Goal: Task Accomplishment & Management: Manage account settings

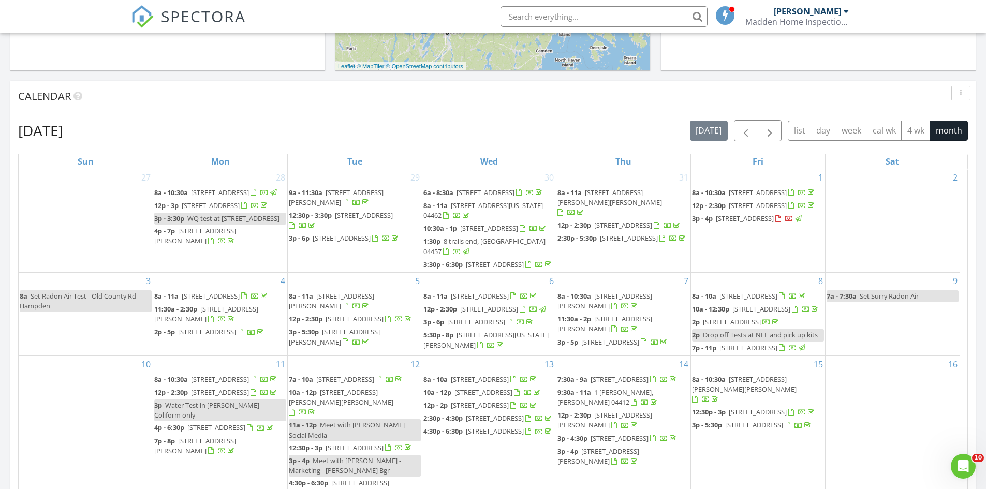
scroll to position [202, 0]
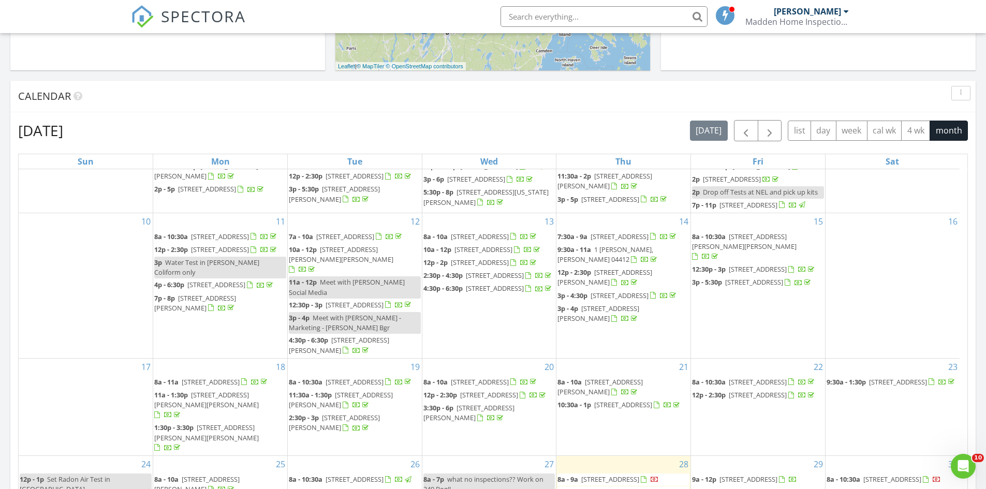
click at [926, 294] on div "16" at bounding box center [892, 285] width 134 height 145
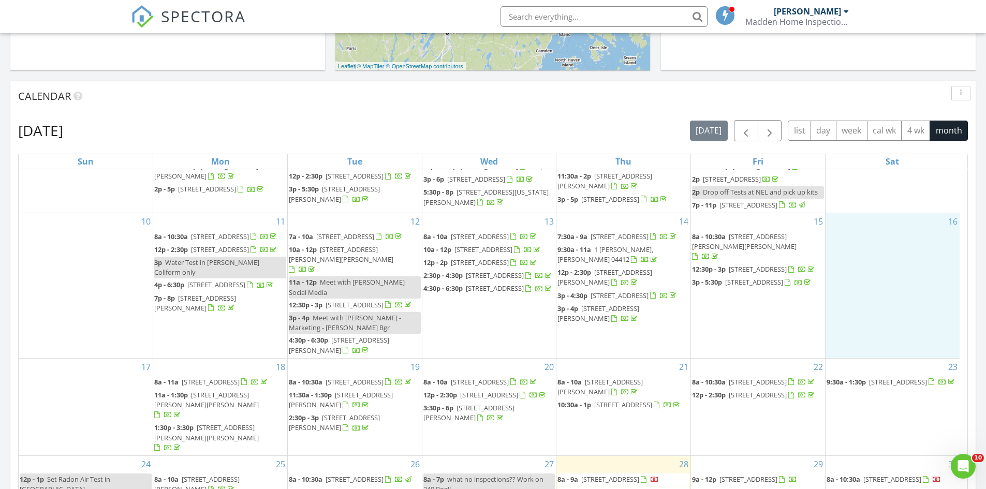
scroll to position [580, 0]
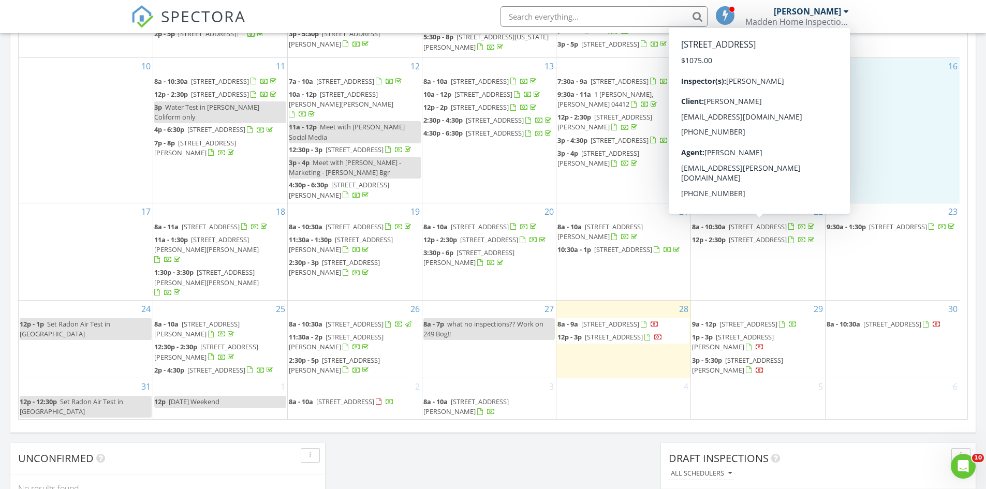
click at [785, 225] on span "[STREET_ADDRESS]" at bounding box center [758, 226] width 58 height 9
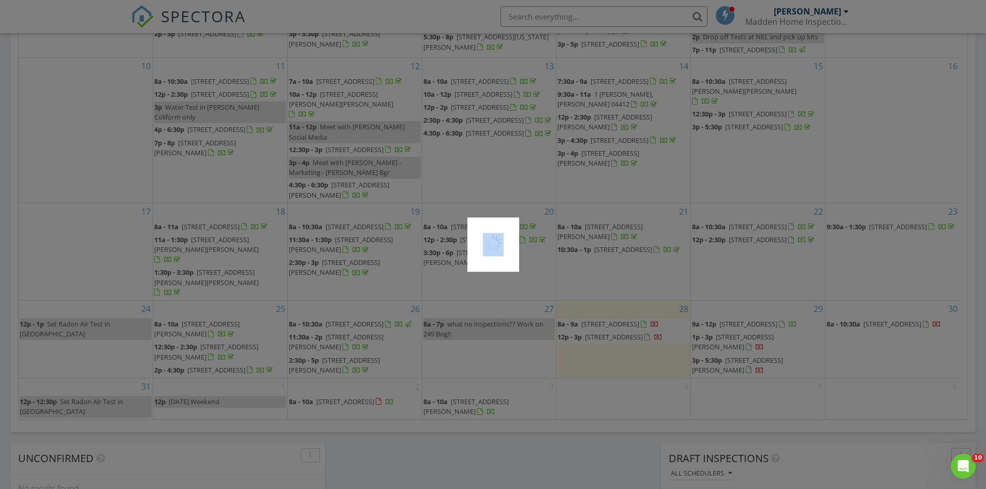
click at [785, 225] on div at bounding box center [493, 244] width 986 height 489
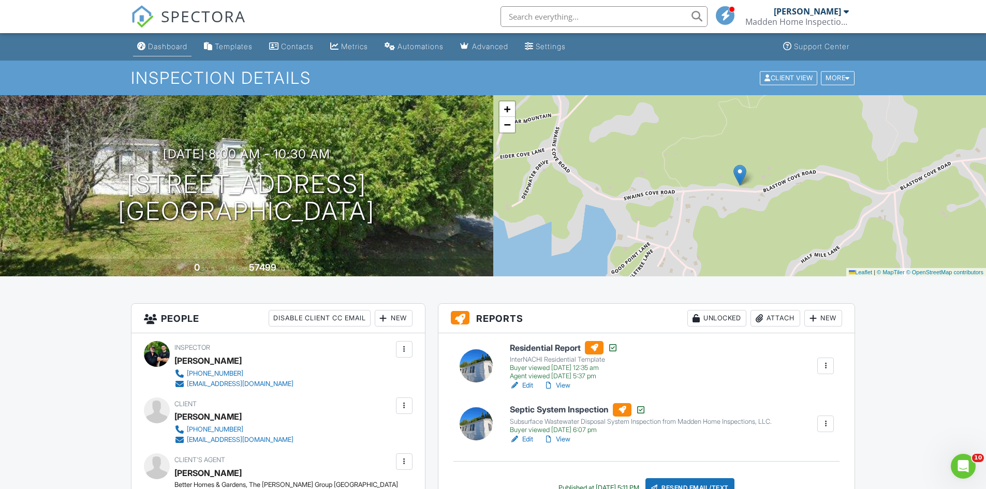
click at [164, 45] on div "Dashboard" at bounding box center [167, 46] width 39 height 9
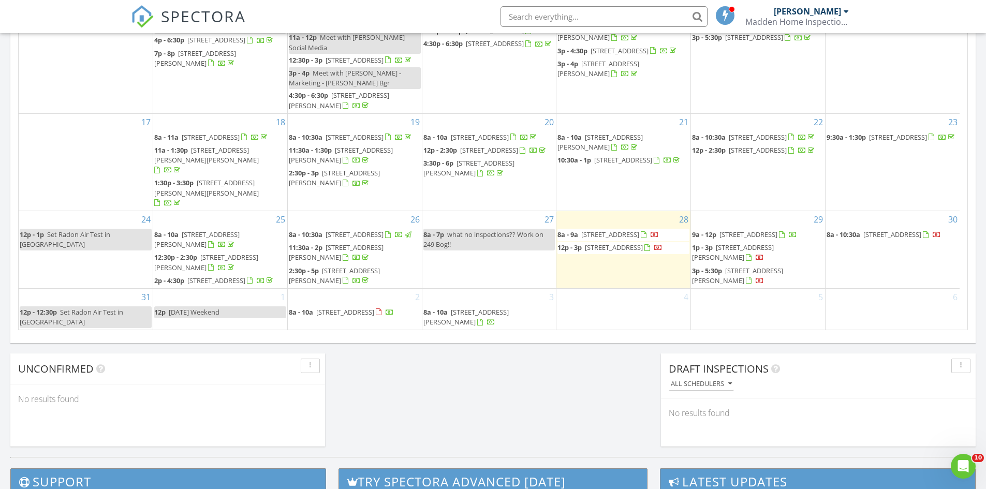
scroll to position [630, 0]
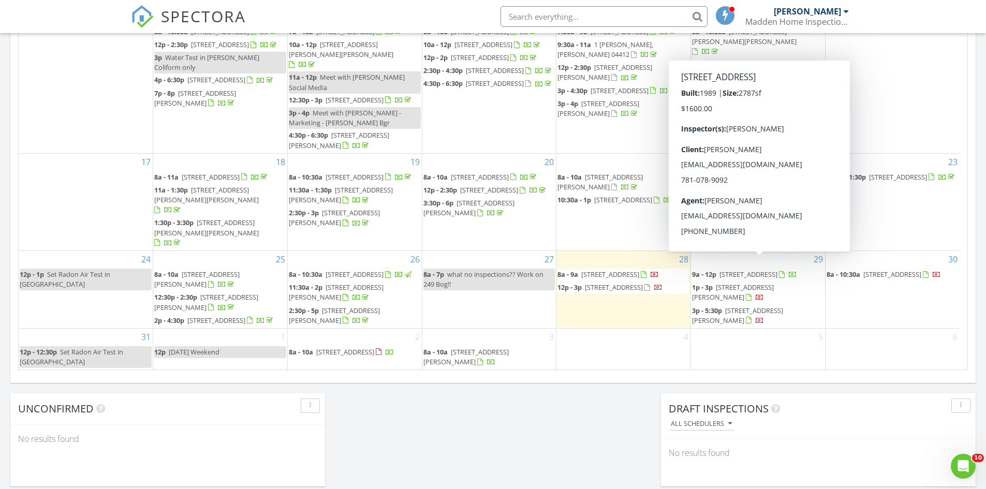
click at [775, 270] on span "379 Bay View Dr, Bar Harbor 04609" at bounding box center [748, 274] width 58 height 9
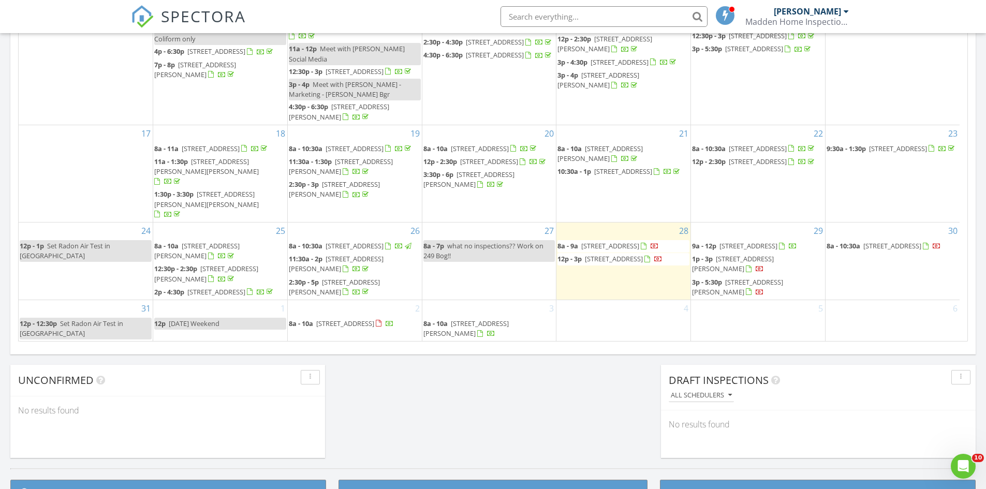
scroll to position [681, 0]
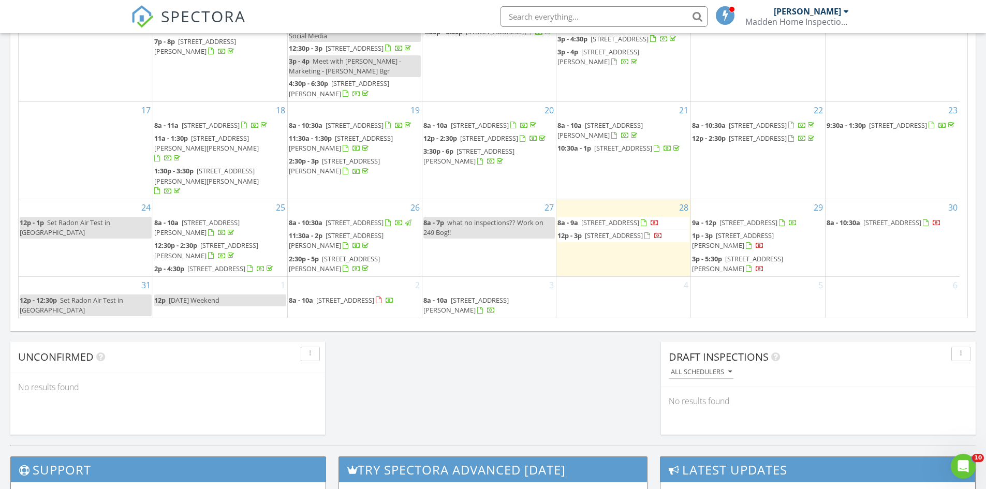
drag, startPoint x: 824, startPoint y: 163, endPoint x: 778, endPoint y: 123, distance: 60.5
click at [778, 123] on span "[STREET_ADDRESS]" at bounding box center [758, 125] width 58 height 9
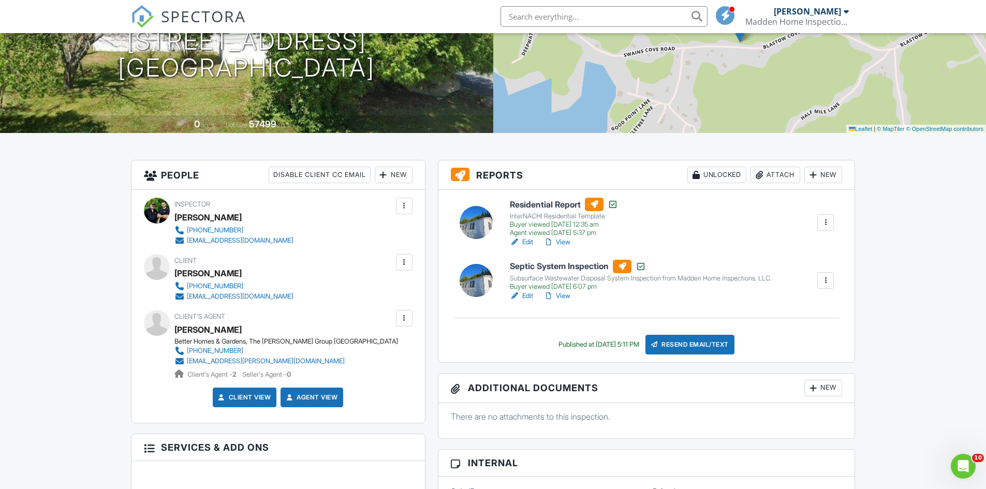
scroll to position [155, 0]
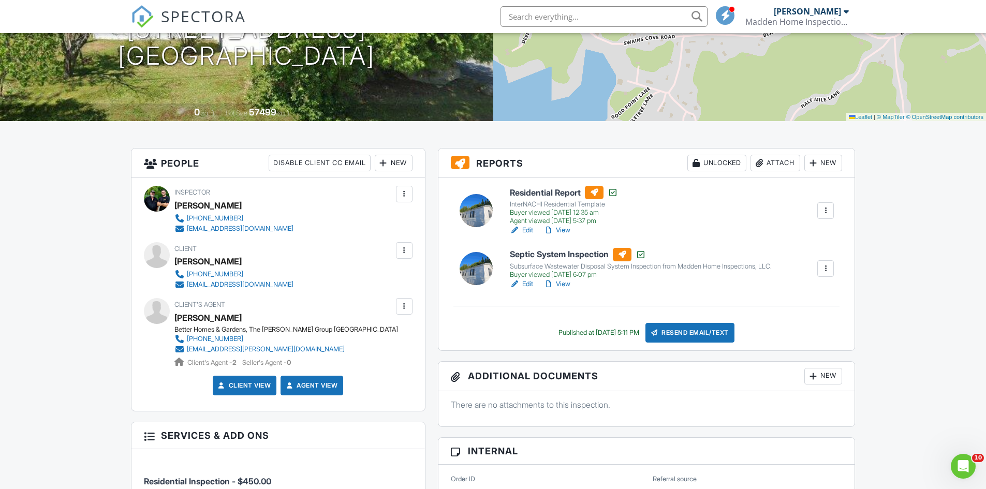
click at [770, 215] on div "Residential Report InterNACHI Residential Template Buyer viewed 08/24/2025 12:3…" at bounding box center [671, 211] width 337 height 50
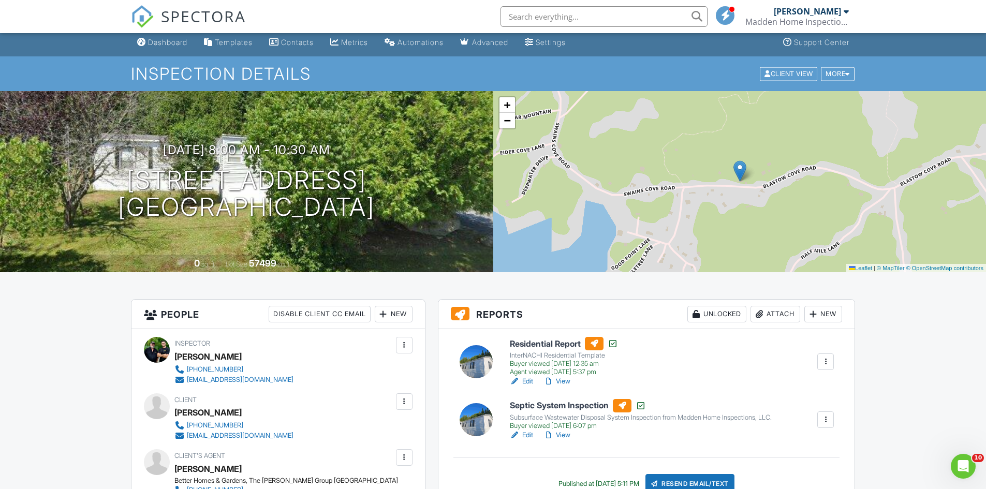
scroll to position [0, 0]
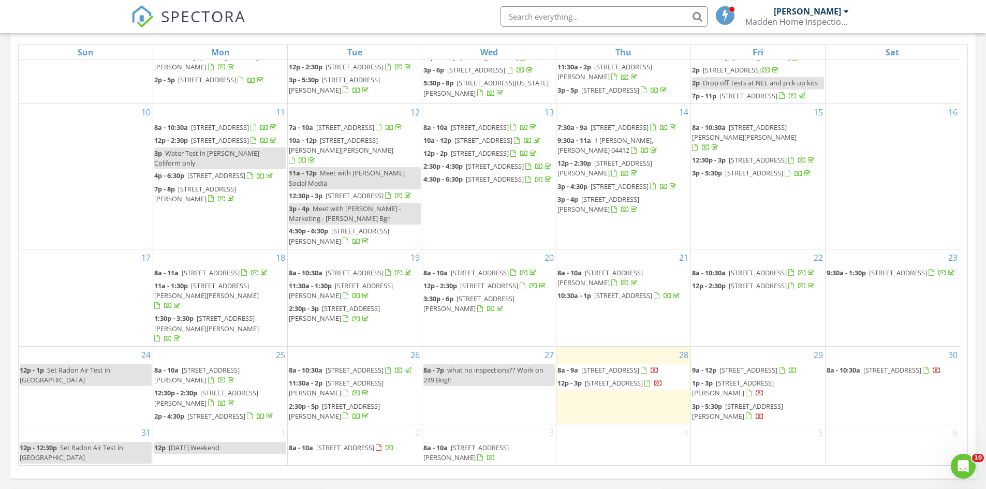
scroll to position [202, 0]
drag, startPoint x: 962, startPoint y: 381, endPoint x: 11, endPoint y: 20, distance: 1017.0
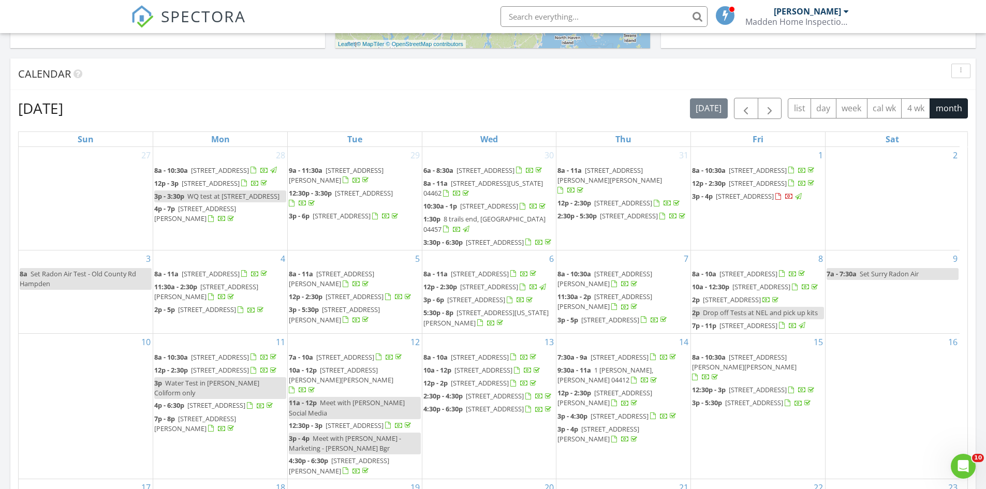
scroll to position [310, 0]
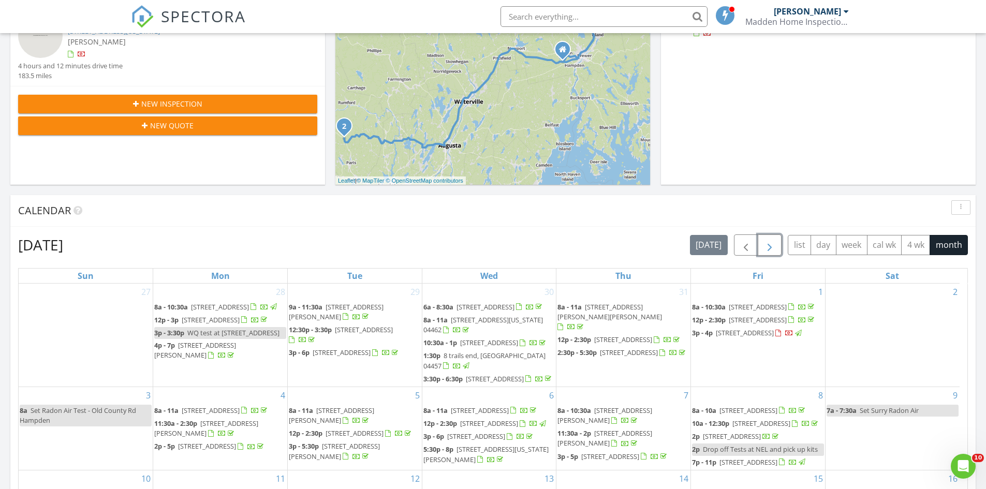
click at [774, 249] on span "button" at bounding box center [769, 245] width 12 height 12
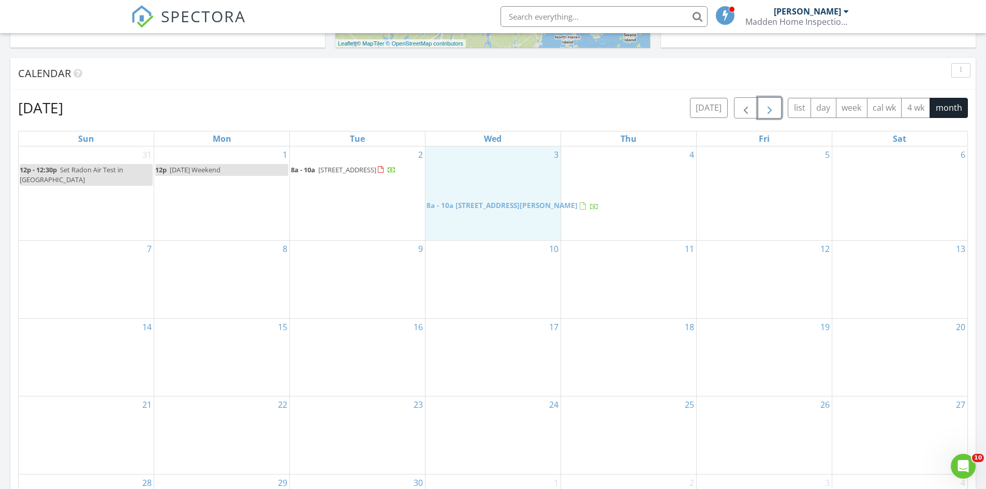
scroll to position [466, 0]
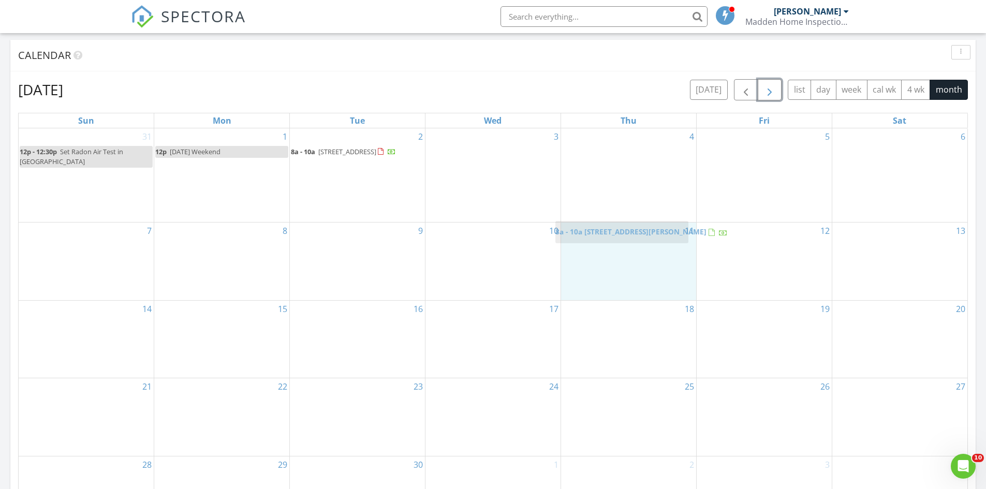
drag, startPoint x: 477, startPoint y: 200, endPoint x: 606, endPoint y: 227, distance: 132.0
click at [606, 227] on body "SPECTORA Timothy Madden Madden Home Inspections Role: Inspector Change Role Das…" at bounding box center [493, 287] width 986 height 1506
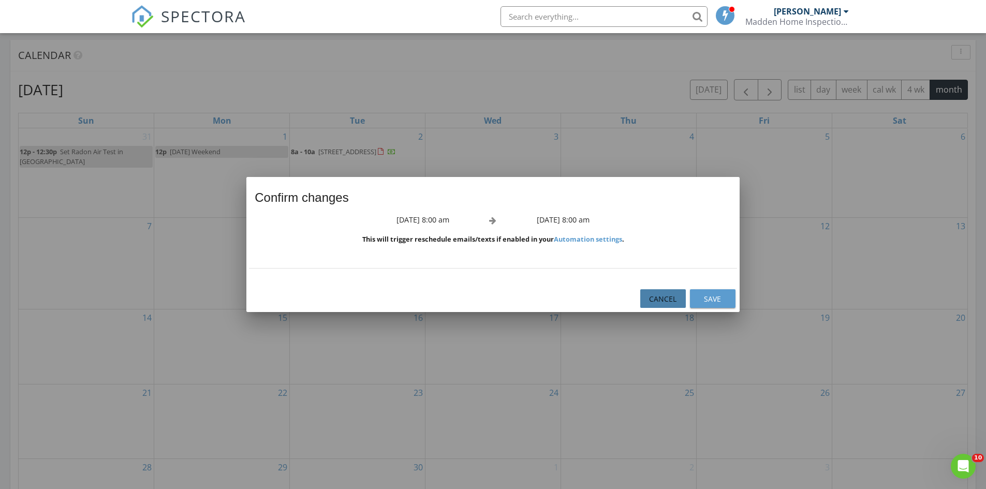
click at [673, 298] on div "Cancel" at bounding box center [662, 298] width 29 height 11
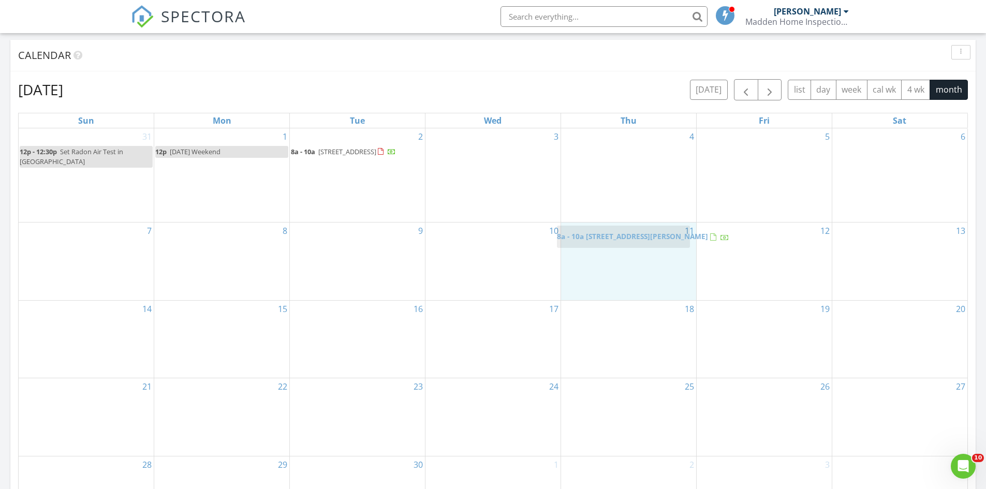
drag, startPoint x: 478, startPoint y: 152, endPoint x: 608, endPoint y: 231, distance: 152.8
click at [608, 231] on body "SPECTORA Timothy Madden Madden Home Inspections Role: Inspector Change Role Das…" at bounding box center [493, 287] width 986 height 1506
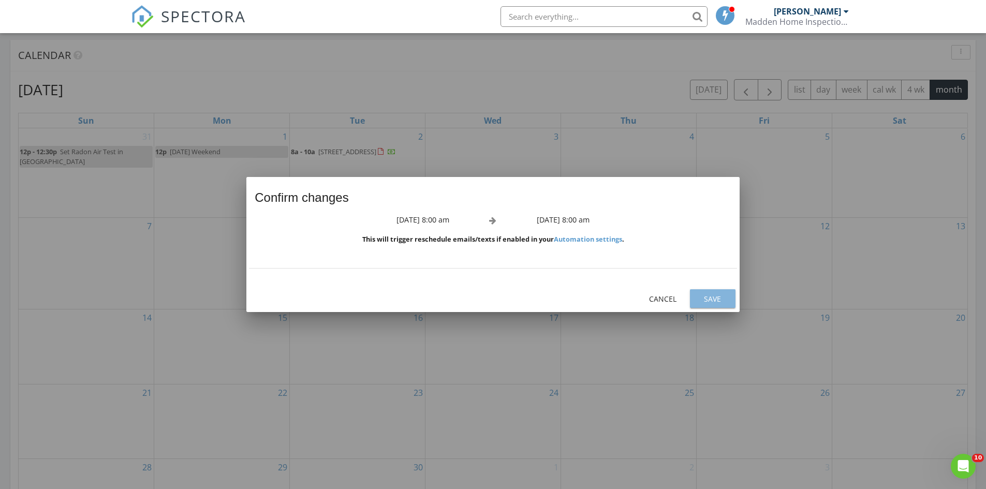
click at [723, 301] on div "Save" at bounding box center [712, 298] width 29 height 11
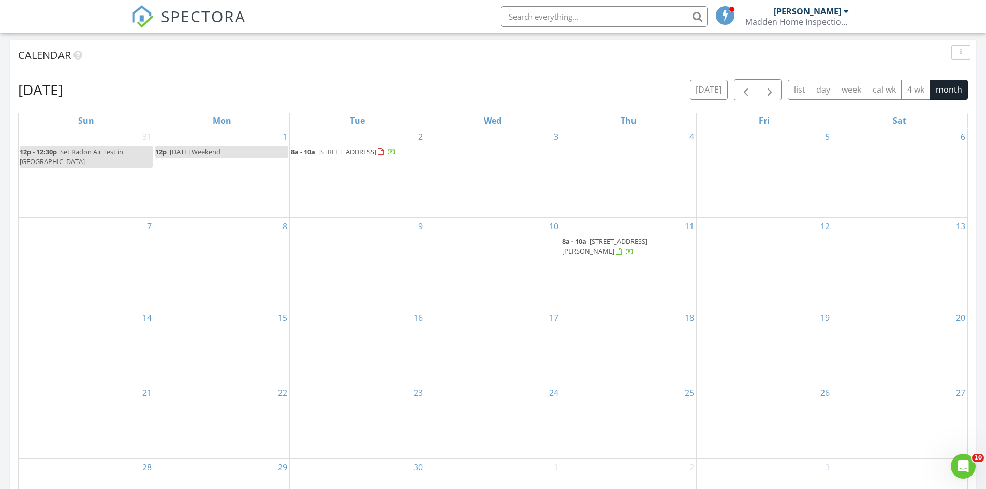
drag, startPoint x: 338, startPoint y: 181, endPoint x: 316, endPoint y: 182, distance: 22.3
click at [342, 194] on div "2 8a - 10a 89 Somerset St, Millinocket 04462" at bounding box center [357, 173] width 135 height 90
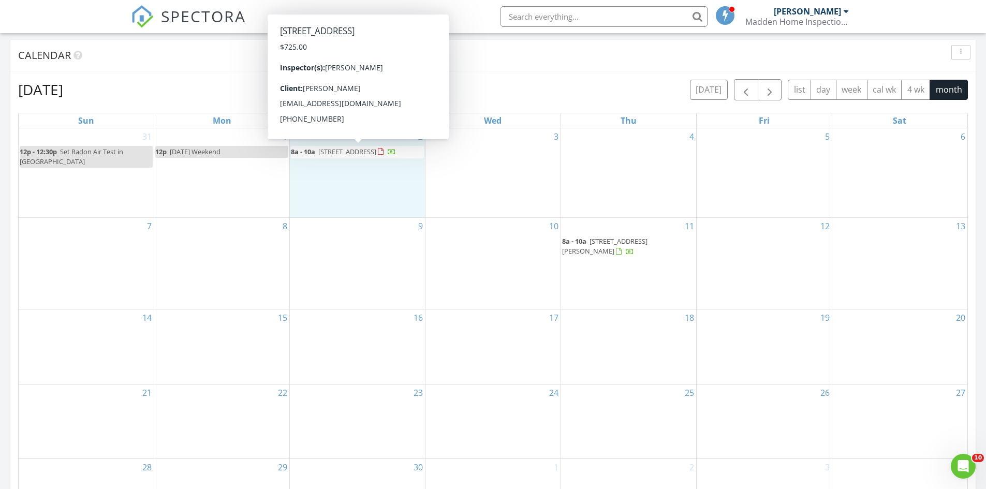
click at [374, 149] on span "89 Somerset St, Millinocket 04462" at bounding box center [347, 151] width 58 height 9
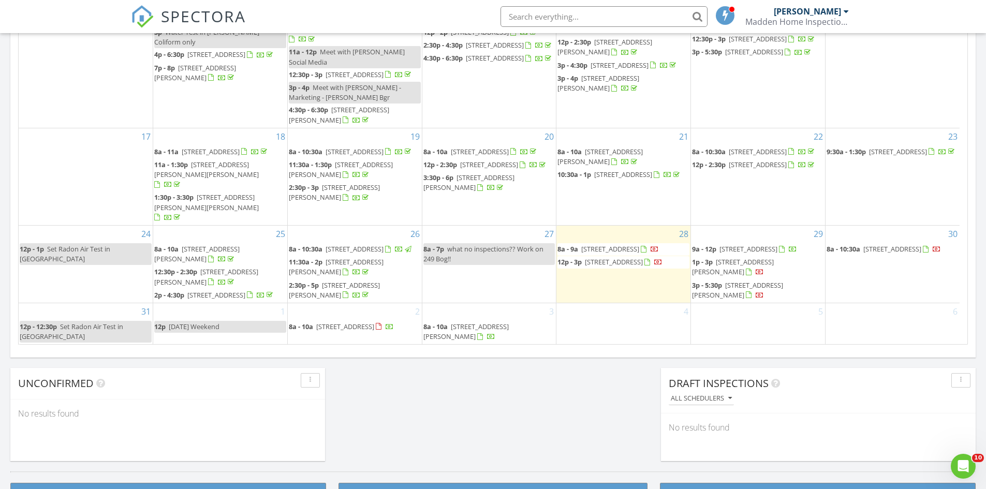
scroll to position [673, 0]
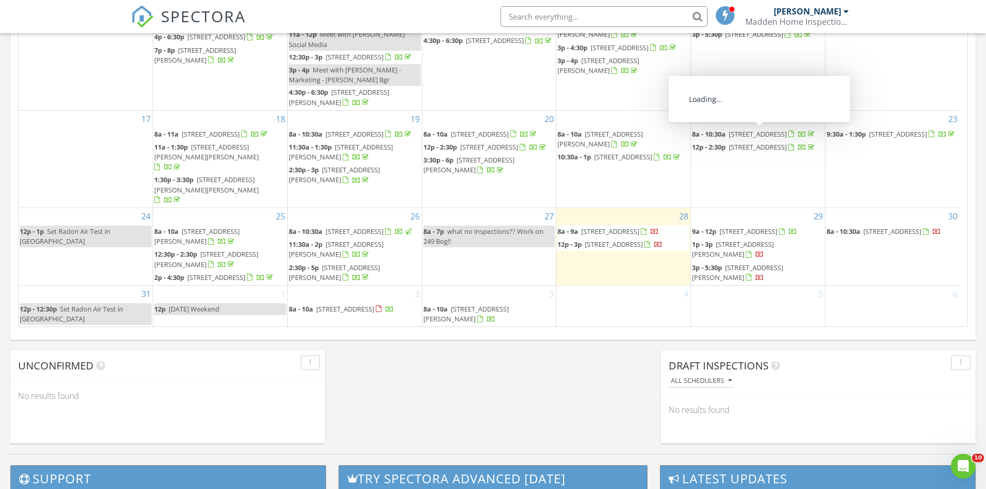
click at [736, 132] on span "[STREET_ADDRESS]" at bounding box center [758, 133] width 58 height 9
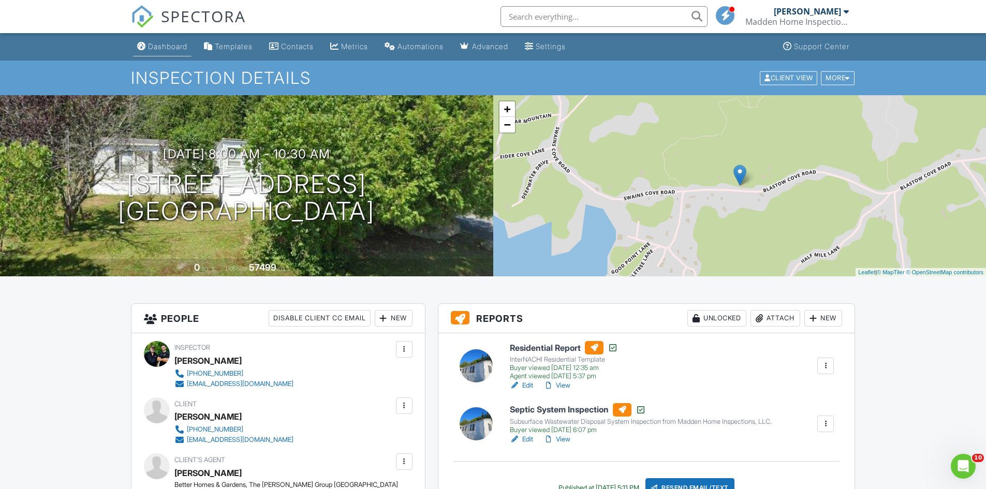
click at [169, 48] on div "Dashboard" at bounding box center [167, 46] width 39 height 9
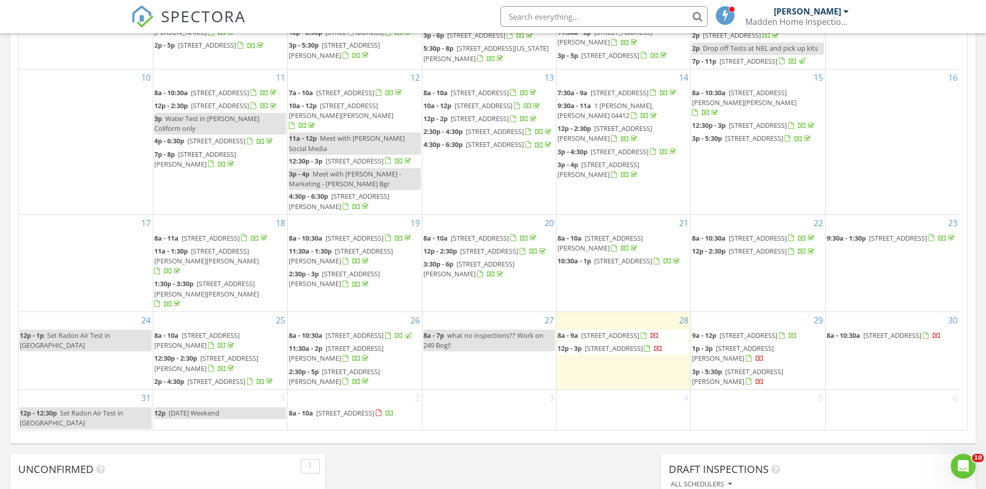
scroll to position [202, 0]
click at [328, 399] on div "2 8a - 10a 89 Somerset St, Millinocket 04462" at bounding box center [355, 410] width 134 height 40
click at [347, 354] on link "Inspection" at bounding box center [354, 355] width 53 height 17
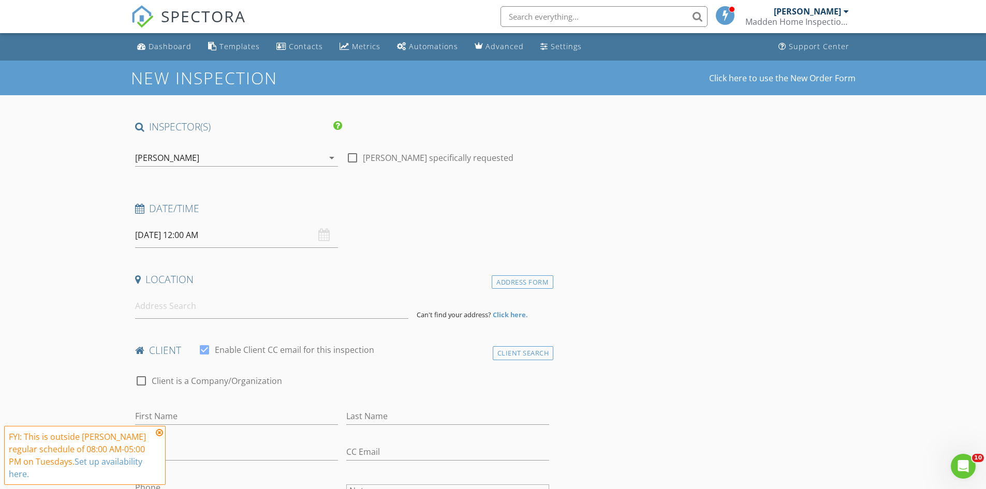
click at [215, 234] on input "[DATE] 12:00 AM" at bounding box center [236, 235] width 203 height 25
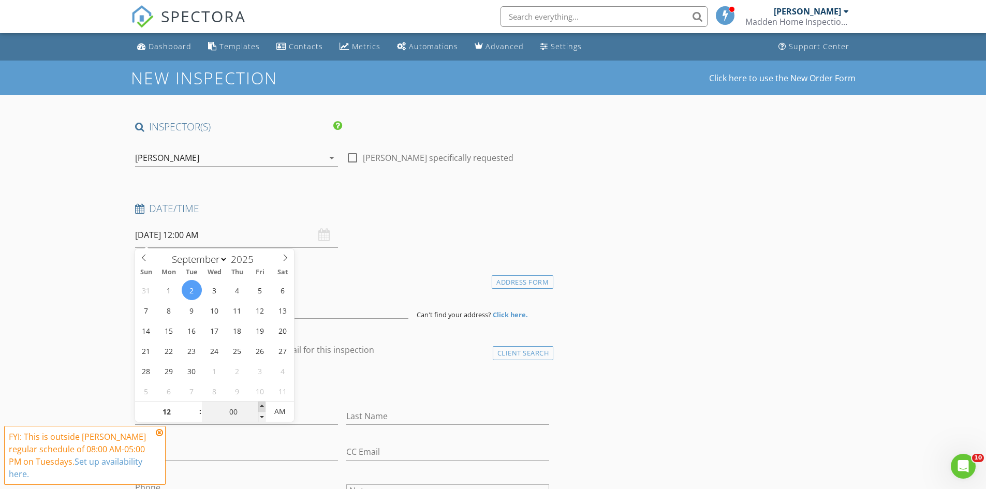
type input "05"
type input "[DATE] 12:05 AM"
click at [263, 405] on span at bounding box center [261, 407] width 7 height 10
type input "10"
type input "09/02/2025 12:10 AM"
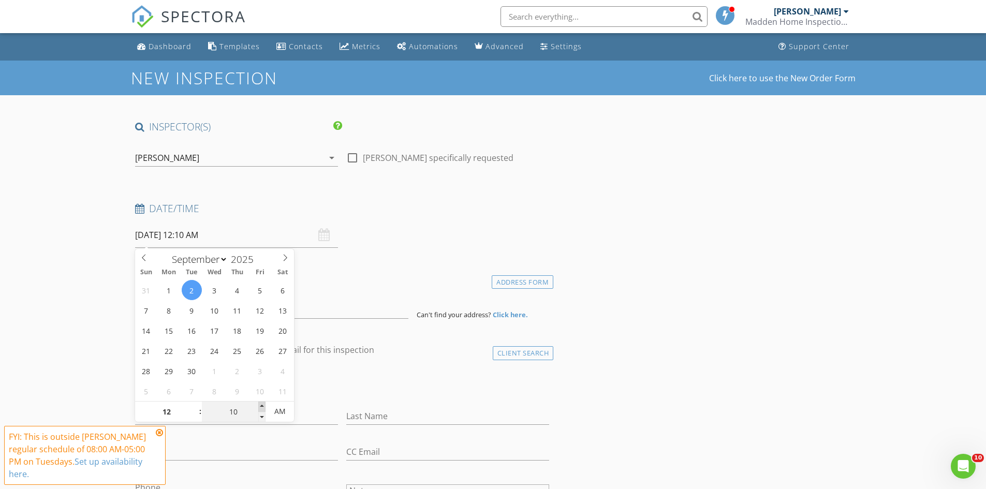
click at [263, 405] on span at bounding box center [261, 407] width 7 height 10
type input "15"
type input "09/02/2025 12:15 AM"
click at [263, 405] on span at bounding box center [261, 407] width 7 height 10
type input "20"
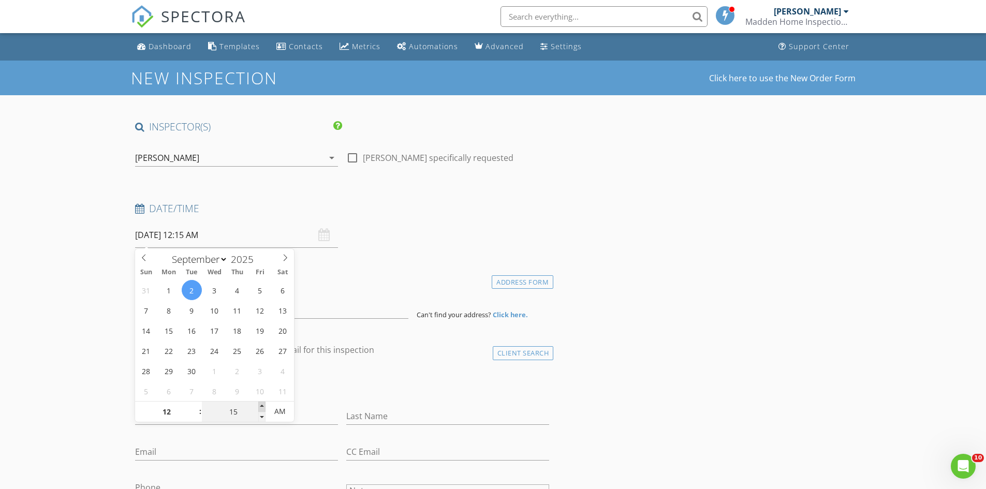
type input "09/02/2025 12:20 AM"
click at [263, 405] on span at bounding box center [261, 407] width 7 height 10
type input "25"
type input "09/02/2025 12:25 AM"
click at [263, 405] on span at bounding box center [261, 407] width 7 height 10
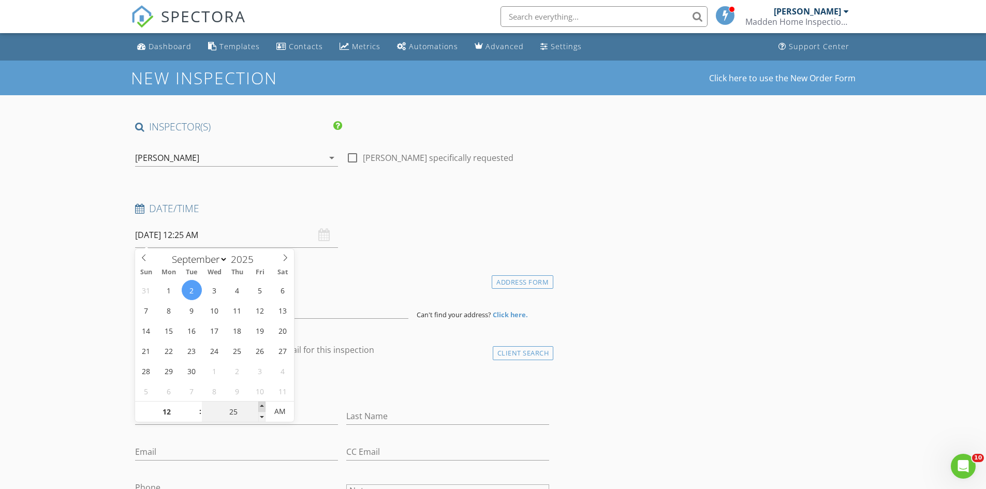
type input "30"
click at [263, 405] on span at bounding box center [261, 407] width 7 height 10
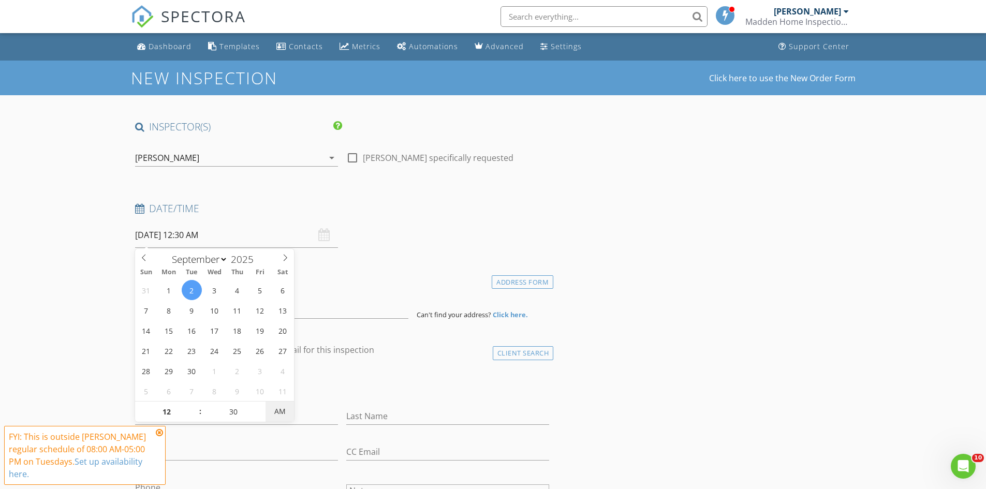
type input "09/02/2025 12:30 PM"
click at [277, 412] on span "PM" at bounding box center [279, 411] width 28 height 21
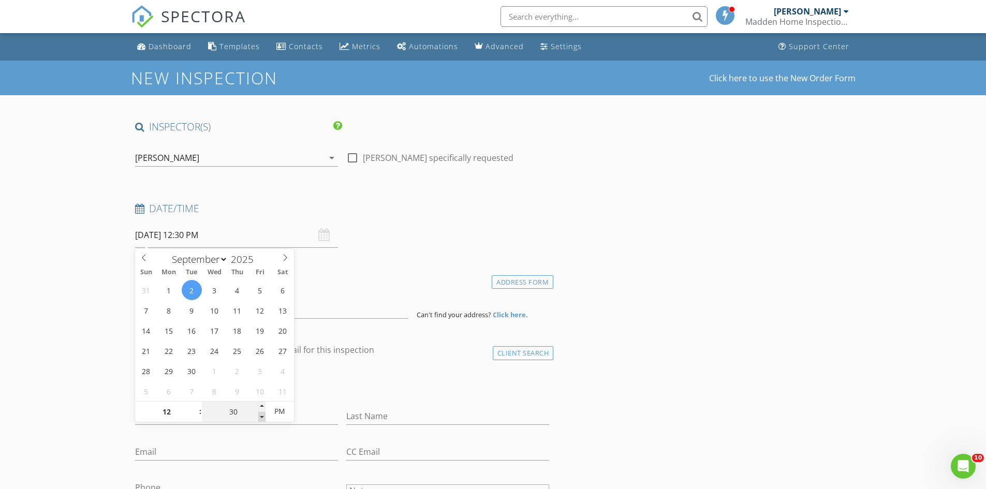
type input "25"
type input "[DATE] 12:25 PM"
click at [262, 417] on span at bounding box center [261, 417] width 7 height 10
type input "20"
type input "[DATE] 12:20 PM"
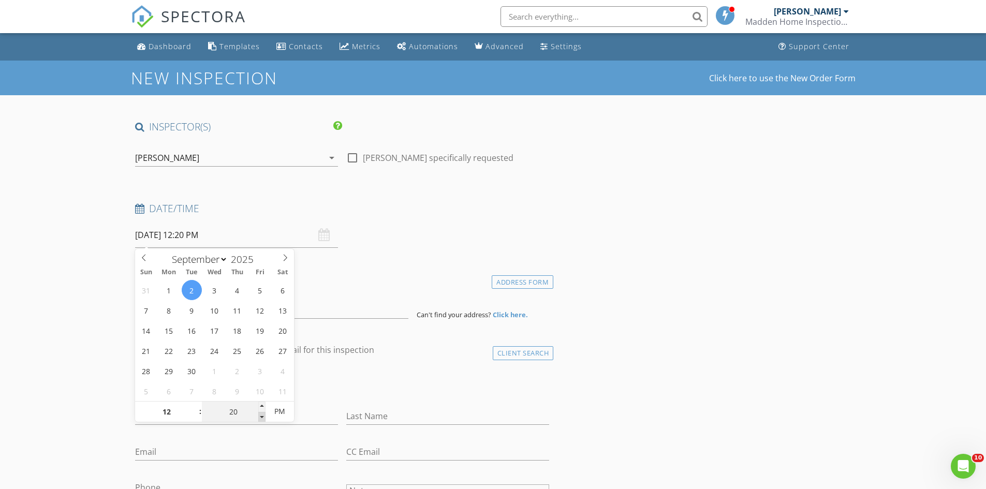
click at [262, 417] on span at bounding box center [261, 417] width 7 height 10
type input "15"
type input "[DATE] 12:15 PM"
click at [262, 417] on span at bounding box center [261, 417] width 7 height 10
type input "10"
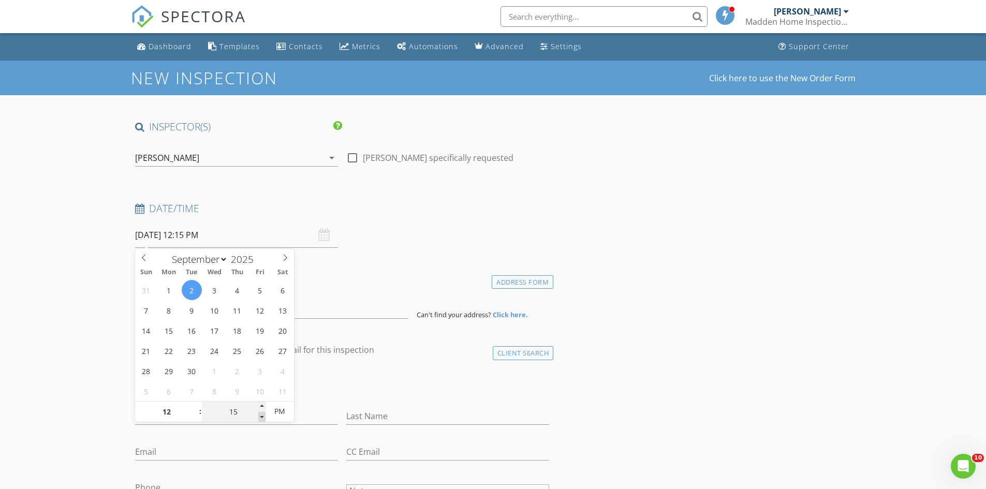
type input "09/02/2025 12:10 PM"
click at [262, 417] on span at bounding box center [261, 417] width 7 height 10
type input "05"
type input "09/02/2025 12:05 PM"
click at [262, 417] on span at bounding box center [261, 417] width 7 height 10
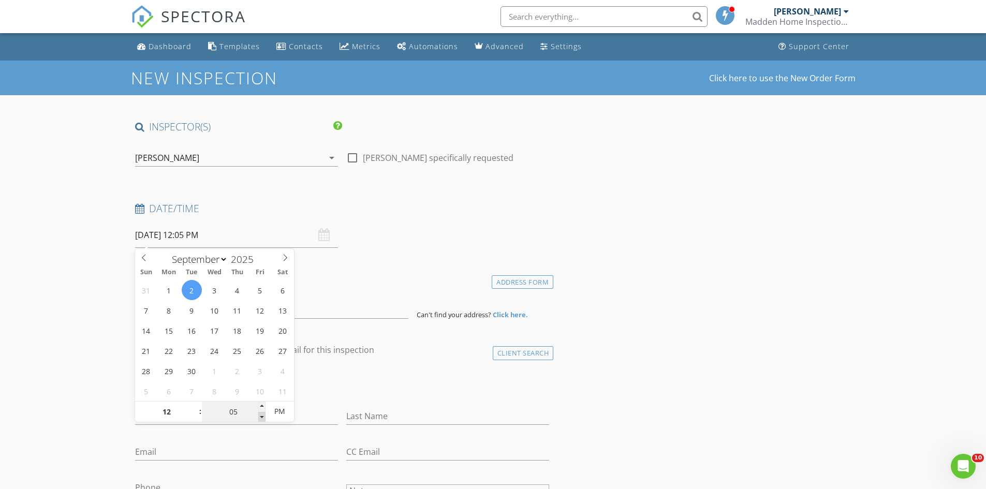
type input "00"
type input "[DATE] 12:00 PM"
click at [262, 417] on span at bounding box center [261, 417] width 7 height 10
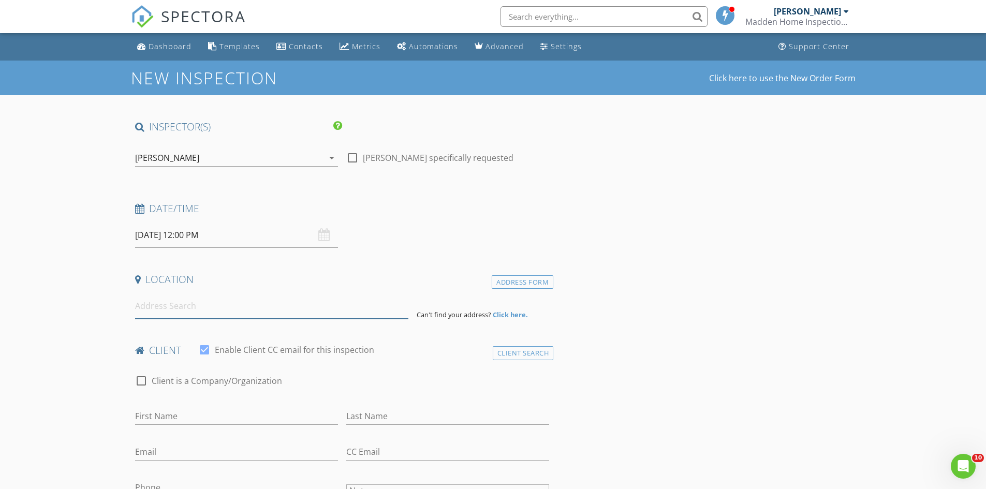
click at [205, 308] on input at bounding box center [271, 305] width 273 height 25
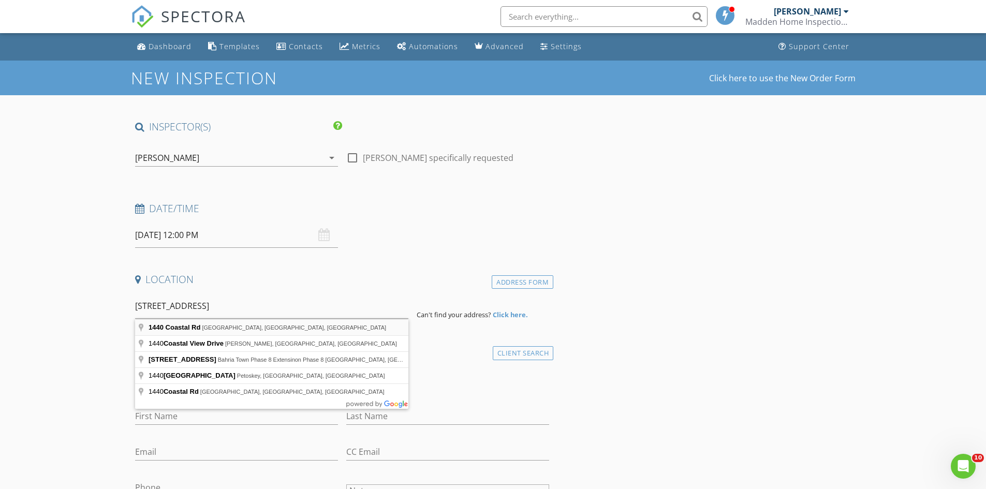
type input "1440 Coastal Rd, Brooksville, ME, USA"
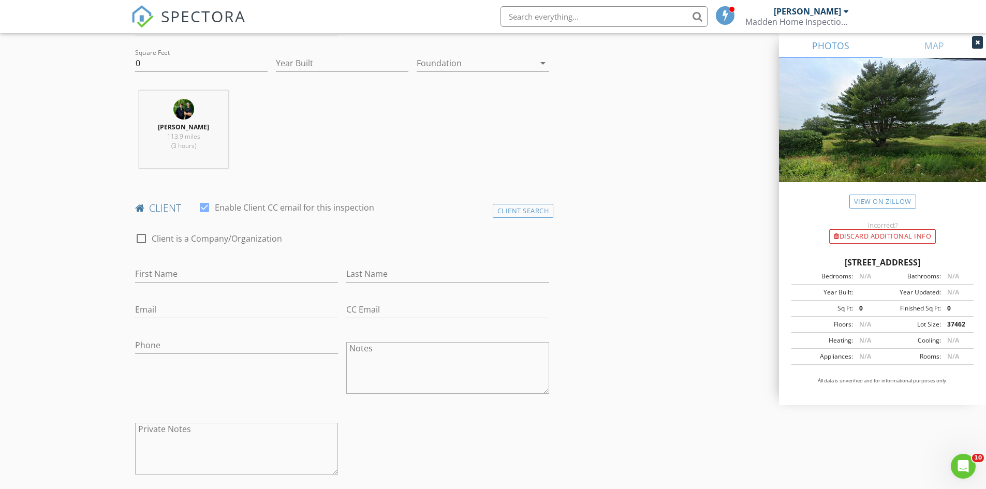
scroll to position [362, 0]
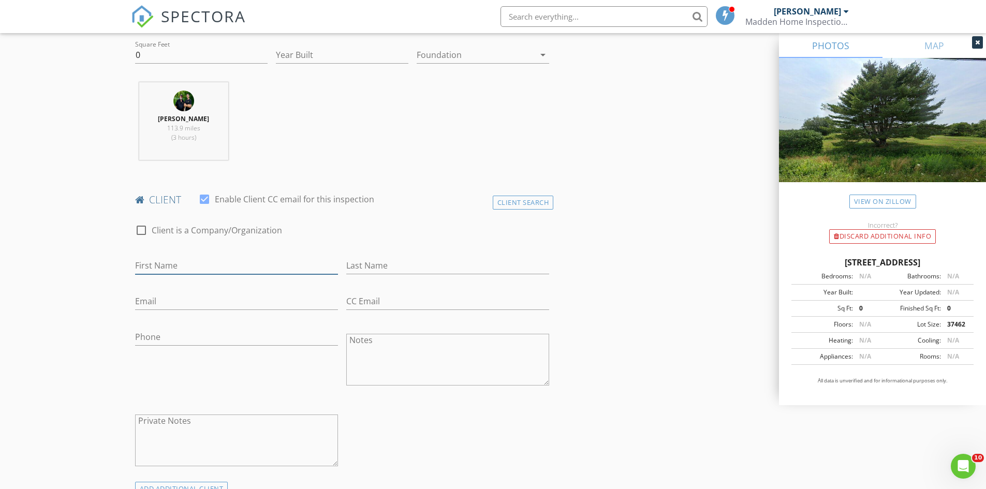
click at [146, 262] on input "First Name" at bounding box center [236, 265] width 203 height 17
type input "1"
type input "Patricia"
type input "Lown"
click at [135, 298] on input "Email" at bounding box center [236, 301] width 203 height 17
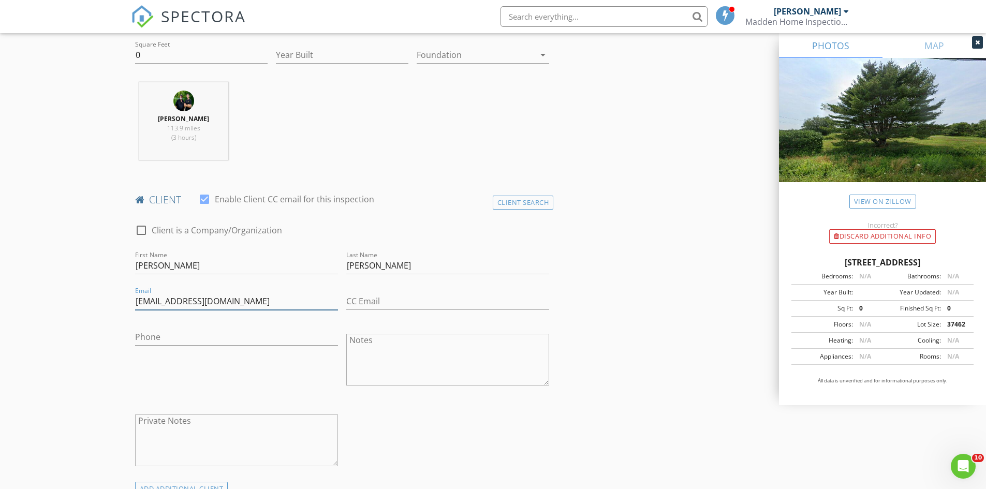
type input "[EMAIL_ADDRESS][DOMAIN_NAME]"
click at [215, 335] on input "Phone" at bounding box center [236, 337] width 203 height 17
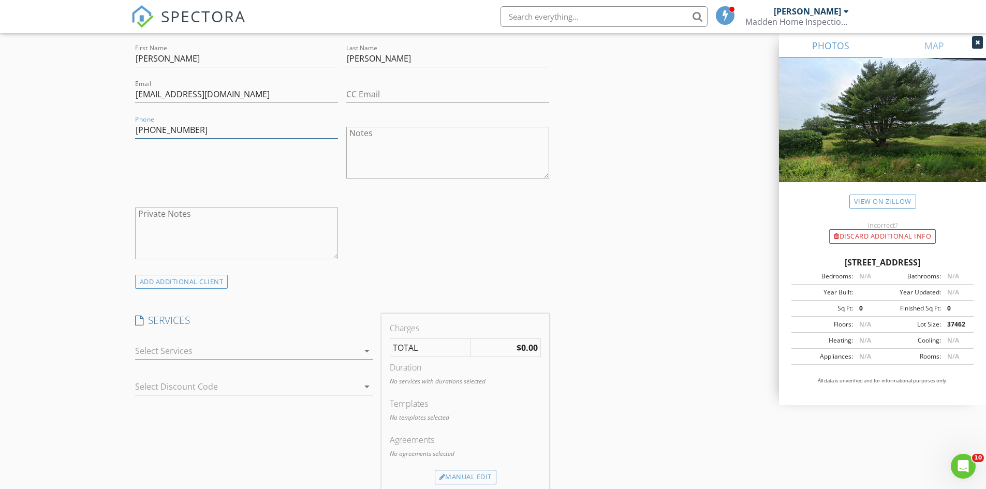
type input "[PHONE_NUMBER]"
click at [369, 349] on icon "arrow_drop_down" at bounding box center [367, 351] width 12 height 12
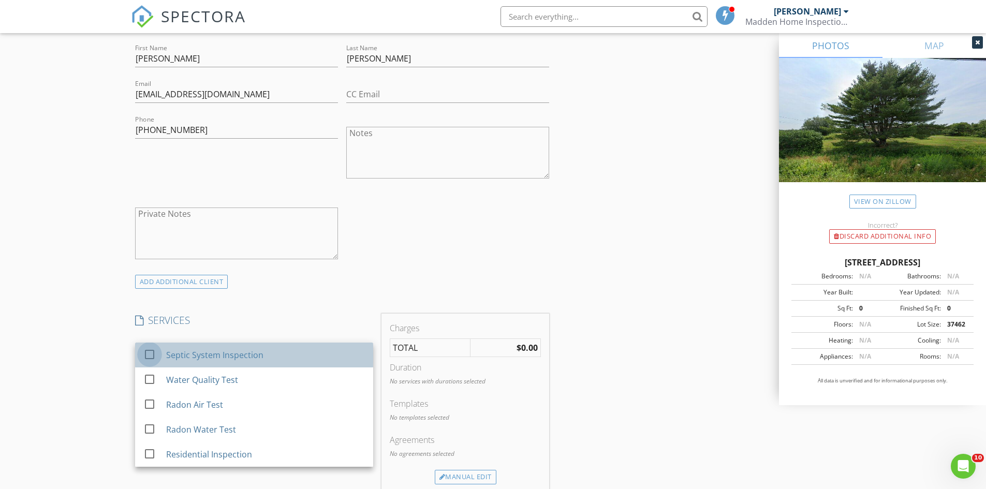
click at [152, 354] on div at bounding box center [150, 355] width 18 height 18
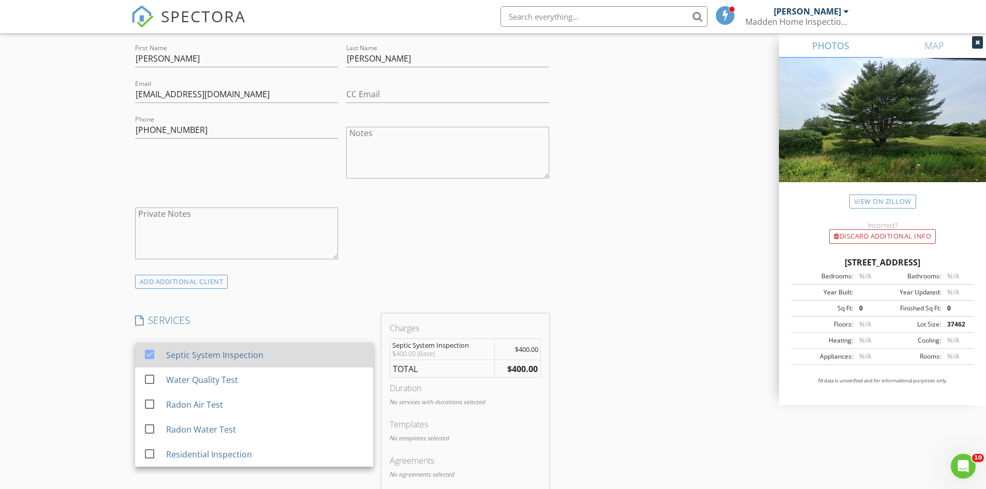
click at [148, 355] on div at bounding box center [150, 355] width 18 height 18
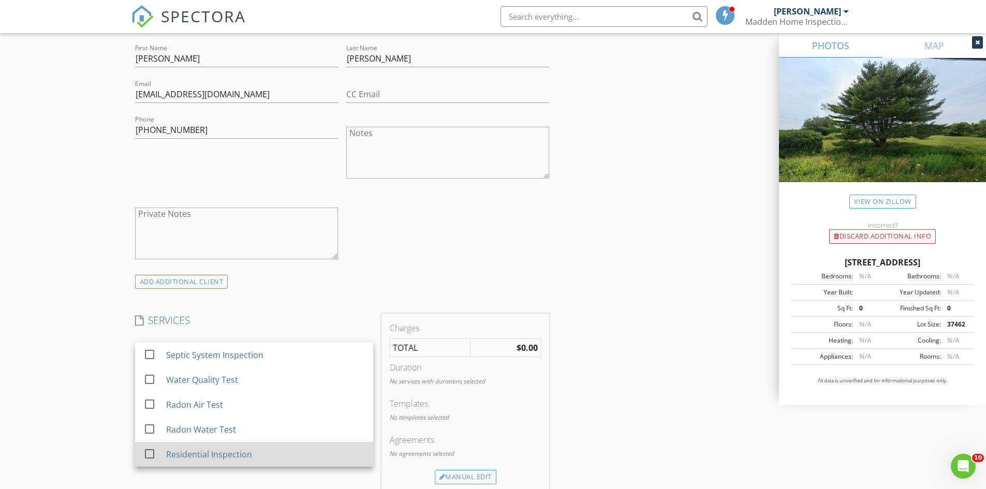
click at [149, 451] on div at bounding box center [150, 454] width 18 height 18
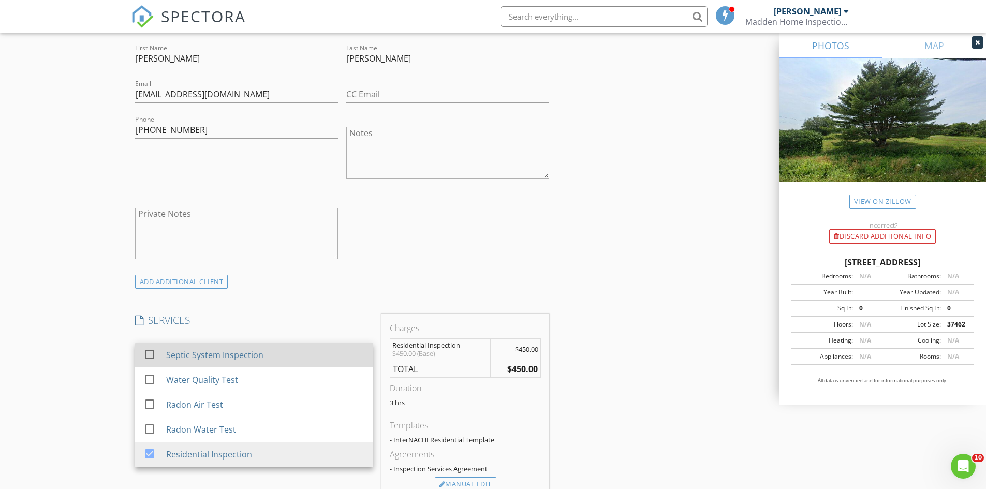
click at [149, 354] on div at bounding box center [150, 355] width 18 height 18
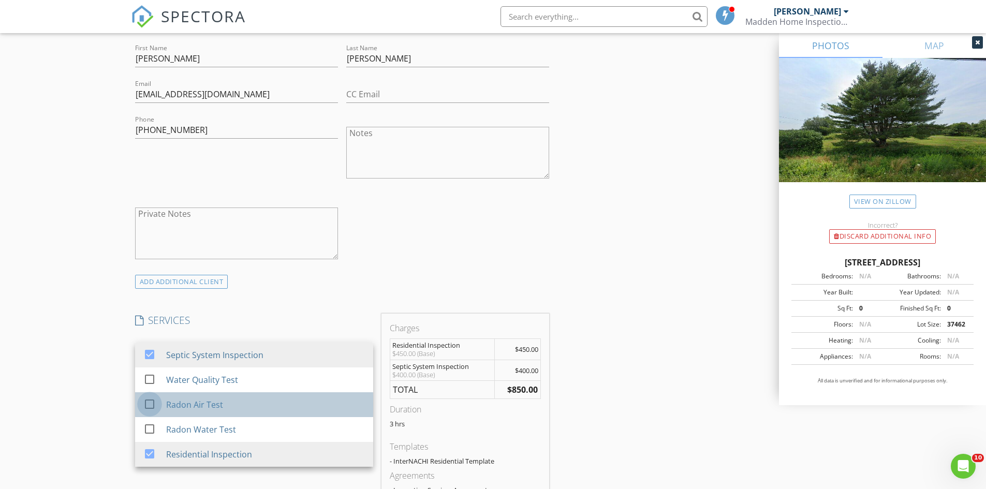
click at [147, 404] on div at bounding box center [150, 404] width 18 height 18
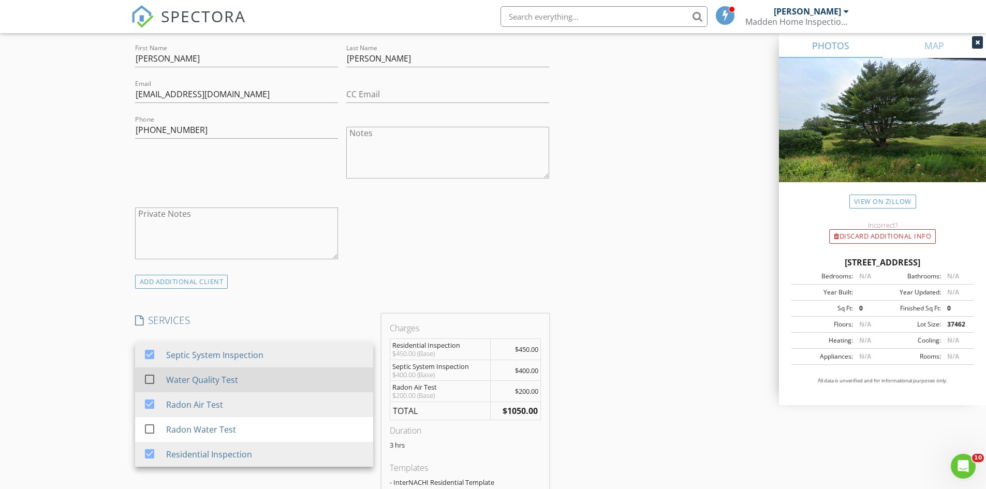
click at [150, 379] on div at bounding box center [150, 379] width 18 height 18
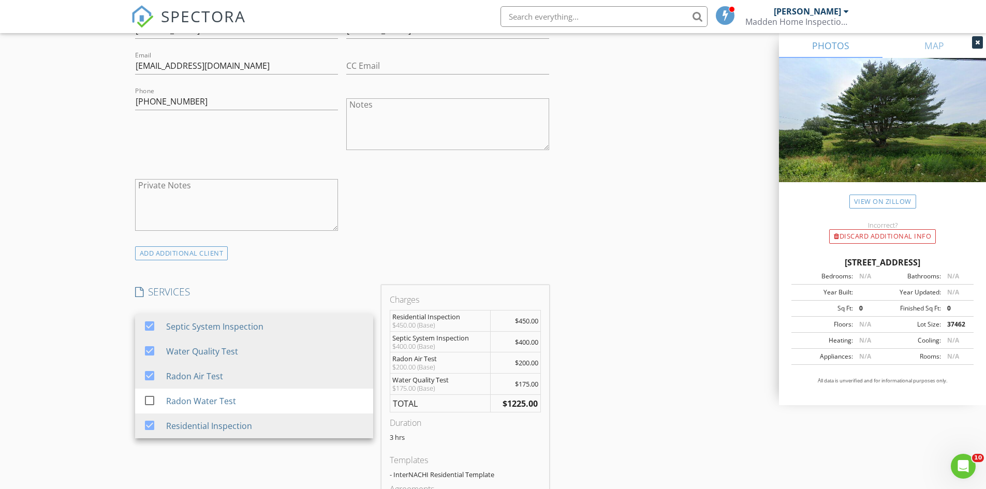
scroll to position [673, 0]
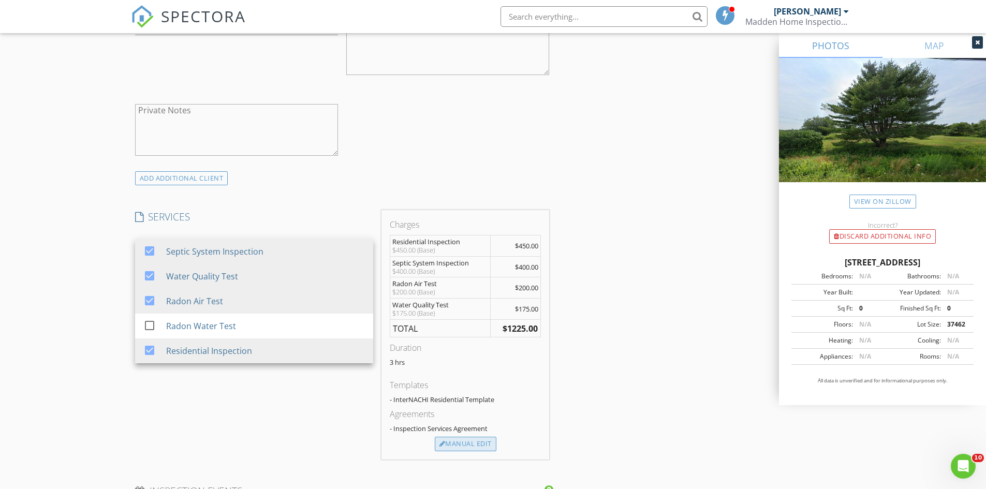
click at [480, 442] on div "Manual Edit" at bounding box center [466, 444] width 62 height 14
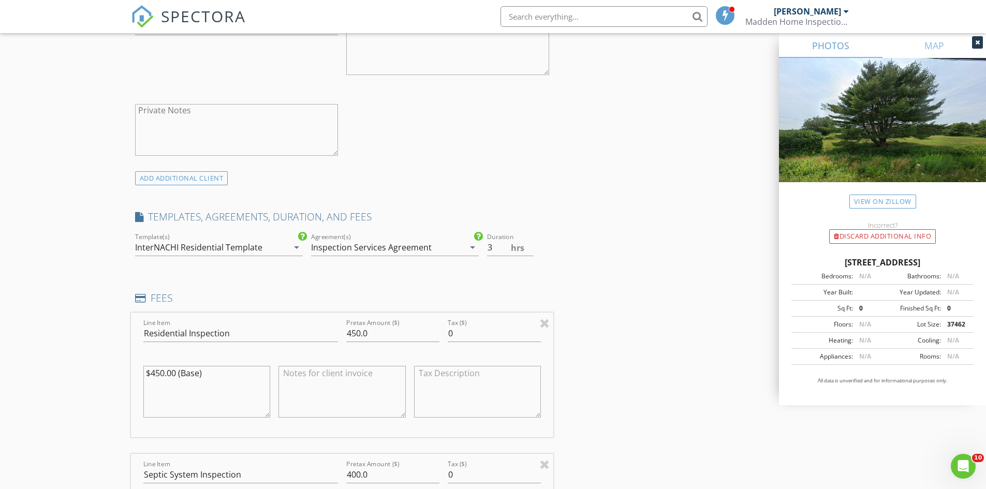
click at [299, 246] on icon "arrow_drop_down" at bounding box center [296, 247] width 12 height 12
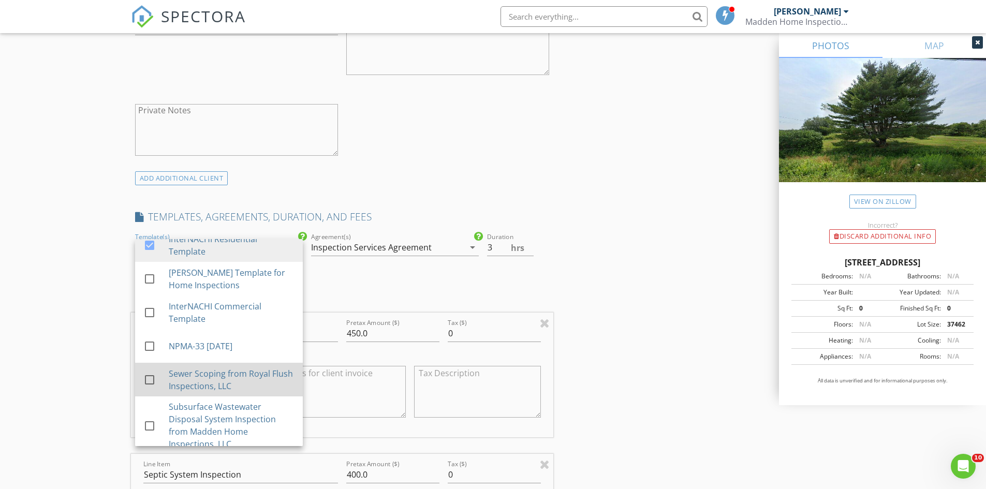
scroll to position [19, 0]
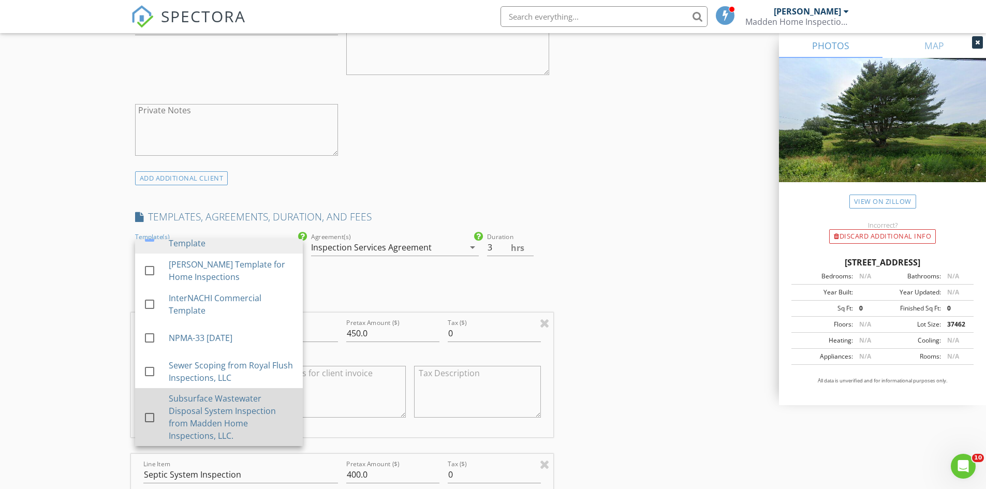
click at [149, 418] on div at bounding box center [150, 418] width 18 height 18
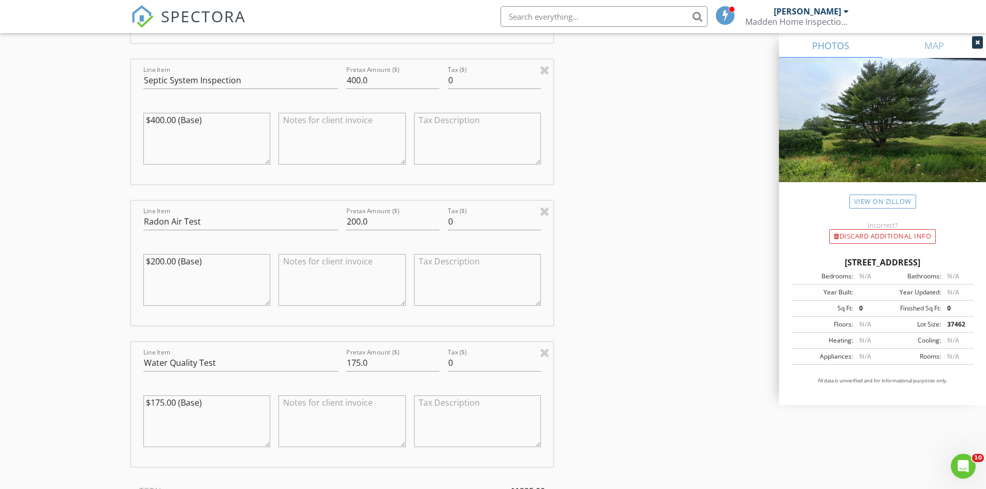
scroll to position [1242, 0]
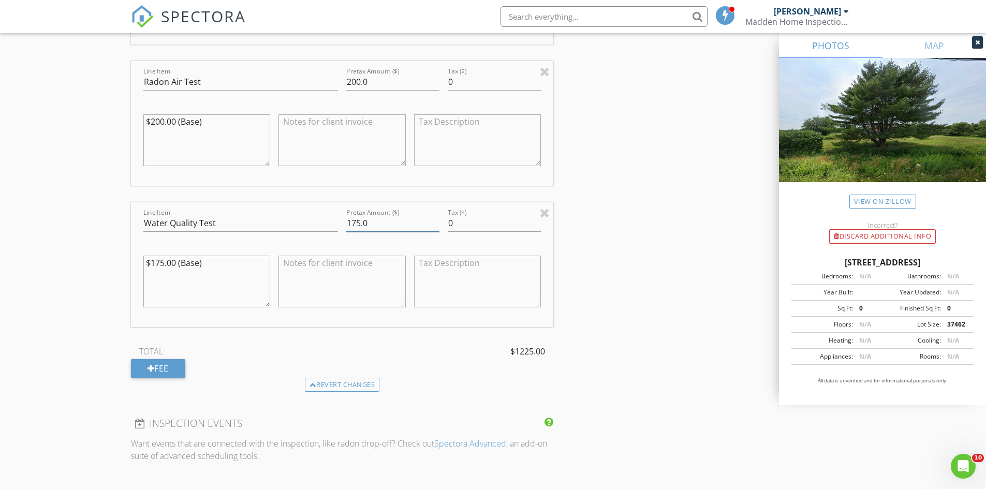
click at [361, 222] on input "175.0" at bounding box center [392, 223] width 93 height 17
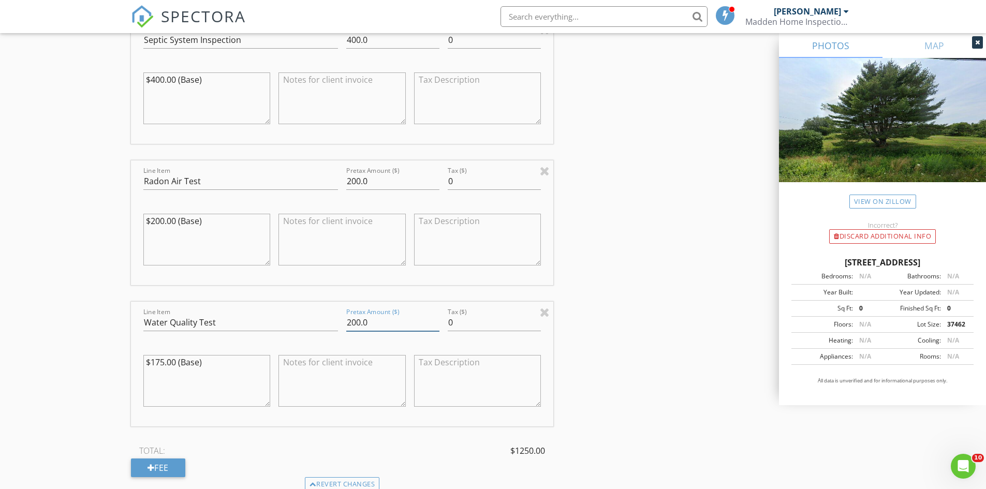
scroll to position [1138, 0]
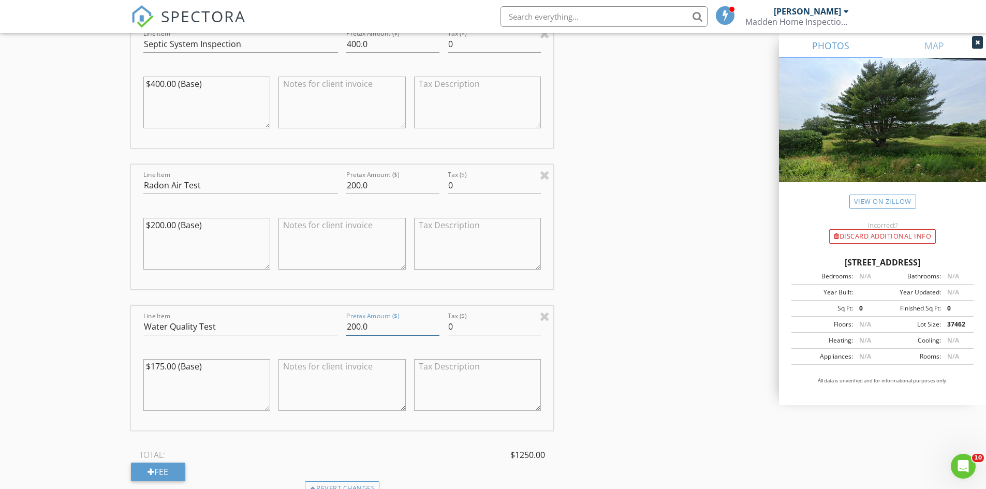
type input "200.0"
click at [360, 184] on input "200.0" at bounding box center [392, 185] width 93 height 17
type input "250.0"
click at [634, 212] on div "INSPECTOR(S) check_box Timothy Madden PRIMARY Timothy Madden arrow_drop_down ch…" at bounding box center [493, 151] width 724 height 2339
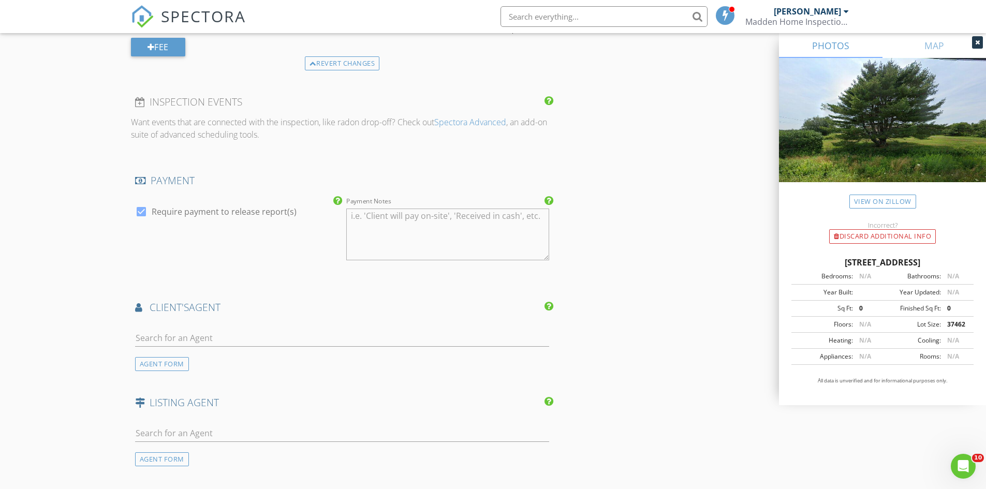
scroll to position [1708, 0]
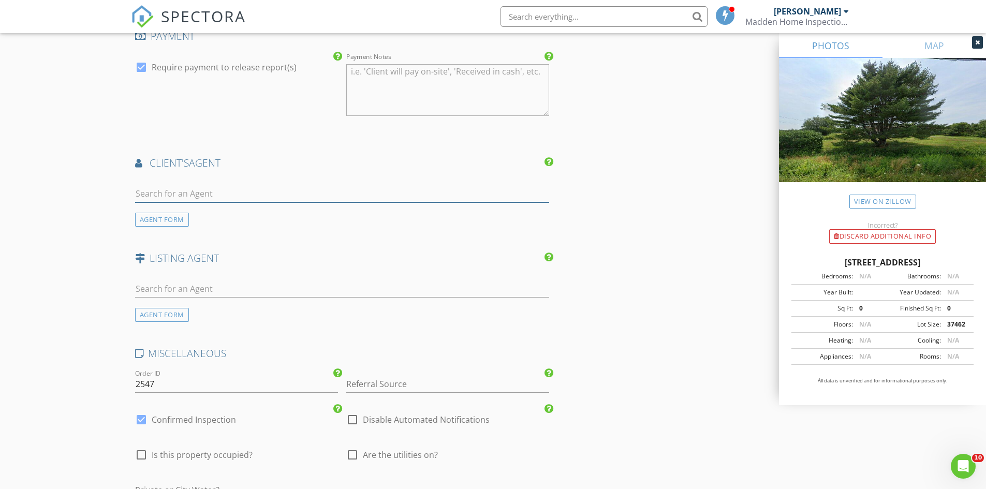
click at [200, 195] on input "text" at bounding box center [342, 193] width 414 height 17
type input "[PERSON_NAME]"
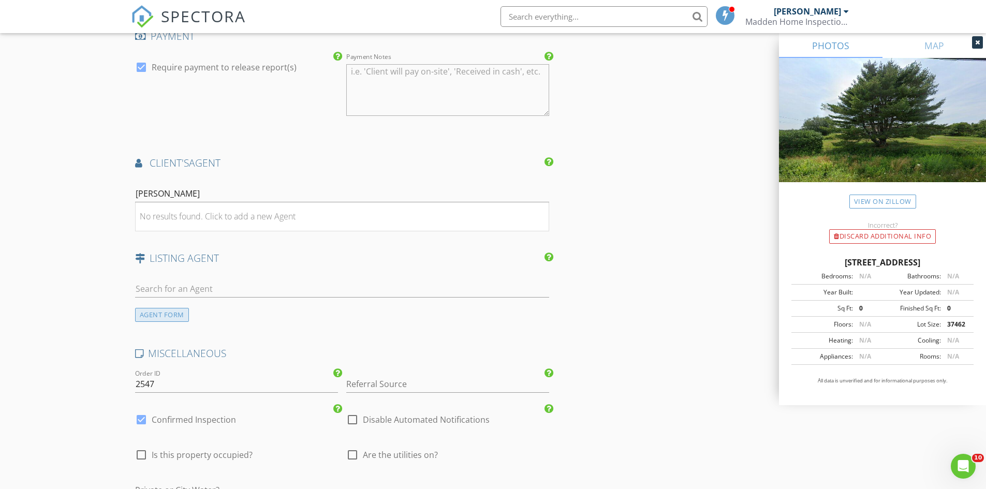
click at [160, 316] on div "AGENT FORM" at bounding box center [162, 315] width 54 height 14
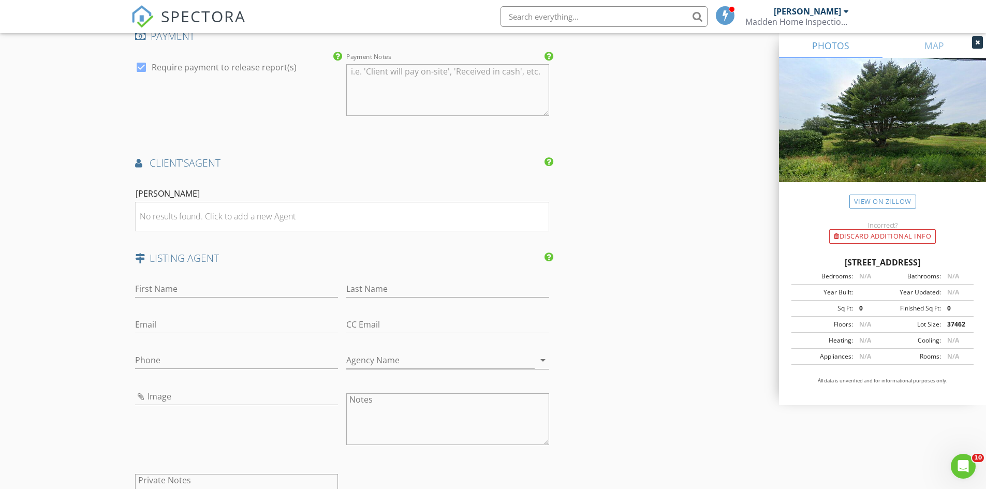
click at [198, 182] on div "[PERSON_NAME]" at bounding box center [342, 196] width 414 height 34
click at [194, 197] on input "[PERSON_NAME]" at bounding box center [342, 193] width 414 height 17
click at [279, 221] on div "No results found. Click to add a new Agent" at bounding box center [218, 216] width 156 height 12
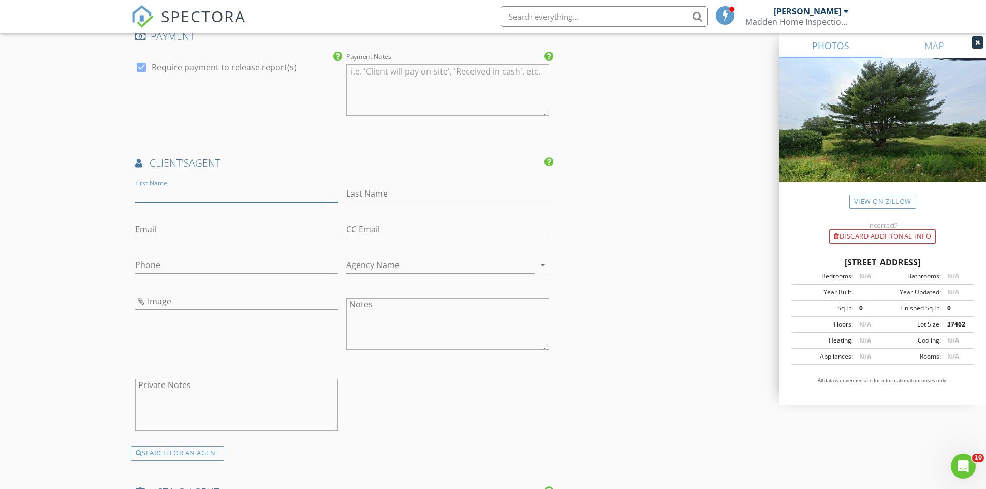
click at [170, 192] on input "First Name" at bounding box center [236, 193] width 203 height 17
type input "[PERSON_NAME]"
type input "Gundy"
click at [160, 229] on input "Email" at bounding box center [236, 229] width 203 height 17
type input "[EMAIL_ADDRESS][DOMAIN_NAME]"
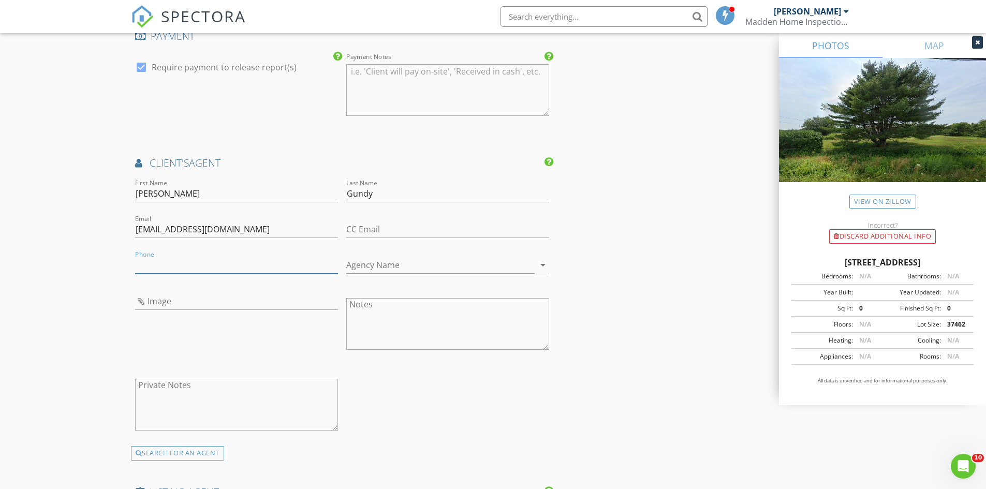
click at [192, 266] on input "Phone" at bounding box center [236, 265] width 203 height 17
type input "[PHONE_NUMBER]"
click at [362, 266] on input "Agency Name" at bounding box center [440, 265] width 188 height 17
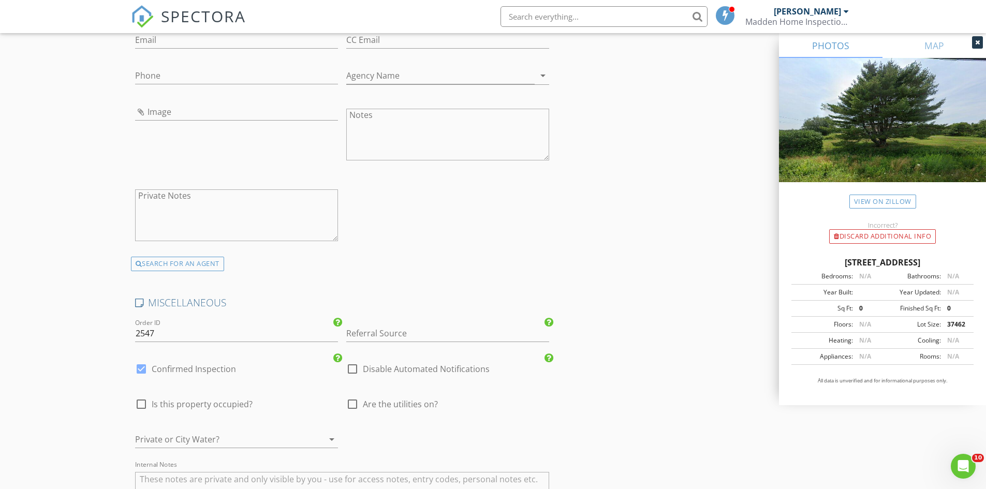
scroll to position [2463, 0]
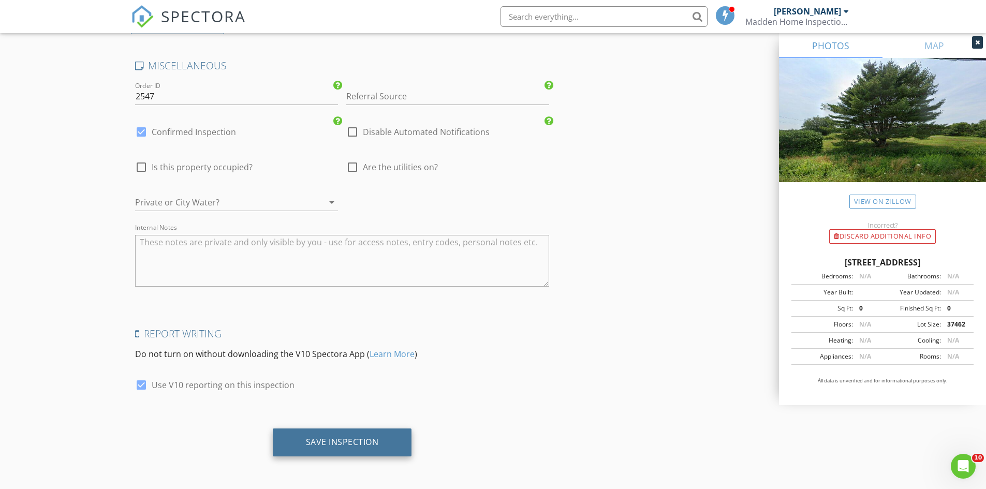
type input "The [PERSON_NAME] Group - [GEOGRAPHIC_DATA]"
click at [304, 443] on div "Save Inspection" at bounding box center [342, 442] width 139 height 28
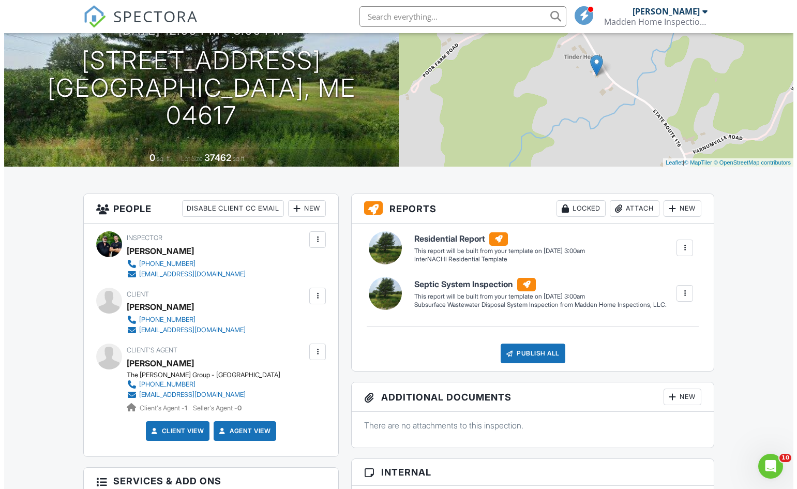
scroll to position [207, 0]
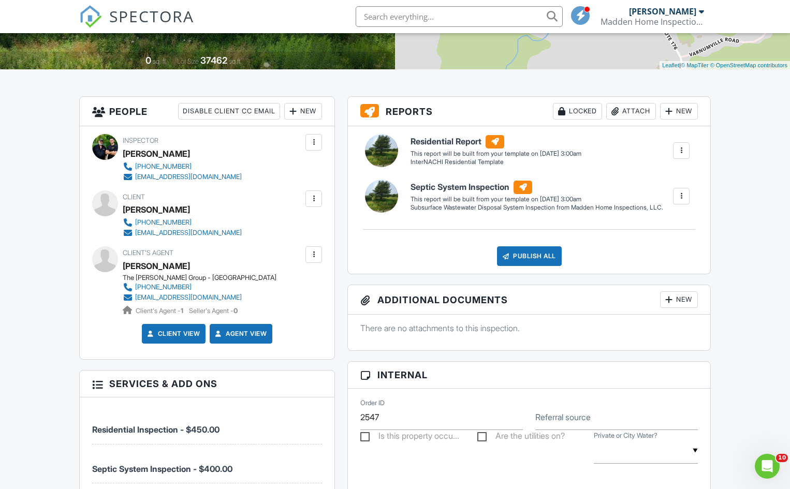
click at [312, 254] on div at bounding box center [313, 254] width 10 height 10
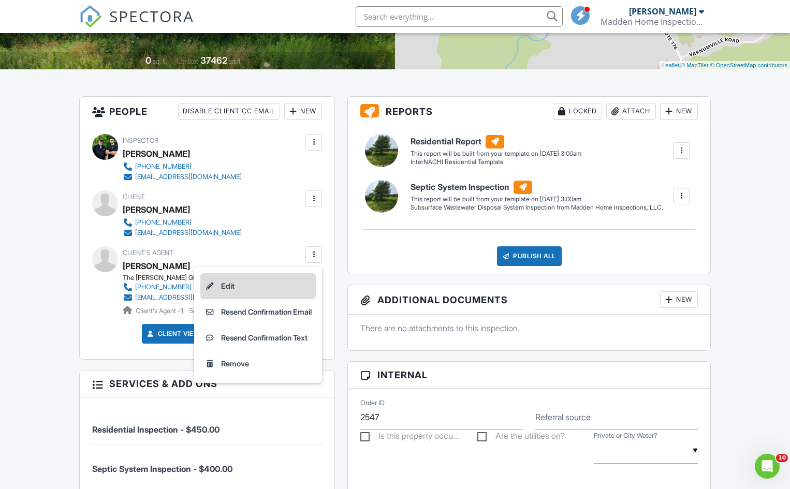
click at [253, 287] on li "Edit" at bounding box center [257, 286] width 115 height 26
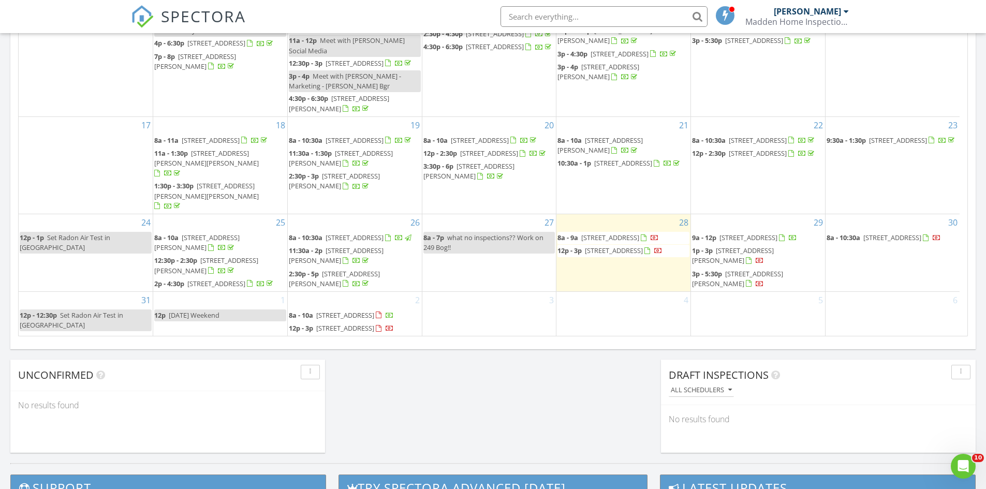
scroll to position [625, 0]
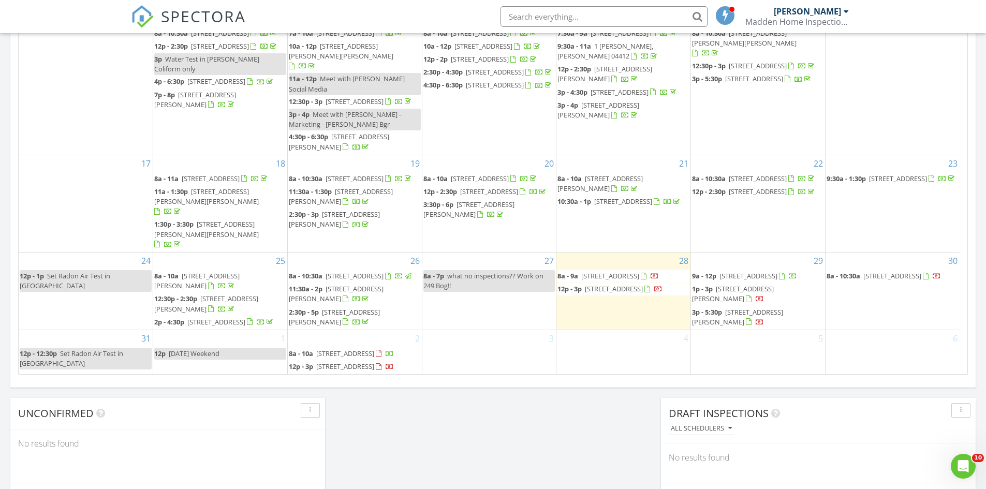
click at [341, 330] on div "2 8a - 10a 89 Somerset St, Millinocket 04462 12p - 3p 1440 Coastal Rd, Brooksvi…" at bounding box center [355, 352] width 134 height 44
click at [350, 276] on link "Inspection" at bounding box center [354, 276] width 53 height 17
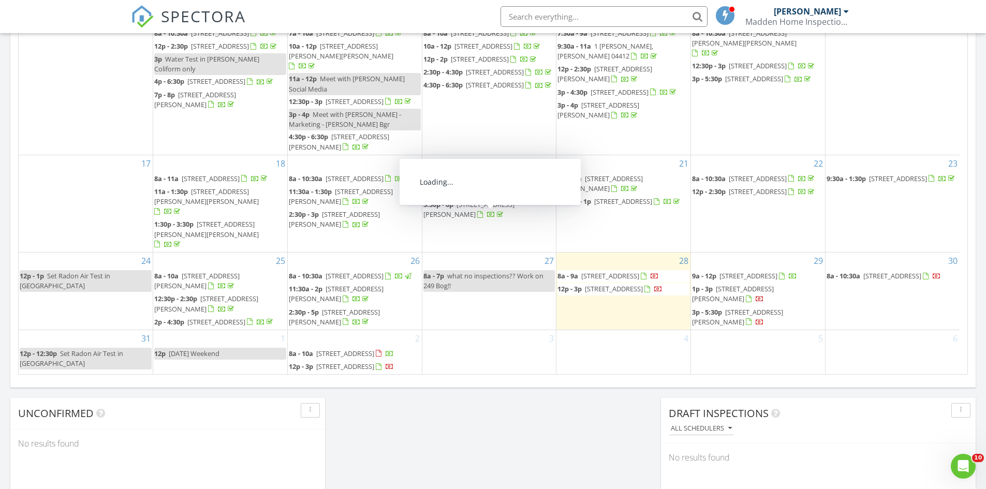
scroll to position [225, 0]
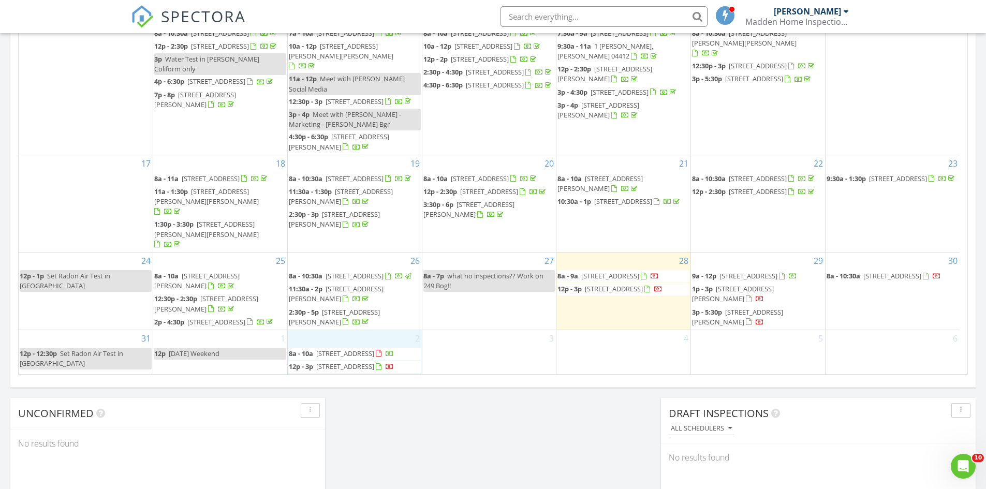
click at [348, 330] on div "2 8a - 10a [STREET_ADDRESS] 12p - 3p [STREET_ADDRESS]" at bounding box center [355, 352] width 134 height 44
click at [351, 297] on link "Event" at bounding box center [354, 295] width 53 height 17
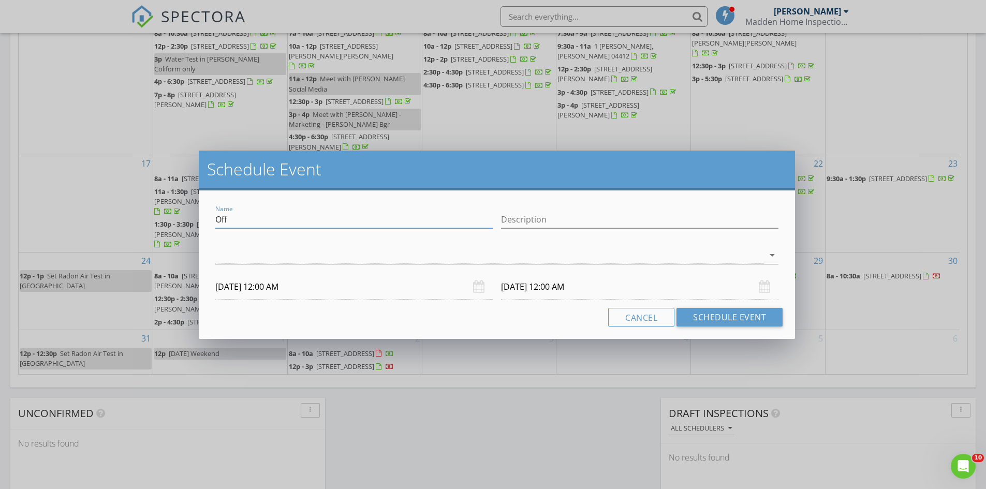
drag, startPoint x: 279, startPoint y: 222, endPoint x: 211, endPoint y: 218, distance: 68.9
click at [213, 218] on div "Name Off" at bounding box center [354, 221] width 286 height 36
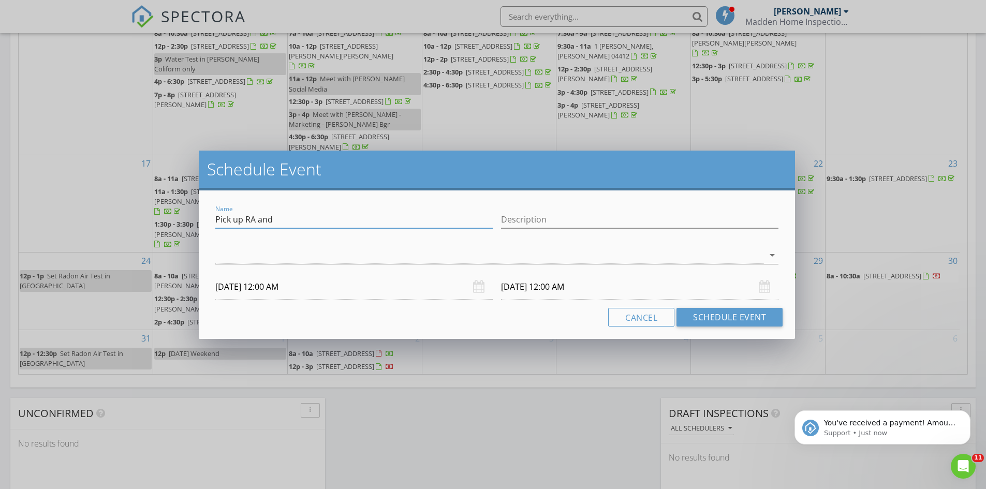
scroll to position [0, 0]
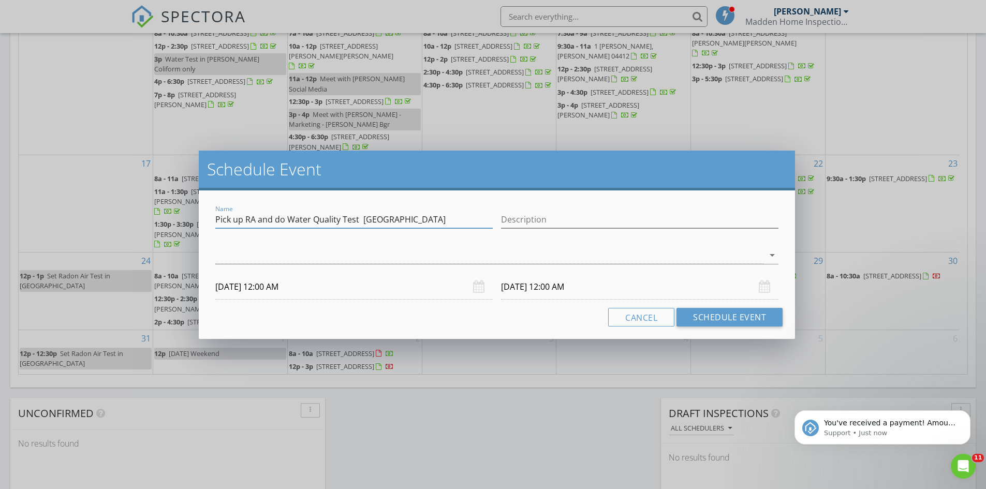
type input "Pick up RA and do Water Quality Test Bar Harbor"
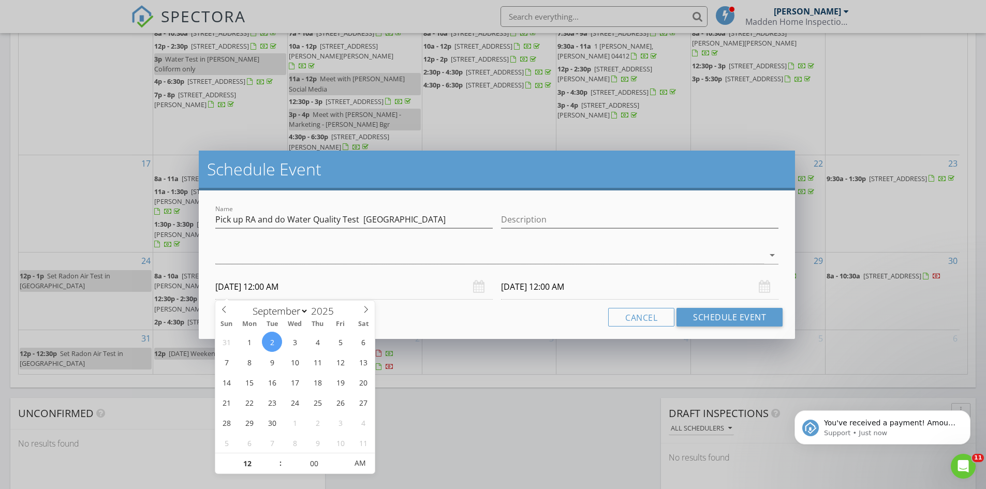
click at [269, 287] on input "09/02/2025 12:00 AM" at bounding box center [353, 286] width 277 height 25
type input "[DATE] 12:00 PM"
click at [360, 461] on span "AM" at bounding box center [360, 463] width 28 height 21
click at [774, 254] on icon "arrow_drop_down" at bounding box center [772, 255] width 12 height 12
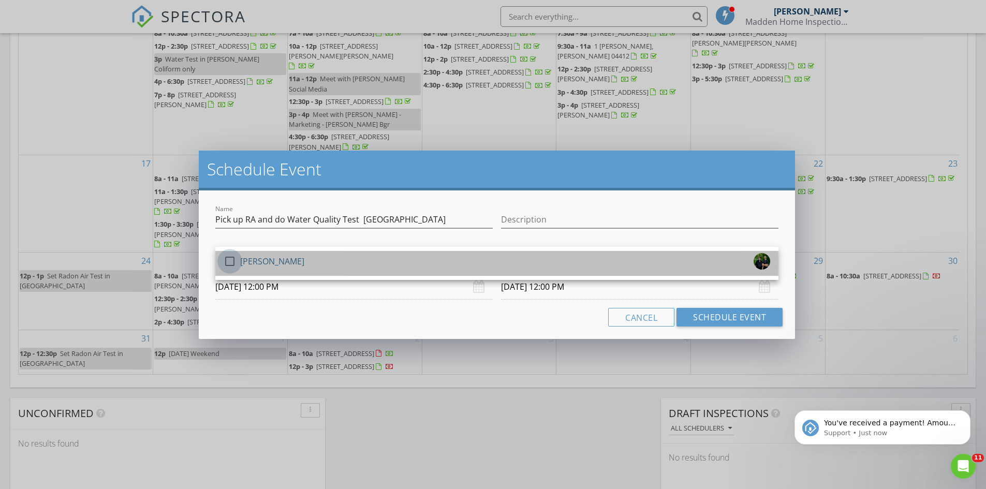
click at [227, 260] on div at bounding box center [230, 262] width 18 height 18
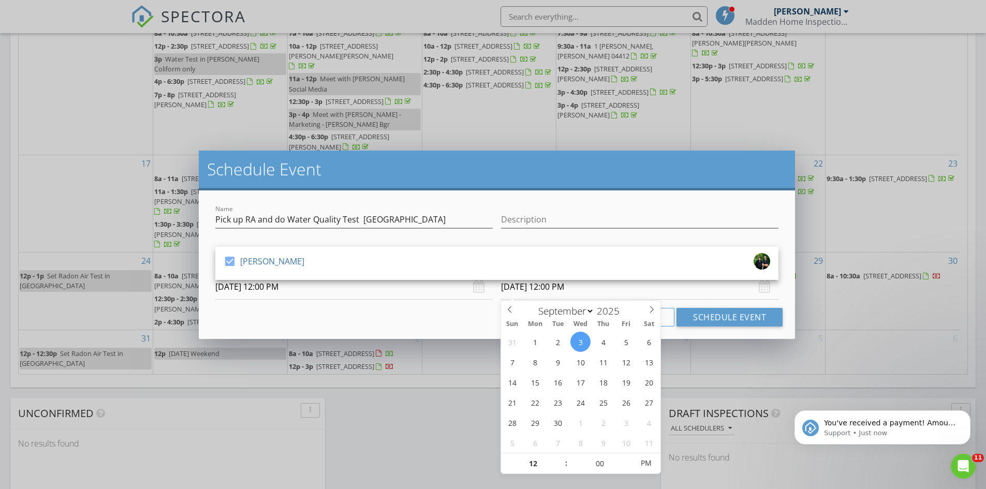
click at [529, 283] on input "09/03/2025 12:00 PM" at bounding box center [639, 286] width 277 height 25
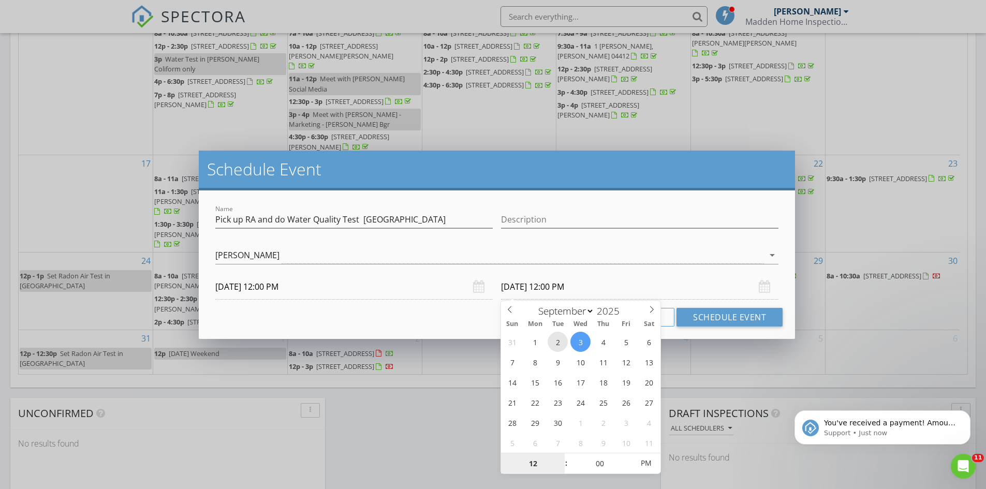
type input "[DATE] 12:00 PM"
type input "05"
type input "09/02/2025 12:05 PM"
click at [629, 455] on span at bounding box center [627, 458] width 7 height 10
type input "10"
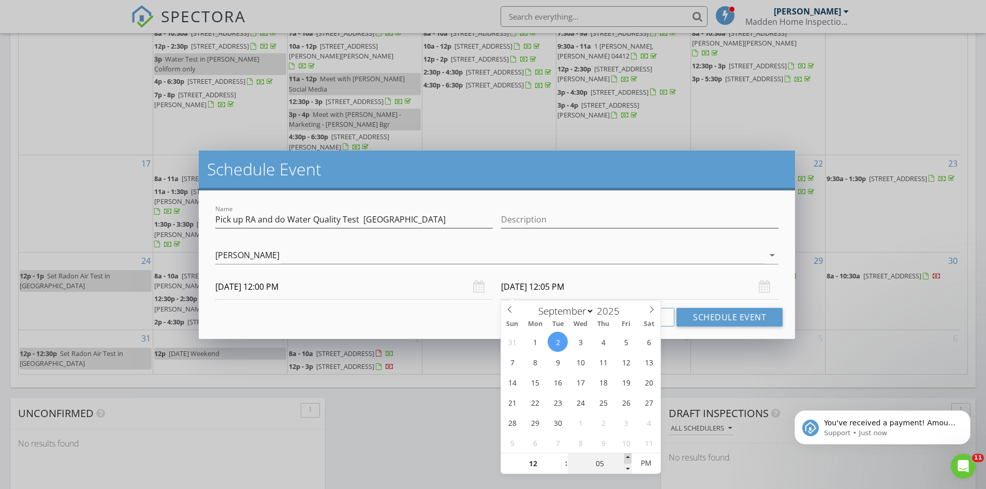
type input "09/02/2025 12:10 PM"
click at [629, 455] on span at bounding box center [627, 458] width 7 height 10
type input "15"
type input "09/02/2025 12:15 PM"
click at [629, 455] on span at bounding box center [627, 458] width 7 height 10
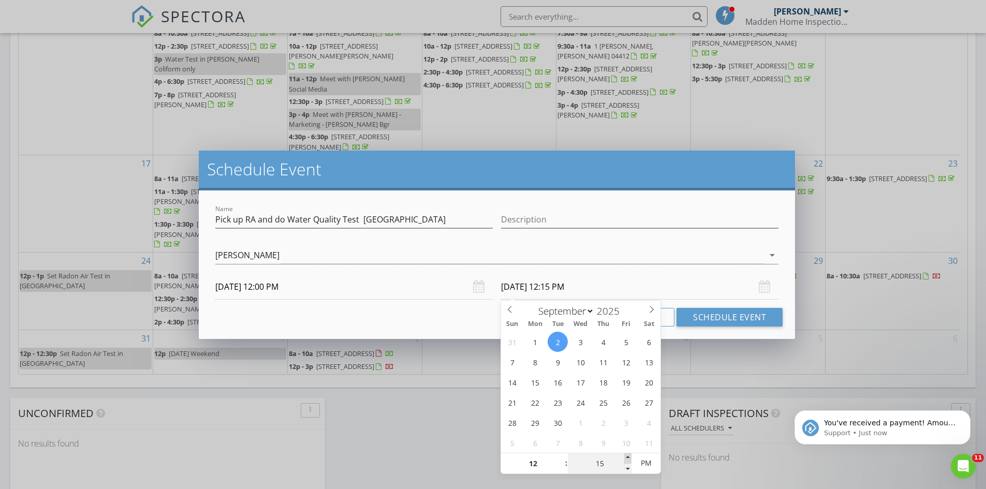
type input "20"
type input "09/02/2025 12:20 PM"
click at [629, 455] on span at bounding box center [627, 458] width 7 height 10
type input "25"
type input "09/02/2025 12:25 PM"
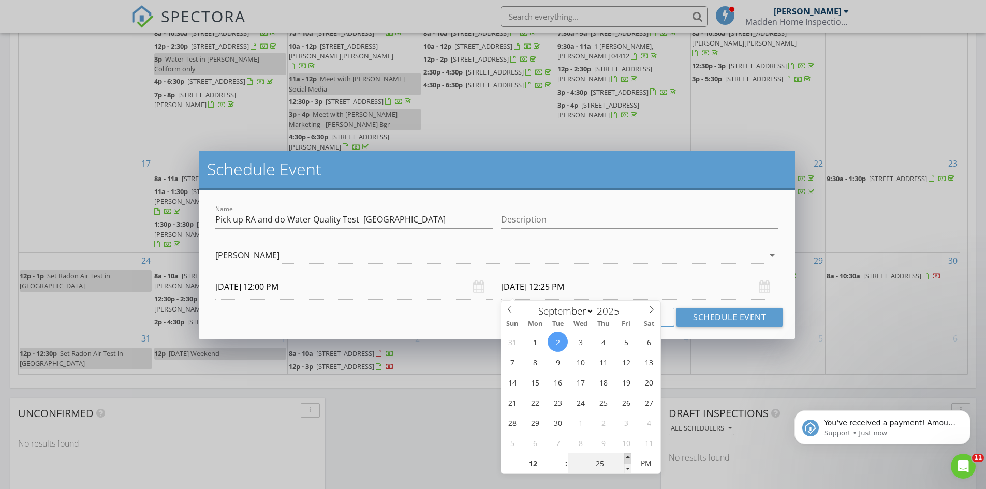
click at [629, 455] on span at bounding box center [627, 458] width 7 height 10
type input "30"
type input "[DATE] 12:30 PM"
click at [629, 455] on span at bounding box center [627, 458] width 7 height 10
click at [728, 273] on div at bounding box center [496, 271] width 563 height 6
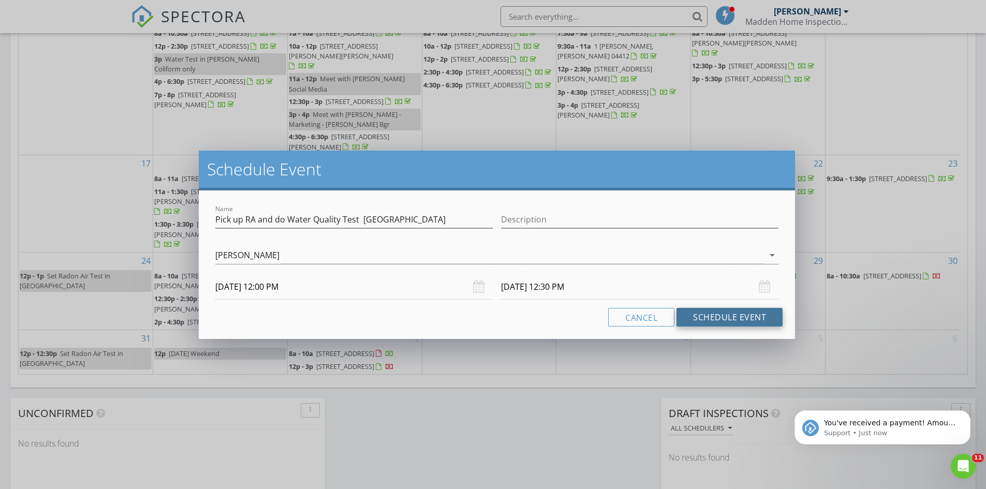
click at [707, 322] on button "Schedule Event" at bounding box center [729, 317] width 106 height 19
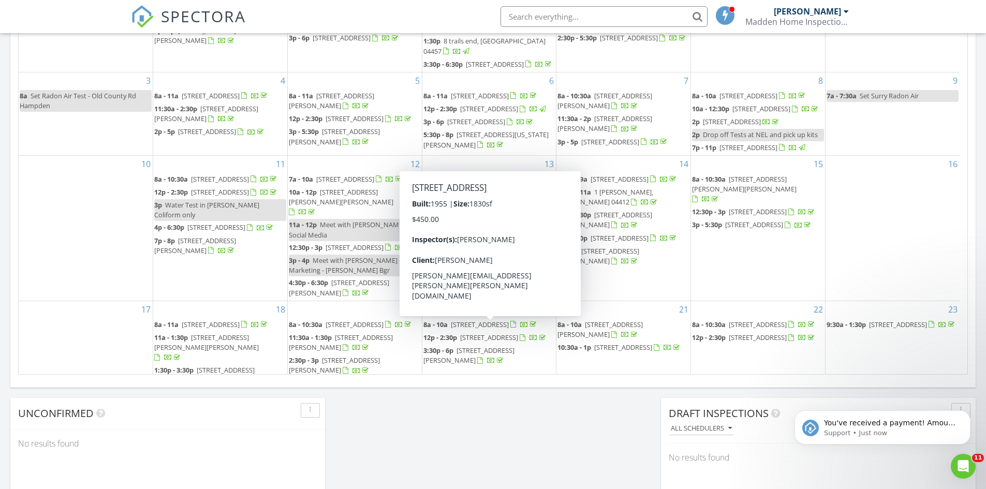
scroll to position [247, 0]
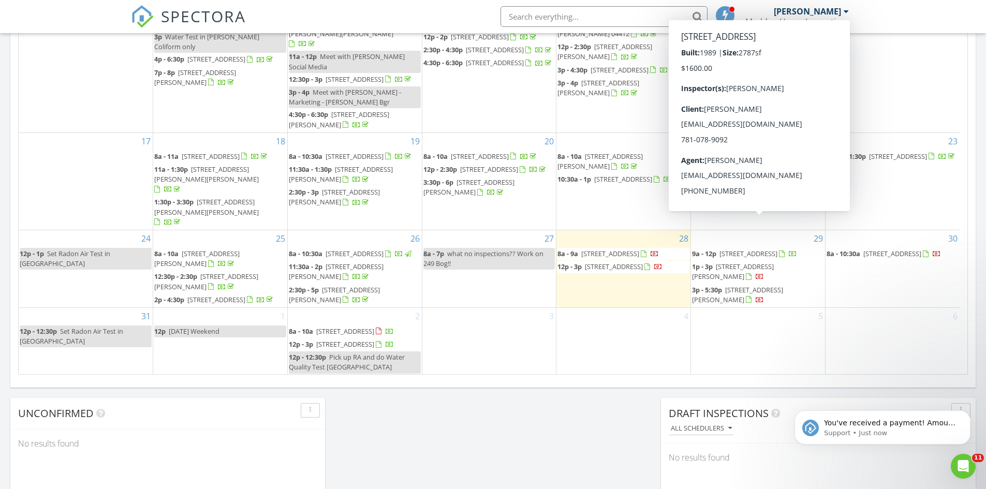
click at [735, 249] on span "[STREET_ADDRESS]" at bounding box center [748, 253] width 58 height 9
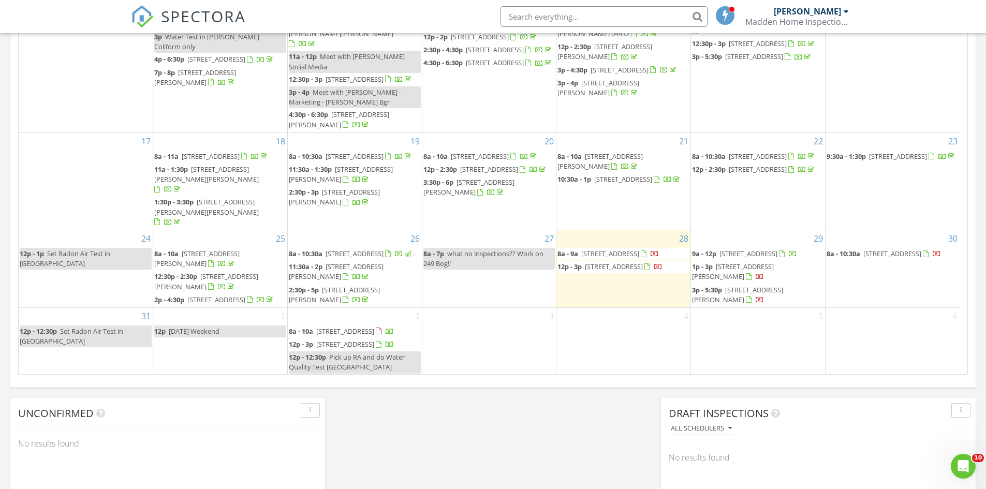
scroll to position [247, 0]
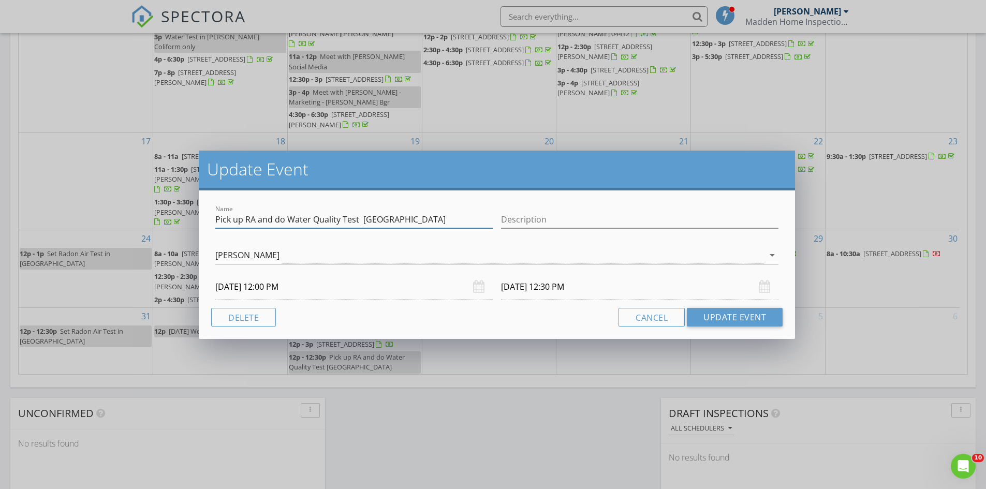
click at [272, 220] on input "Pick up RA and do Water Quality Test [GEOGRAPHIC_DATA]" at bounding box center [353, 219] width 277 height 17
click at [342, 220] on input "Pick up RA and do Water Quality Test [GEOGRAPHIC_DATA]" at bounding box center [353, 219] width 277 height 17
click at [429, 220] on input "Pick up RA and do Water Quality and Radon Water Test [GEOGRAPHIC_DATA]" at bounding box center [353, 219] width 277 height 17
click at [283, 219] on input "Pick up RA and do Water Quality and [GEOGRAPHIC_DATA]" at bounding box center [353, 219] width 277 height 17
type input "Pick up RA and Water Quality and [GEOGRAPHIC_DATA]"
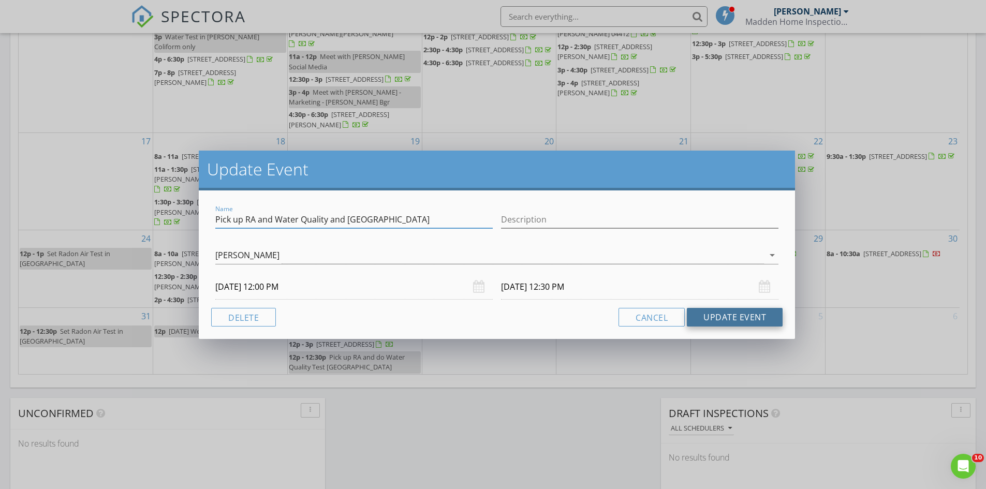
click at [732, 316] on button "Update Event" at bounding box center [735, 317] width 96 height 19
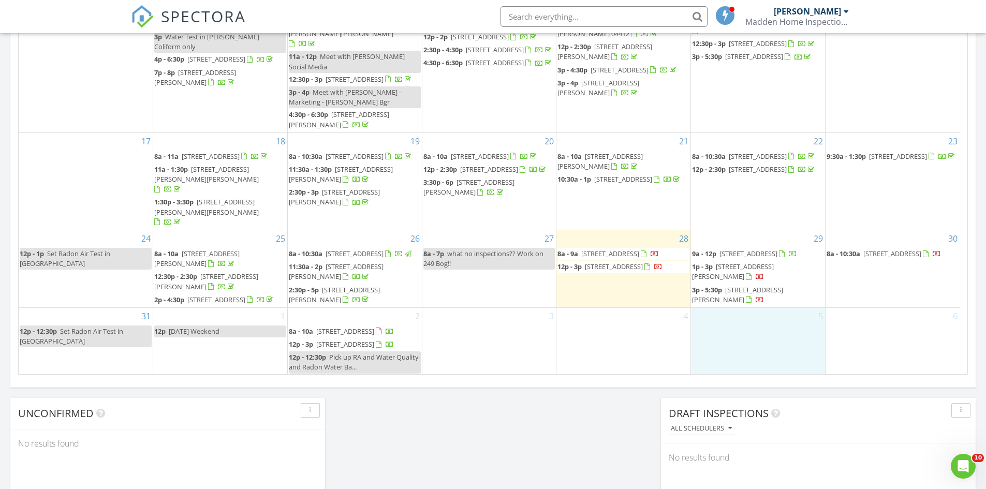
click at [719, 330] on div "5" at bounding box center [758, 341] width 134 height 67
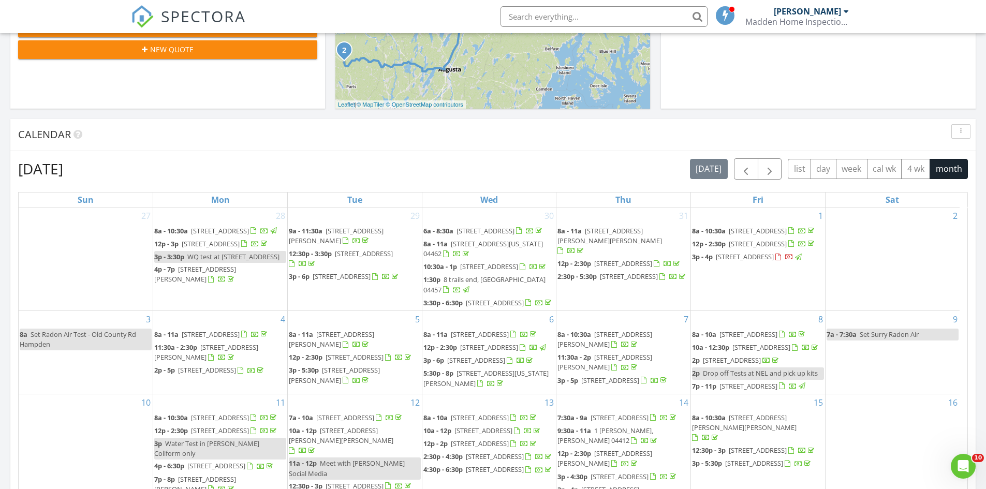
scroll to position [625, 0]
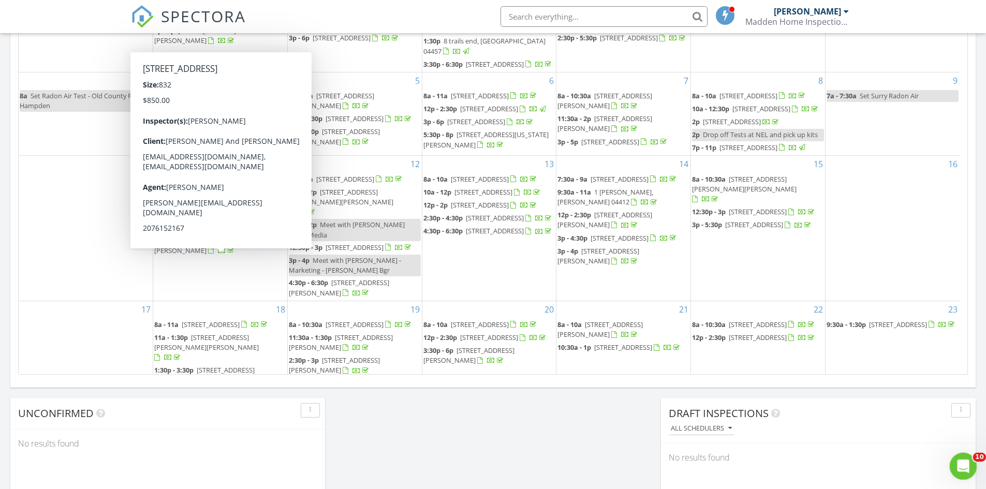
click at [963, 470] on icon "Open Intercom Messenger" at bounding box center [961, 464] width 17 height 17
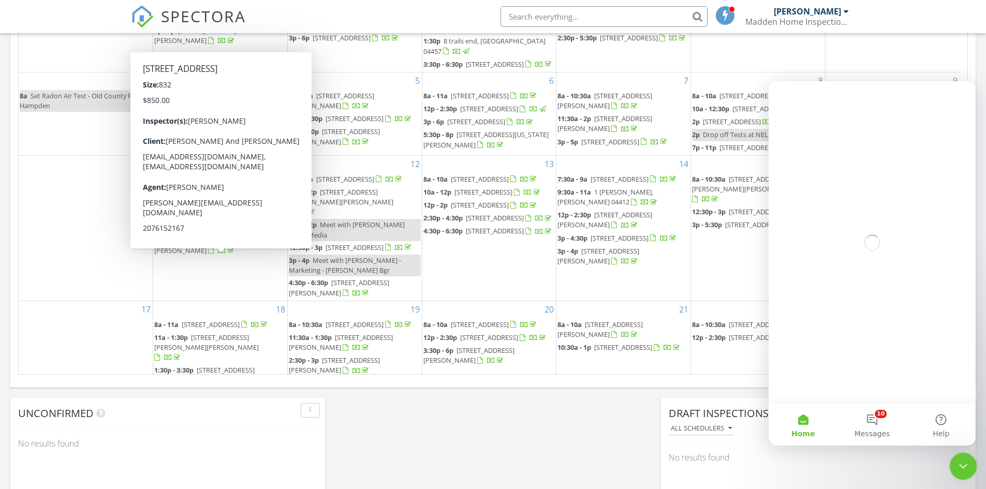
scroll to position [0, 0]
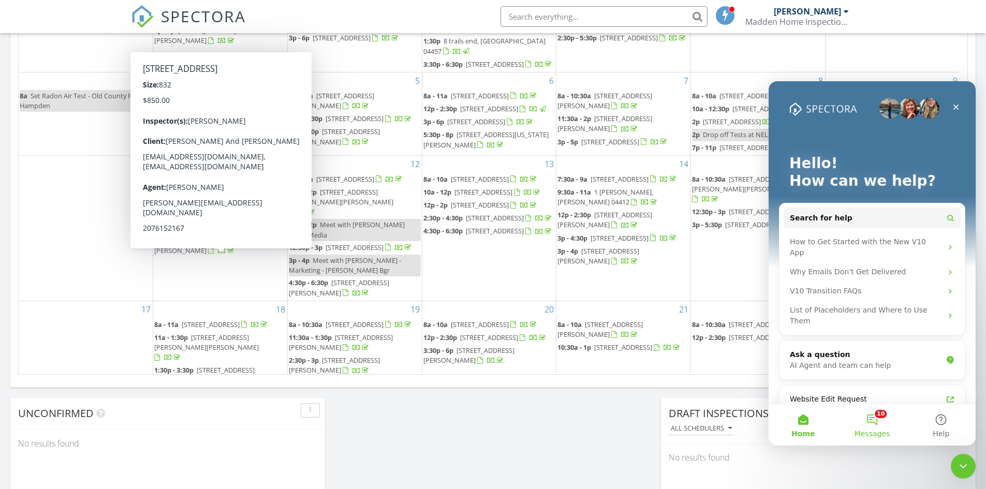
click at [868, 419] on button "10 Messages" at bounding box center [871, 424] width 69 height 41
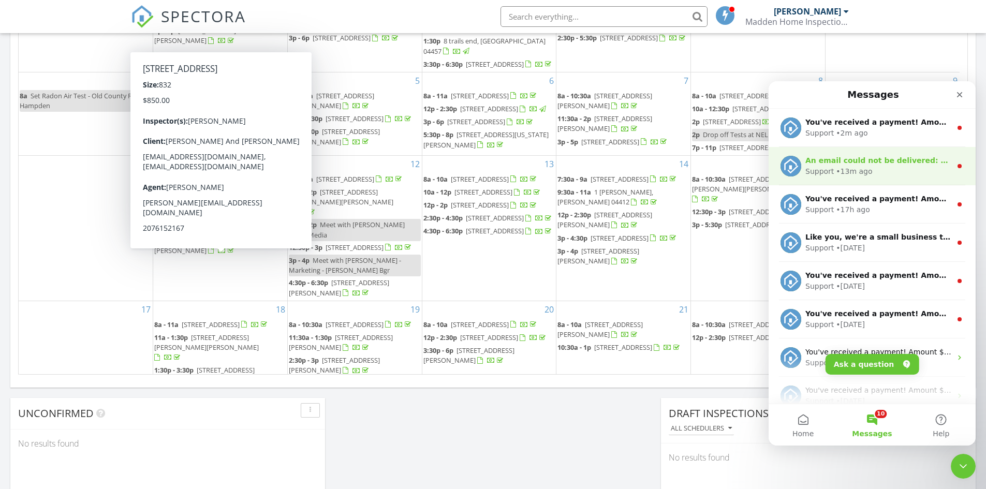
click at [874, 174] on div "Support • 13m ago" at bounding box center [878, 171] width 146 height 11
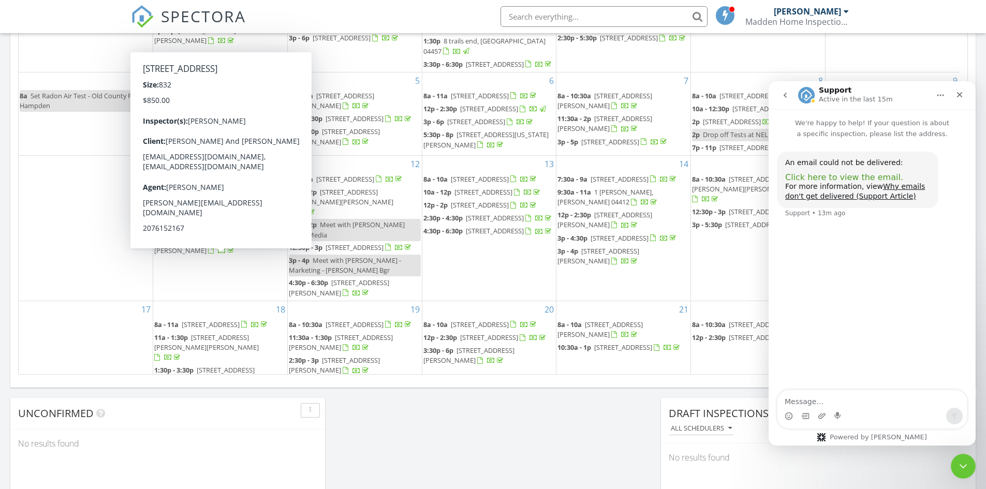
click at [855, 178] on span "Click here to view the email." at bounding box center [844, 177] width 118 height 10
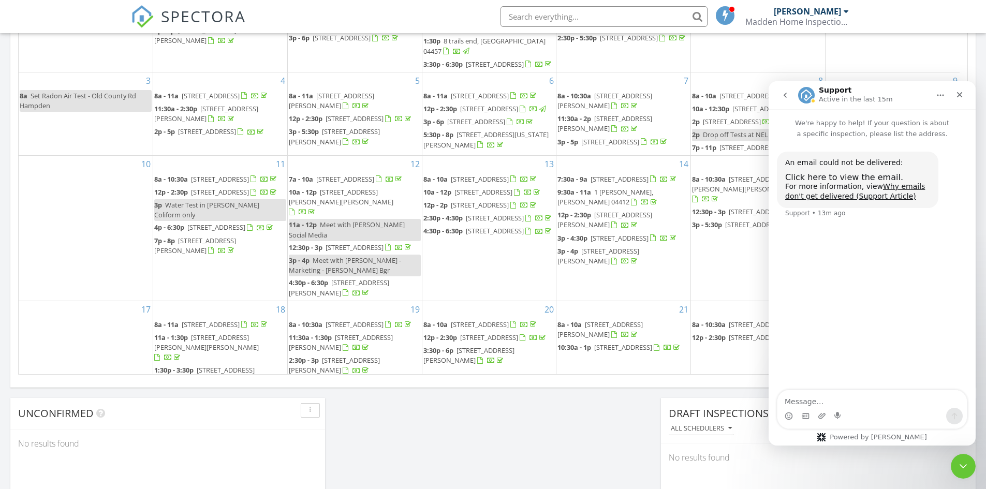
click at [560, 429] on div "Today Timothy Madden 8:00 am 38 West Madagascal, Burlington, ME 04417 Timothy M…" at bounding box center [493, 31] width 986 height 942
drag, startPoint x: 577, startPoint y: 432, endPoint x: 631, endPoint y: 410, distance: 57.8
click at [577, 432] on div "Today Timothy Madden 8:00 am 38 West Madagascal, Burlington, ME 04417 Timothy M…" at bounding box center [493, 31] width 986 height 942
click at [962, 92] on icon "Close" at bounding box center [959, 95] width 8 height 8
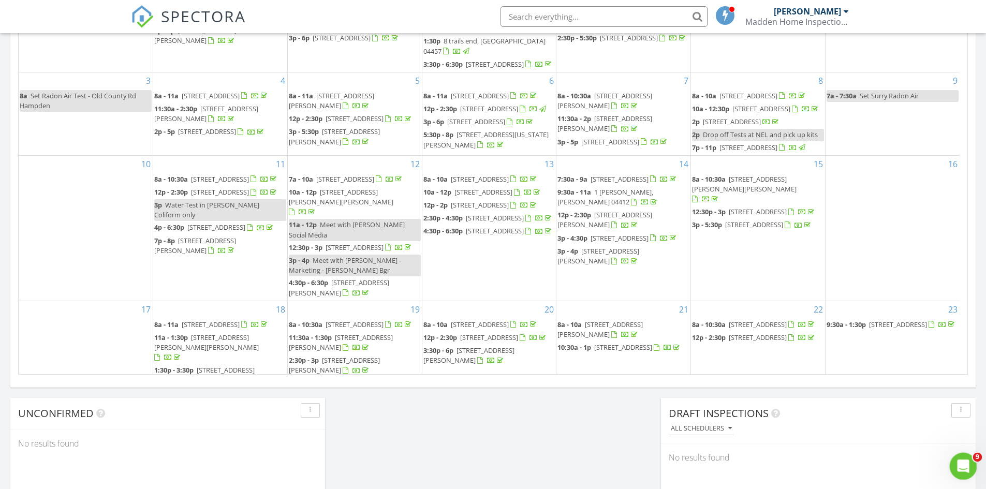
click at [955, 464] on icon "Open Intercom Messenger" at bounding box center [961, 464] width 17 height 17
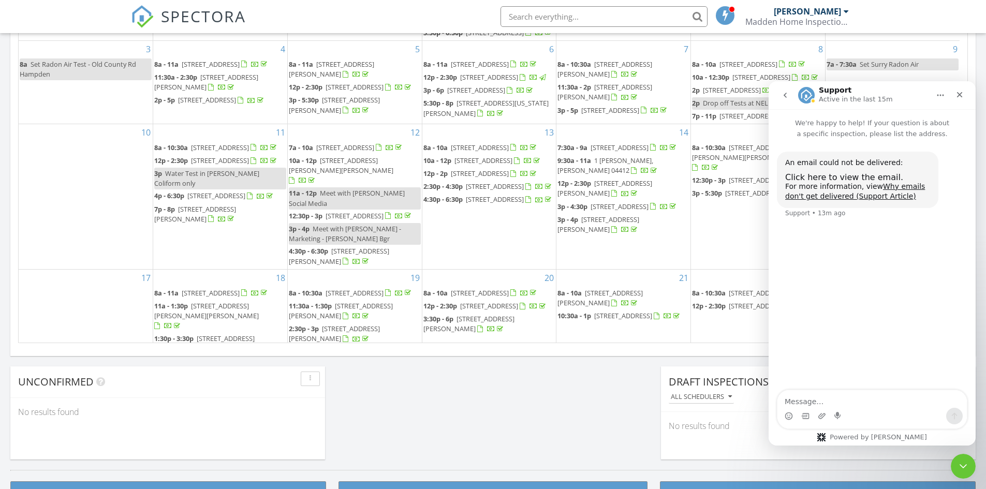
scroll to position [677, 0]
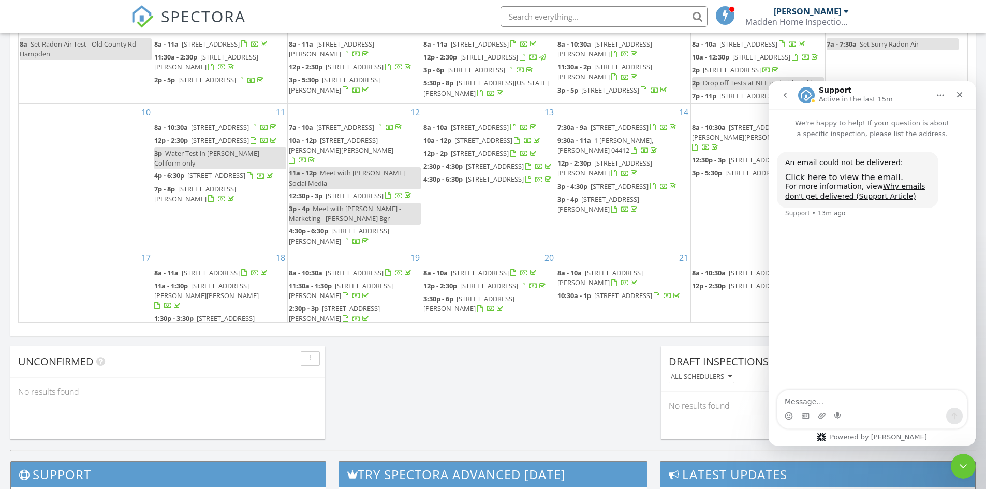
click at [785, 93] on icon "go back" at bounding box center [784, 95] width 3 height 5
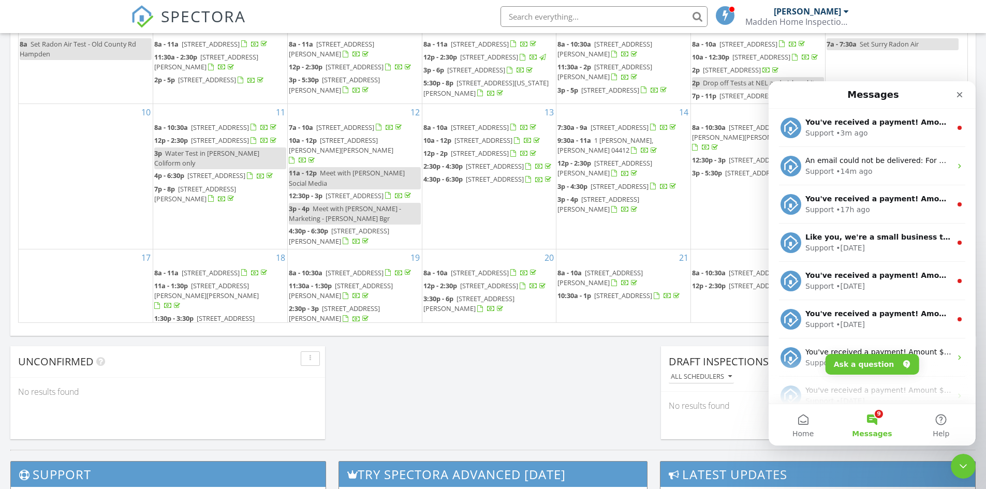
scroll to position [0, 0]
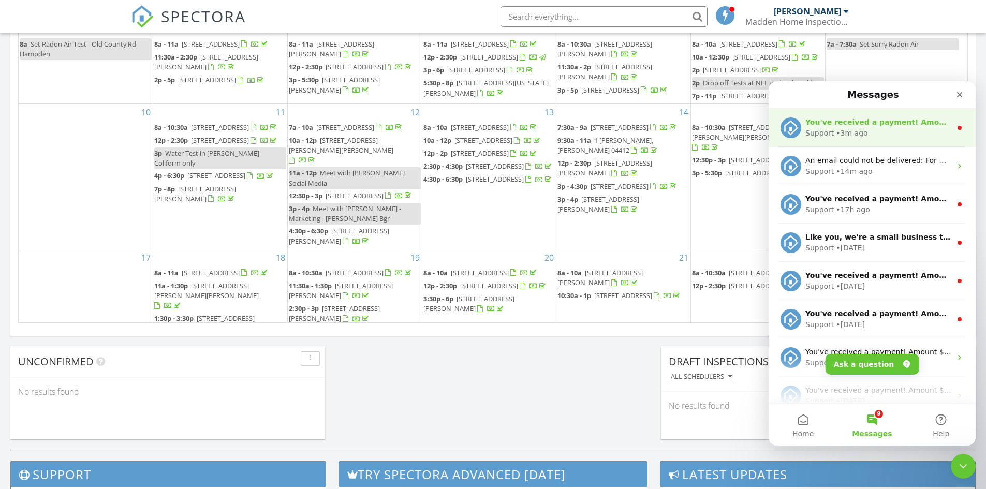
click at [836, 130] on div "• 3m ago" at bounding box center [852, 133] width 32 height 11
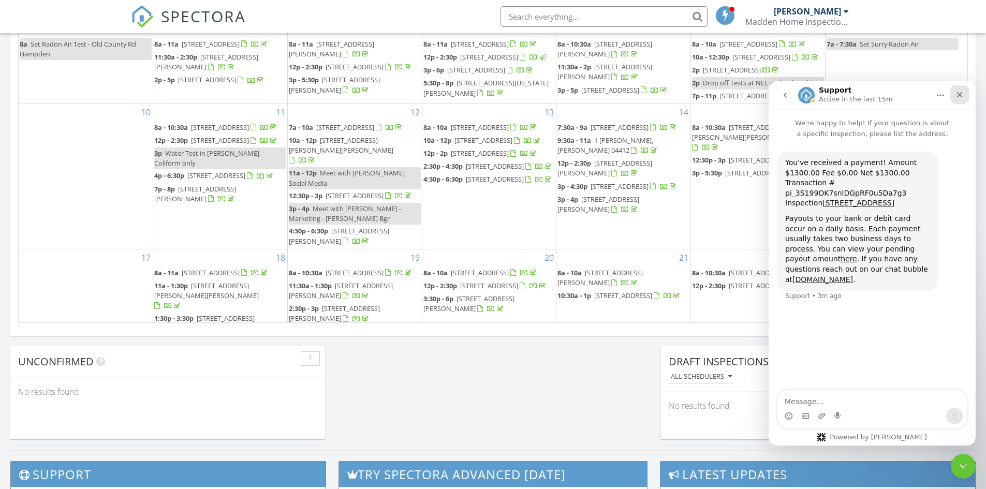
click at [959, 96] on icon "Close" at bounding box center [959, 95] width 8 height 8
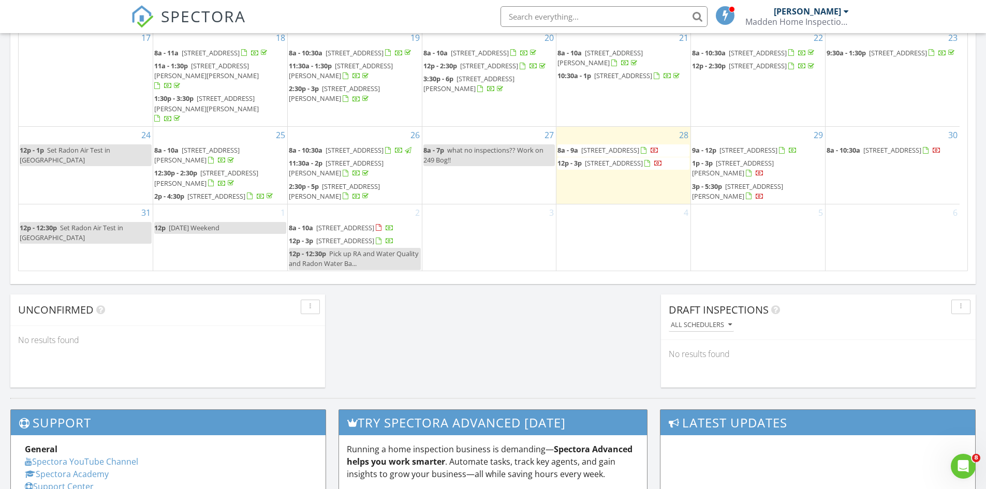
scroll to position [247, 0]
click at [354, 236] on span "1440 Coastal Rd, Brooksville 04617" at bounding box center [345, 240] width 58 height 9
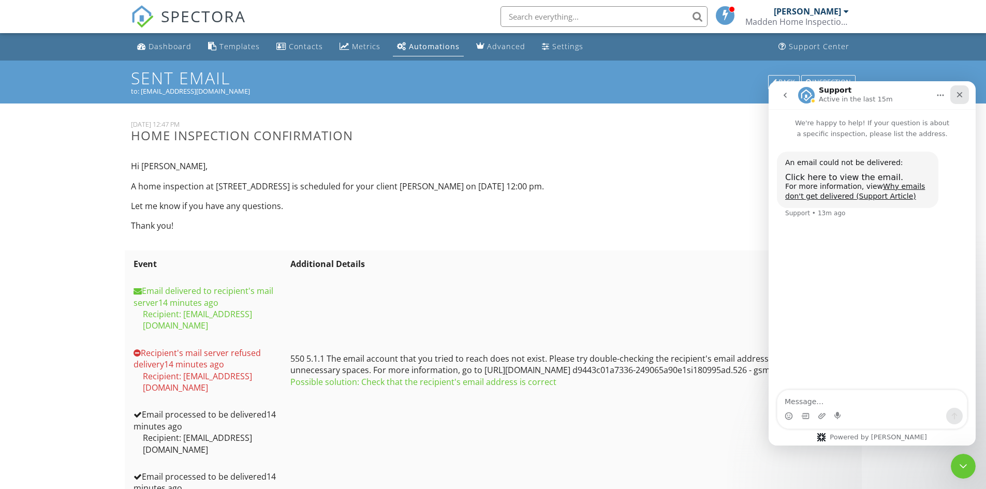
click at [960, 92] on icon "Close" at bounding box center [959, 95] width 8 height 8
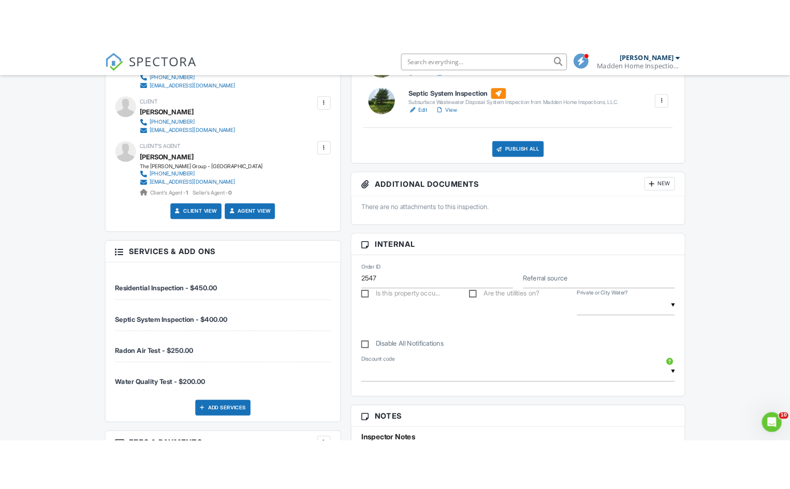
scroll to position [211, 0]
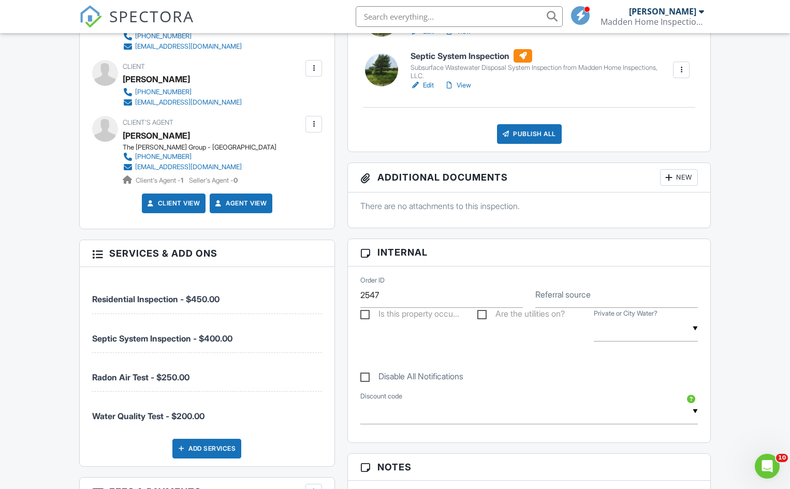
scroll to position [220, 0]
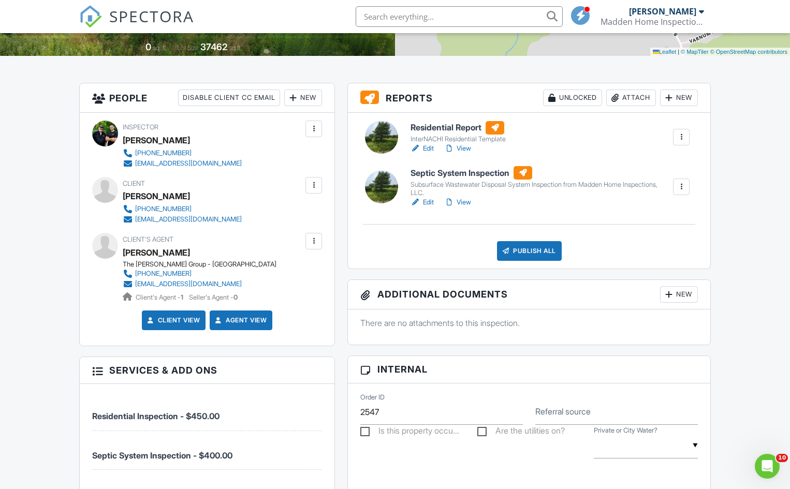
click at [316, 244] on div at bounding box center [313, 241] width 10 height 10
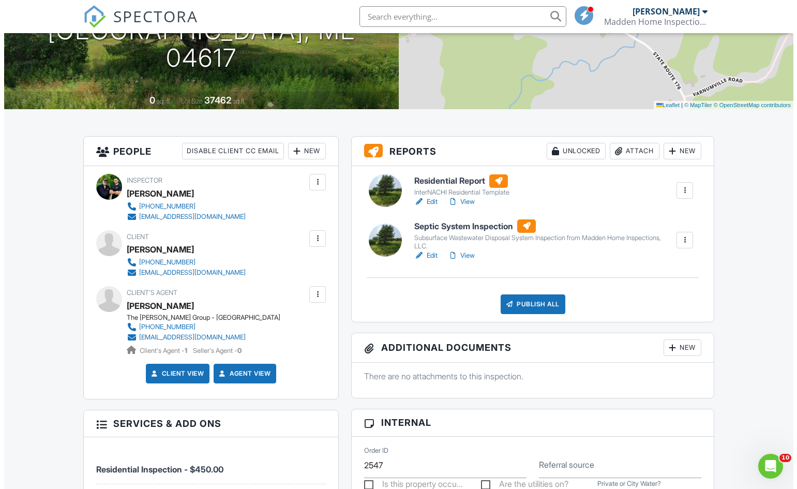
scroll to position [117, 0]
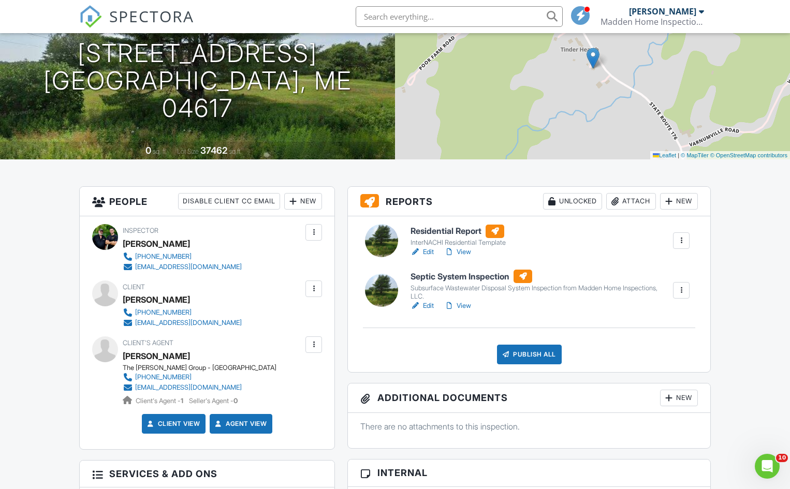
click at [314, 348] on div at bounding box center [313, 344] width 10 height 10
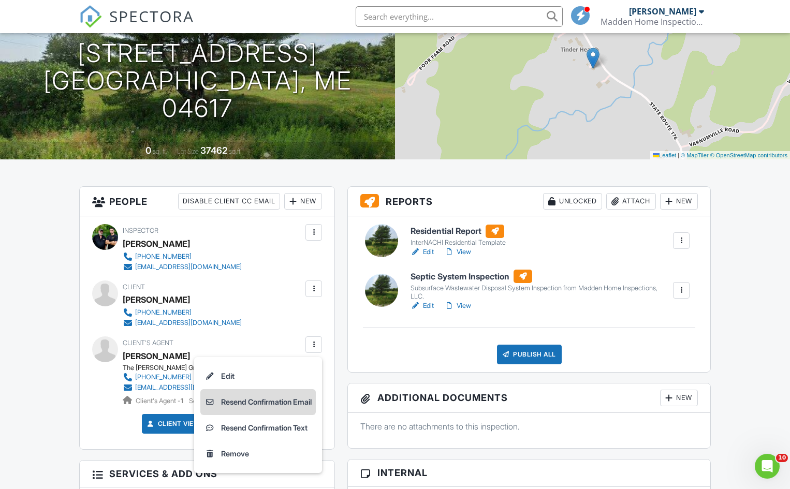
click at [257, 402] on li "Resend Confirmation Email" at bounding box center [257, 402] width 115 height 26
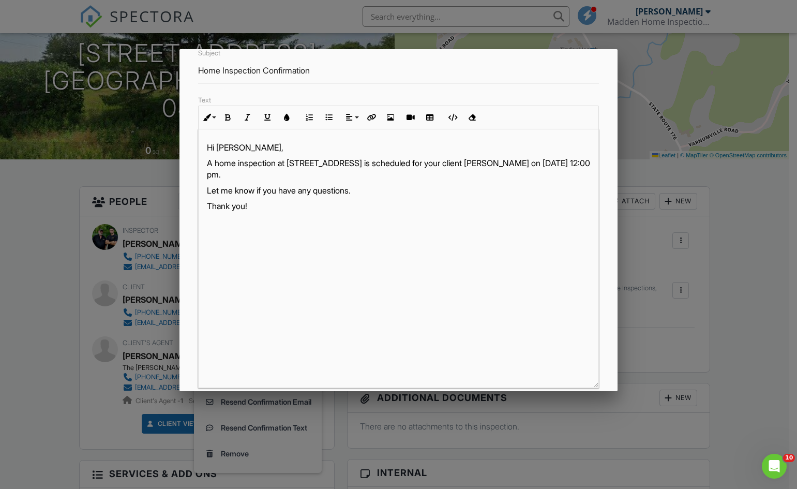
scroll to position [11, 0]
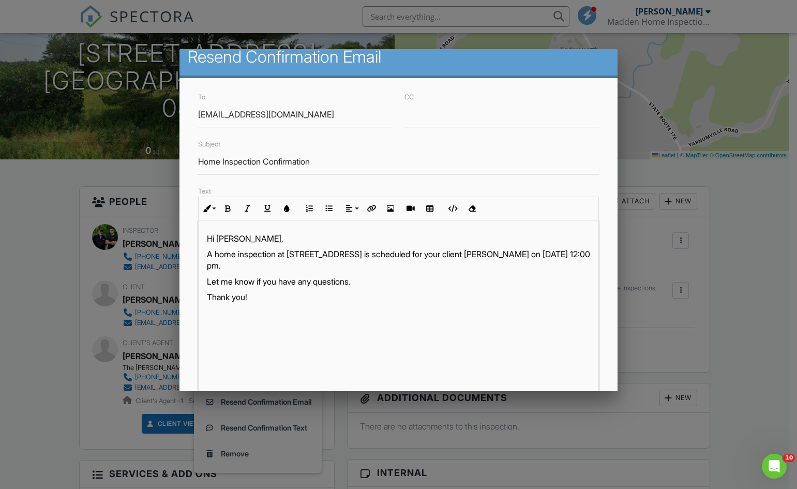
click at [274, 297] on p "Thank you!" at bounding box center [399, 296] width 384 height 11
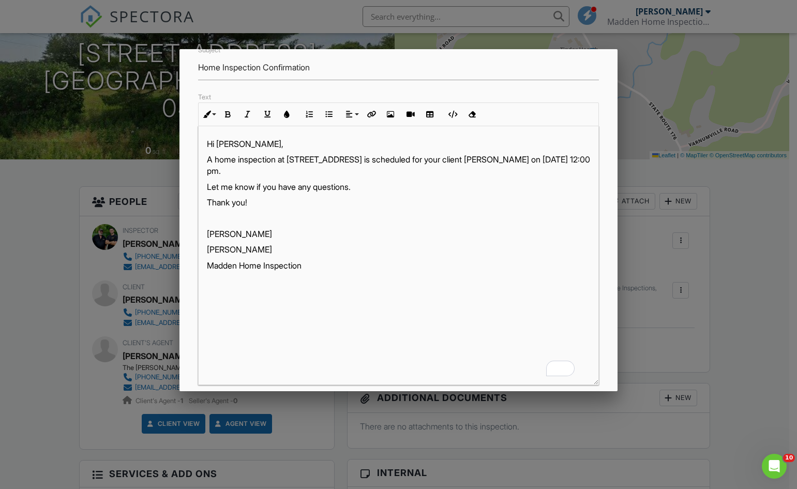
scroll to position [11, 0]
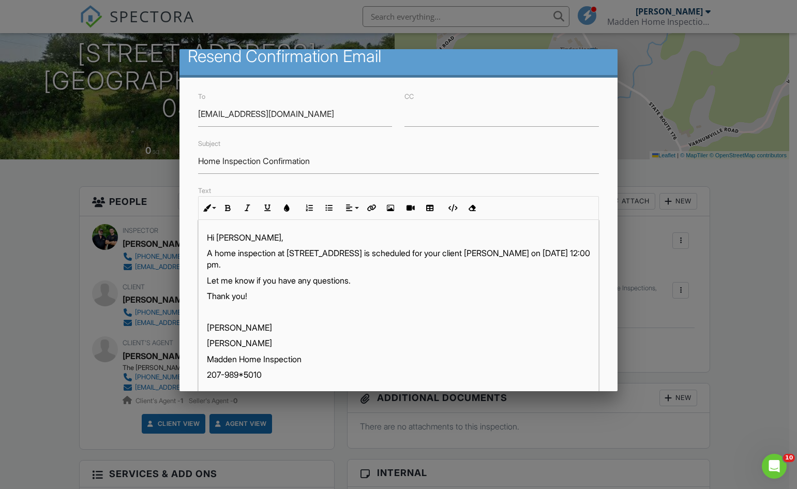
click at [244, 373] on p "207-989*5010" at bounding box center [399, 374] width 384 height 11
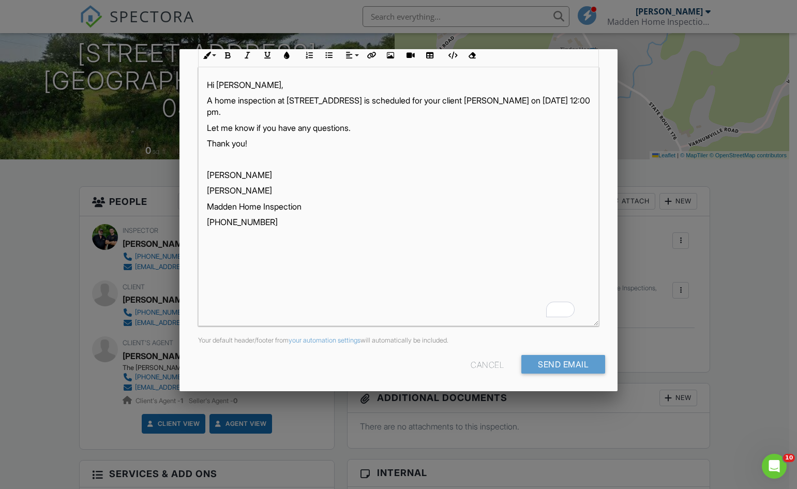
scroll to position [166, 0]
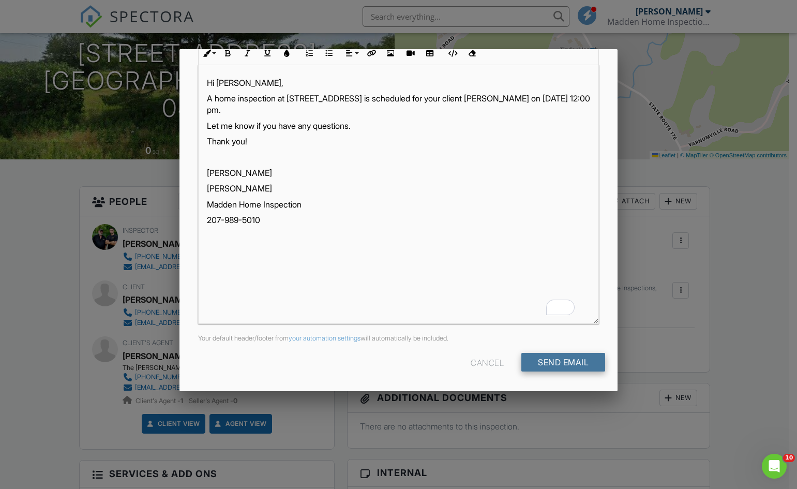
click at [537, 360] on input "Send Email" at bounding box center [564, 362] width 84 height 19
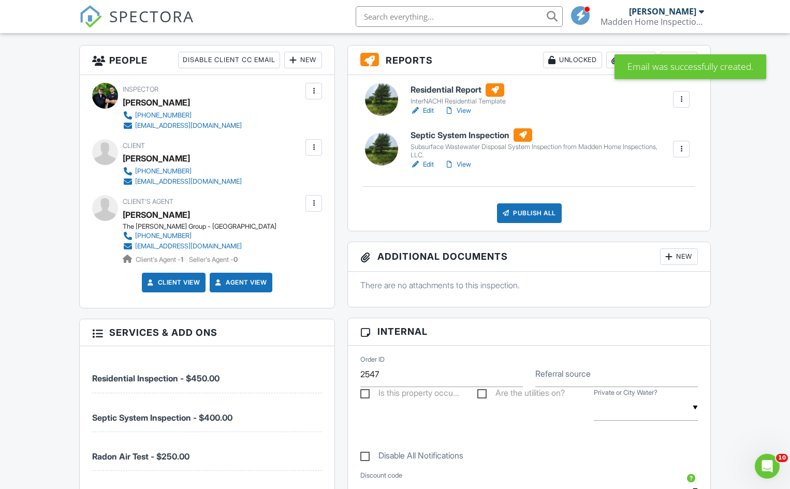
scroll to position [259, 0]
click at [251, 286] on link "Agent View" at bounding box center [239, 282] width 53 height 10
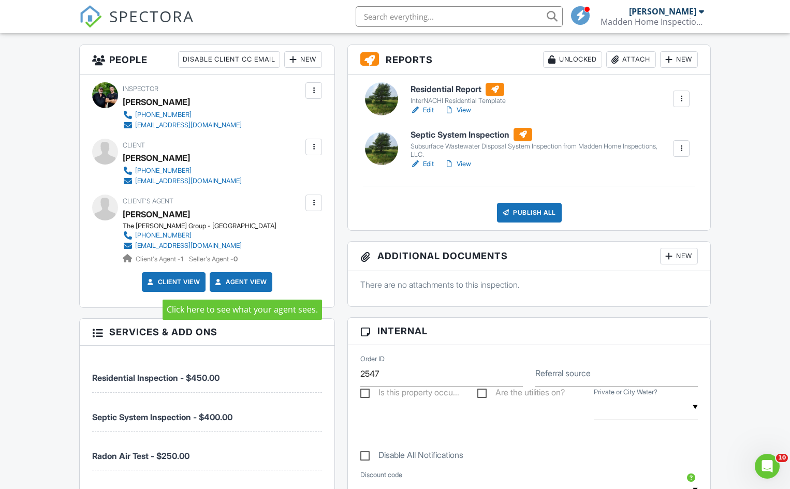
click at [248, 281] on link "Agent View" at bounding box center [239, 282] width 53 height 10
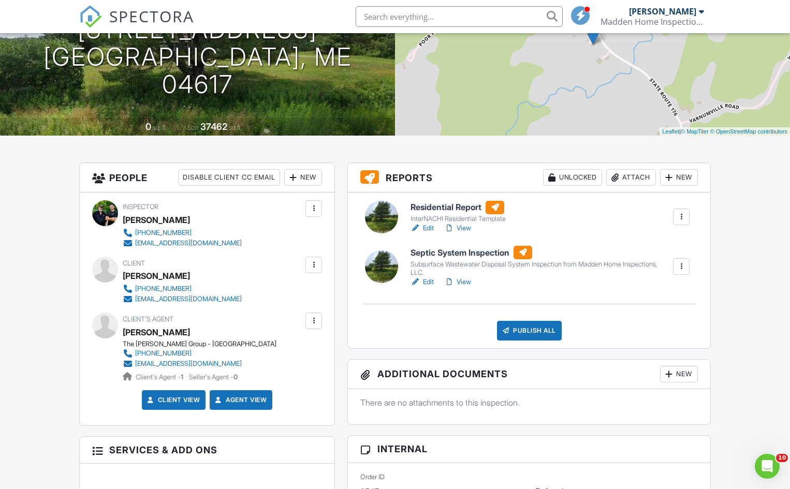
scroll to position [169, 0]
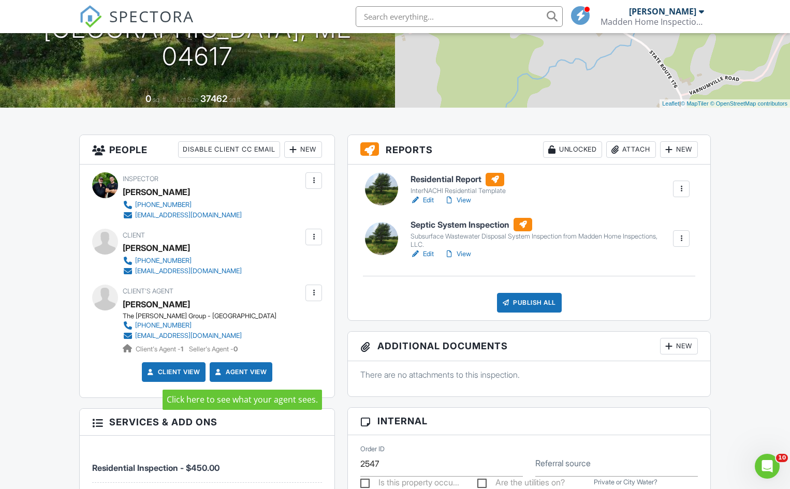
click at [245, 374] on link "Agent View" at bounding box center [239, 372] width 53 height 10
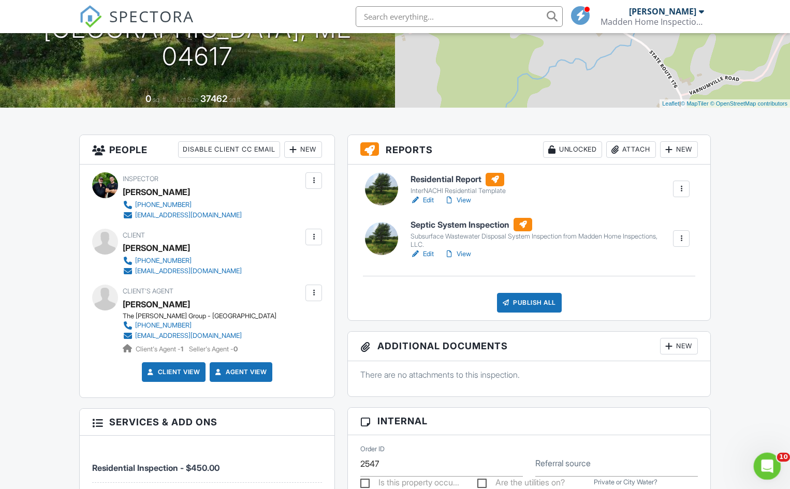
click at [769, 473] on div "Open Intercom Messenger" at bounding box center [765, 465] width 34 height 34
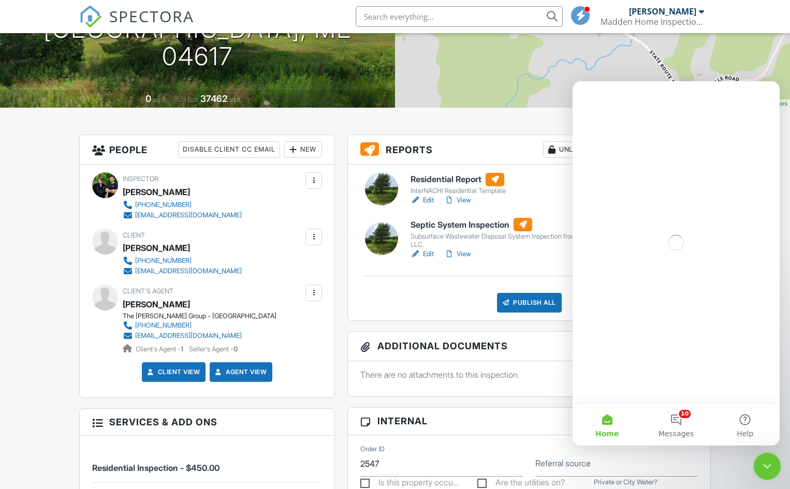
scroll to position [0, 0]
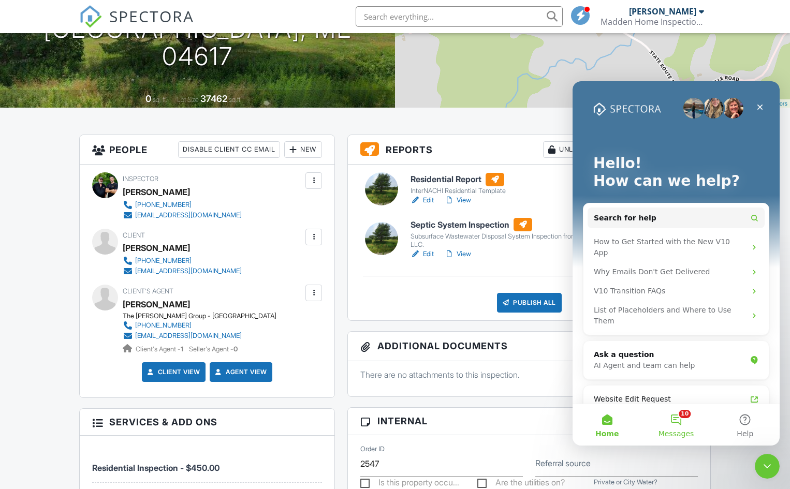
click at [677, 421] on button "10 Messages" at bounding box center [675, 424] width 69 height 41
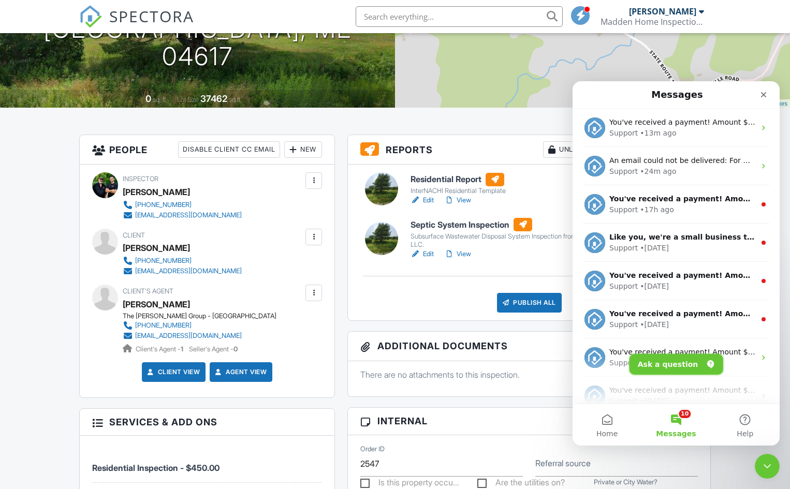
click at [654, 368] on button "Ask a question" at bounding box center [676, 364] width 94 height 21
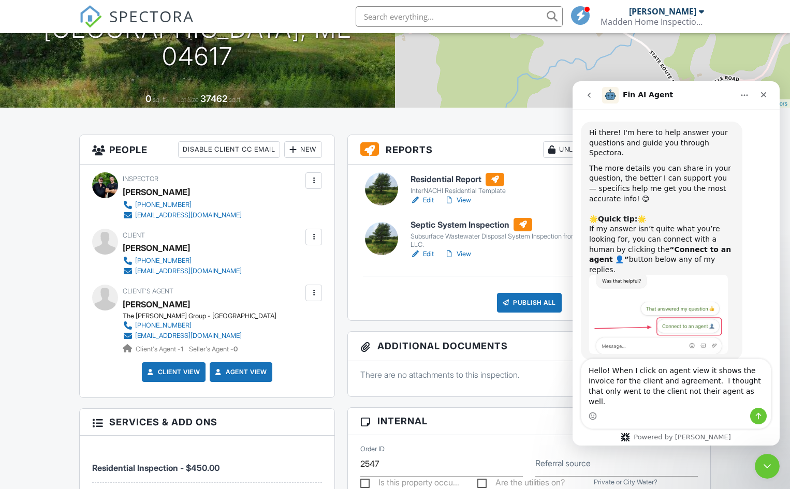
type textarea "Hello! When I click on agent view it shows the invoice for the client and agree…"
click at [759, 417] on icon "Send a message…" at bounding box center [758, 416] width 8 height 8
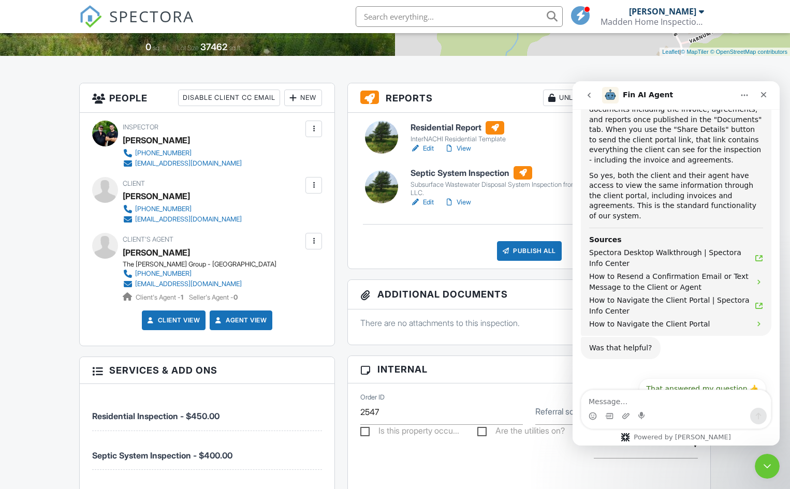
scroll to position [399, 0]
click at [725, 403] on button "Connect to an agent 👤" at bounding box center [715, 413] width 101 height 21
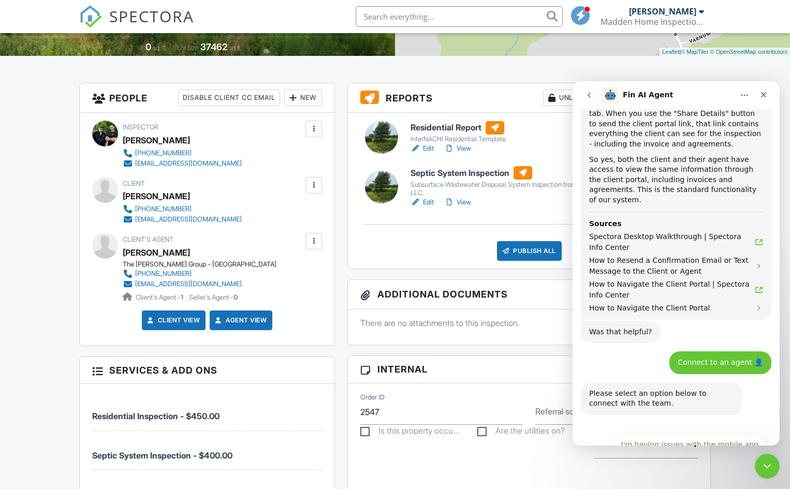
scroll to position [451, 0]
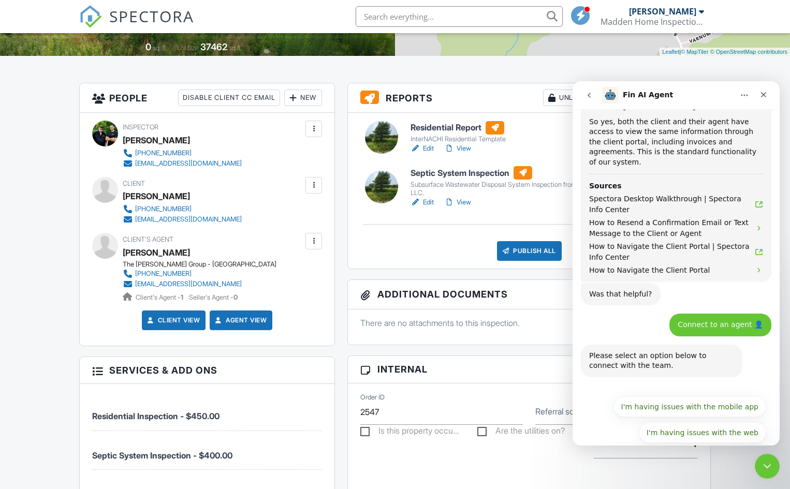
click at [642, 448] on button "I have questions about something else" at bounding box center [688, 458] width 156 height 21
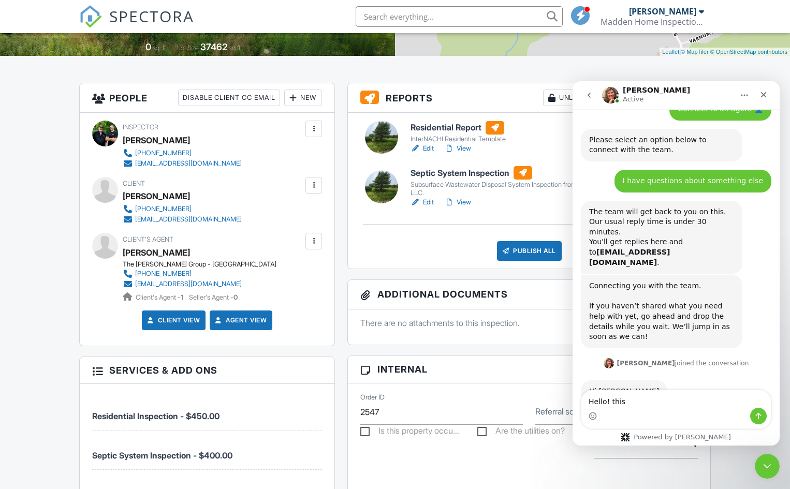
scroll to position [670, 0]
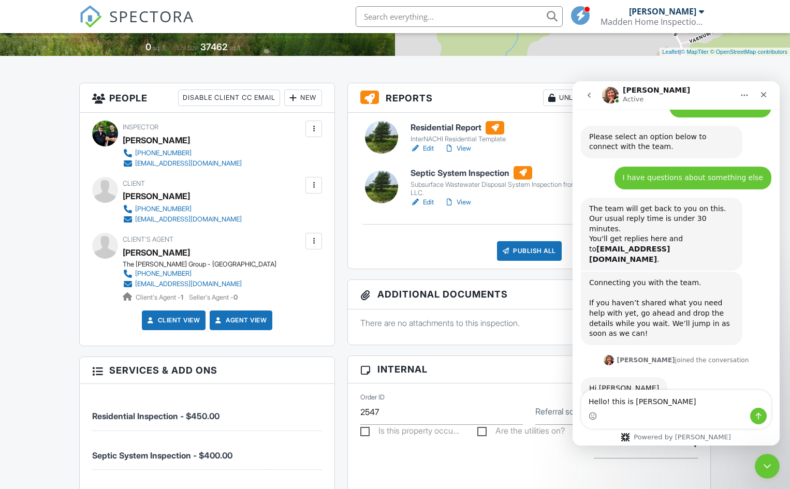
type textarea "Hello! this is Kathy"
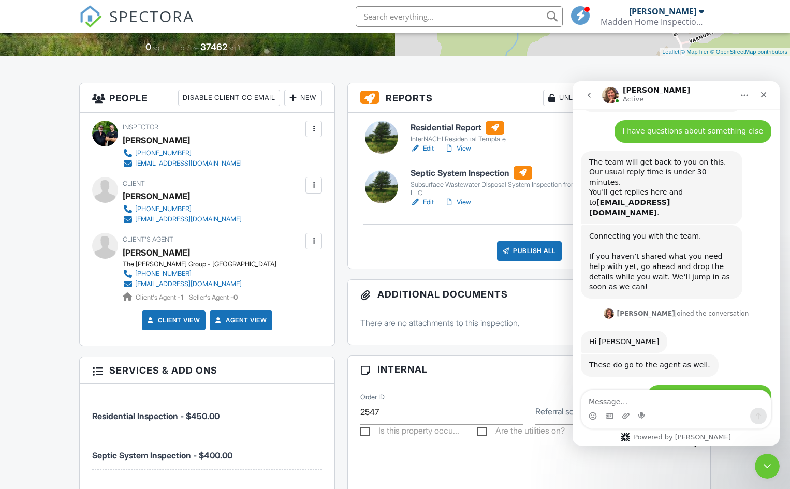
scroll to position [716, 0]
type textarea "e"
type textarea "Y"
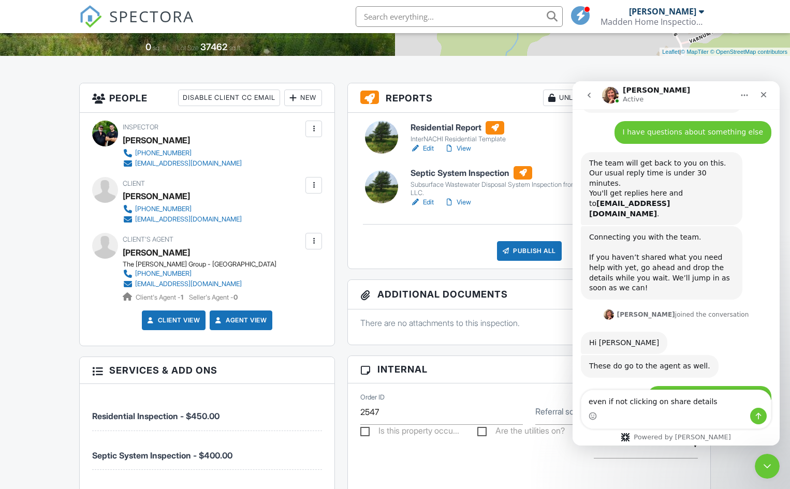
type textarea "even if not clicking on share details?"
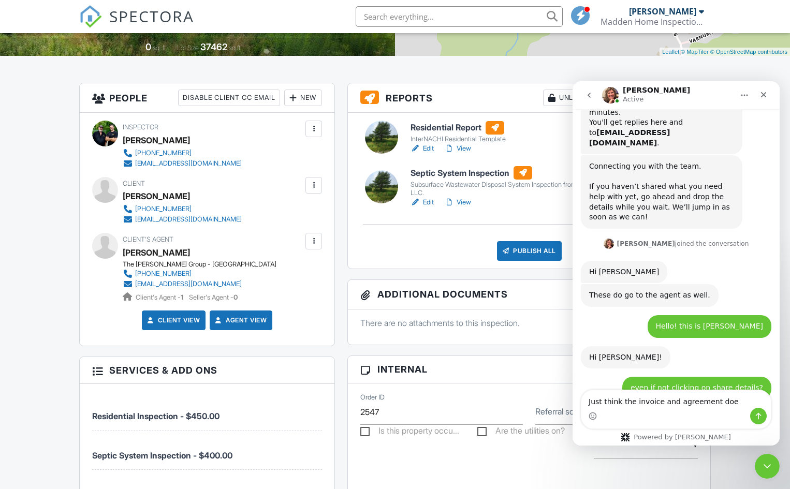
scroll to position [797, 0]
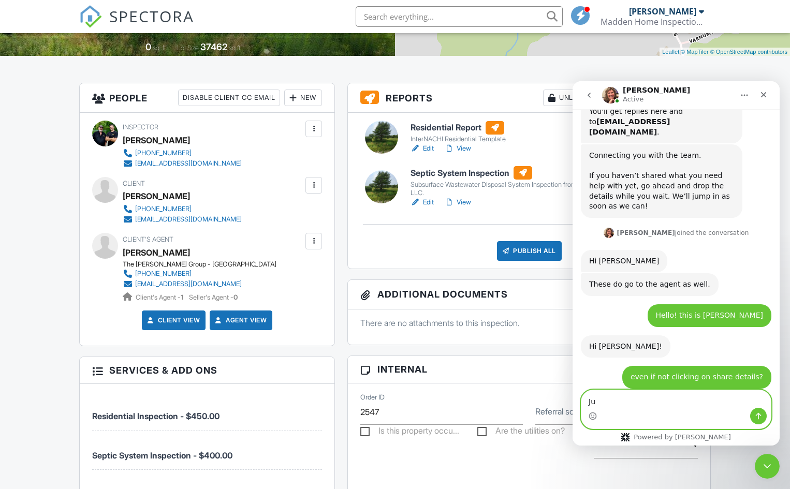
type textarea "J"
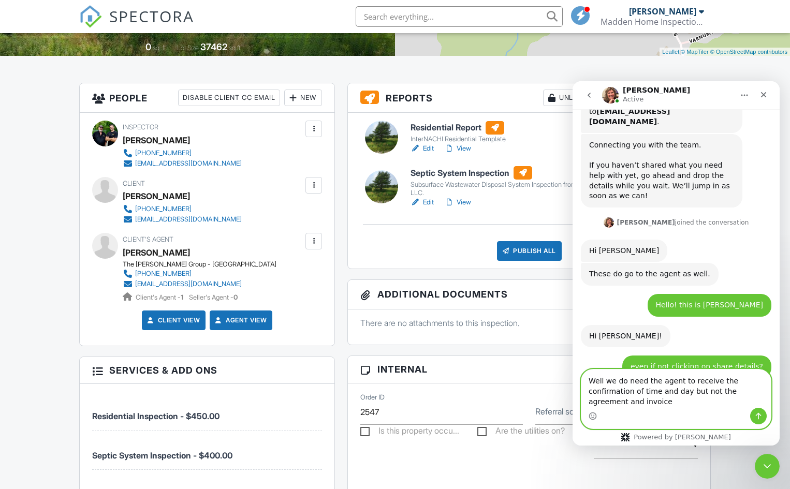
type textarea "Well we do need the agent to receive the confirmation of time and day but not t…"
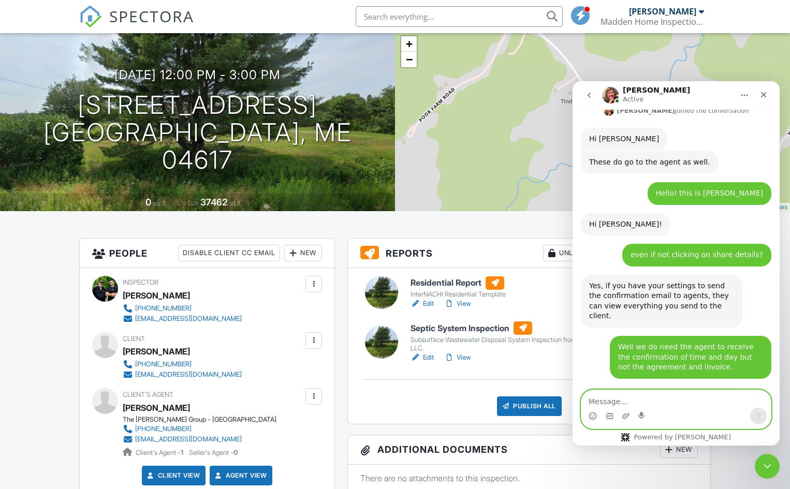
scroll to position [920, 0]
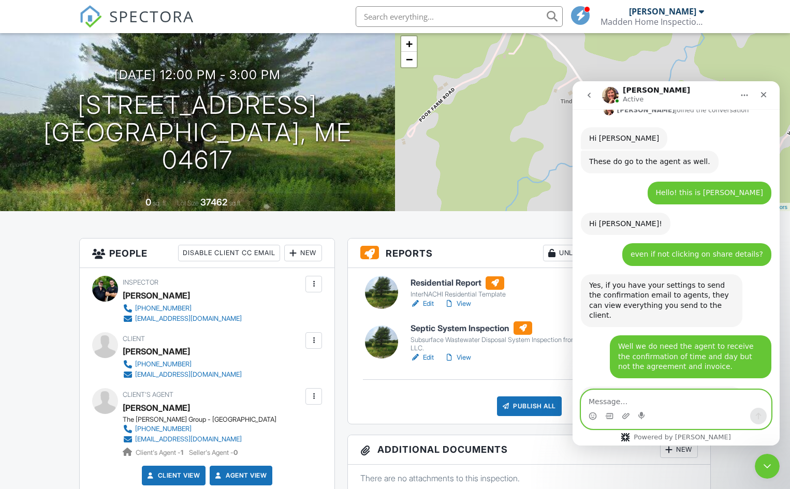
click at [600, 402] on textarea "Message…" at bounding box center [675, 399] width 189 height 18
type textarea "h"
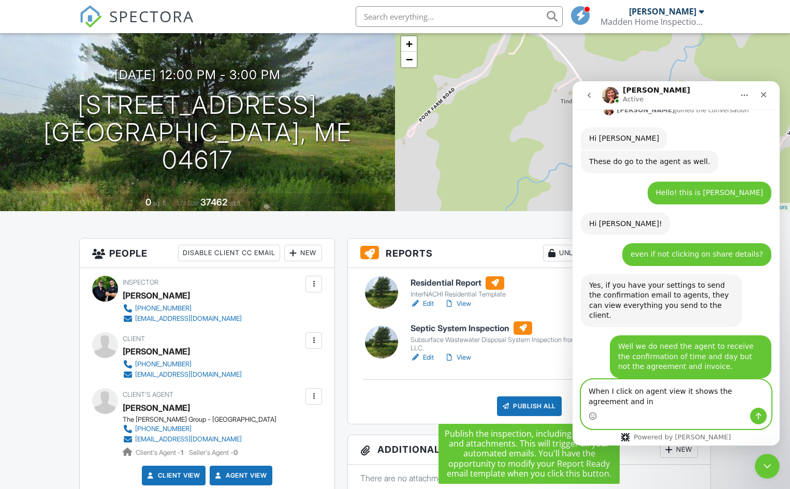
scroll to position [930, 0]
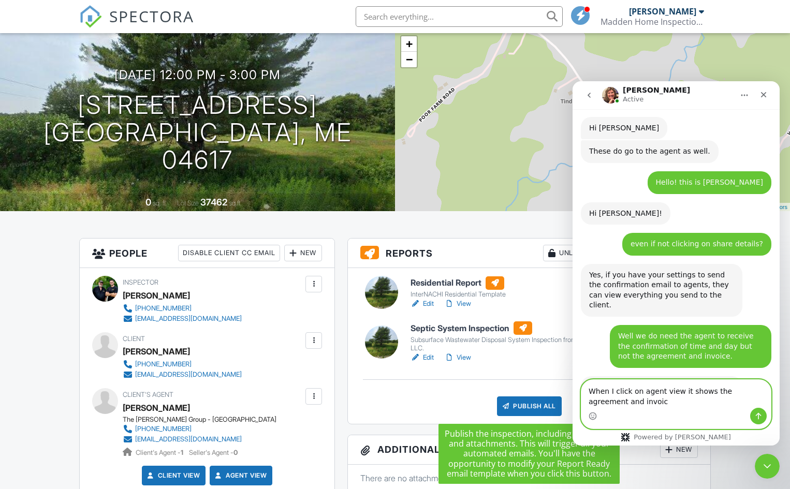
type textarea "When I click on agent view it shows the agreement and invoice"
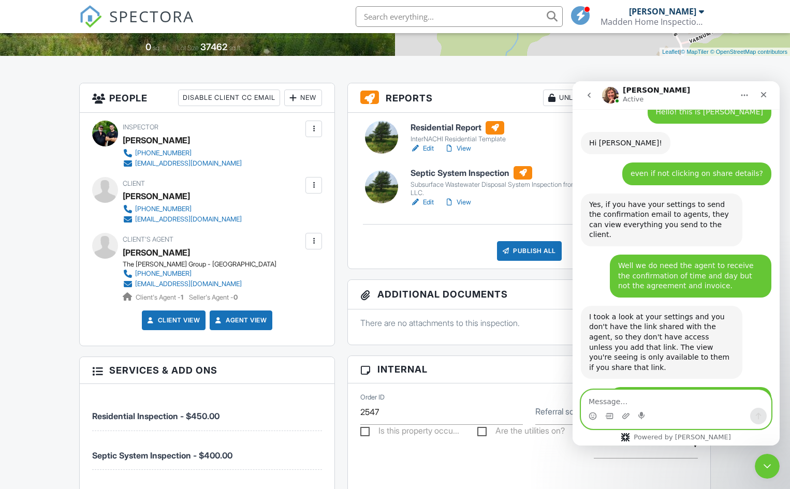
scroll to position [1012, 0]
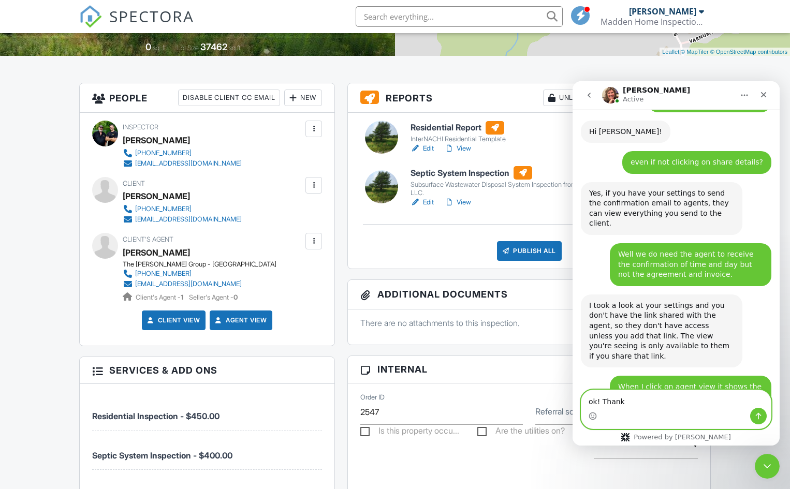
type textarea "ok! Thanks"
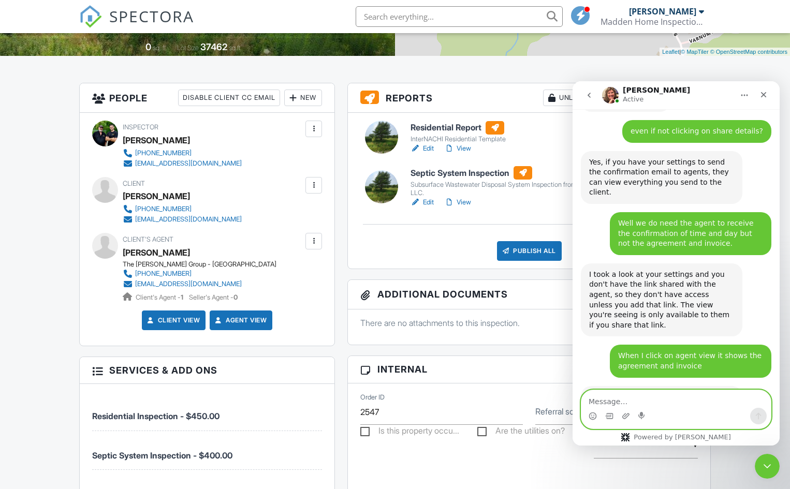
type textarea "I"
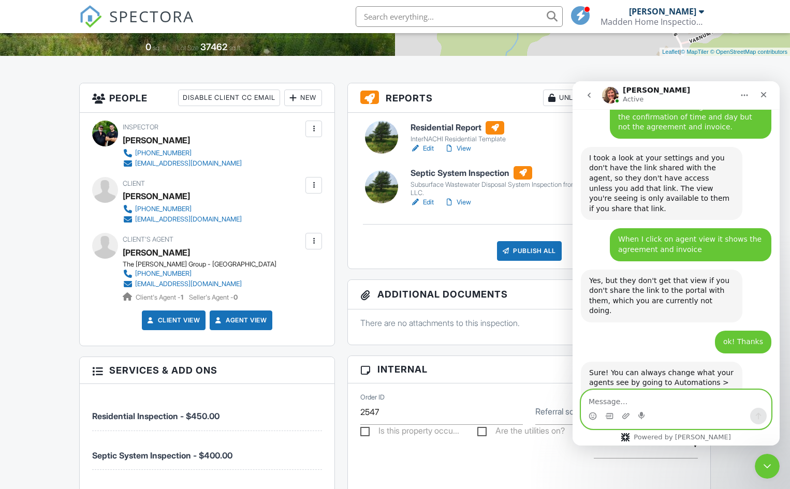
scroll to position [1199, 0]
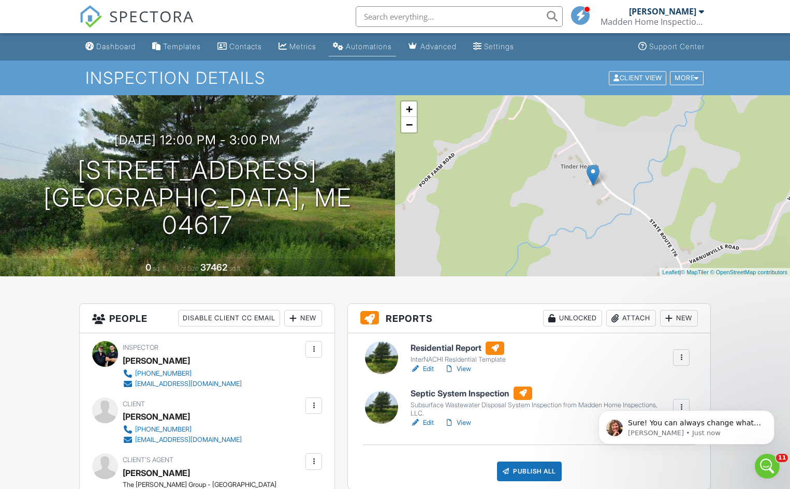
click at [365, 44] on div "Automations" at bounding box center [369, 46] width 46 height 9
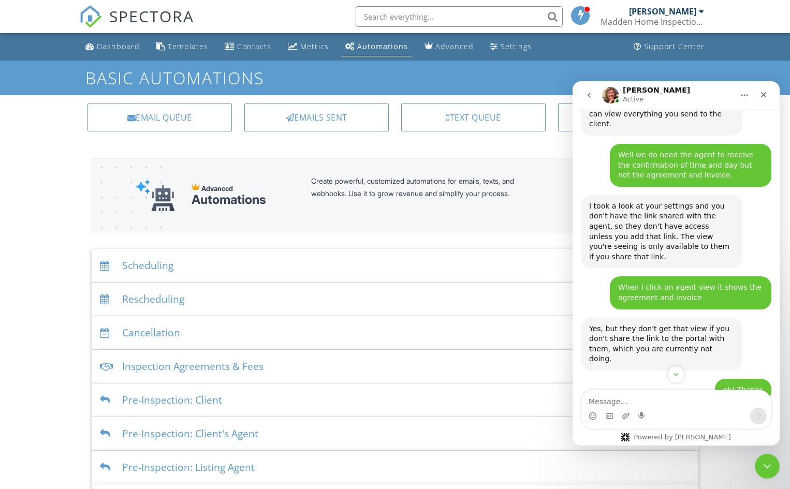
scroll to position [1111, 0]
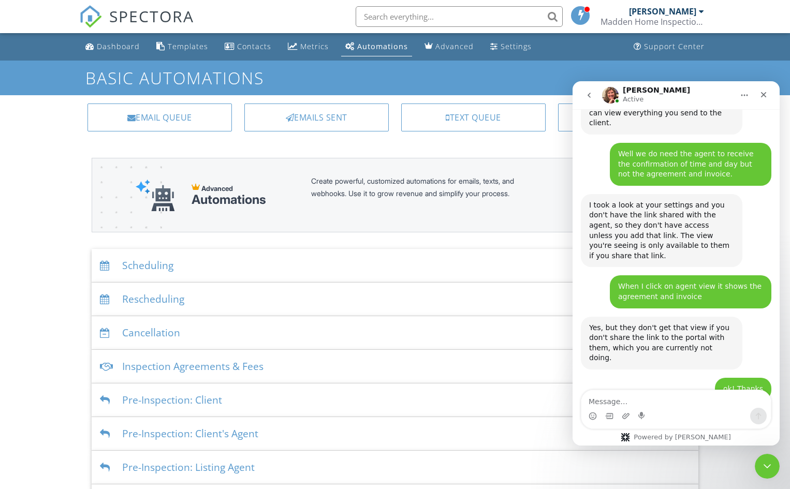
click at [622, 402] on textarea "Message…" at bounding box center [675, 399] width 189 height 18
type textarea "N"
type textarea "n"
type textarea "Thank you!"
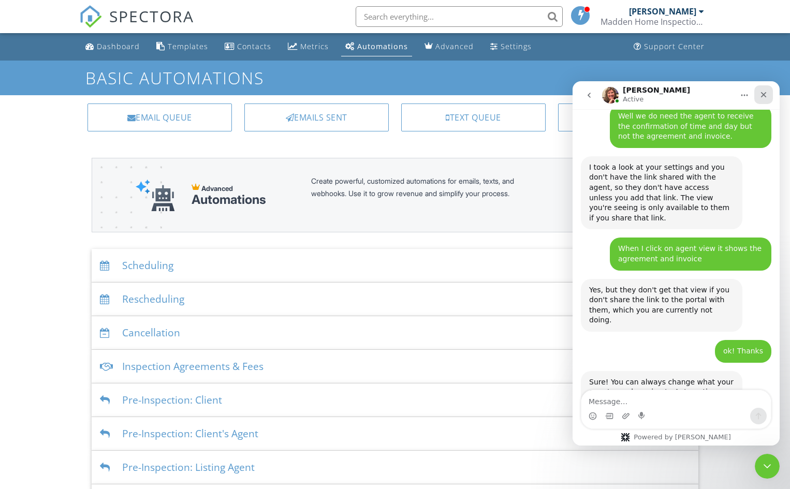
click at [763, 93] on icon "Close" at bounding box center [763, 95] width 8 height 8
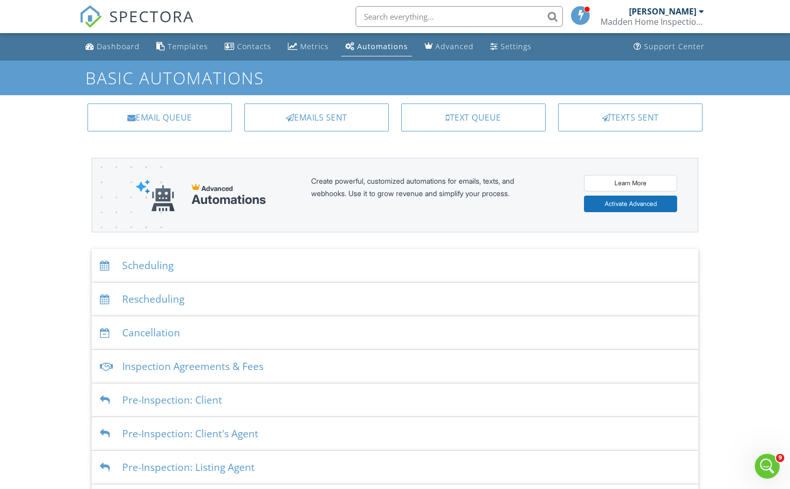
click at [184, 272] on div "Scheduling" at bounding box center [395, 266] width 607 height 34
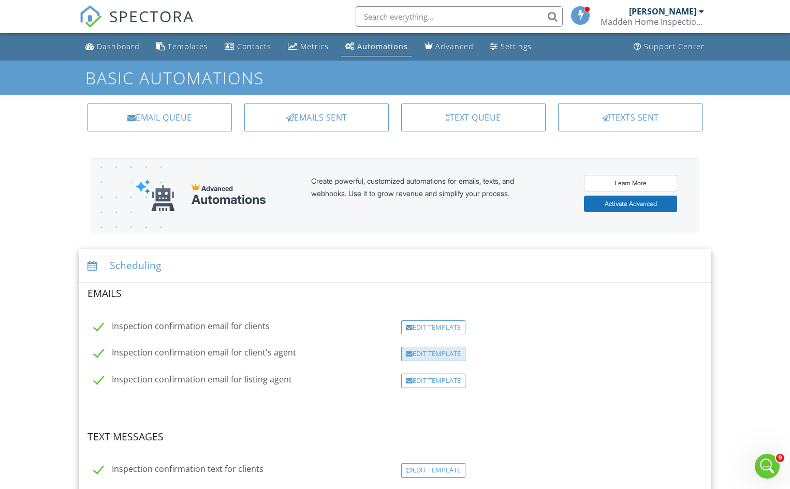
click at [426, 354] on div "Edit Template" at bounding box center [433, 354] width 64 height 14
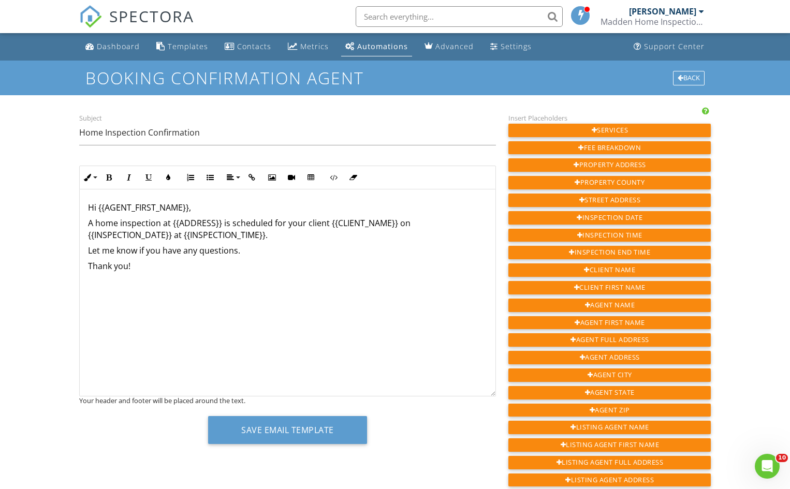
click at [143, 266] on p "Thank you!" at bounding box center [287, 265] width 399 height 11
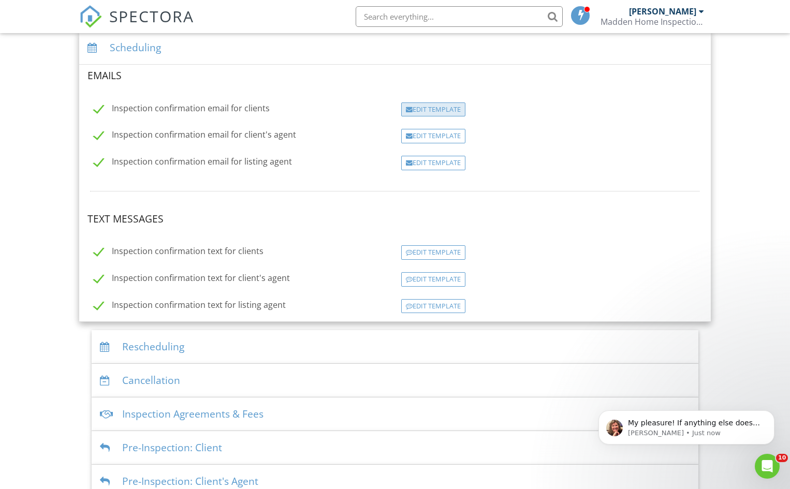
click at [428, 110] on div "Edit Template" at bounding box center [433, 109] width 64 height 14
click at [418, 162] on div "Edit Template" at bounding box center [433, 163] width 64 height 14
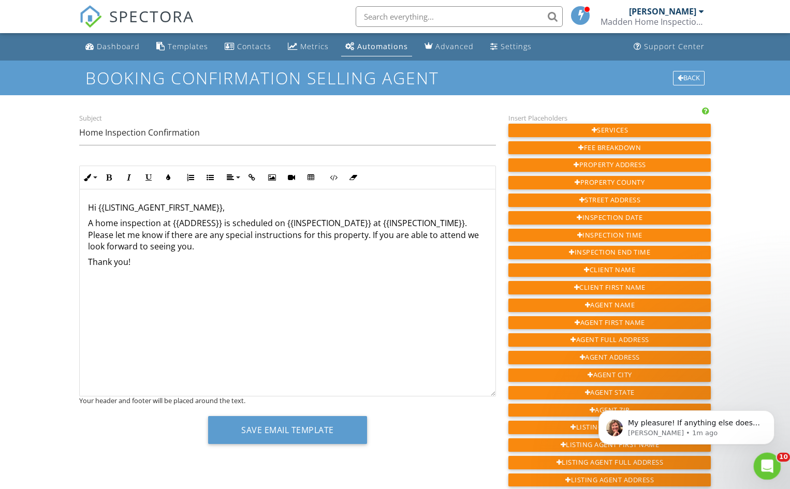
click at [765, 463] on icon "Open Intercom Messenger" at bounding box center [765, 465] width 7 height 8
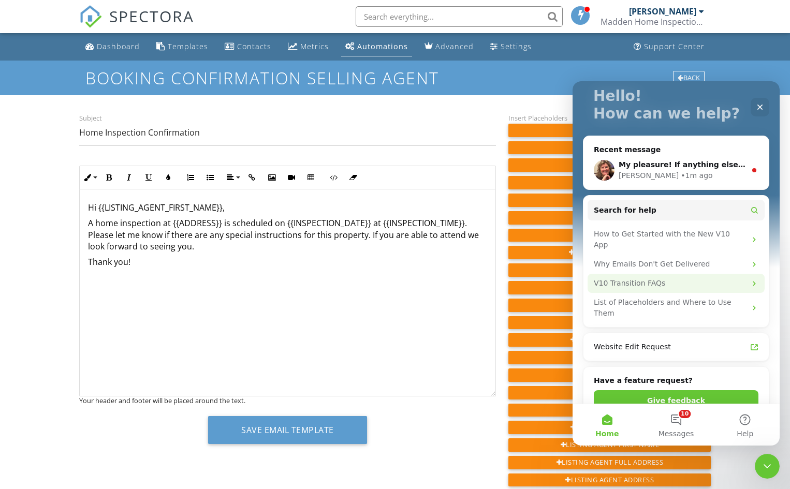
scroll to position [155, 0]
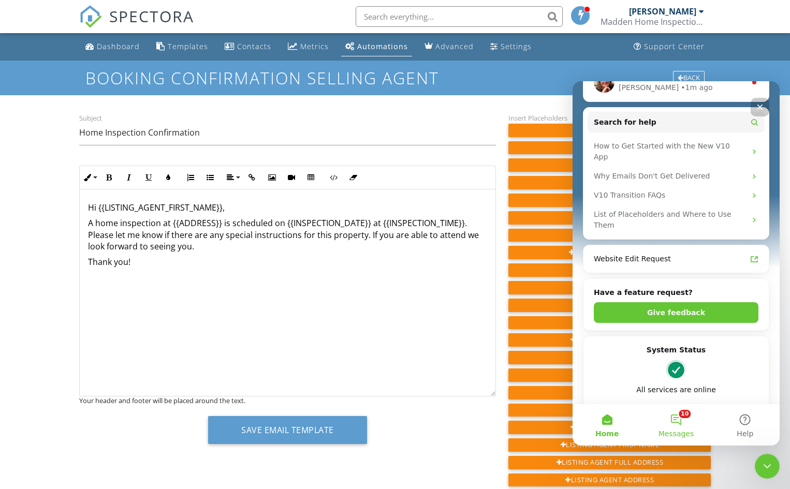
click at [674, 422] on button "10 Messages" at bounding box center [675, 424] width 69 height 41
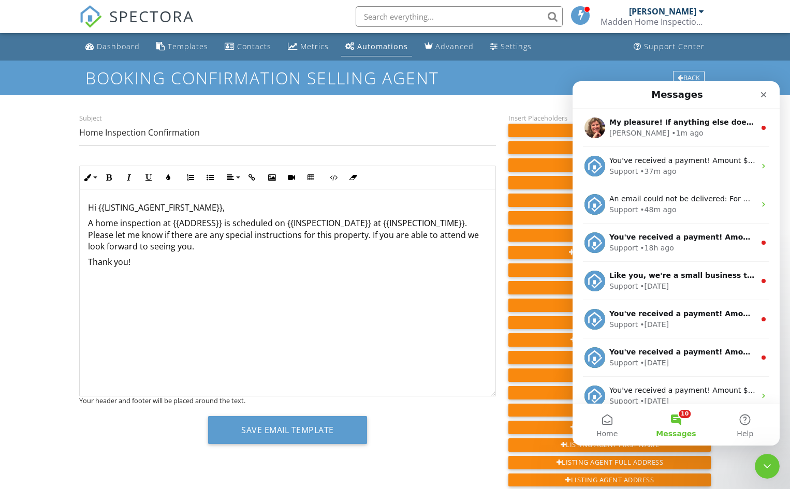
click at [678, 421] on button "10 Messages" at bounding box center [675, 424] width 69 height 41
click at [678, 418] on button "10 Messages" at bounding box center [675, 424] width 69 height 41
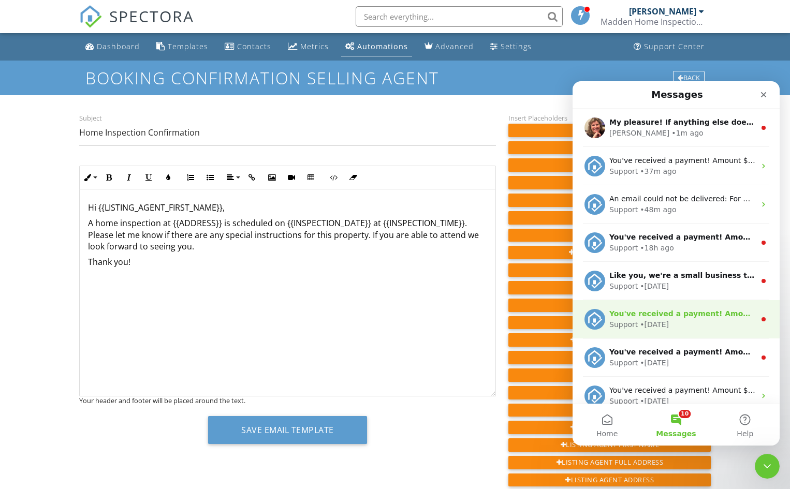
scroll to position [88, 0]
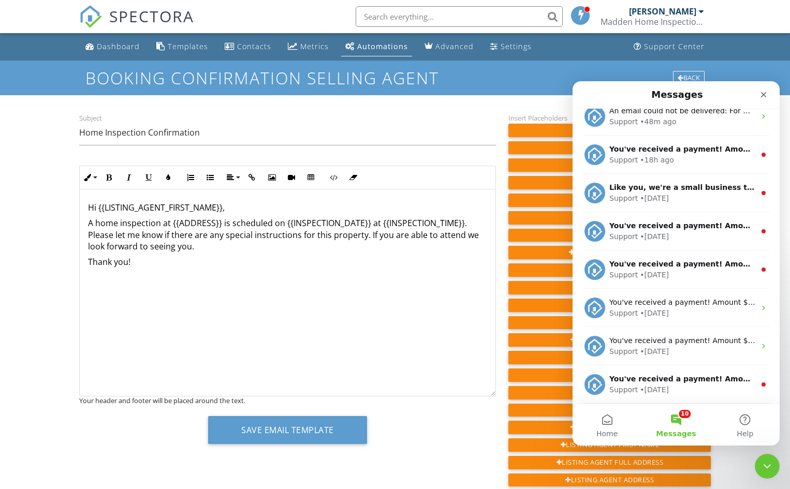
click at [675, 422] on button "10 Messages" at bounding box center [675, 424] width 69 height 41
click at [650, 405] on button "9 Messages" at bounding box center [675, 424] width 69 height 41
click at [650, 408] on button "9 Messages" at bounding box center [675, 424] width 69 height 41
click at [760, 95] on icon "Close" at bounding box center [763, 95] width 8 height 8
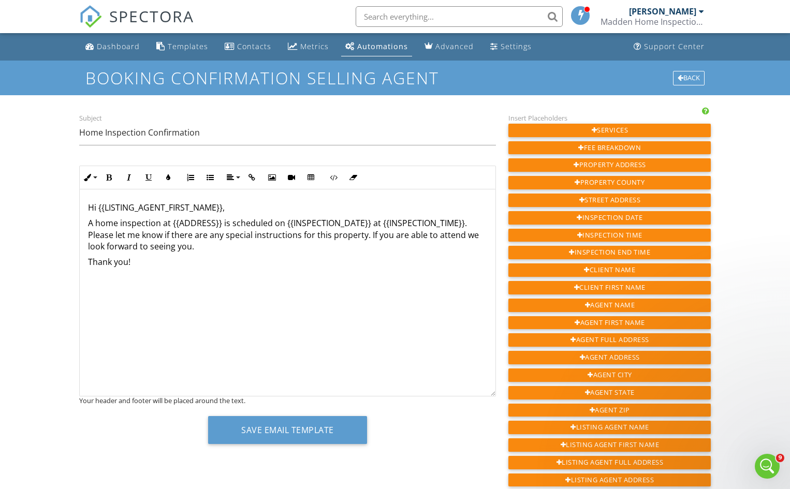
scroll to position [0, 0]
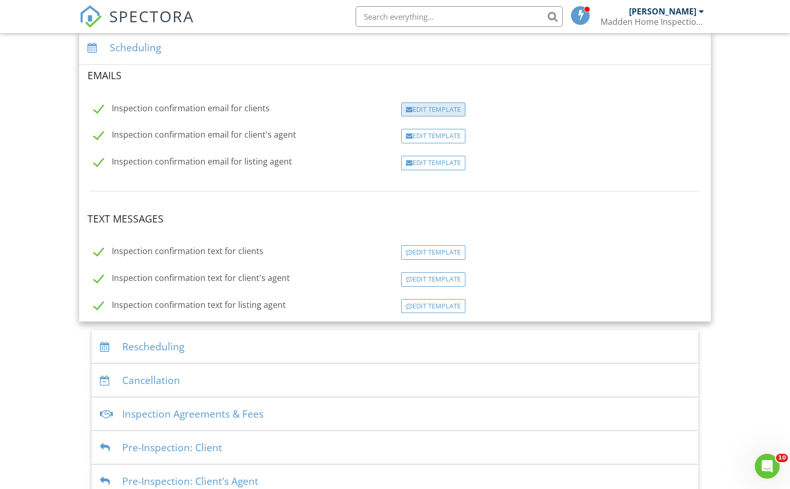
click at [418, 108] on div "Edit Template" at bounding box center [433, 109] width 64 height 14
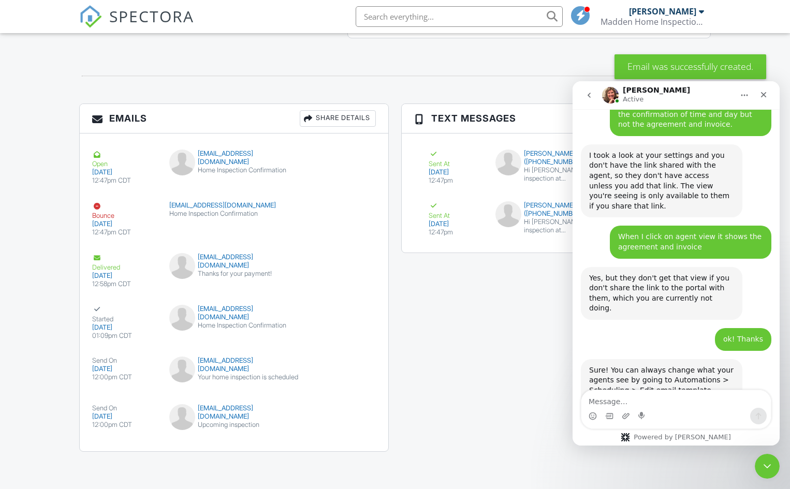
scroll to position [1199, 0]
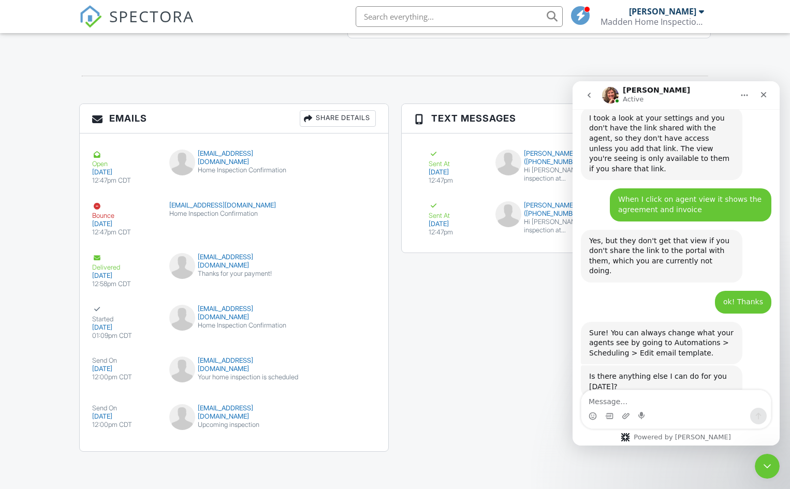
click at [353, 413] on div "submit" at bounding box center [355, 415] width 10 height 10
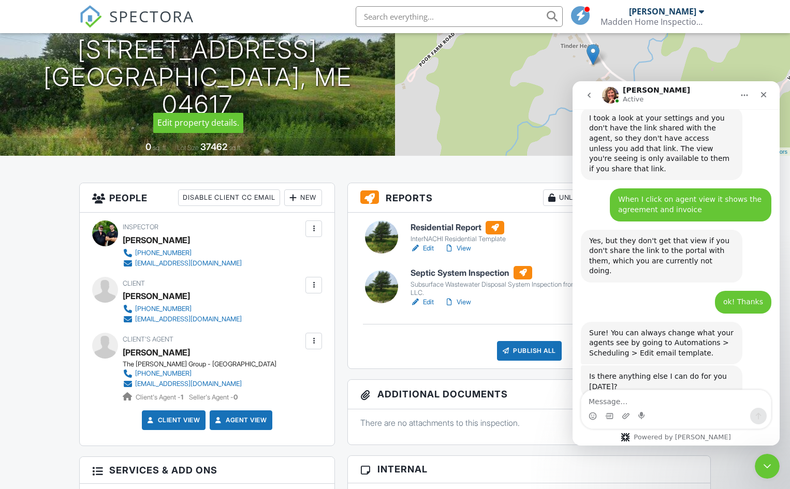
scroll to position [328, 0]
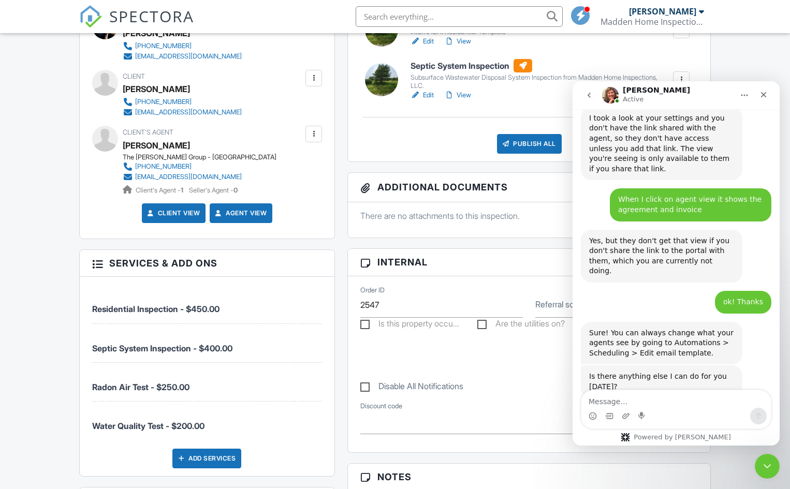
click at [232, 211] on link "Agent View" at bounding box center [239, 213] width 53 height 10
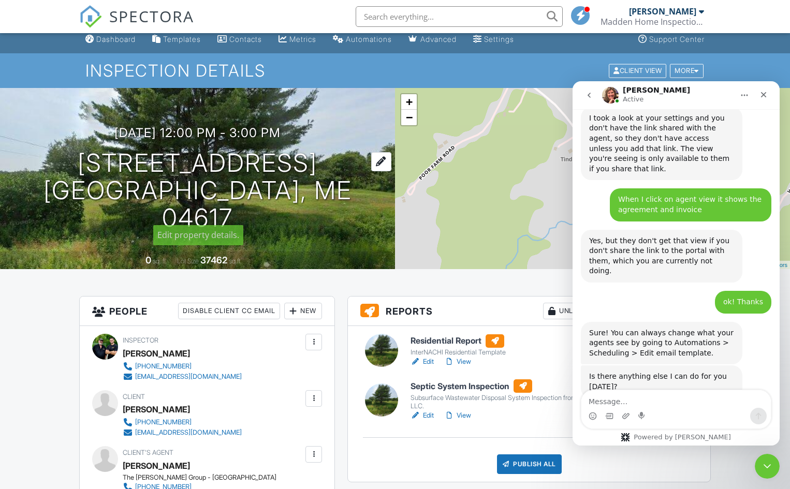
scroll to position [0, 0]
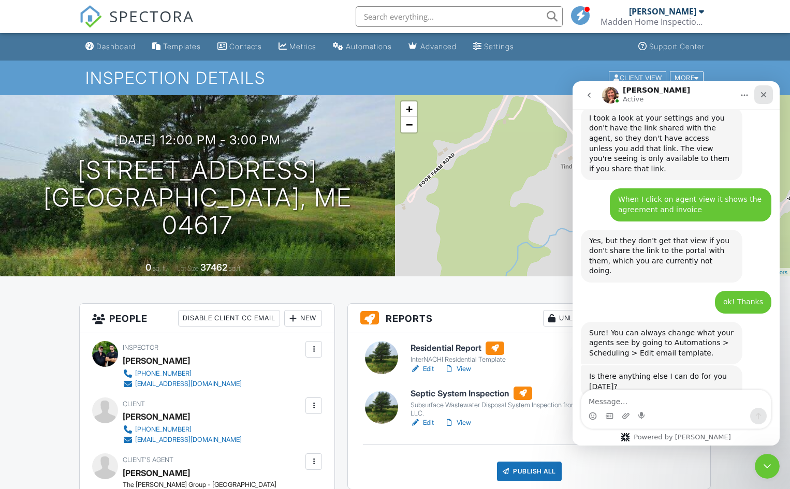
click at [761, 92] on icon "Close" at bounding box center [764, 95] width 6 height 6
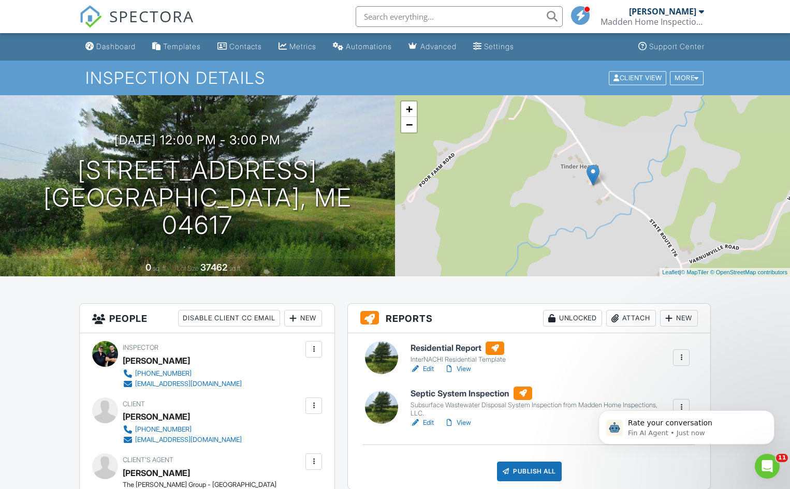
scroll to position [1293, 0]
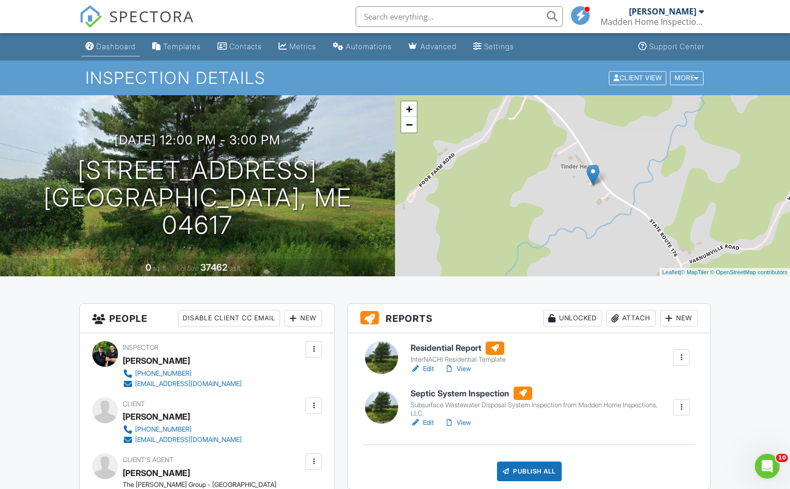
click at [113, 47] on div "Dashboard" at bounding box center [115, 46] width 39 height 9
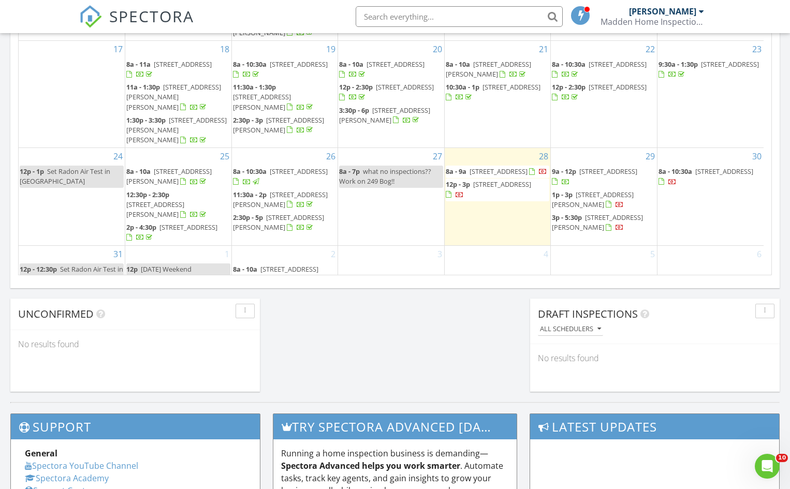
scroll to position [287, 0]
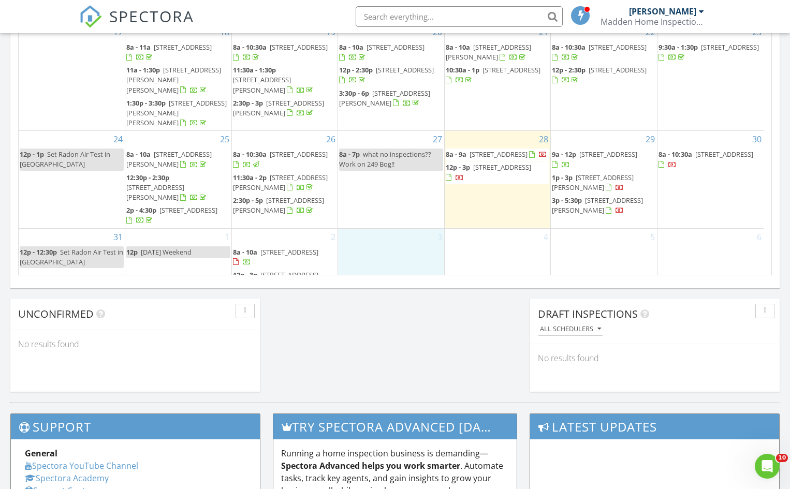
click at [385, 229] on div "3" at bounding box center [391, 277] width 106 height 96
click at [382, 167] on link "Event" at bounding box center [390, 164] width 53 height 17
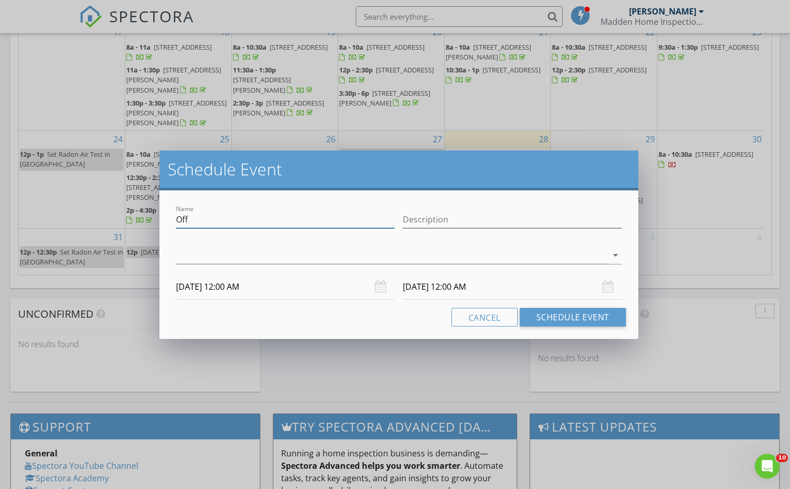
click at [270, 223] on input "Off" at bounding box center [285, 219] width 218 height 17
type input "O"
click at [340, 219] on input "Set Radon Air collect RW and WQ" at bounding box center [285, 219] width 218 height 17
type input "Set Radon Air collect RW and WQ - Ebeemee"
click at [617, 256] on icon "arrow_drop_down" at bounding box center [615, 255] width 12 height 12
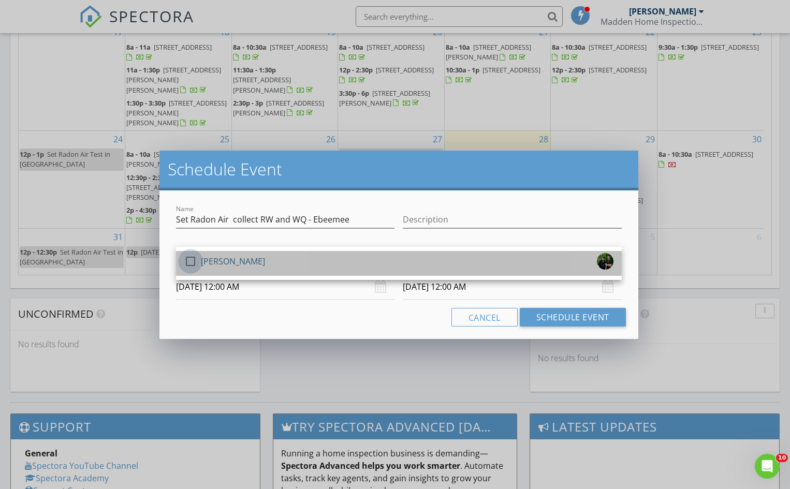
click at [190, 262] on div at bounding box center [191, 262] width 18 height 18
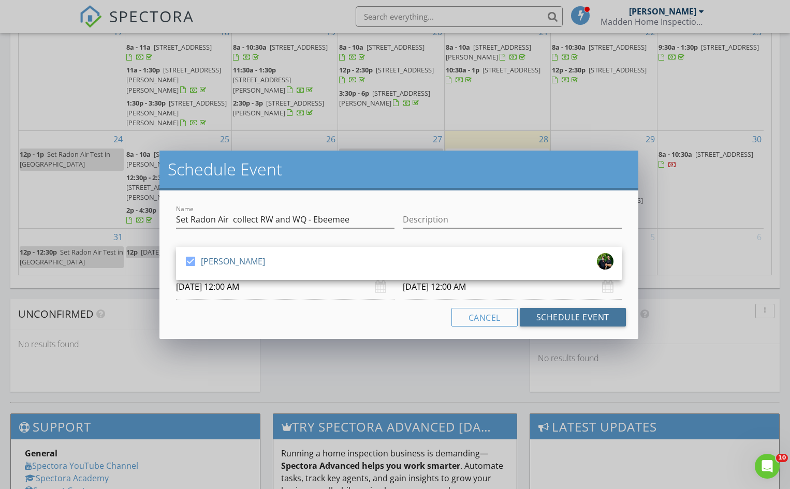
drag, startPoint x: 584, startPoint y: 317, endPoint x: 319, endPoint y: 305, distance: 265.7
click at [319, 305] on div "Name Set Radon Air collect RW and WQ - Ebeemee Description check_box Timothy Ma…" at bounding box center [398, 264] width 479 height 149
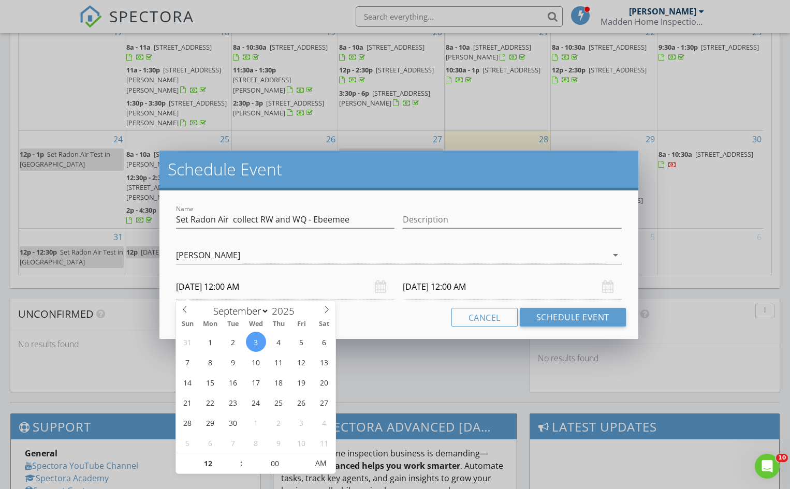
click at [292, 294] on input "09/03/2025 12:00 AM" at bounding box center [285, 286] width 218 height 25
click at [428, 291] on input "09/04/2025 12:00 AM" at bounding box center [512, 286] width 218 height 25
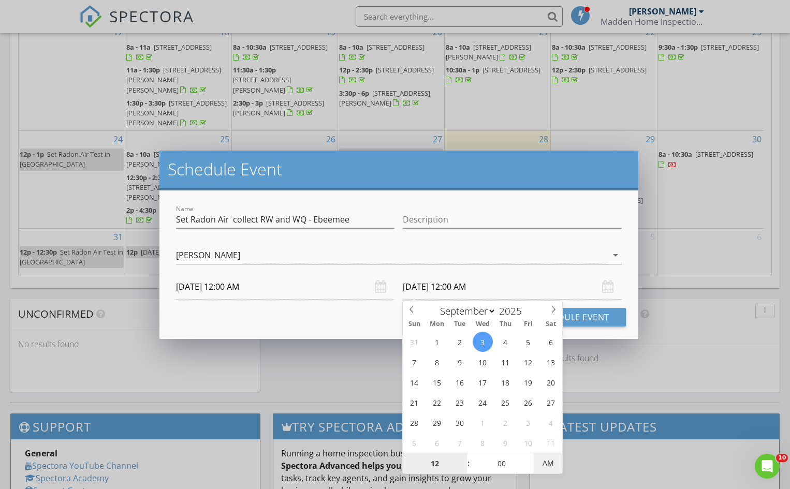
type input "09/03/2025 12:00 PM"
click at [551, 457] on span "AM" at bounding box center [547, 463] width 28 height 21
click at [254, 287] on input "09/03/2025 12:00 AM" at bounding box center [285, 286] width 218 height 25
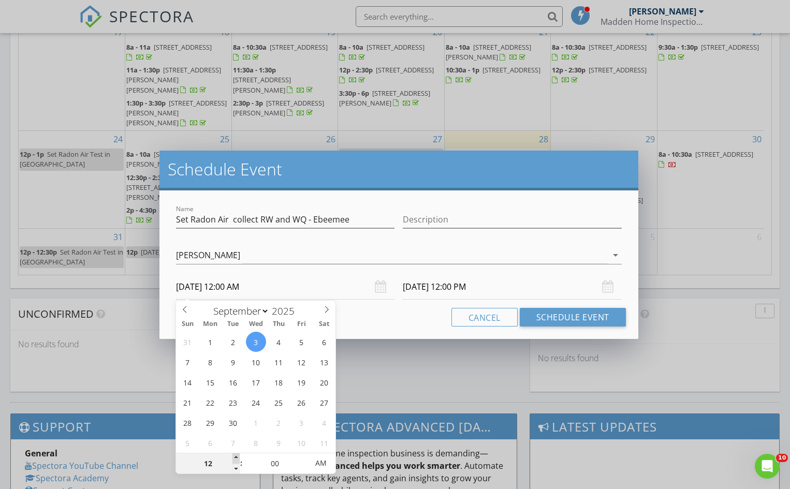
type input "01"
type input "09/03/2025 1:00 AM"
click at [234, 457] on span at bounding box center [235, 458] width 7 height 10
type input "09/03/2025 1:00 PM"
type input "12"
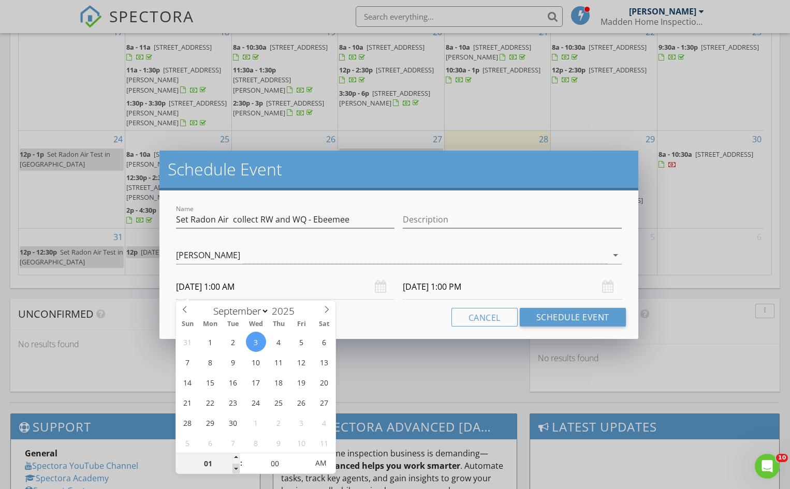
type input "09/03/2025 12:00 AM"
click at [238, 469] on span at bounding box center [235, 469] width 7 height 10
type input "11"
type input "09/03/2025 11:00 PM"
click at [238, 469] on span at bounding box center [235, 469] width 7 height 10
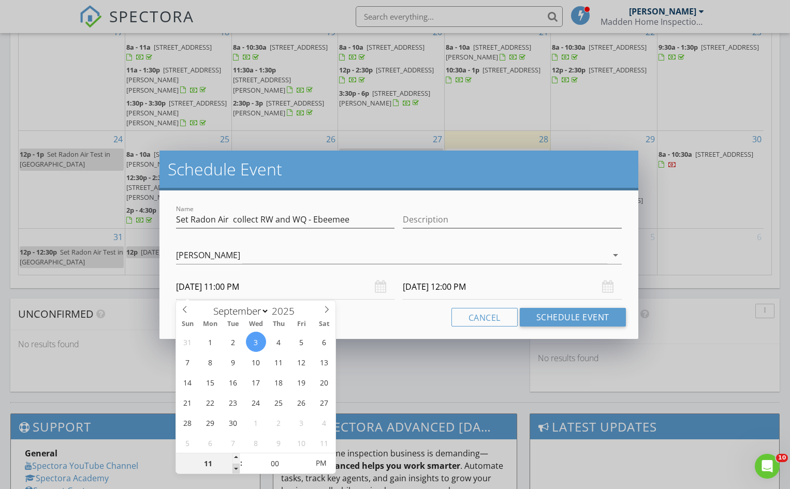
type input "09/04/2025 11:00 AM"
type input "09/03/2025 11:00 AM"
type input "09/03/2025 11:00 PM"
click at [323, 467] on span "PM" at bounding box center [321, 463] width 28 height 21
click at [598, 316] on button "Schedule Event" at bounding box center [573, 317] width 106 height 19
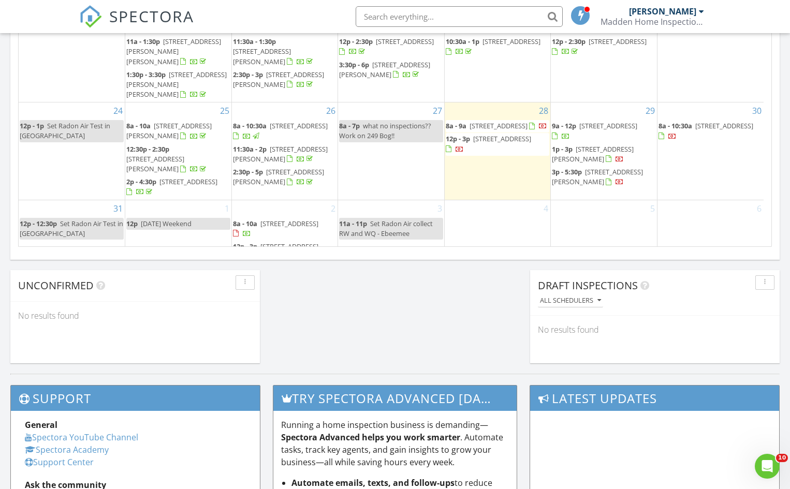
click at [363, 219] on span "11a - 11p" at bounding box center [353, 223] width 28 height 9
select select "8"
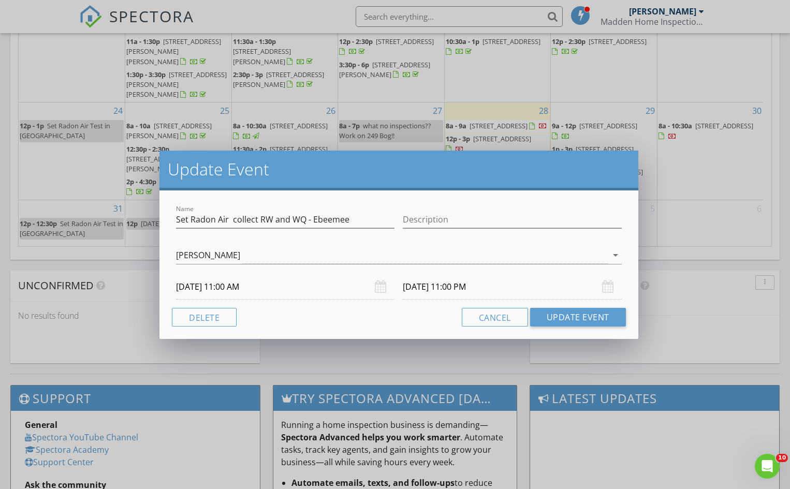
click at [477, 287] on input "09/03/2025 11:00 PM" at bounding box center [512, 286] width 218 height 25
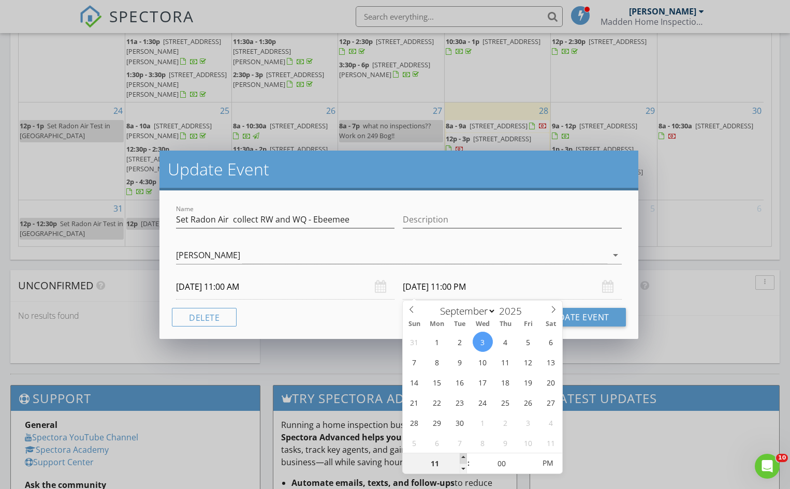
type input "12"
click at [461, 457] on span at bounding box center [462, 458] width 7 height 10
type input "09/03/2025 12:00 PM"
click at [549, 459] on span "AM" at bounding box center [547, 463] width 28 height 21
click at [604, 318] on button "Update Event" at bounding box center [578, 317] width 96 height 19
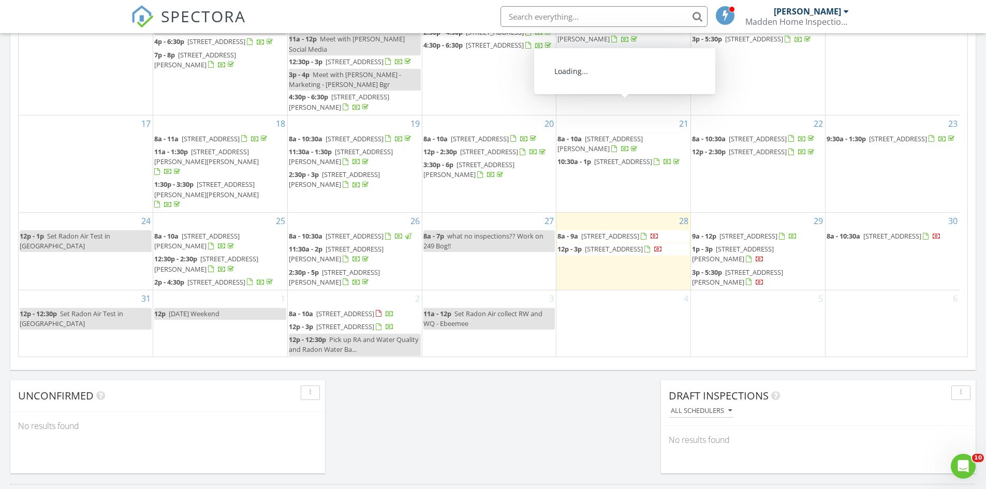
scroll to position [207, 0]
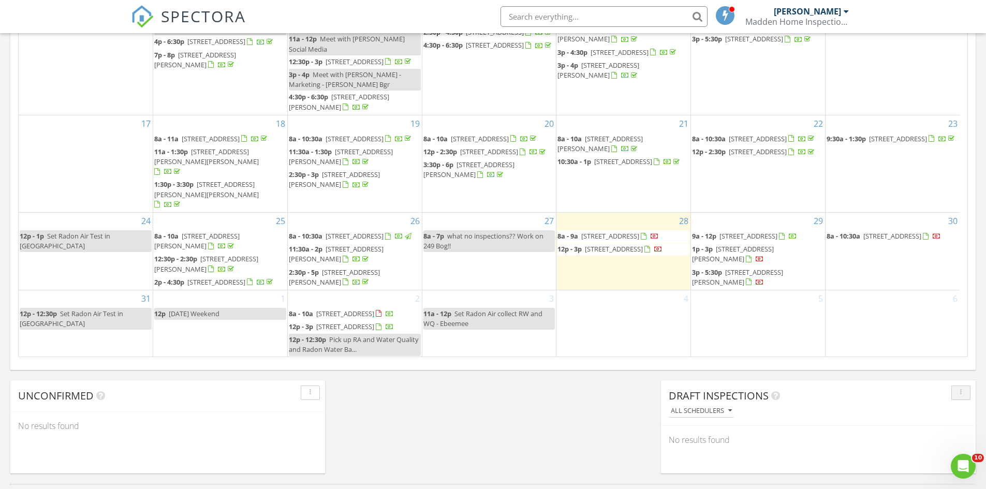
click at [789, 393] on icon "button" at bounding box center [961, 392] width 2 height 7
click at [557, 423] on div "Today Timothy Madden 8:00 am 38 West Madagascal, Burlington, ME 04417 Timothy M…" at bounding box center [493, 13] width 986 height 942
drag, startPoint x: 303, startPoint y: 393, endPoint x: 309, endPoint y: 393, distance: 5.7
click at [307, 393] on button "button" at bounding box center [310, 393] width 19 height 14
click at [492, 417] on div "Today Timothy Madden 8:00 am 38 West Madagascal, Burlington, ME 04417 Timothy M…" at bounding box center [493, 13] width 986 height 942
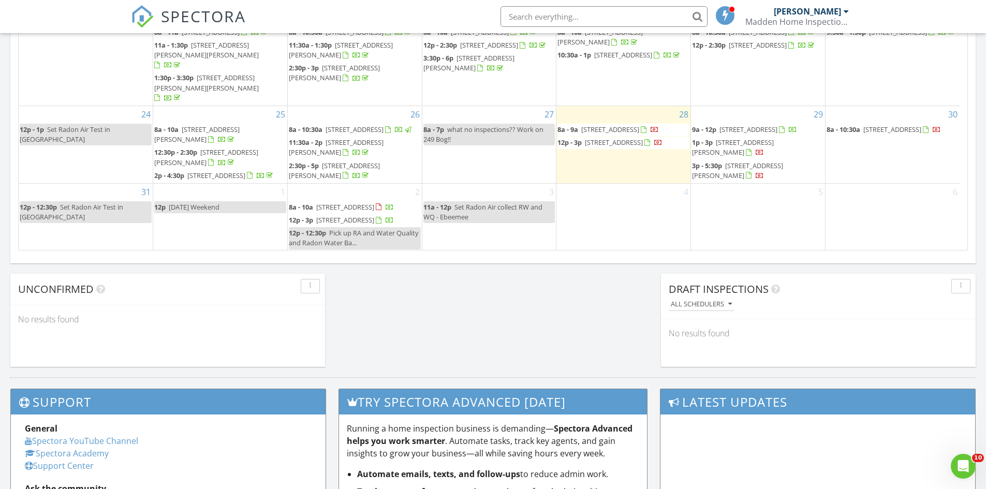
scroll to position [694, 0]
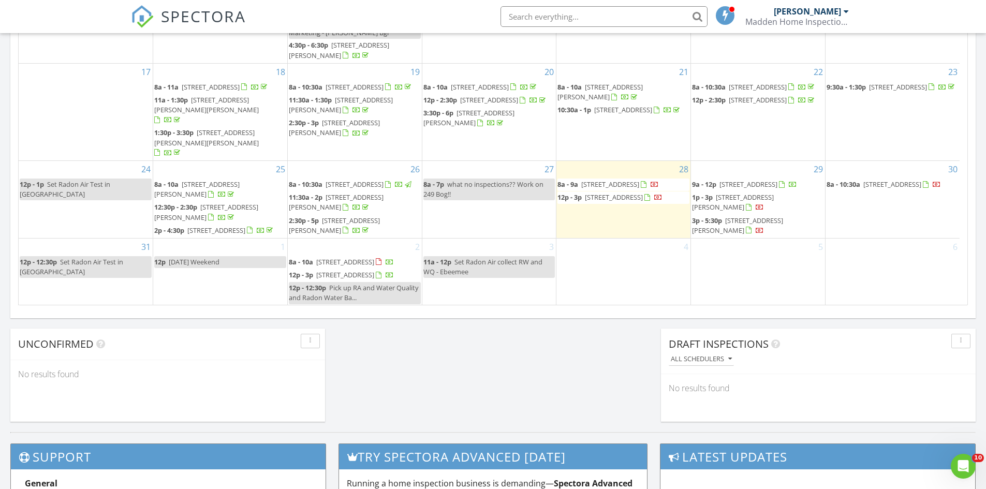
click at [622, 180] on span "38 West Madagascal, Burlington 04417" at bounding box center [610, 184] width 58 height 9
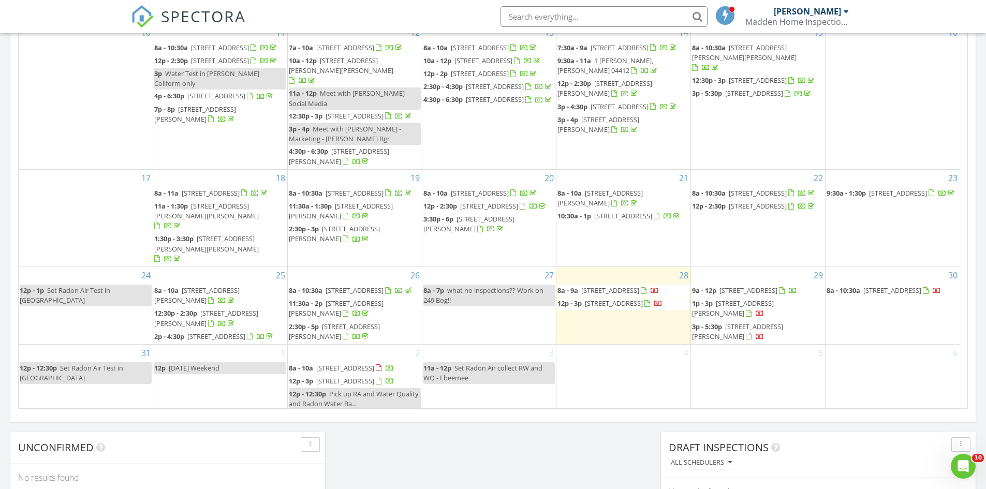
scroll to position [247, 0]
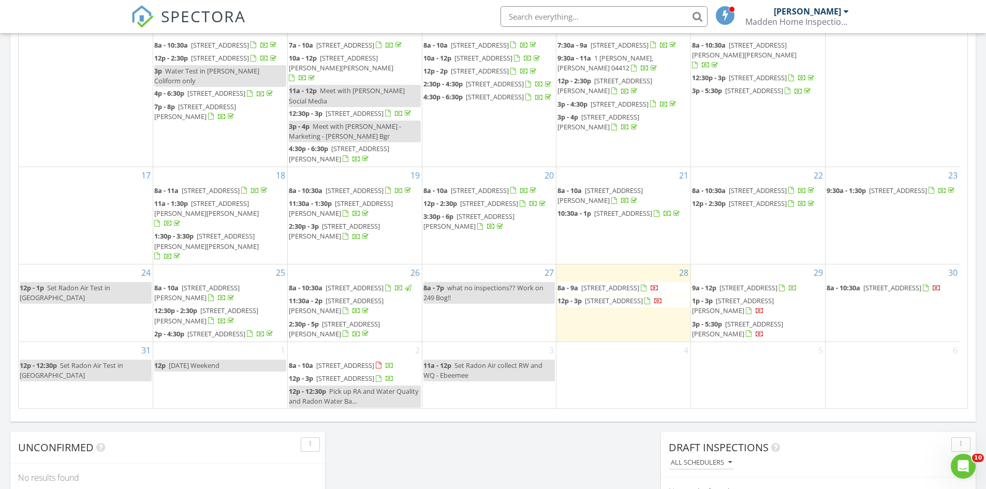
click at [643, 296] on span "1026 S Main Street, Woodstock 04219" at bounding box center [614, 300] width 58 height 9
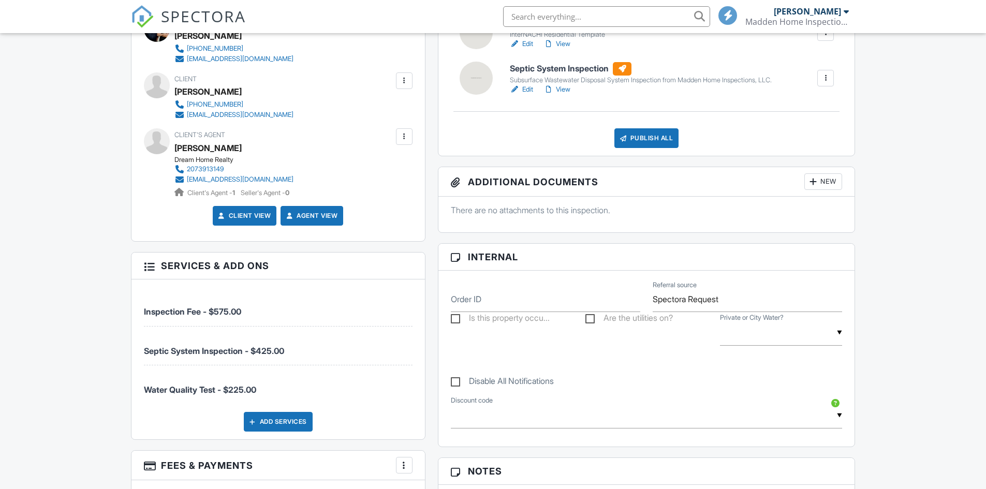
scroll to position [310, 0]
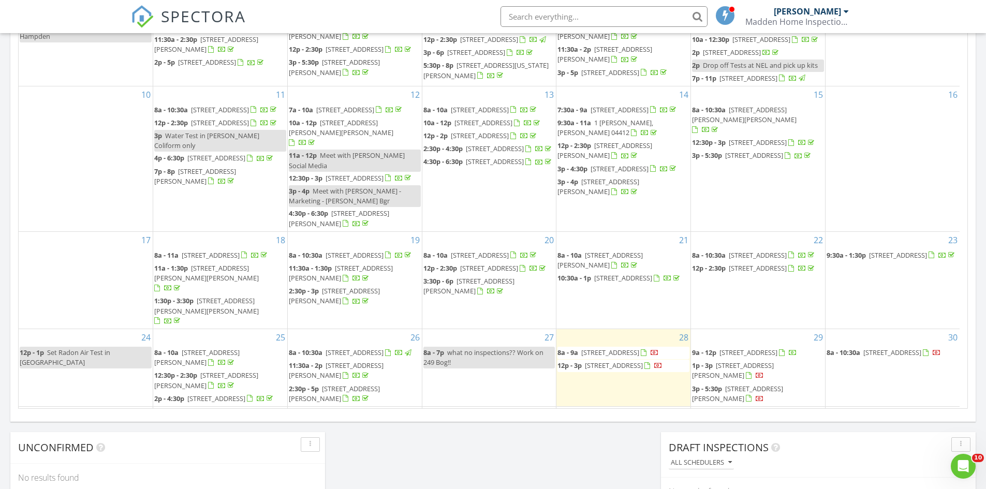
scroll to position [247, 0]
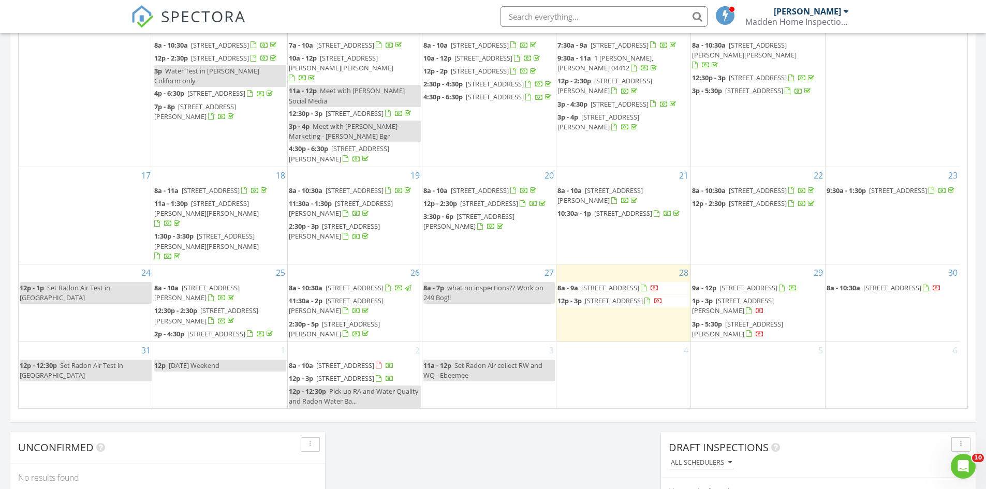
click at [892, 283] on span "[STREET_ADDRESS]" at bounding box center [892, 287] width 58 height 9
drag, startPoint x: 878, startPoint y: 251, endPoint x: 878, endPoint y: 259, distance: 7.2
click at [878, 283] on span "[STREET_ADDRESS]" at bounding box center [892, 287] width 58 height 9
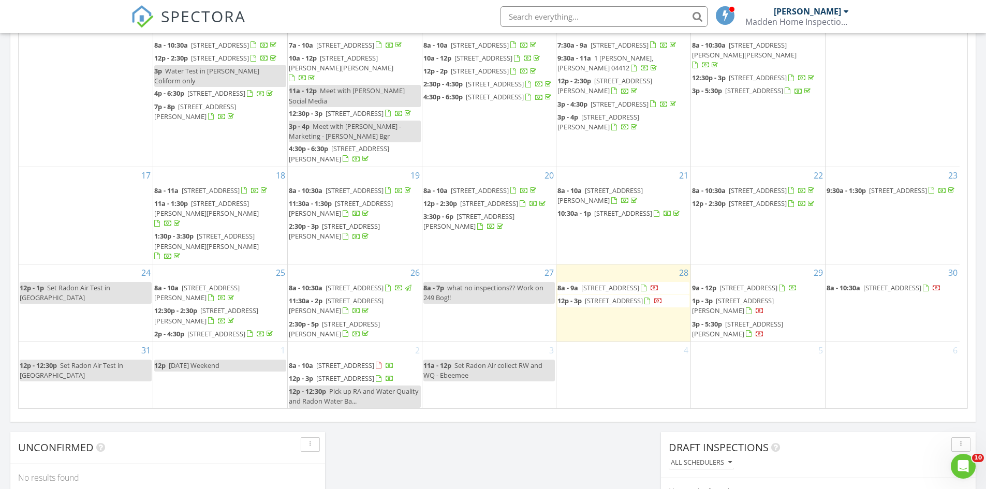
click at [180, 362] on div "1 12p Labor Day Weekend" at bounding box center [220, 375] width 134 height 67
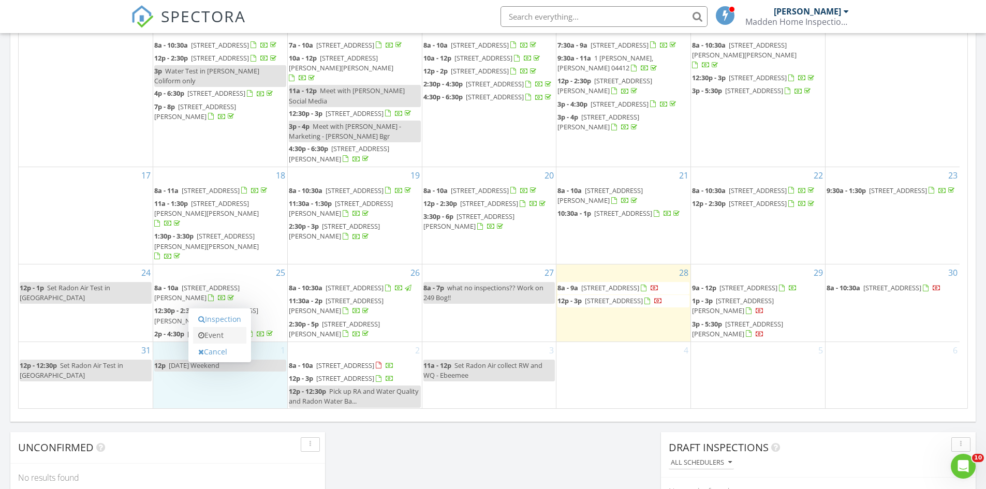
click at [227, 332] on link "Event" at bounding box center [219, 335] width 53 height 17
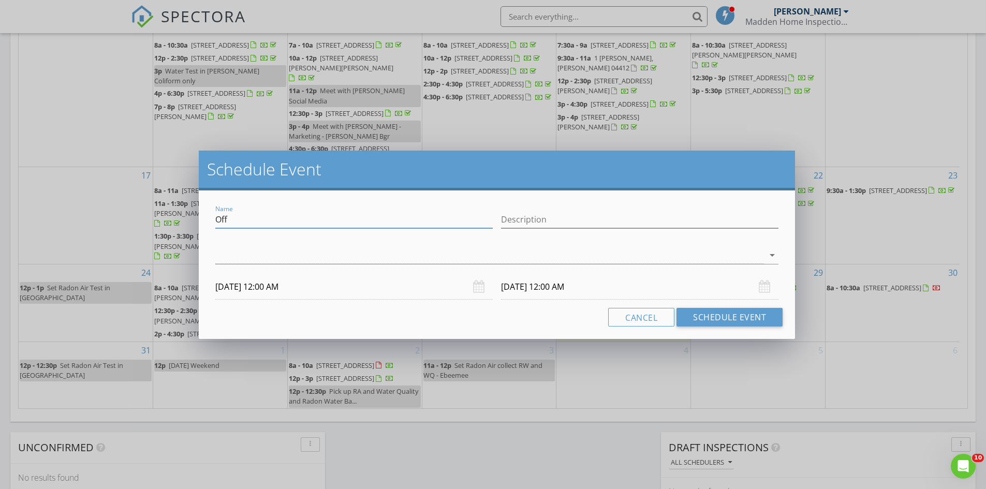
click at [248, 221] on input "Off" at bounding box center [353, 219] width 277 height 17
type input "O"
type input "249 Bog Rd day"
click at [773, 256] on icon "arrow_drop_down" at bounding box center [772, 255] width 12 height 12
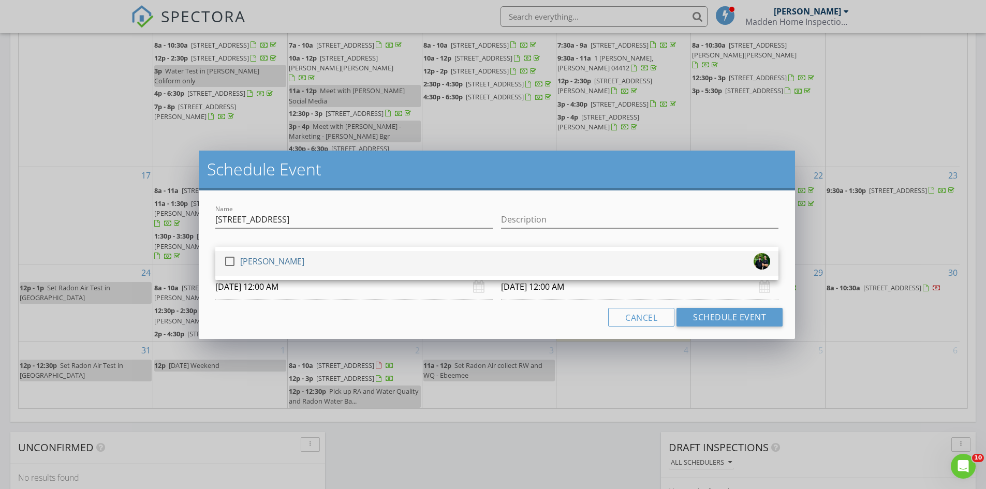
click at [228, 261] on div at bounding box center [230, 262] width 18 height 18
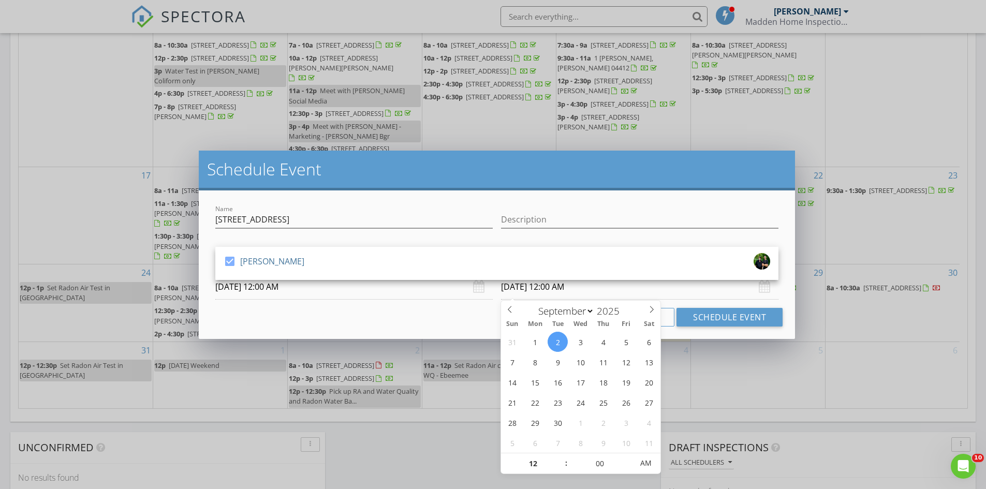
click at [568, 292] on input "09/02/2025 12:00 AM" at bounding box center [639, 286] width 277 height 25
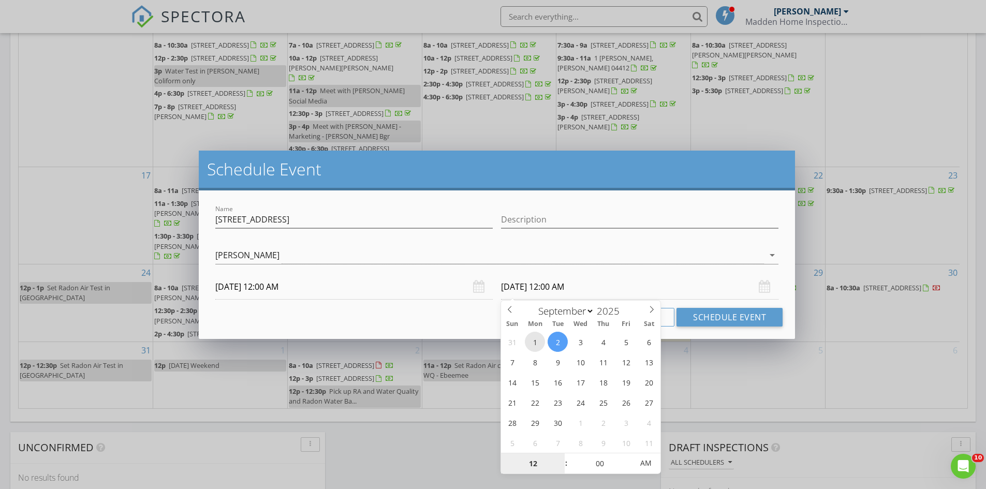
type input "09/01/2025 12:00 AM"
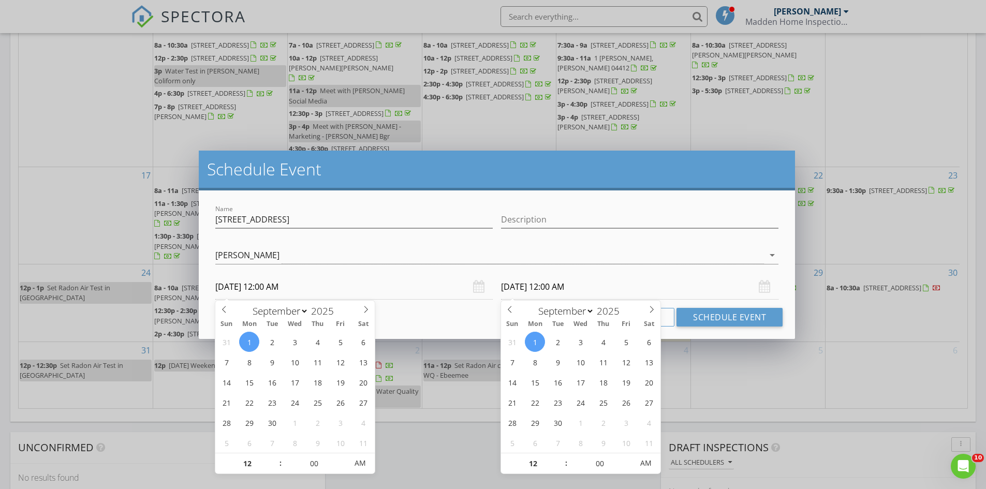
click at [281, 287] on input "09/01/2025 12:00 AM" at bounding box center [353, 286] width 277 height 25
type input "09/01/2025 12:00 PM"
drag, startPoint x: 364, startPoint y: 464, endPoint x: 339, endPoint y: 461, distance: 25.0
click at [363, 464] on span "AM" at bounding box center [360, 463] width 28 height 21
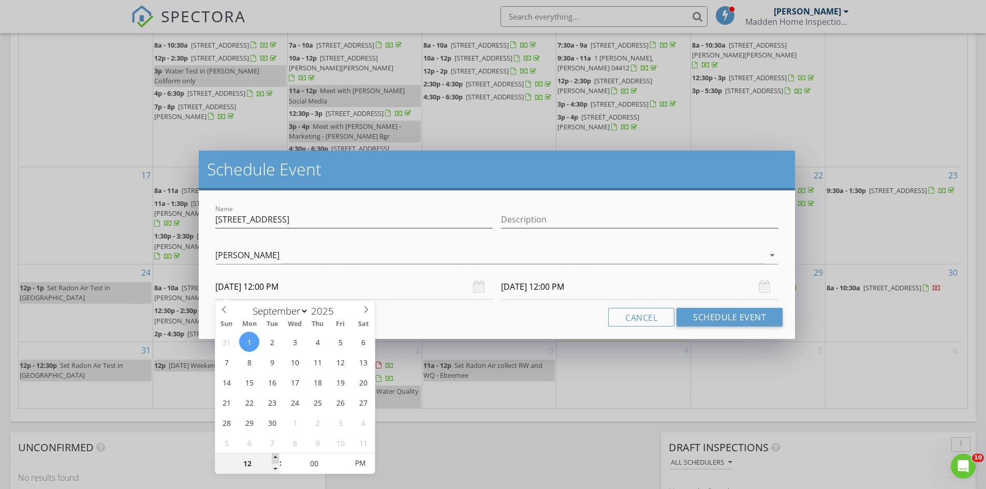
type input "01"
type input "09/01/2025 1:00 PM"
click at [277, 456] on span at bounding box center [275, 458] width 7 height 10
type input "02"
type input "09/01/2025 2:00 PM"
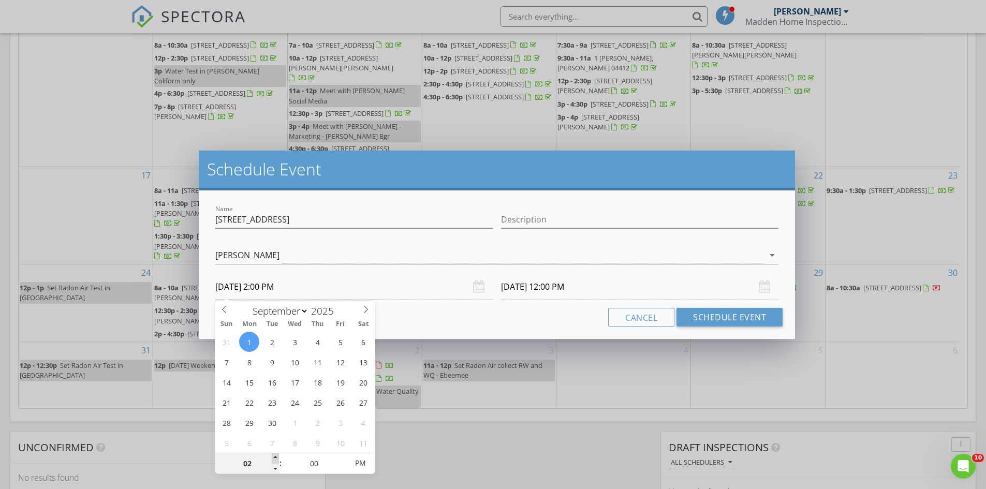
click at [277, 456] on span at bounding box center [275, 458] width 7 height 10
type input "03"
type input "09/01/2025 3:00 PM"
click at [277, 456] on span at bounding box center [275, 458] width 7 height 10
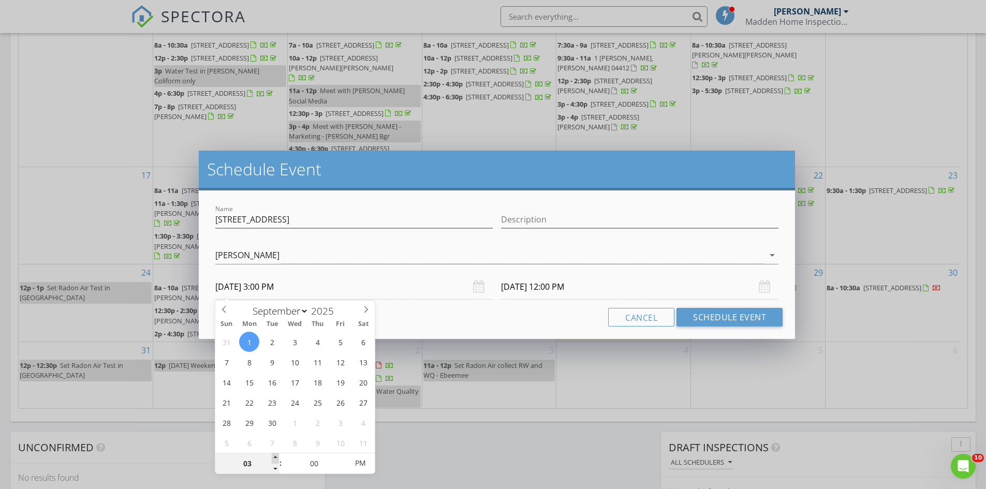
type input "04"
type input "09/01/2025 4:00 PM"
type input "05"
type input "09/01/2025 5:00 PM"
click at [277, 456] on span at bounding box center [275, 458] width 7 height 10
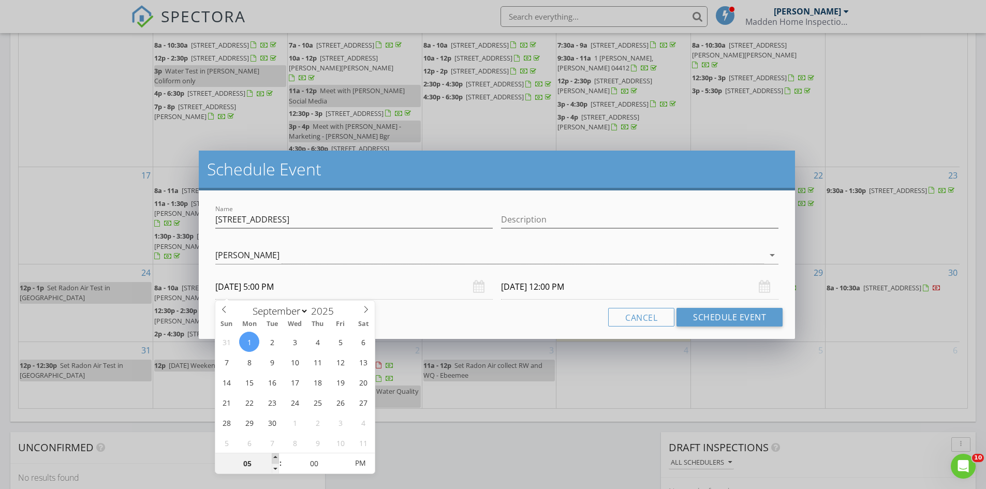
type input "09/01/2025 5:00 PM"
type input "06"
type input "09/01/2025 6:00 PM"
click at [277, 456] on span at bounding box center [275, 458] width 7 height 10
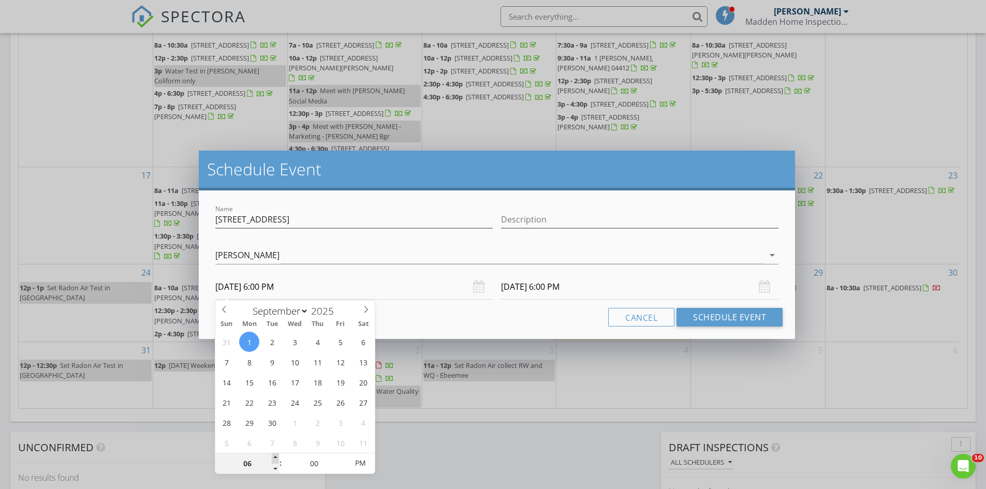
type input "07"
type input "09/01/2025 7:00 PM"
click at [274, 458] on span at bounding box center [275, 458] width 7 height 10
type input "09/01/2025 7:00 PM"
type input "08"
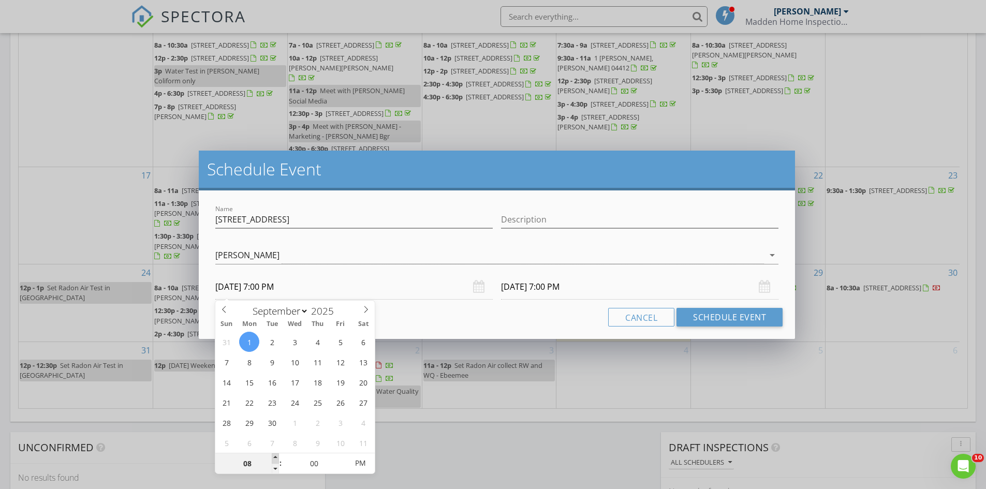
type input "09/01/2025 8:00 PM"
click at [274, 458] on span at bounding box center [275, 458] width 7 height 10
type input "09/01/2025 8:00 PM"
type input "09/01/2025 8:00 AM"
click at [358, 465] on span "AM" at bounding box center [360, 463] width 28 height 21
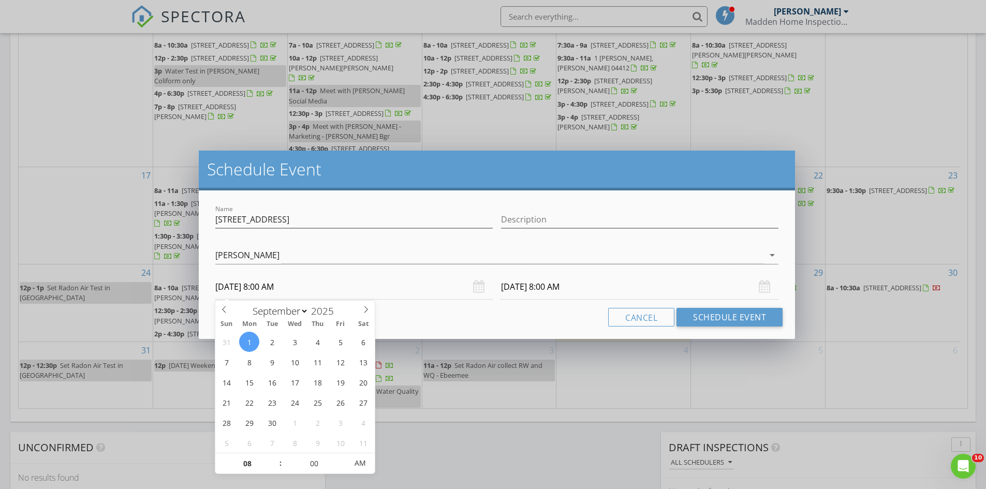
click at [527, 292] on input "09/01/2025 8:00 AM" at bounding box center [639, 286] width 277 height 25
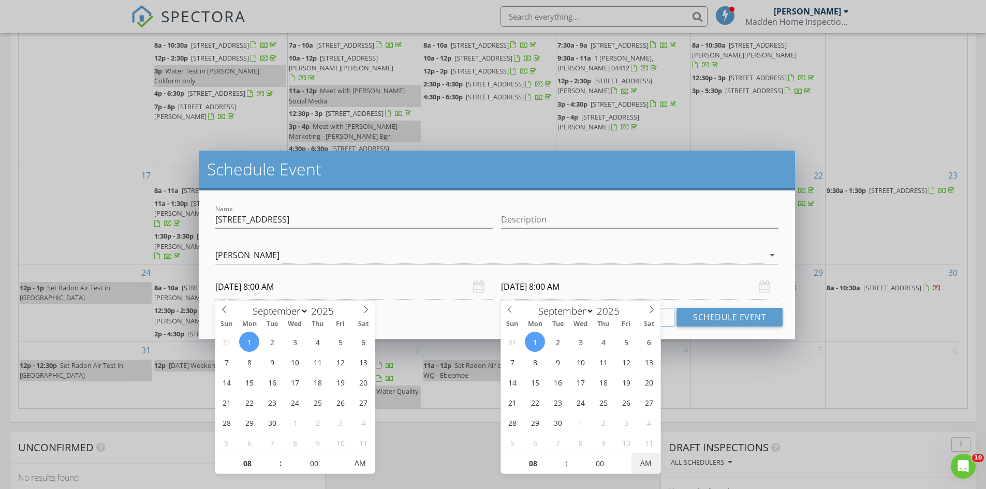
type input "09/01/2025 8:00 PM"
click at [643, 462] on span "AM" at bounding box center [645, 463] width 28 height 21
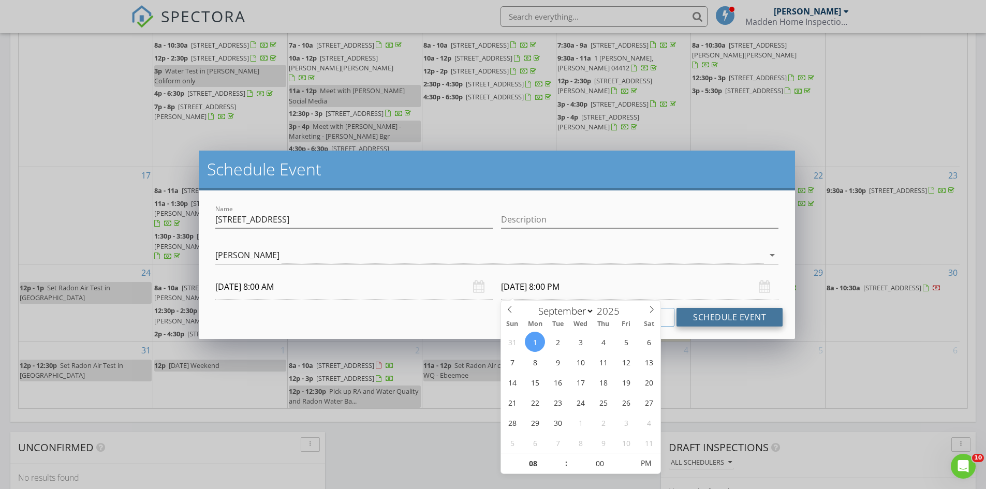
click at [714, 314] on button "Schedule Event" at bounding box center [729, 317] width 106 height 19
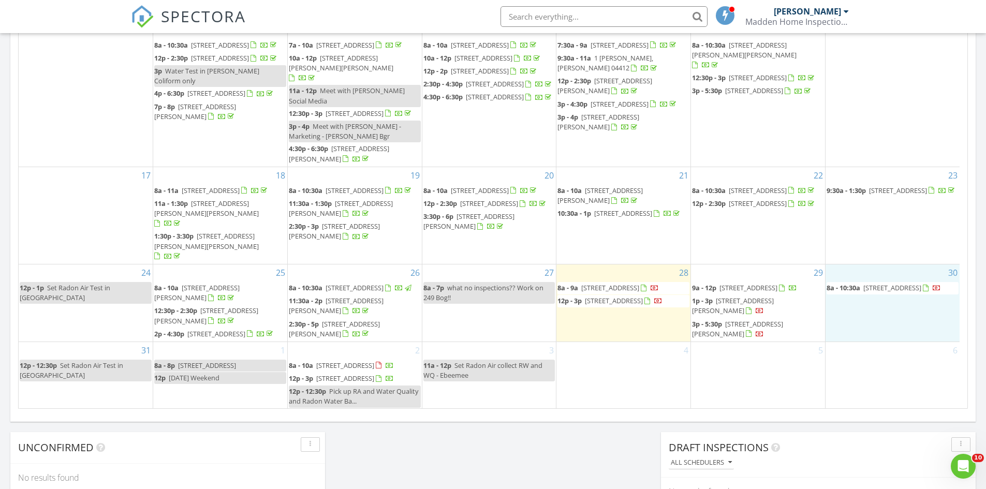
click at [854, 283] on div "30 8a - 10:30a 98 Waning Rd, Unity 04988" at bounding box center [892, 302] width 134 height 77
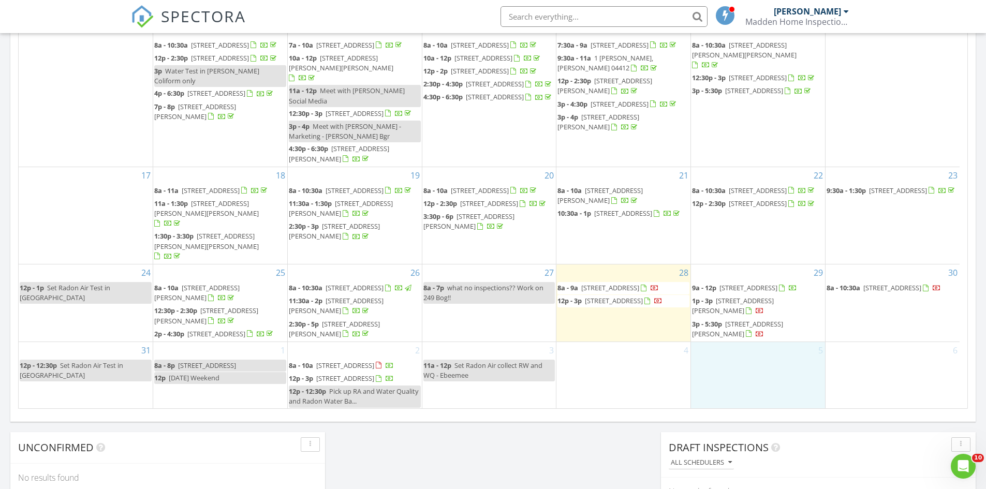
click at [777, 348] on div "5" at bounding box center [758, 375] width 134 height 67
click at [764, 297] on link "Inspection" at bounding box center [757, 297] width 53 height 17
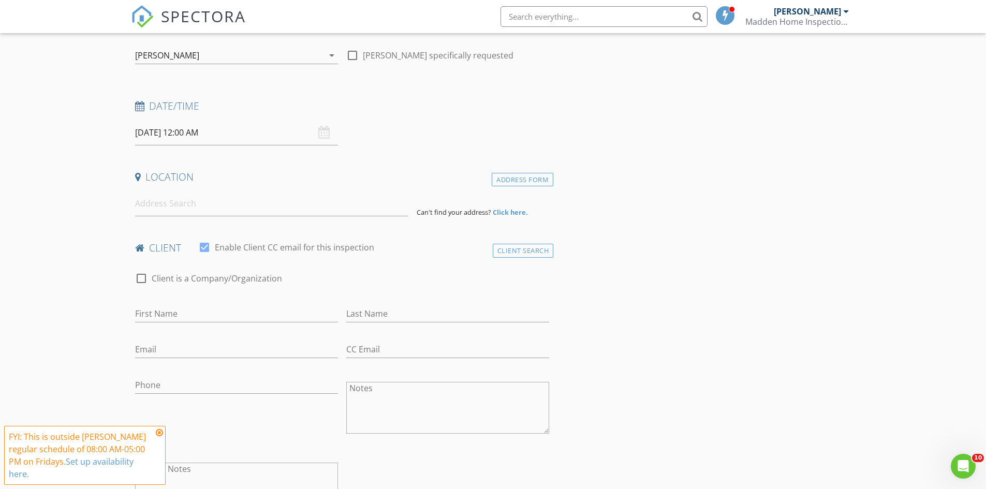
scroll to position [103, 0]
click at [170, 209] on input at bounding box center [271, 202] width 273 height 25
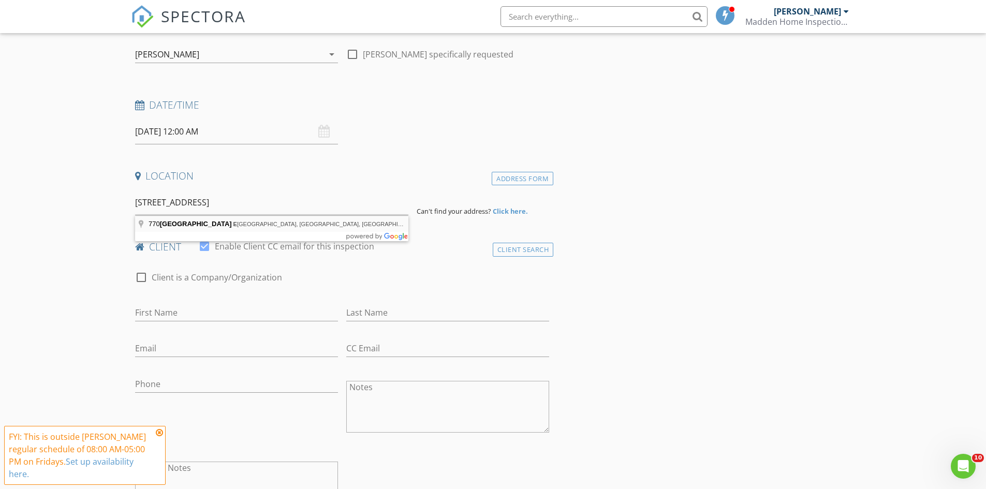
type input "[STREET_ADDRESS]"
click at [228, 132] on input "[DATE] 12:00 AM" at bounding box center [236, 131] width 203 height 25
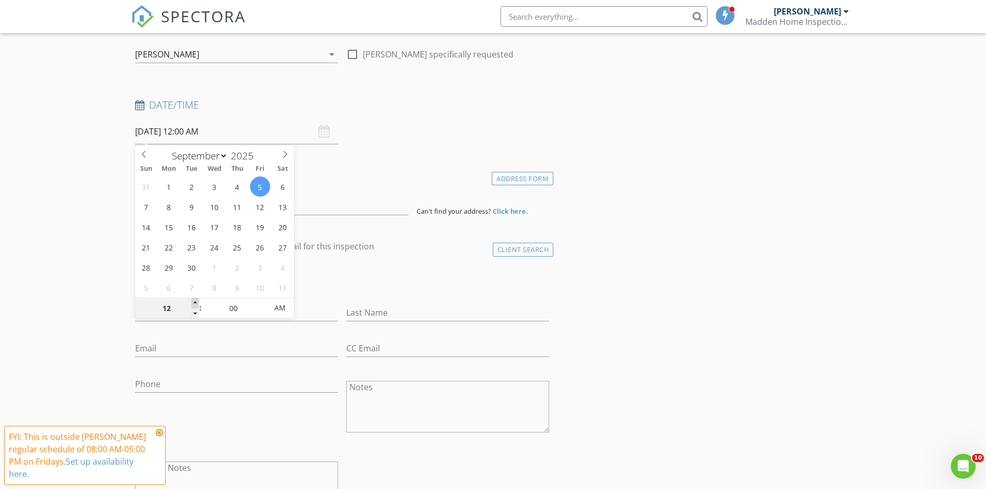
type input "01"
type input "[DATE] 1:00 AM"
click at [196, 303] on span at bounding box center [194, 303] width 7 height 10
type input "02"
type input "[DATE] 2:00 AM"
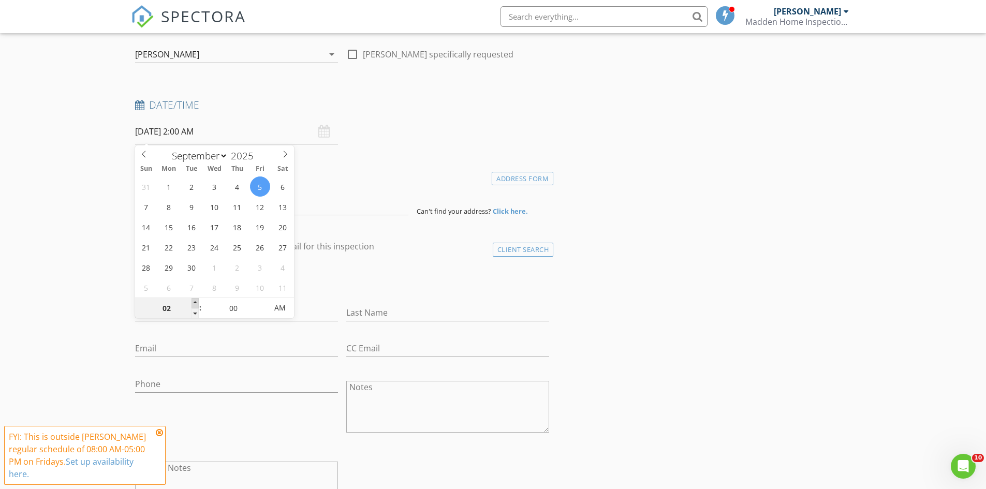
click at [196, 303] on span at bounding box center [194, 303] width 7 height 10
type input "03"
type input "[DATE] 3:00 AM"
click at [196, 303] on span at bounding box center [194, 303] width 7 height 10
type input "04"
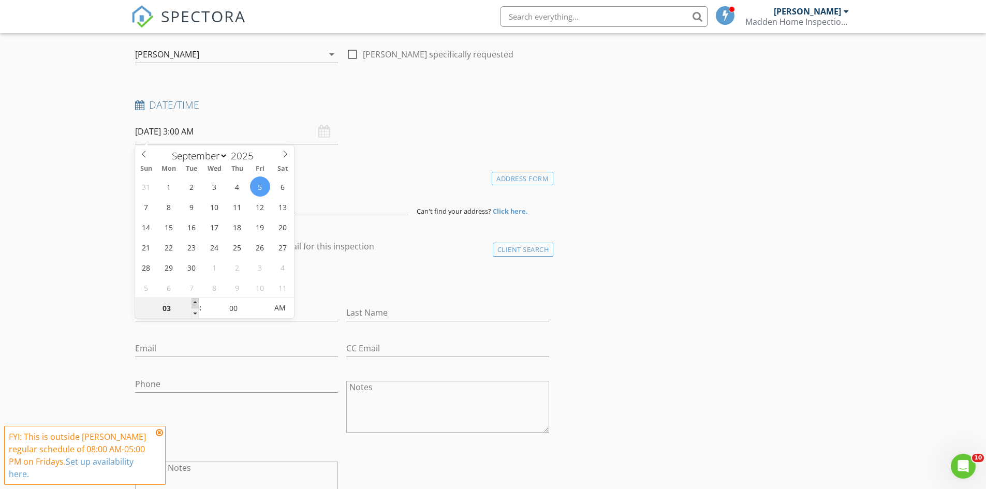
type input "[DATE] 4:00 AM"
click at [196, 303] on span at bounding box center [194, 303] width 7 height 10
type input "05"
type input "[DATE] 5:00 AM"
click at [196, 303] on span at bounding box center [194, 303] width 7 height 10
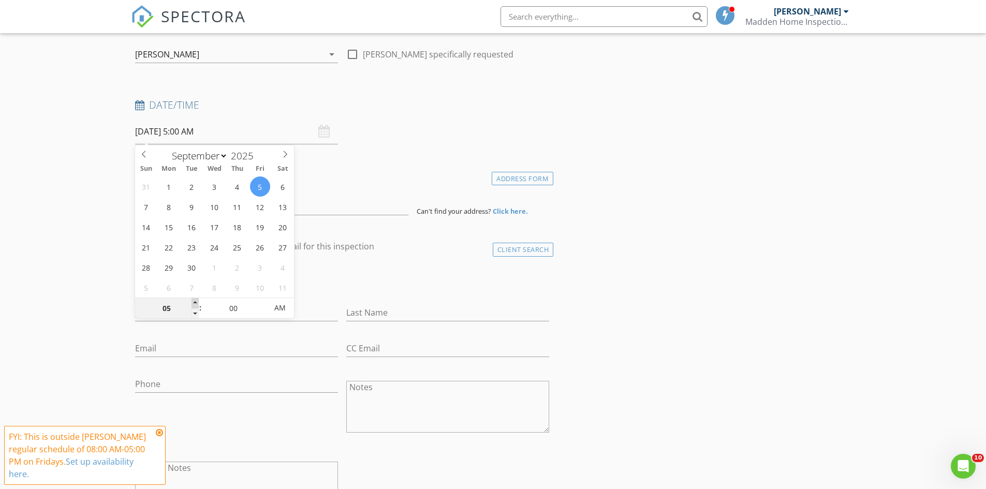
type input "06"
type input "[DATE] 6:00 AM"
click at [194, 303] on span at bounding box center [194, 303] width 7 height 10
type input "07"
type input "[DATE] 7:00 AM"
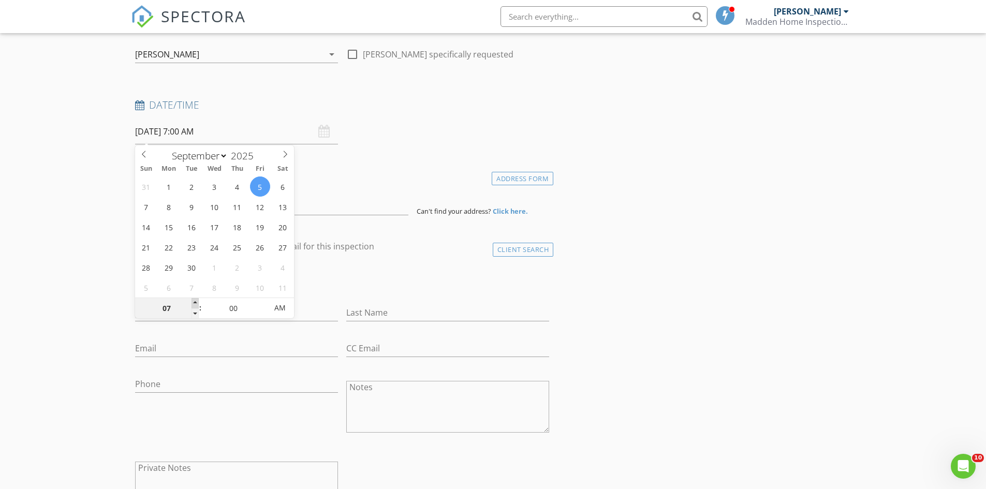
click at [194, 303] on span at bounding box center [194, 303] width 7 height 10
type input "08"
type input "[DATE] 8:00 AM"
click at [194, 303] on span at bounding box center [194, 303] width 7 height 10
click at [420, 267] on div "check_box_outline_blank Client is a Company/Organization" at bounding box center [342, 278] width 423 height 35
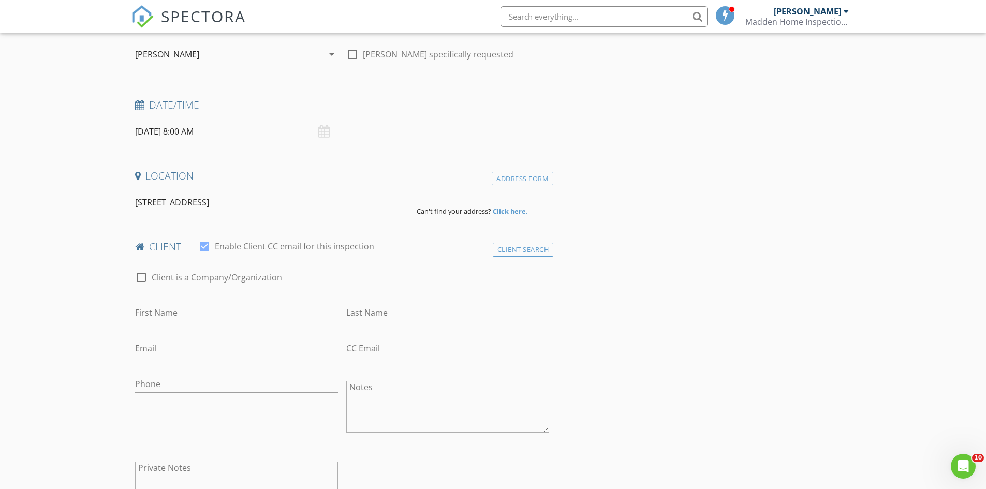
drag, startPoint x: 436, startPoint y: 180, endPoint x: 462, endPoint y: 192, distance: 28.5
click at [436, 181] on h4 "Location" at bounding box center [342, 175] width 414 height 13
click at [383, 202] on input "[STREET_ADDRESS]" at bounding box center [271, 202] width 273 height 25
click at [383, 203] on input "[STREET_ADDRESS]" at bounding box center [271, 202] width 273 height 25
click at [396, 203] on input "[STREET_ADDRESS]" at bounding box center [271, 202] width 273 height 25
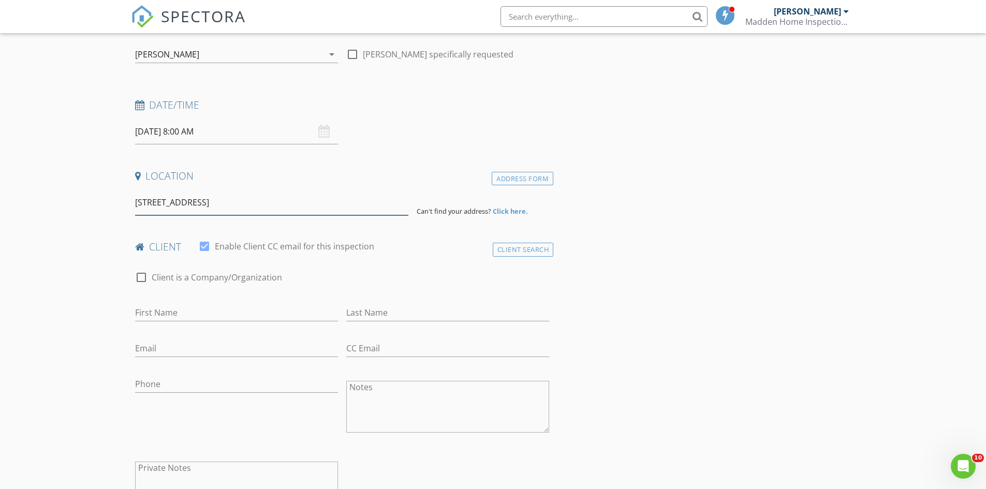
click at [136, 200] on input "[STREET_ADDRESS]" at bounding box center [271, 202] width 273 height 25
drag, startPoint x: 392, startPoint y: 201, endPoint x: 115, endPoint y: 206, distance: 276.9
type input "[STREET_ADDRESS]"
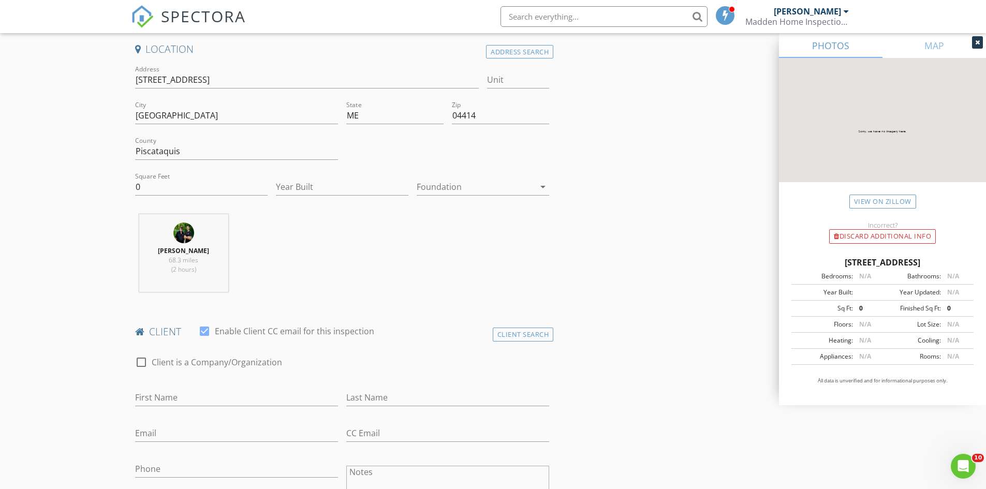
scroll to position [310, 0]
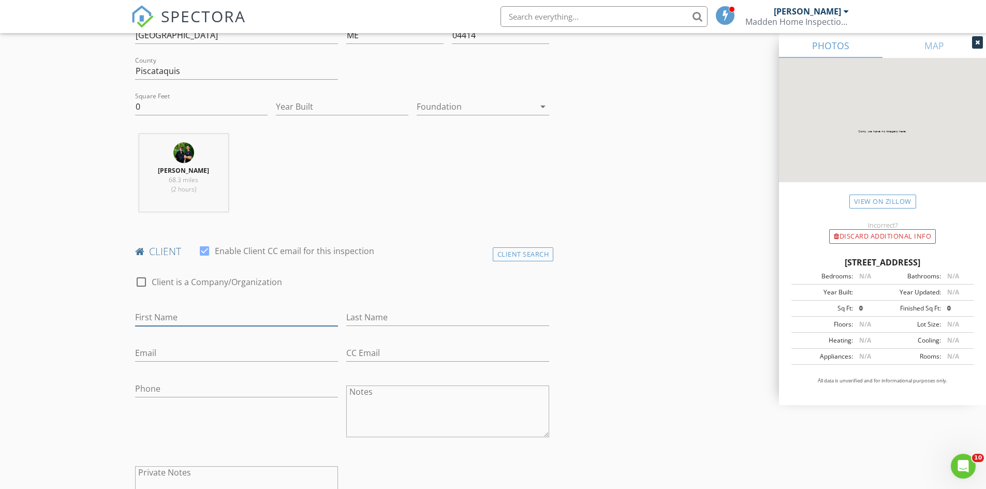
click at [156, 321] on input "First Name" at bounding box center [236, 317] width 203 height 17
type input "[PERSON_NAME]"
click at [148, 352] on input "Email" at bounding box center [236, 353] width 203 height 17
type input "[EMAIL_ADDRESS][DOMAIN_NAME]"
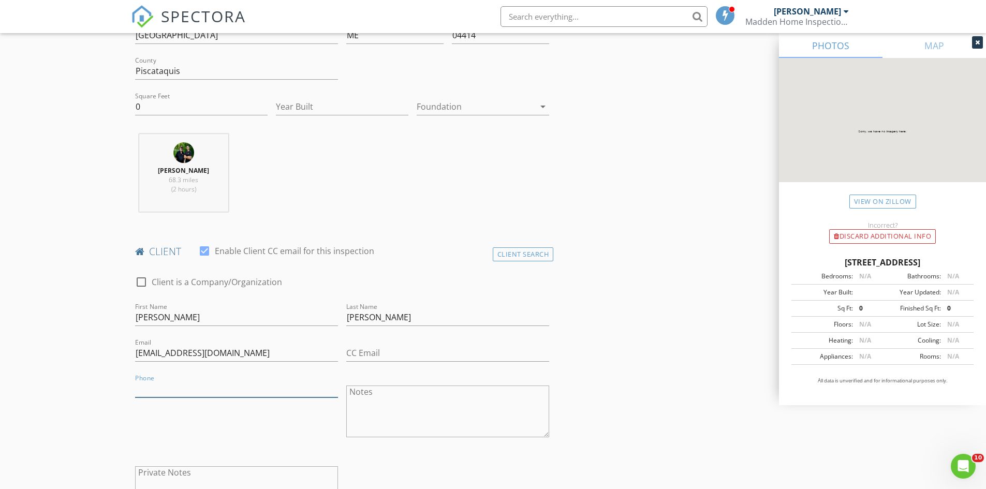
click at [165, 383] on input "Phone" at bounding box center [236, 388] width 203 height 17
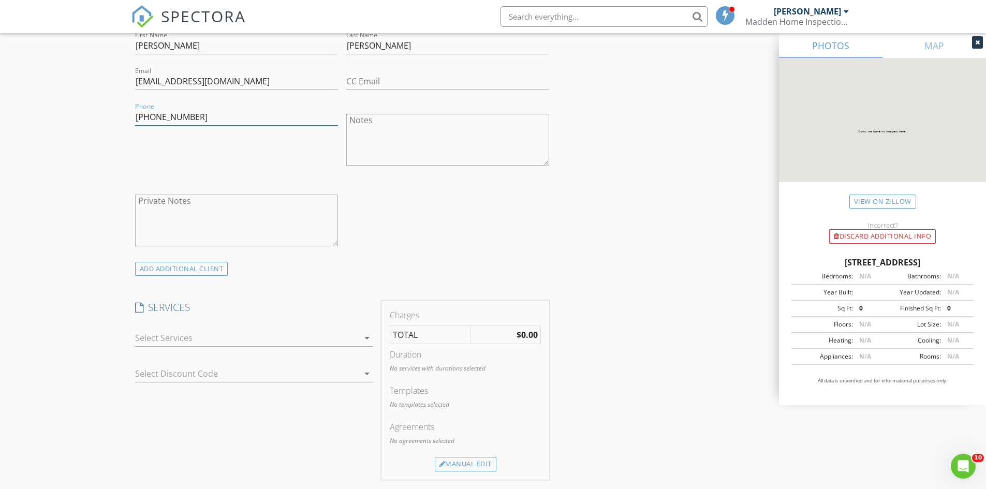
scroll to position [621, 0]
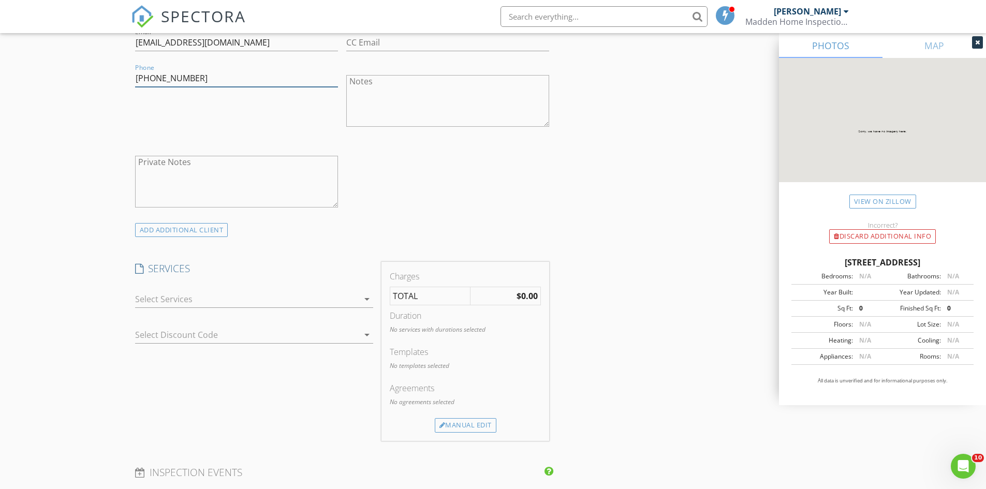
type input "[PHONE_NUMBER]"
click at [368, 298] on icon "arrow_drop_down" at bounding box center [367, 299] width 12 height 12
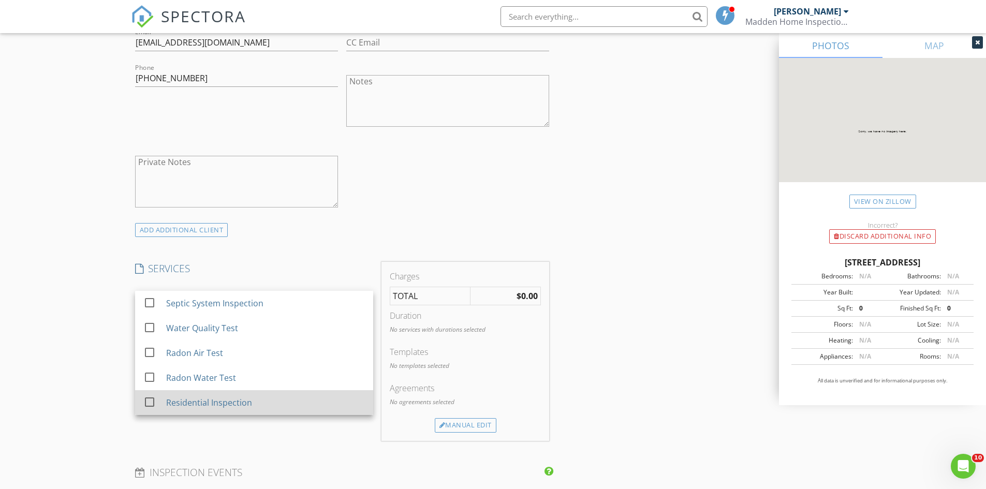
click at [150, 402] on div at bounding box center [150, 402] width 18 height 18
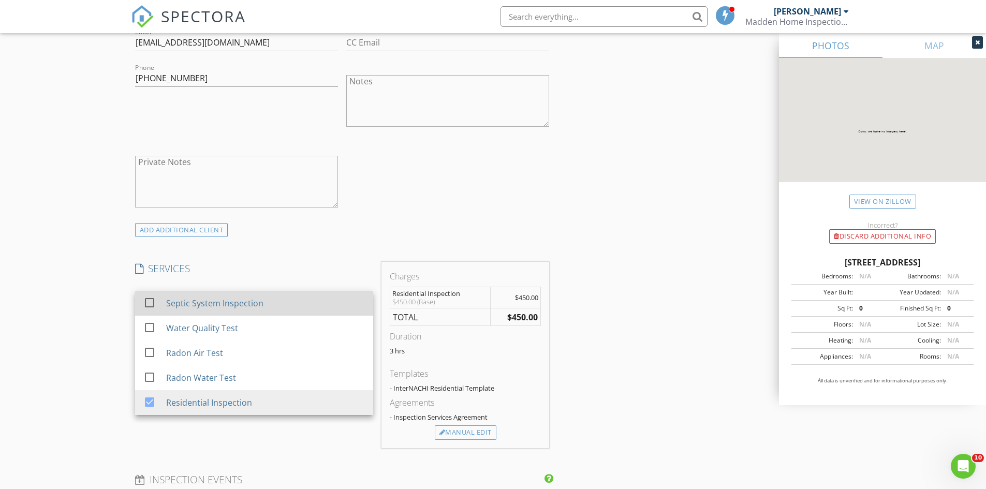
click at [150, 302] on div at bounding box center [150, 303] width 18 height 18
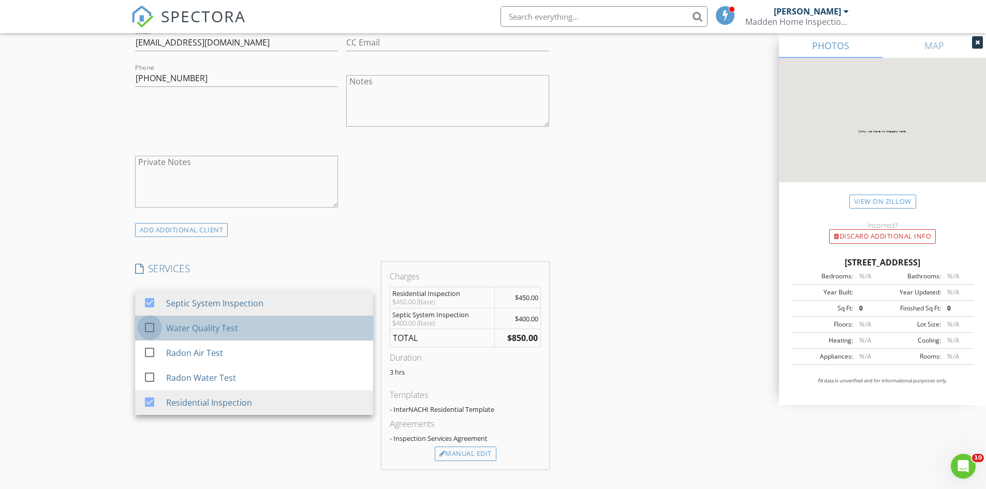
click at [146, 328] on div at bounding box center [150, 328] width 18 height 18
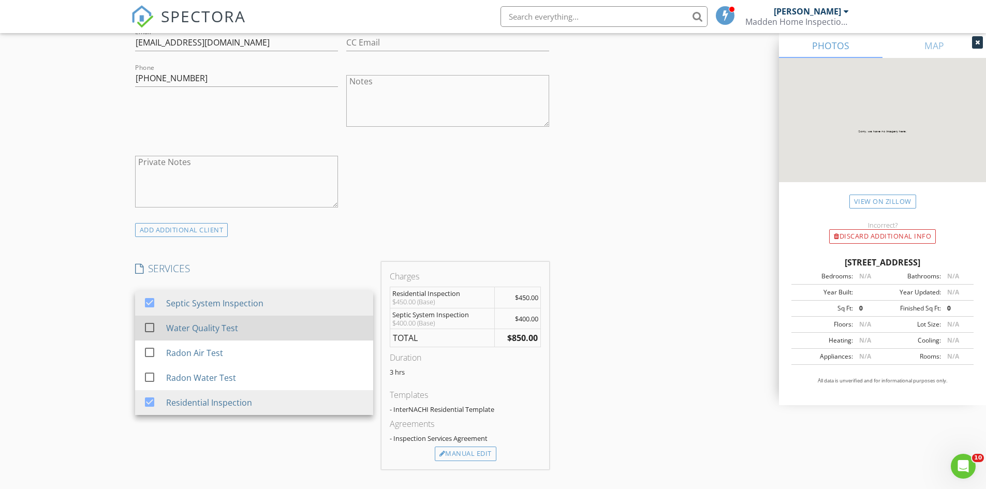
click at [152, 328] on div at bounding box center [150, 328] width 18 height 18
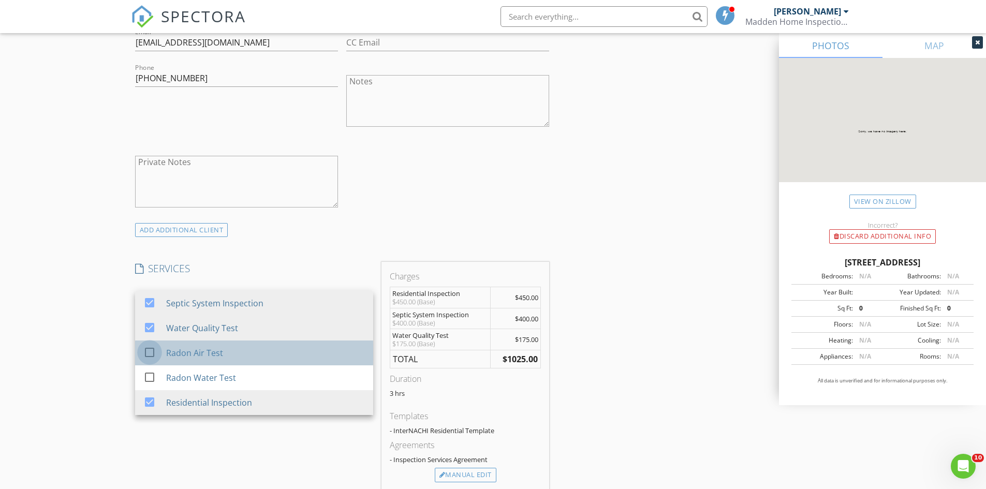
click at [151, 354] on div at bounding box center [150, 353] width 18 height 18
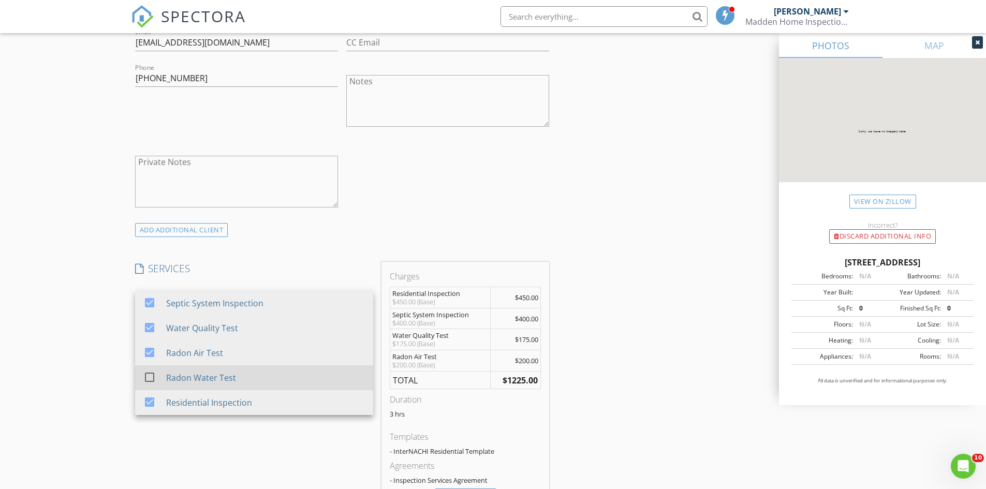
click at [149, 375] on div at bounding box center [150, 377] width 18 height 18
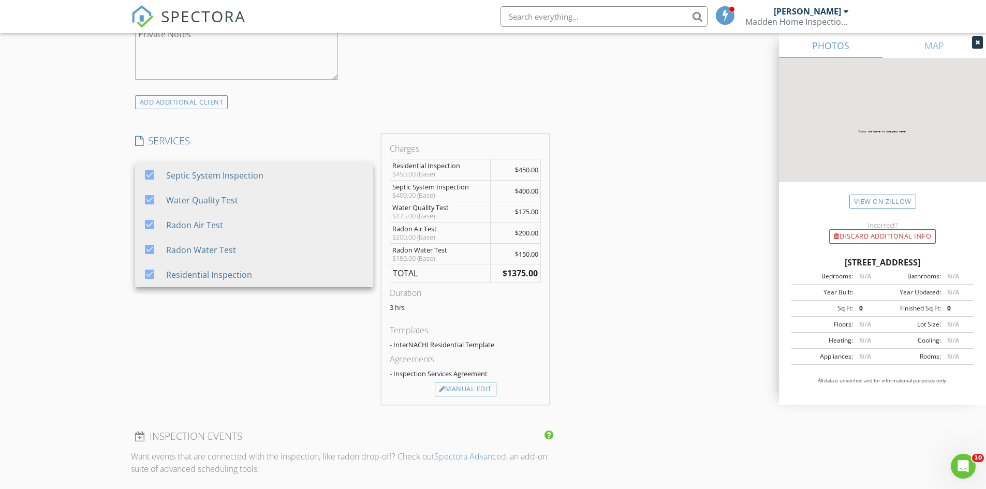
scroll to position [776, 0]
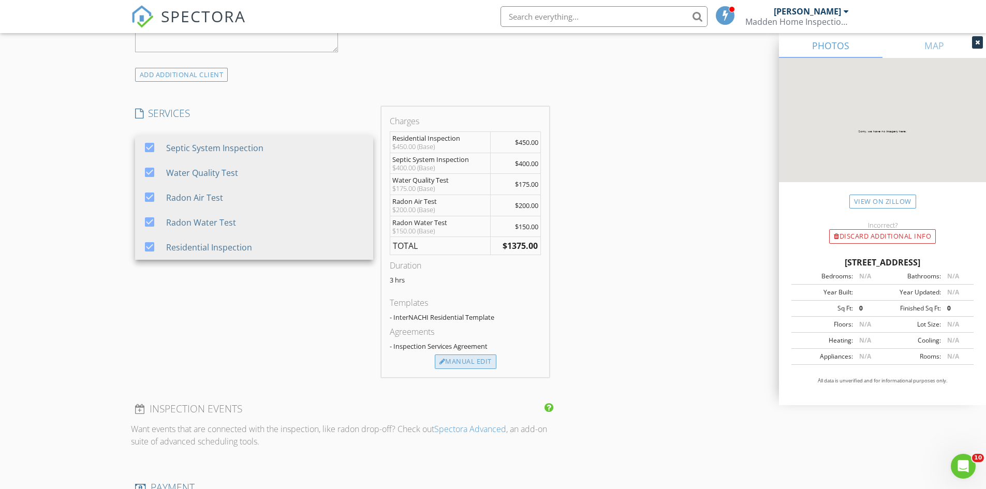
click at [472, 363] on div "Manual Edit" at bounding box center [466, 361] width 62 height 14
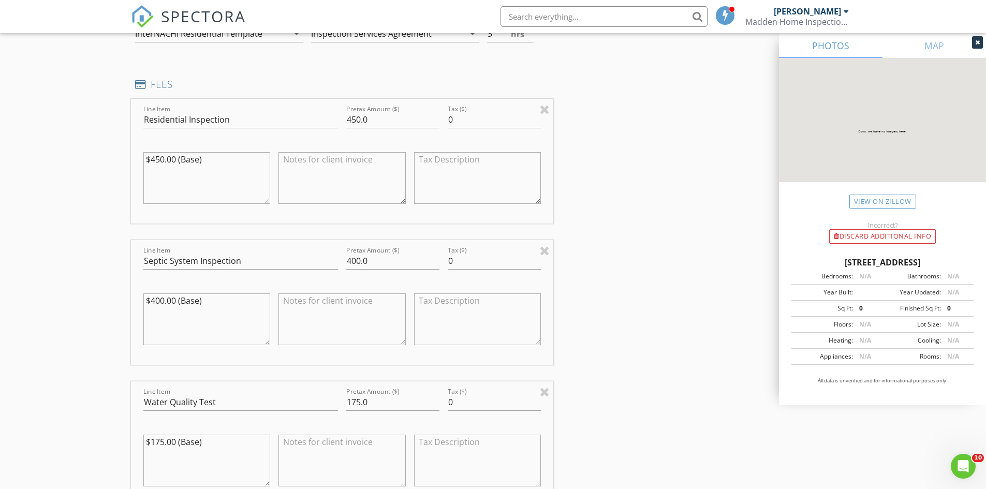
scroll to position [983, 0]
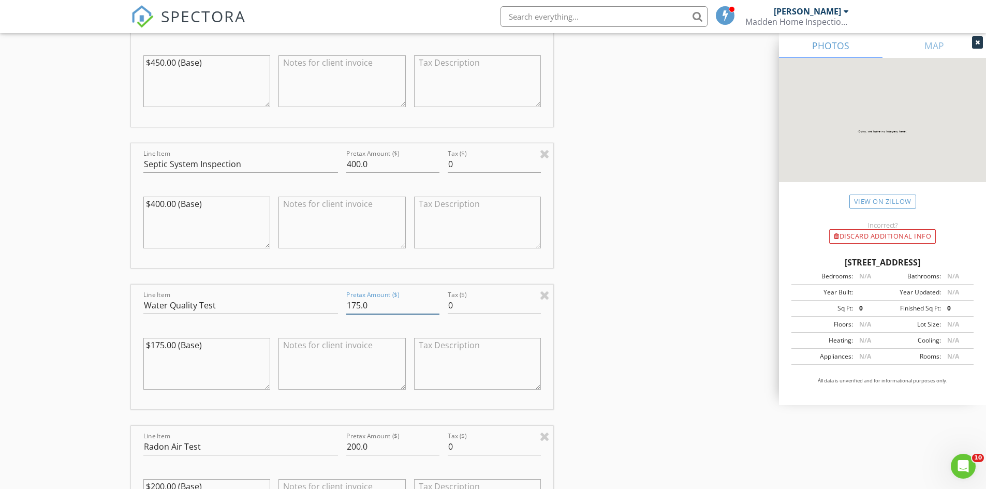
drag, startPoint x: 361, startPoint y: 302, endPoint x: 335, endPoint y: 302, distance: 25.9
click at [335, 302] on div "Line Item Water Quality Test Pretax Amount ($) 175.0 Tax ($) 0 $175.00 (Base)" at bounding box center [342, 347] width 423 height 125
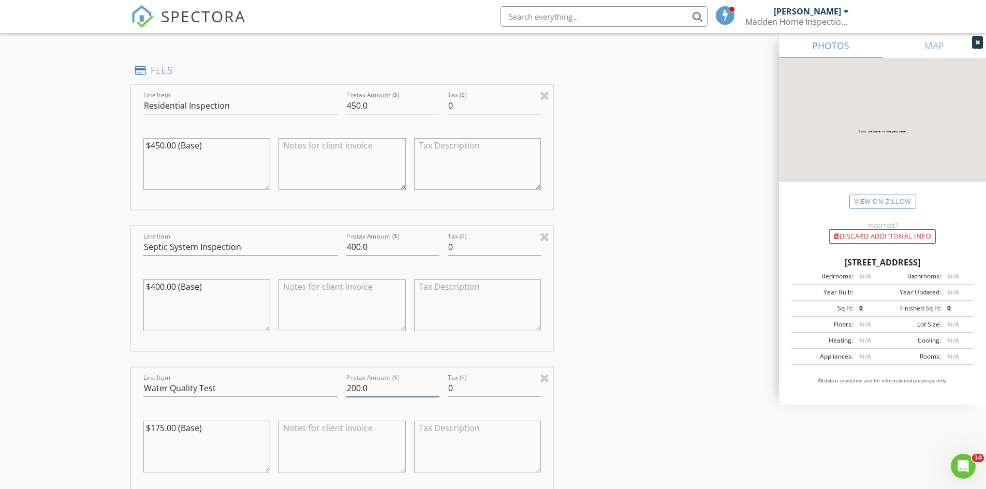
scroll to position [776, 0]
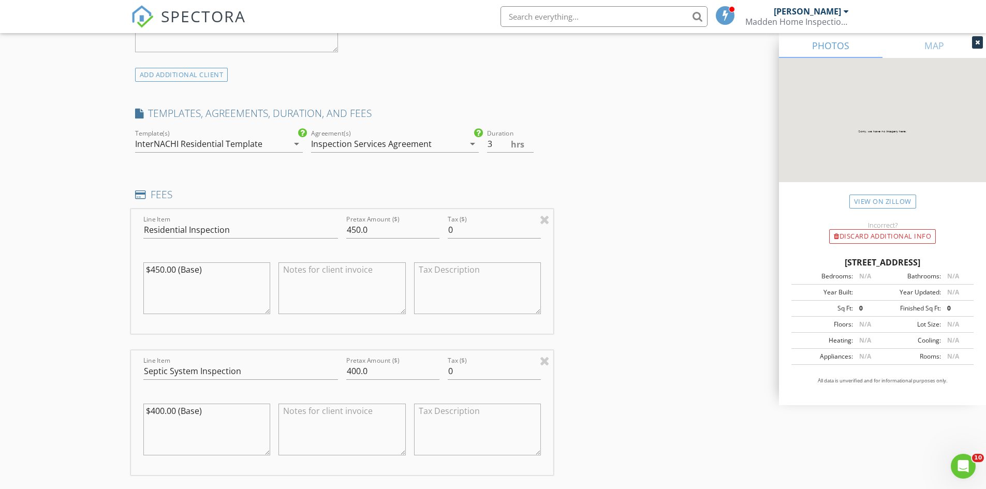
type input "200.0"
click at [298, 143] on icon "arrow_drop_down" at bounding box center [296, 144] width 12 height 12
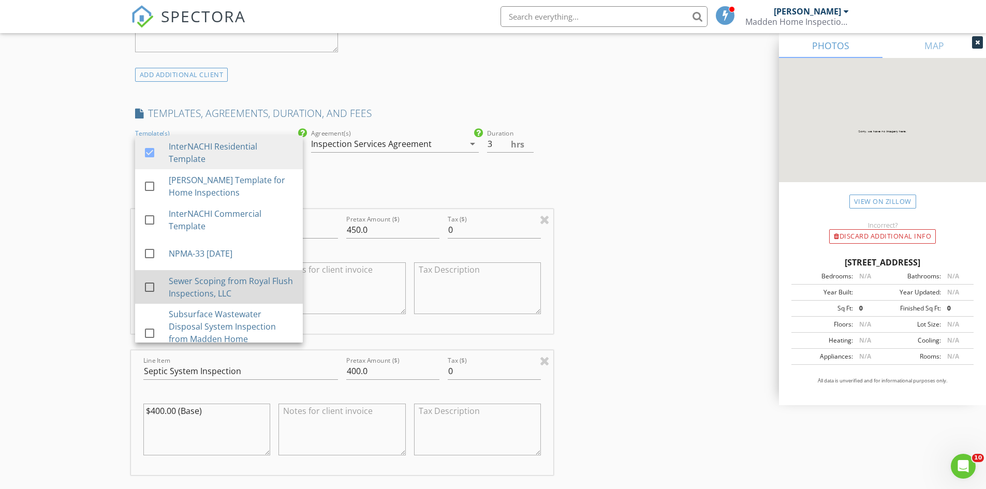
scroll to position [19, 0]
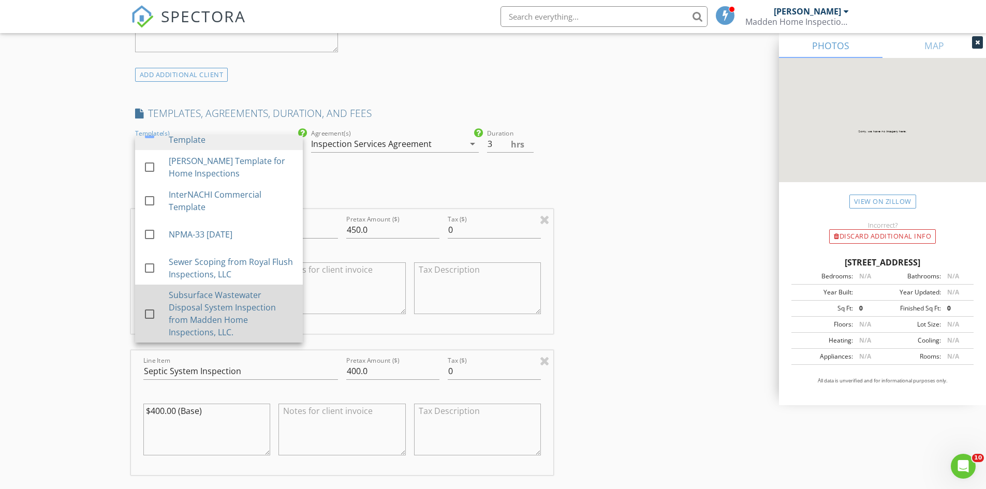
click at [153, 314] on div at bounding box center [150, 314] width 18 height 18
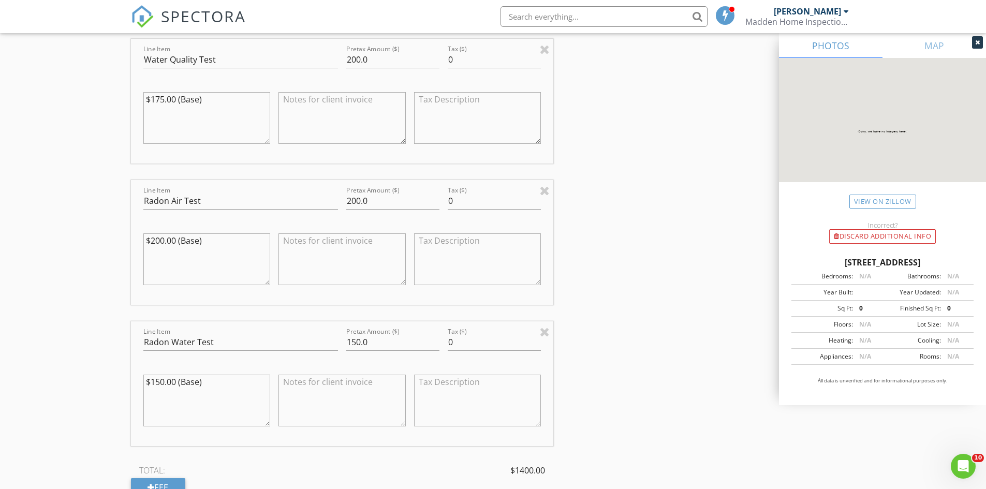
scroll to position [1294, 0]
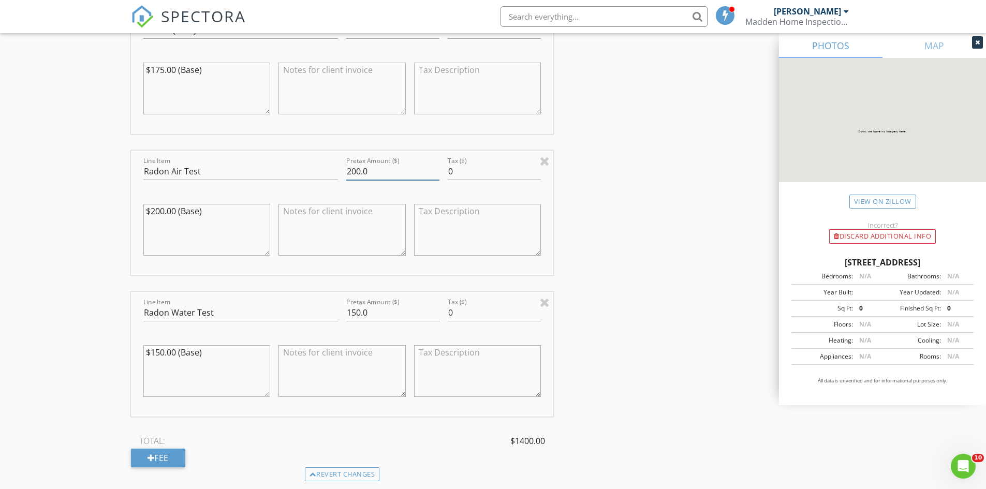
click at [360, 170] on input "200.0" at bounding box center [392, 171] width 93 height 17
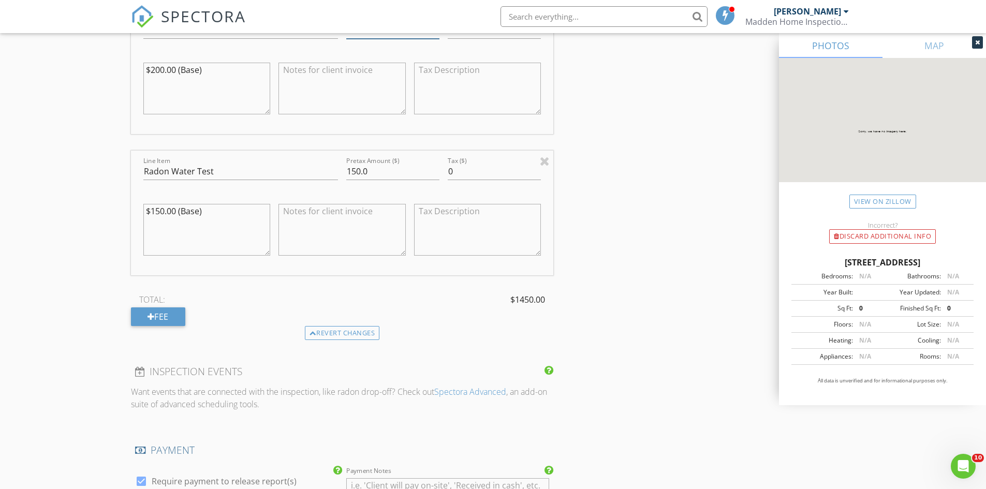
scroll to position [1449, 0]
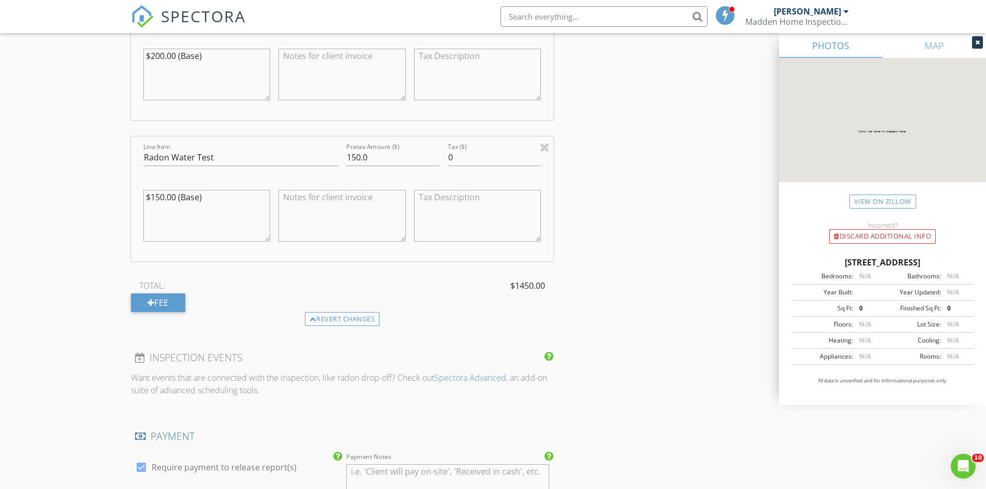
type input "250.0"
click at [361, 157] on input "150.0" at bounding box center [392, 157] width 93 height 17
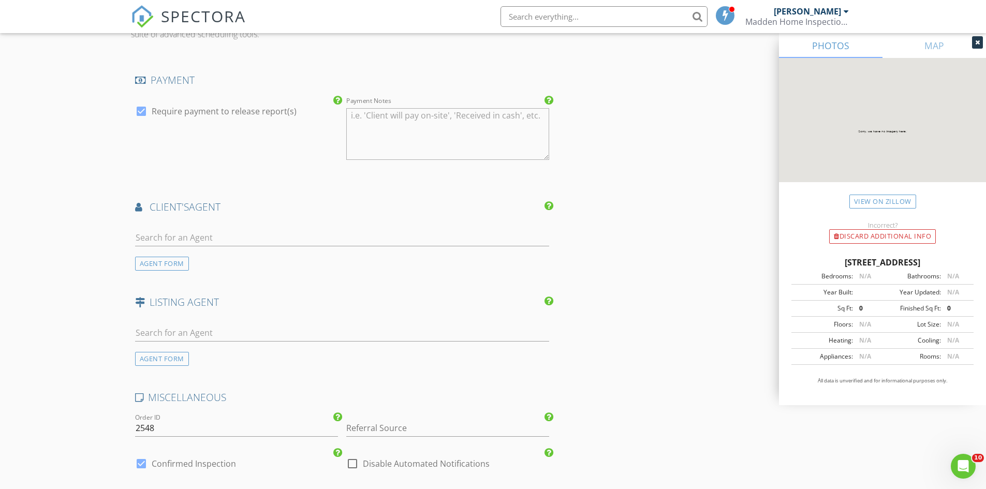
scroll to position [1811, 0]
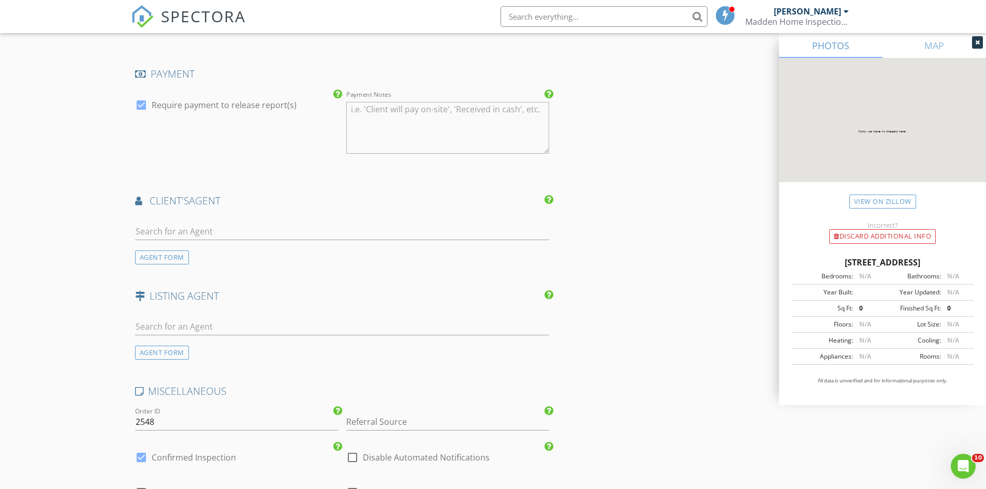
type input "175.0"
click at [180, 232] on input "text" at bounding box center [342, 231] width 414 height 17
click at [166, 257] on div "AGENT FORM" at bounding box center [162, 257] width 54 height 14
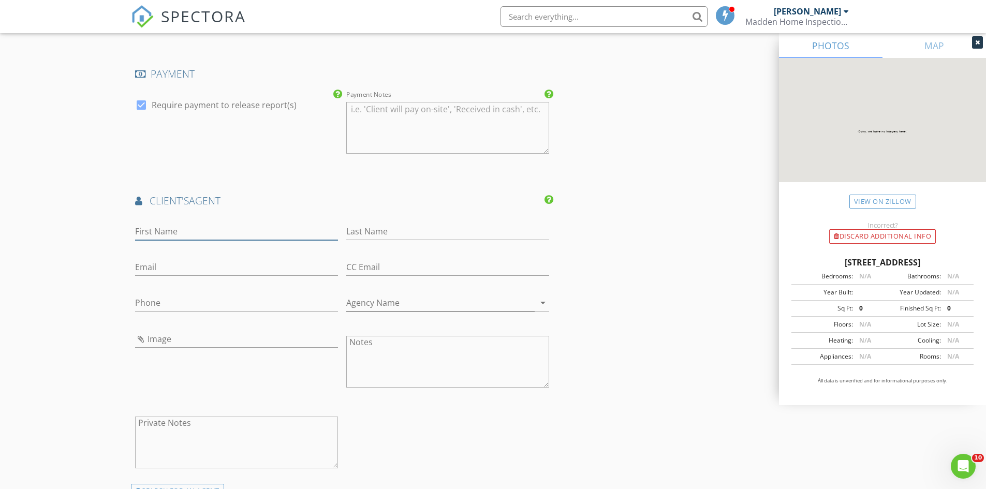
click at [170, 231] on input "First Name" at bounding box center [236, 231] width 203 height 17
type input "[PERSON_NAME]"
type input "Fetha"
click at [157, 266] on input "Email" at bounding box center [236, 267] width 203 height 17
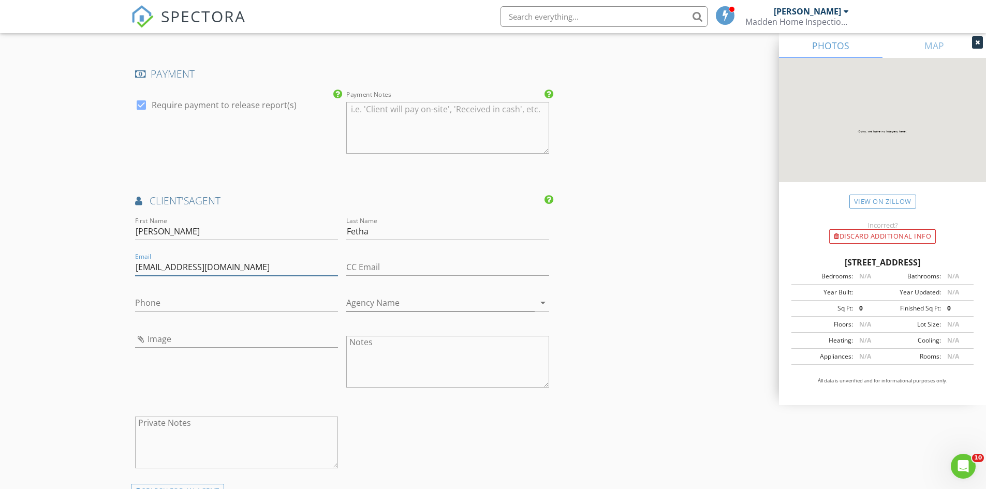
type input "[EMAIL_ADDRESS][DOMAIN_NAME]"
click at [175, 306] on input "Phone" at bounding box center [236, 302] width 203 height 17
type input "[PHONE_NUMBER]"
click at [380, 302] on input "Agency Name" at bounding box center [440, 302] width 188 height 17
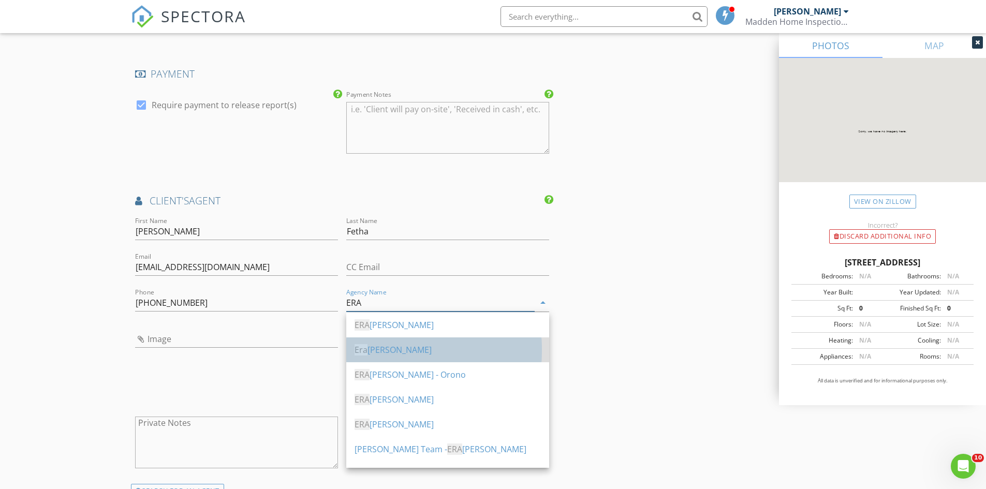
click at [369, 347] on div "[PERSON_NAME]" at bounding box center [447, 350] width 186 height 12
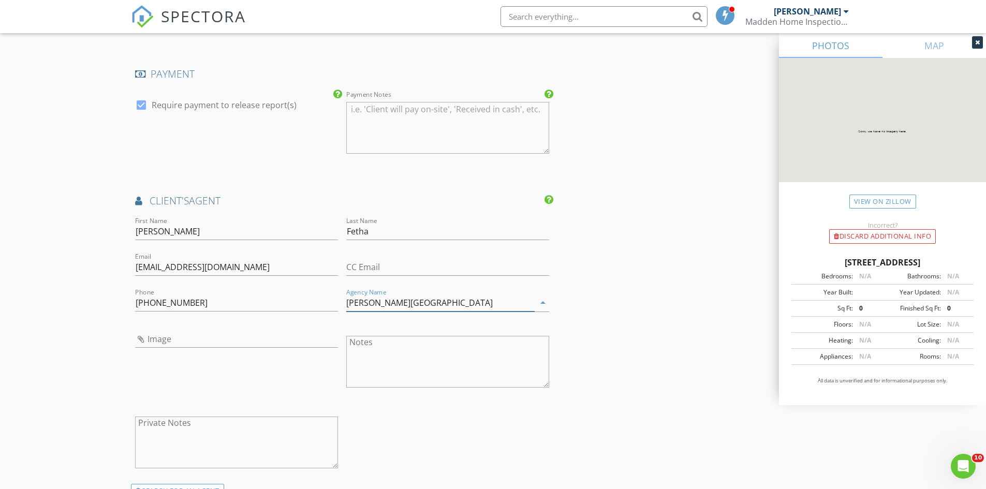
type input "[PERSON_NAME][GEOGRAPHIC_DATA]"
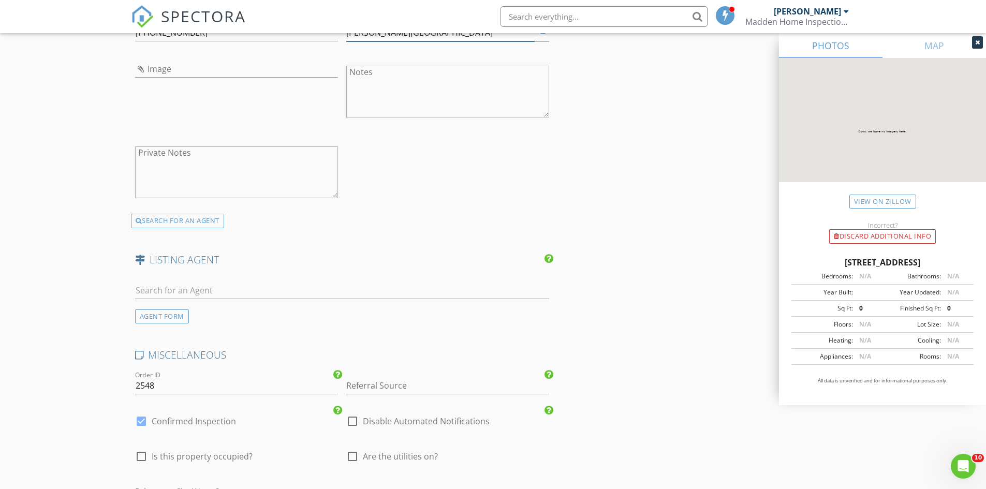
scroll to position [2070, 0]
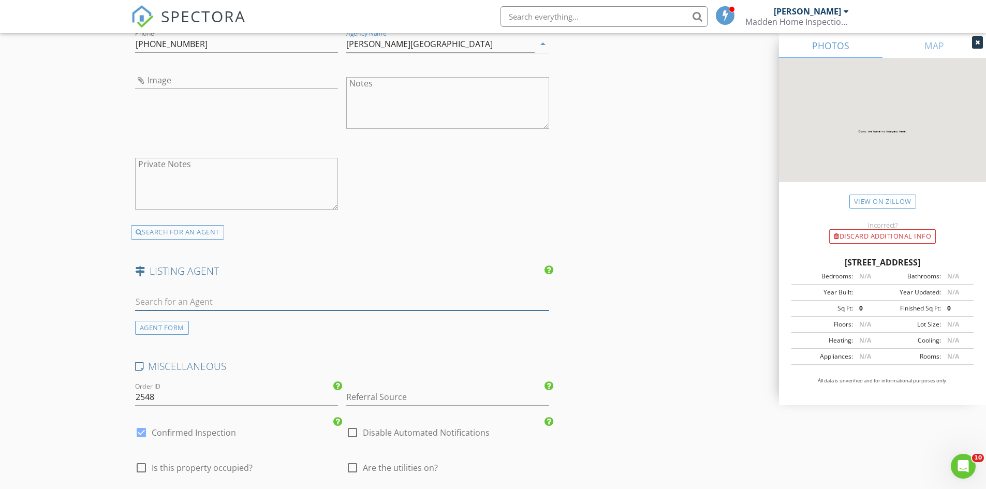
click at [199, 299] on input "text" at bounding box center [342, 301] width 414 height 17
type input "D"
type input "dolly"
click at [211, 328] on div "Realty Of [US_STATE]" at bounding box center [197, 331] width 64 height 8
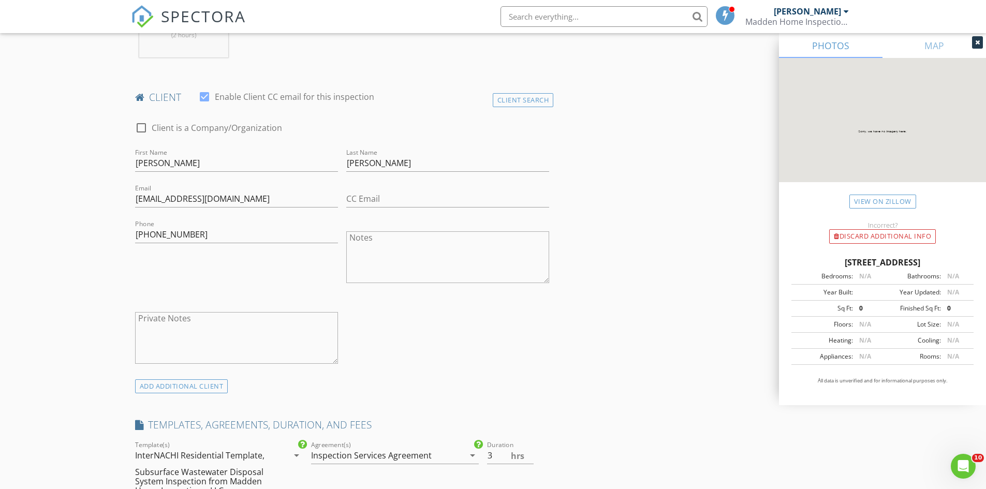
scroll to position [466, 0]
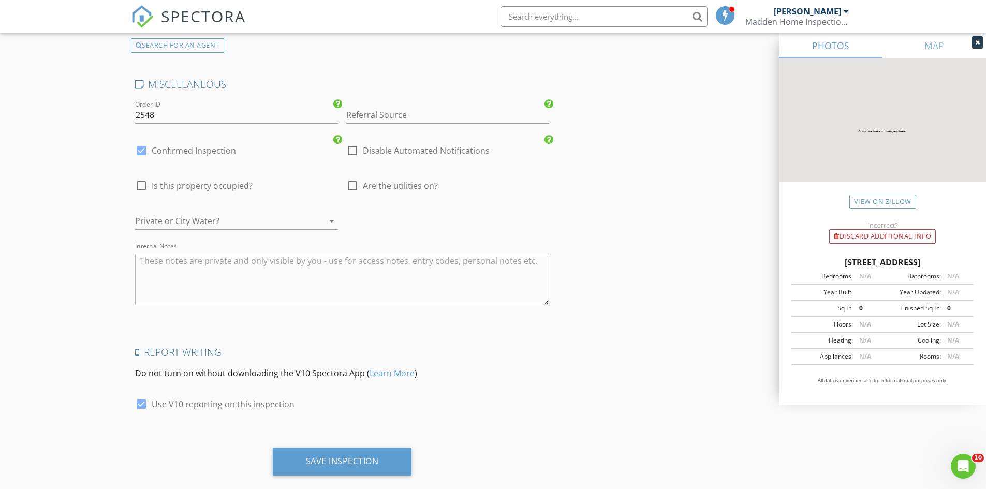
scroll to position [2606, 0]
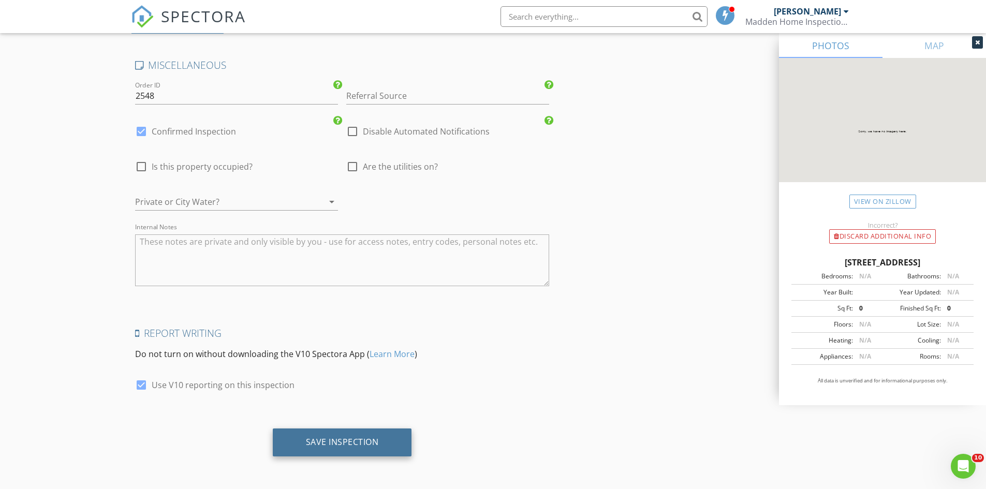
click at [334, 433] on div "Save Inspection" at bounding box center [342, 442] width 139 height 28
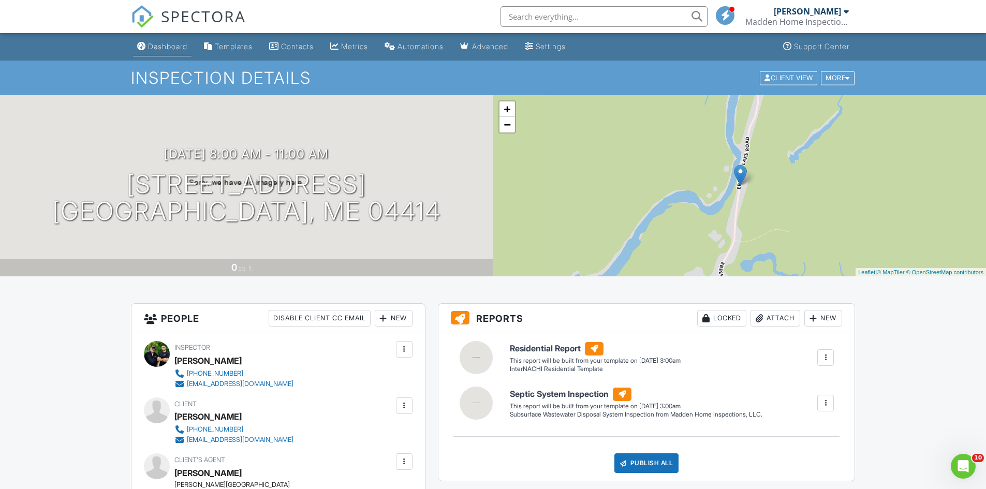
click at [179, 49] on div "Dashboard" at bounding box center [167, 46] width 39 height 9
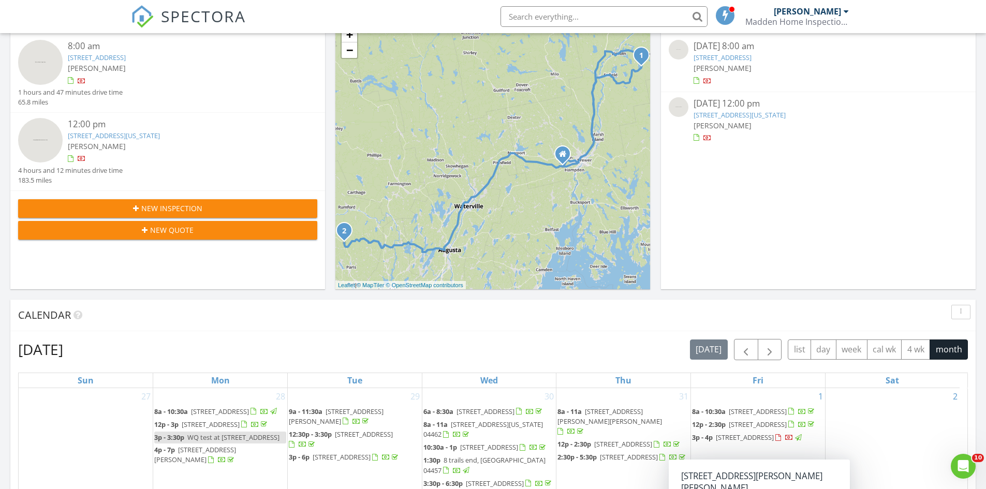
scroll to position [310, 0]
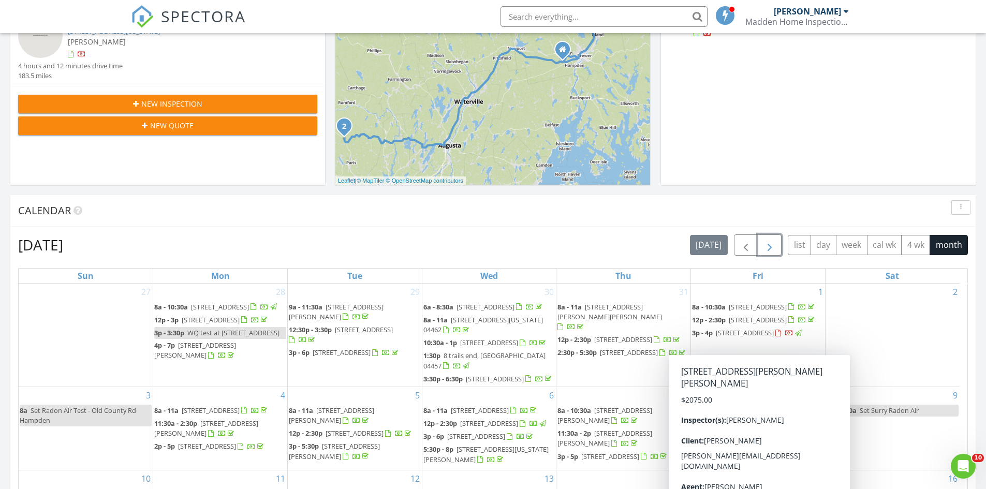
click at [774, 249] on span "button" at bounding box center [769, 245] width 12 height 12
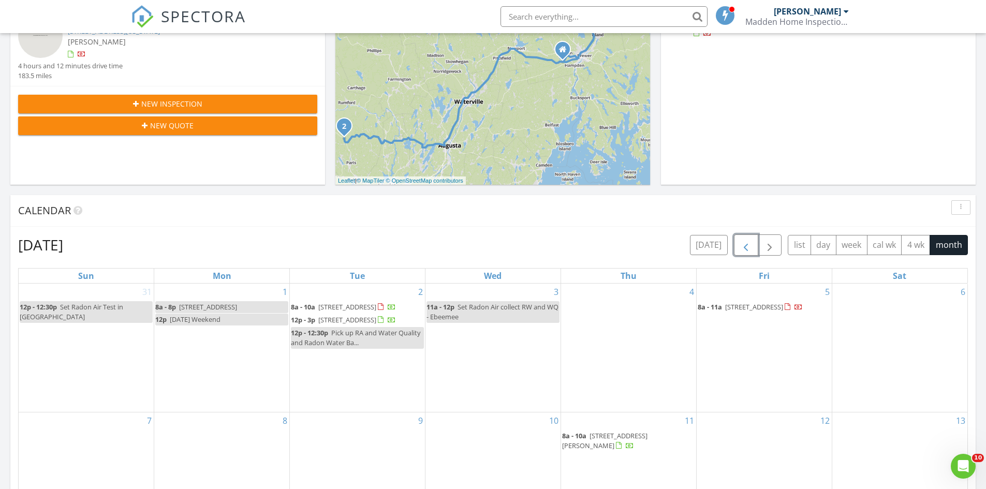
click at [749, 251] on span "button" at bounding box center [745, 245] width 12 height 12
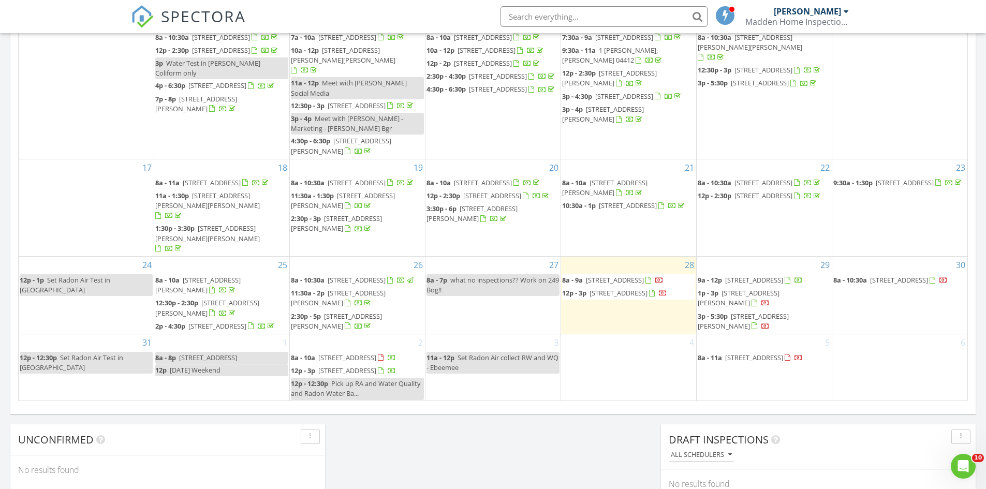
scroll to position [595, 0]
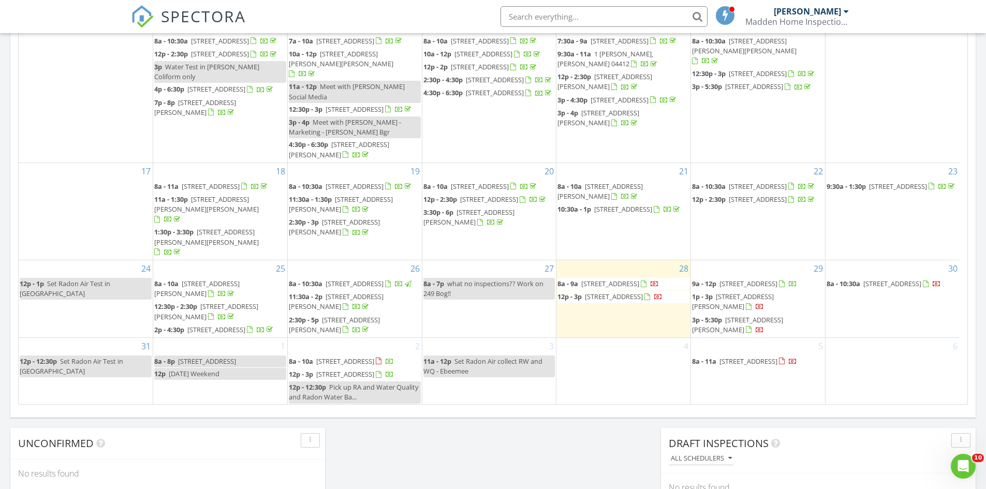
click at [493, 195] on span "364 Lower Detroit Rd, Plymouth 04969" at bounding box center [489, 199] width 58 height 9
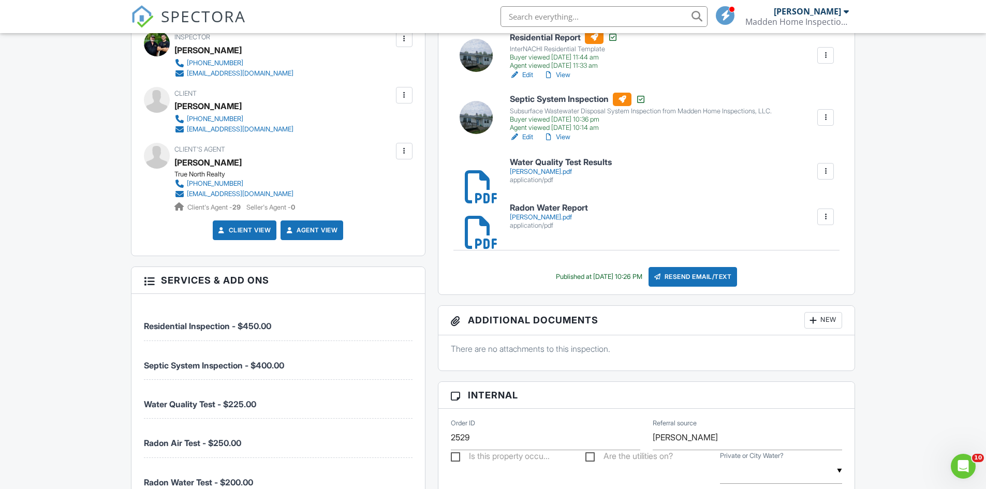
click at [554, 167] on link "Water Quality Test Results [PERSON_NAME].pdf application/pdf" at bounding box center [561, 171] width 102 height 26
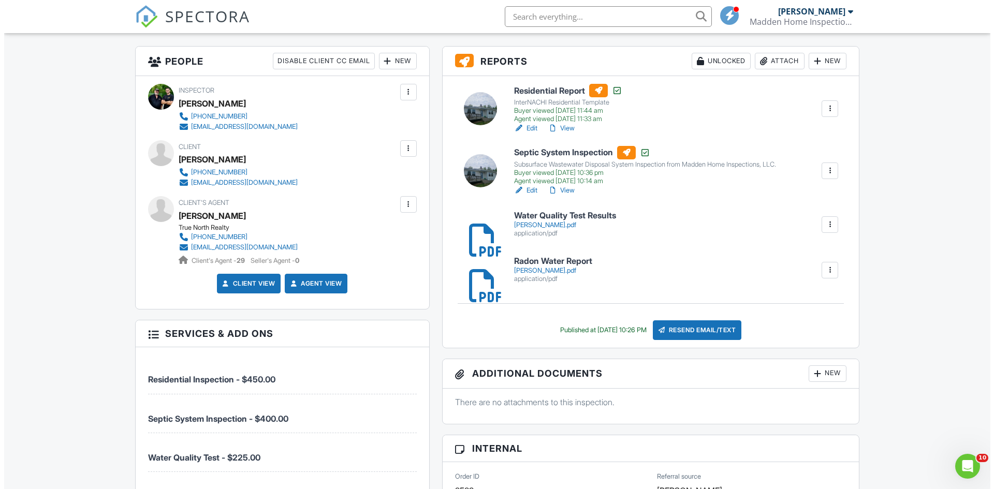
scroll to position [207, 0]
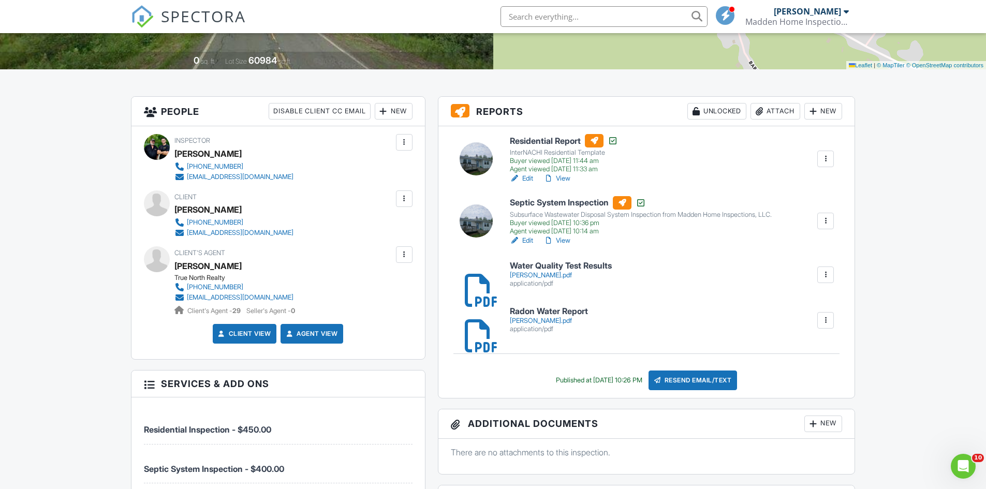
click at [535, 313] on h6 "Radon Water Report" at bounding box center [549, 311] width 78 height 9
click at [784, 112] on div "Attach" at bounding box center [775, 111] width 50 height 17
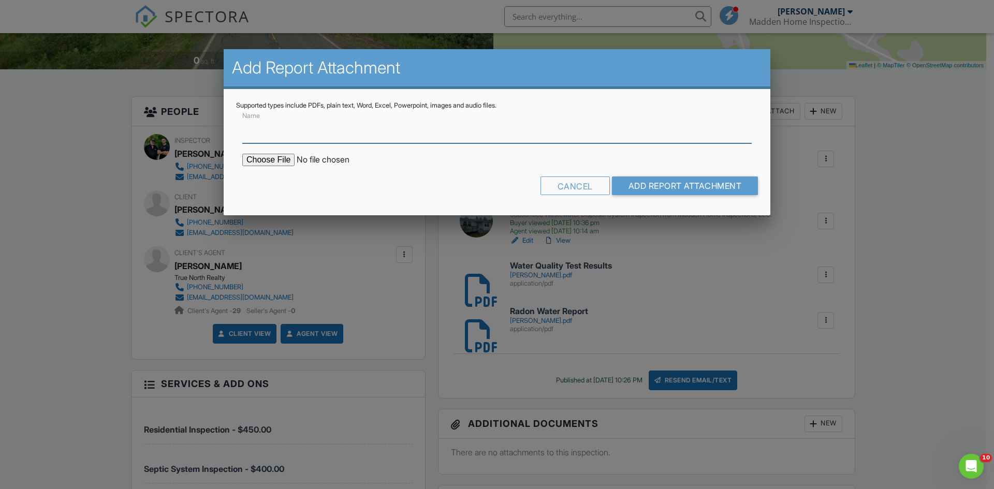
click at [323, 134] on input "Name" at bounding box center [496, 130] width 509 height 25
type input "Radon Air Report"
click at [266, 158] on input "file" at bounding box center [330, 160] width 176 height 12
type input "C:\fakepath\[PERSON_NAME] Radon Air Report.pdf"
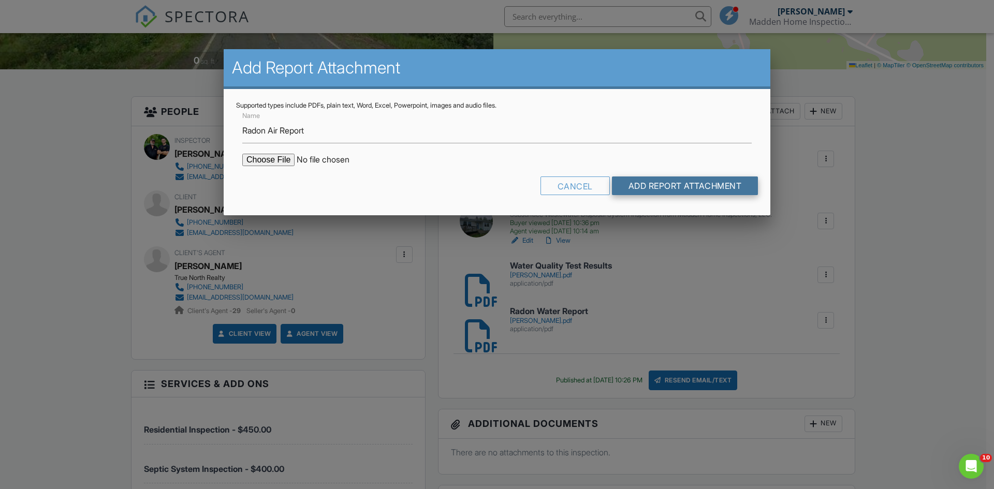
click at [640, 184] on input "Add Report Attachment" at bounding box center [685, 185] width 146 height 19
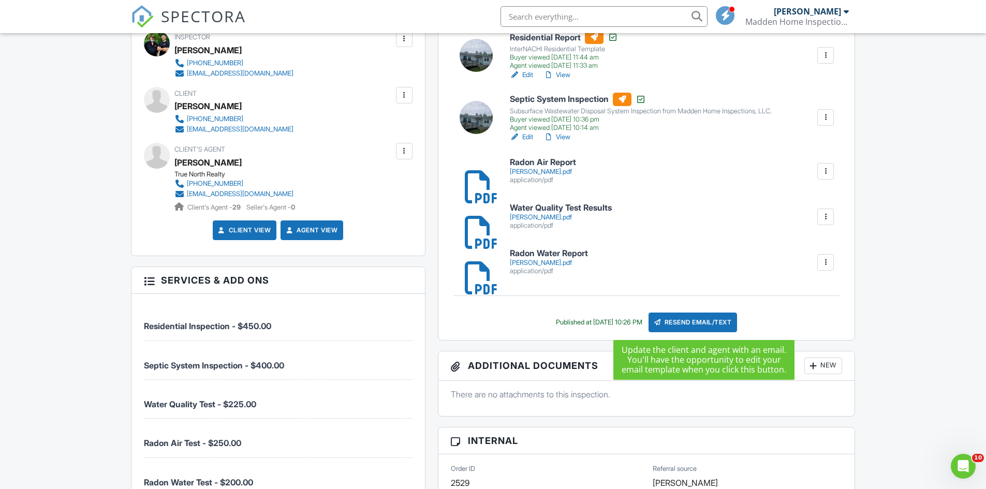
click at [689, 320] on div "Resend Email/Text" at bounding box center [692, 323] width 89 height 20
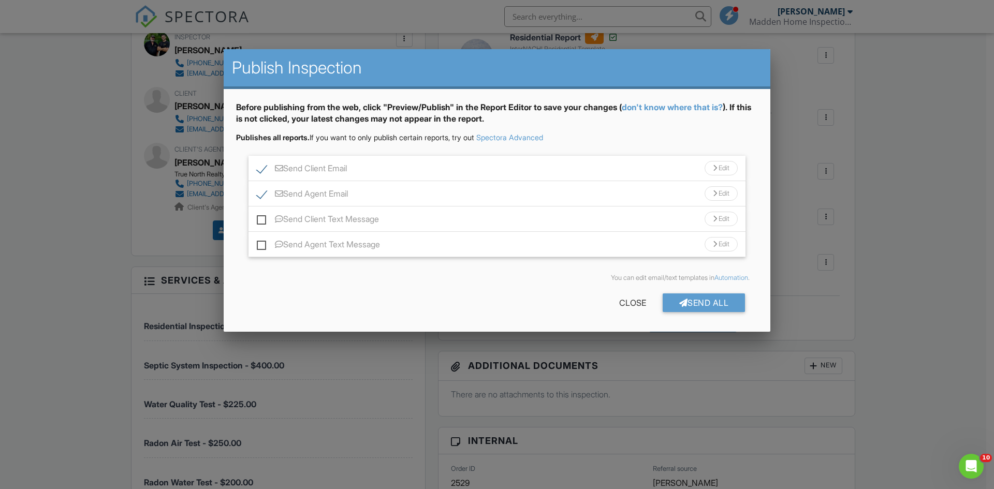
click at [723, 172] on div "Edit" at bounding box center [720, 168] width 33 height 14
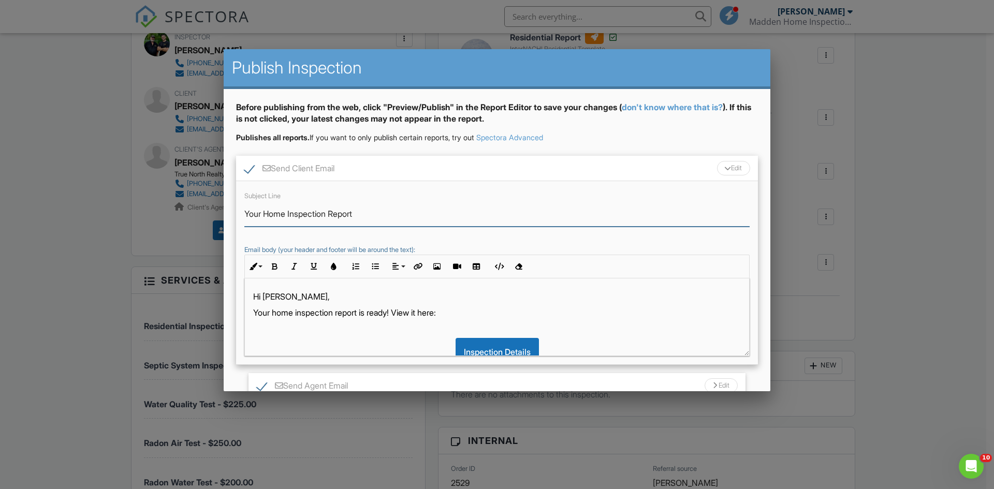
drag, startPoint x: 328, startPoint y: 213, endPoint x: 241, endPoint y: 215, distance: 87.5
click at [241, 215] on div "Subject Line Your Home Inspection Report Email body (your header and footer wil…" at bounding box center [497, 273] width 522 height 184
type input "Test Results Added to Report"
drag, startPoint x: 337, startPoint y: 314, endPoint x: 252, endPoint y: 308, distance: 85.0
click at [252, 308] on div "Hi Damien, Your home inspection report is ready! View it here: Inspection Detai…" at bounding box center [497, 351] width 504 height 147
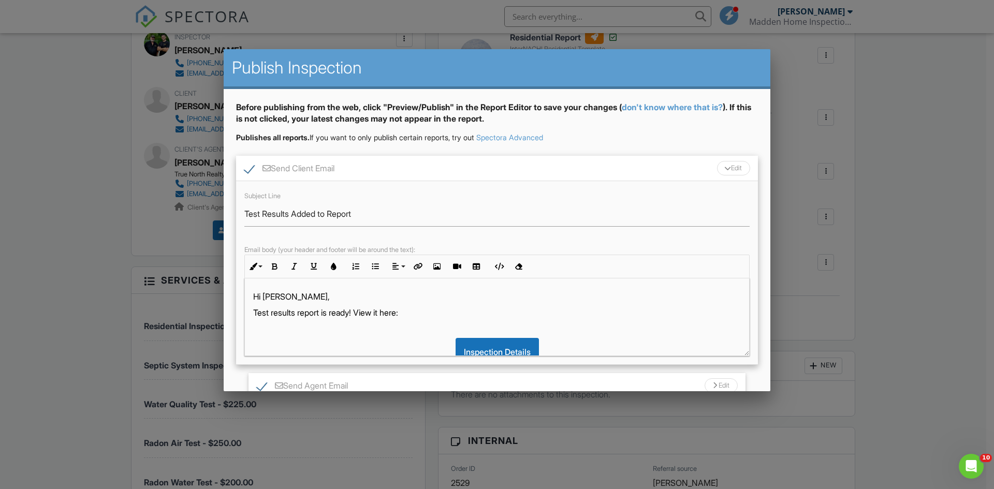
click at [332, 311] on p "Test results report is ready! View it here:" at bounding box center [496, 312] width 487 height 11
click at [367, 312] on p "Test results are ready! View it here:" at bounding box center [496, 312] width 487 height 11
click at [367, 312] on p "Test results are ready! View ithem ​ ​ here:" at bounding box center [496, 312] width 487 height 11
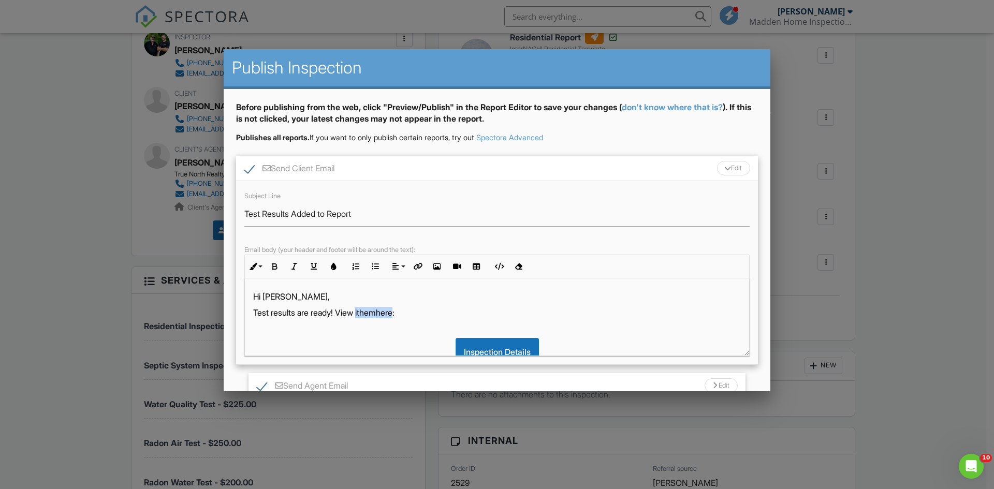
click at [367, 312] on p "Test results are ready! View ithem ​ ​ here:" at bounding box center [496, 312] width 487 height 11
click at [381, 314] on p "Test results are ready! View ihemhere:" at bounding box center [496, 312] width 487 height 11
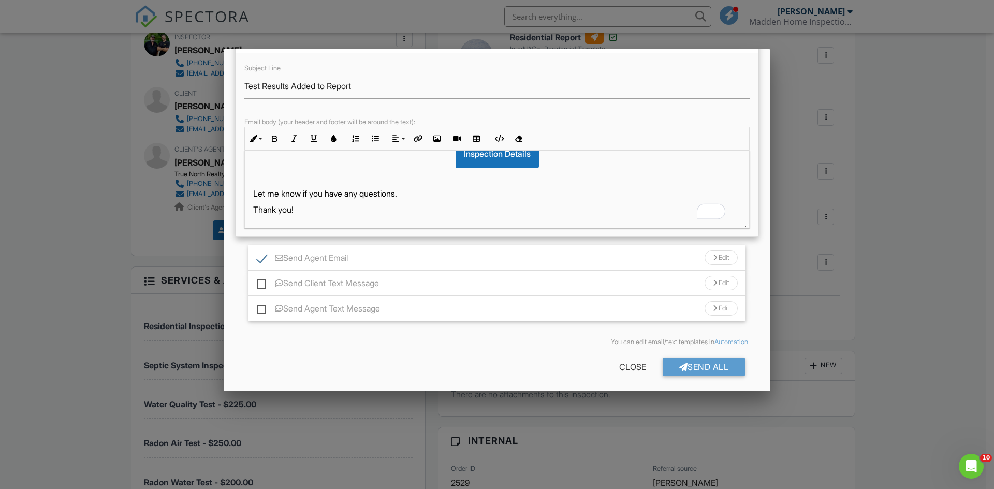
scroll to position [132, 0]
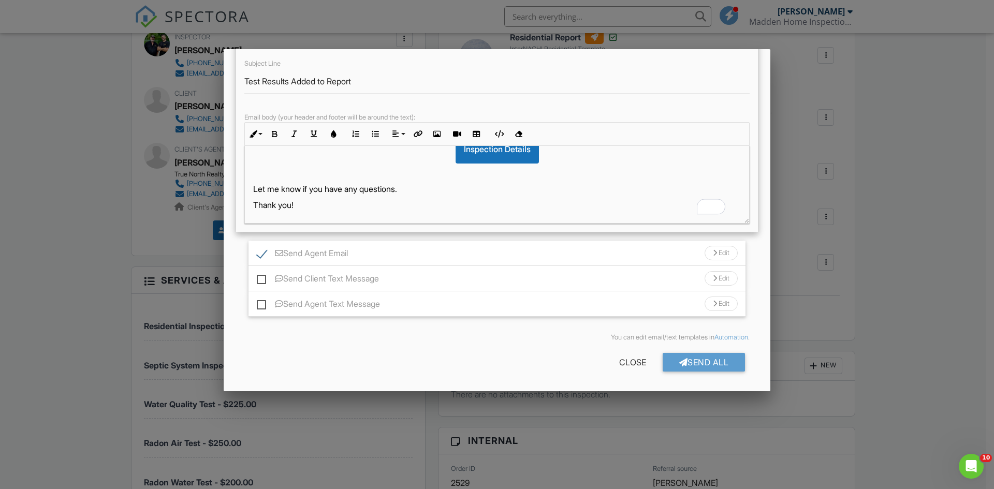
click at [711, 254] on div "Edit" at bounding box center [720, 253] width 33 height 14
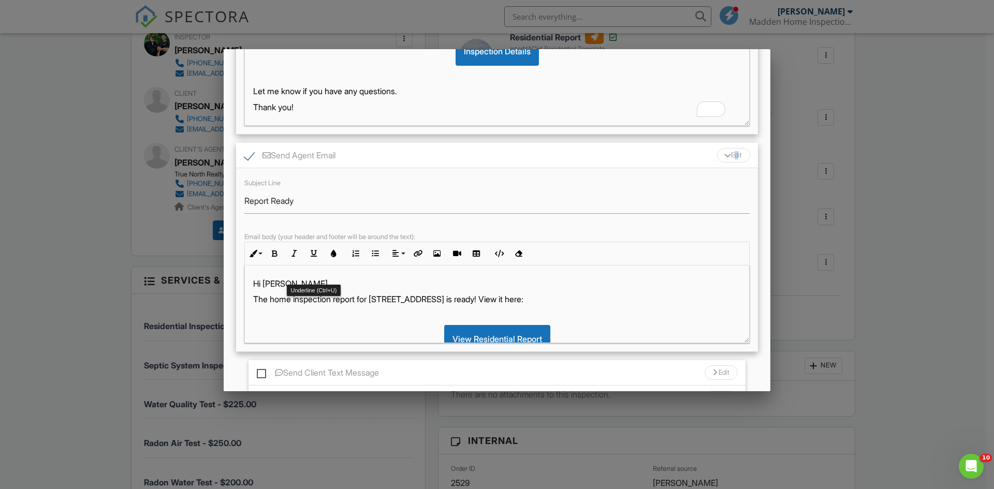
scroll to position [236, 0]
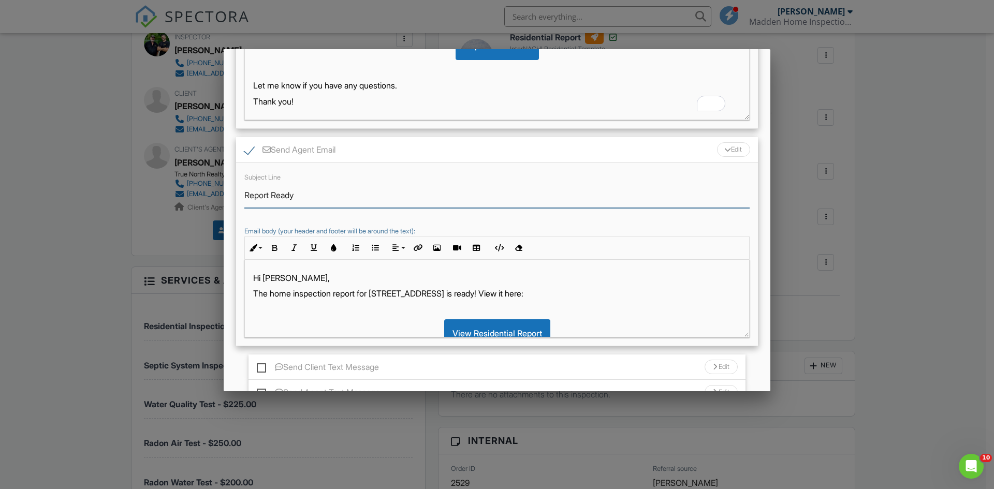
click at [270, 194] on input "Report Ready" at bounding box center [496, 195] width 505 height 25
click at [334, 191] on input "Test Results Ready" at bounding box center [496, 195] width 505 height 25
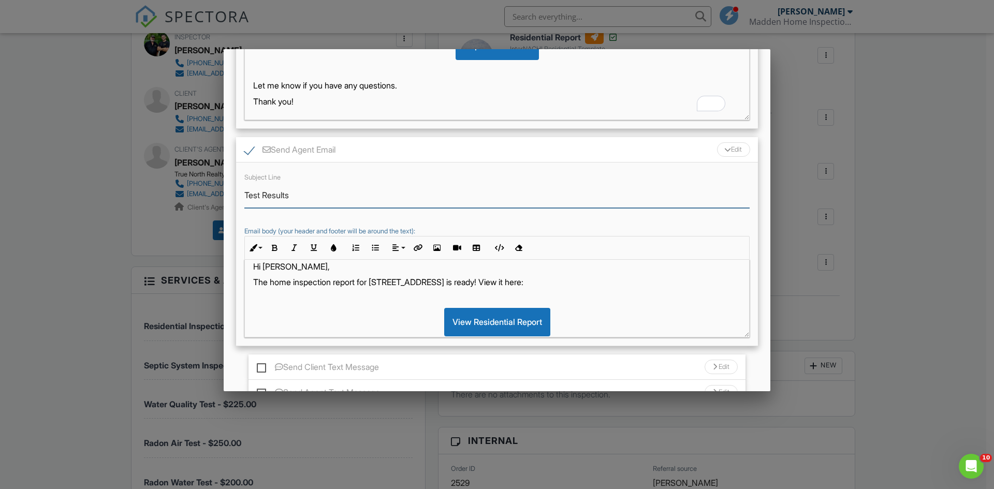
scroll to position [0, 0]
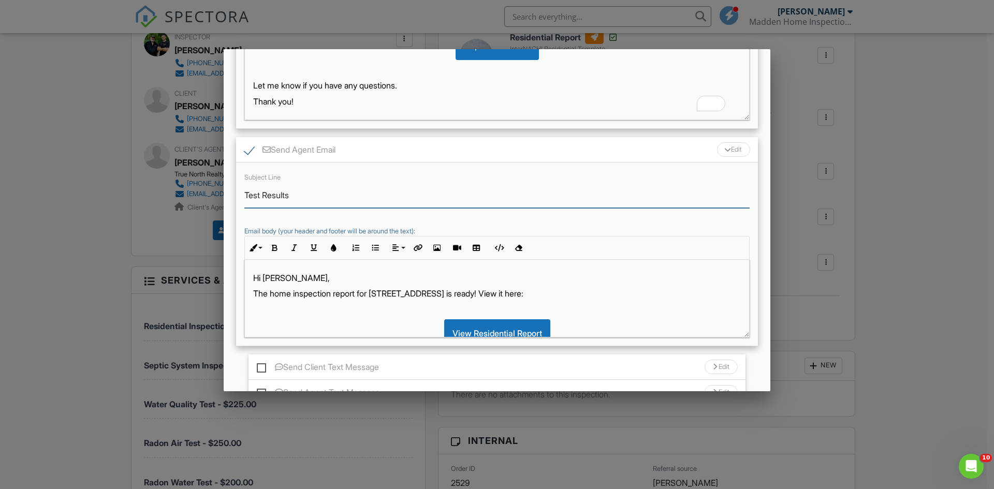
type input "Test Results"
drag, startPoint x: 335, startPoint y: 294, endPoint x: 270, endPoint y: 291, distance: 65.3
click at [270, 291] on p "The home inspection report for 364 Lower Detroit Rd is ready! View it here:" at bounding box center [496, 293] width 487 height 11
click at [380, 294] on p "The test results are ready report for 364 Lower Detroit Rd is ready! View it he…" at bounding box center [496, 293] width 487 height 11
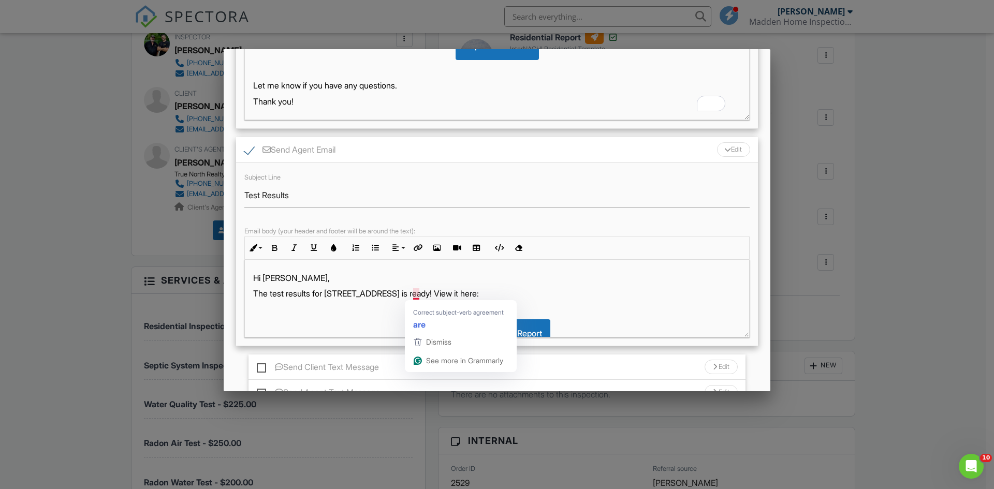
click at [421, 293] on p "The test results for 364 Lower Detroit Rd is ready! View it here:" at bounding box center [496, 293] width 487 height 11
click at [415, 294] on p "The test results for 364 Lower Detroit Rd is ready! View it here:" at bounding box center [496, 293] width 487 height 11
click at [421, 293] on p "The test results for 364 Lower Detroit Rd i ​ ​ s ready! View it here:" at bounding box center [496, 293] width 487 height 11
click at [432, 294] on p "The test results for 364 Lower Detroit Rd are ​ ​ s ready! View it here:" at bounding box center [496, 293] width 487 height 11
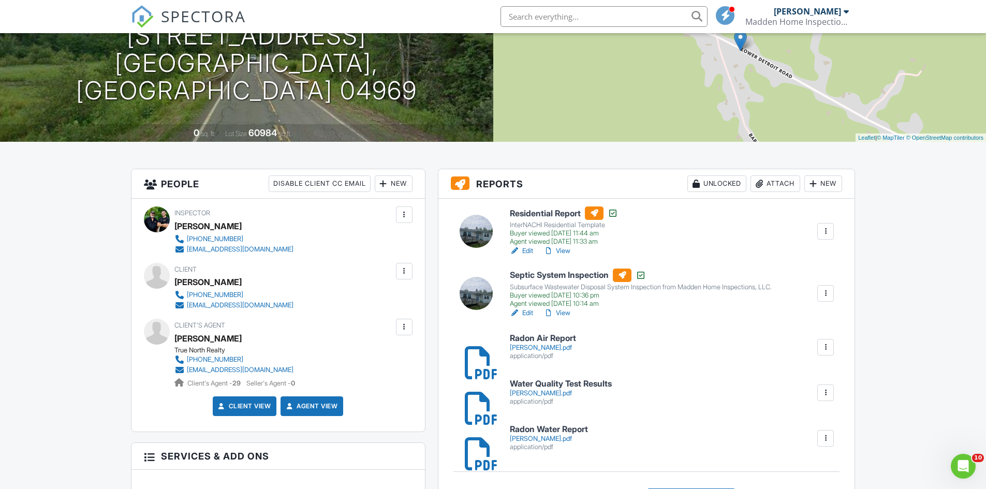
scroll to position [259, 0]
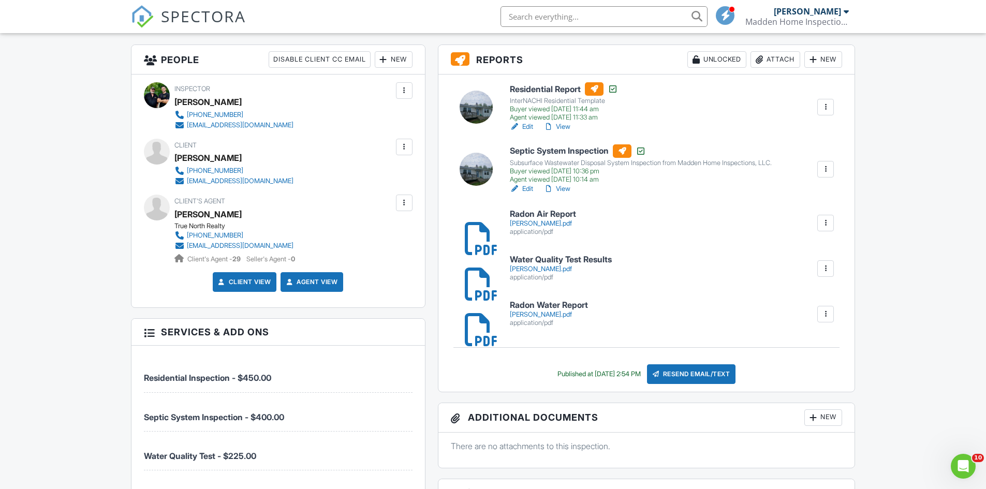
click at [538, 222] on div "[PERSON_NAME].pdf" at bounding box center [543, 223] width 66 height 8
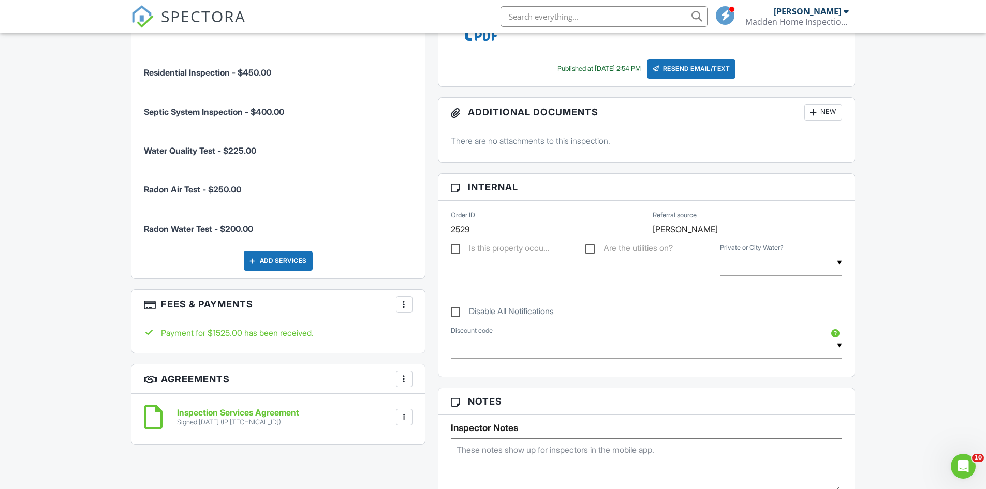
scroll to position [569, 0]
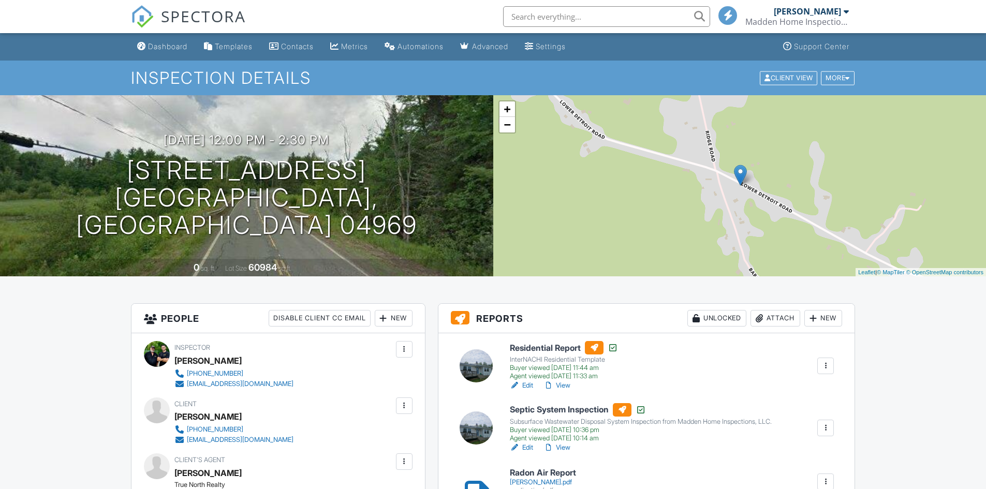
scroll to position [181, 0]
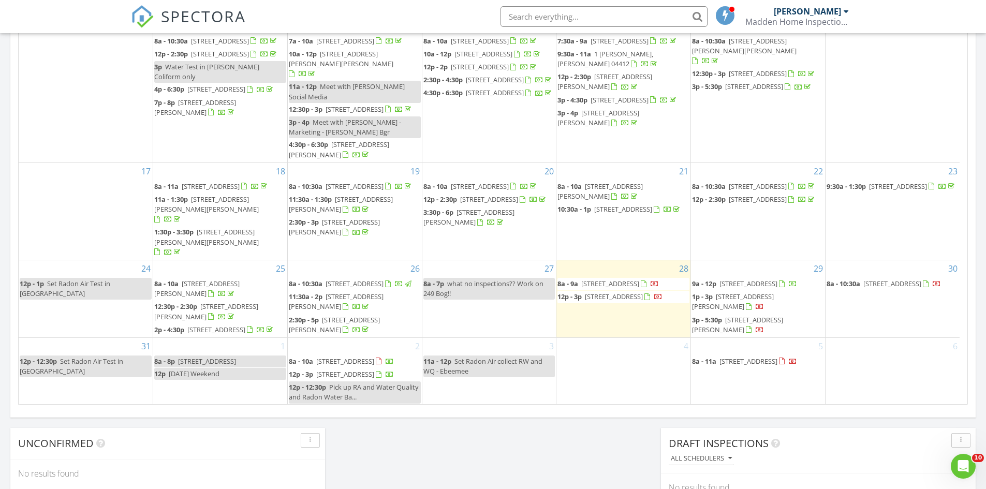
scroll to position [247, 0]
click at [616, 204] on span "[STREET_ADDRESS]" at bounding box center [623, 208] width 58 height 9
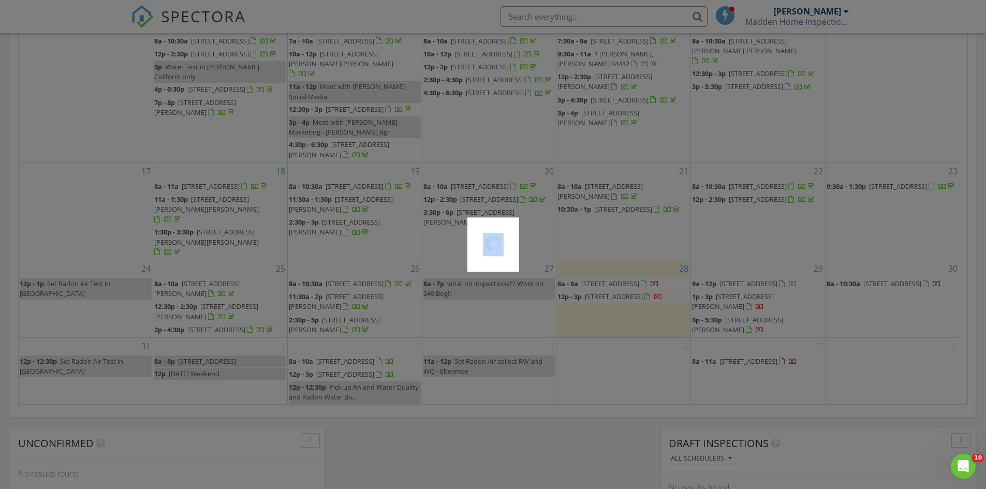
click at [616, 189] on div at bounding box center [493, 244] width 986 height 489
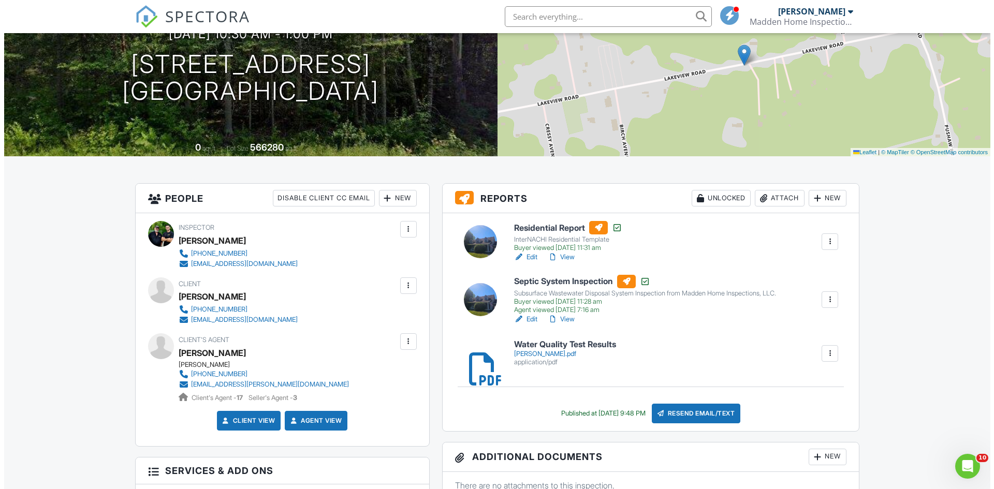
scroll to position [155, 0]
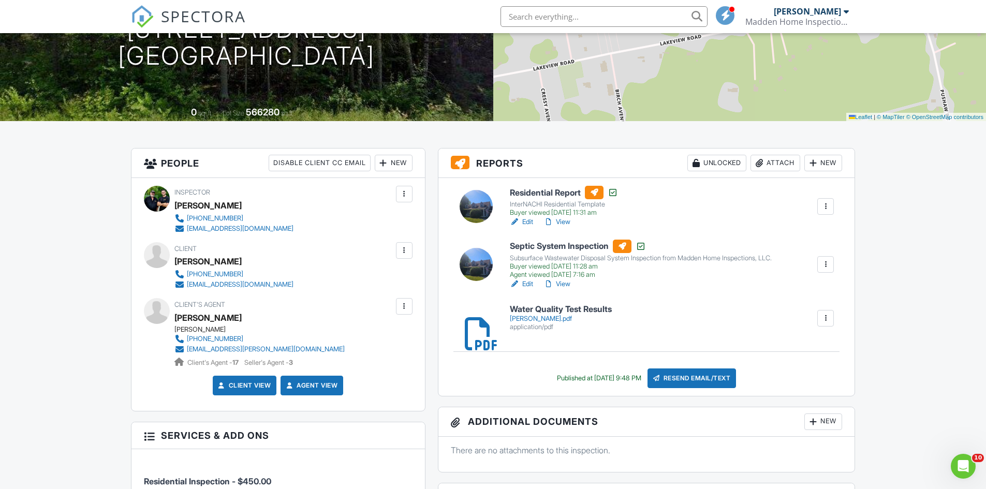
click at [789, 161] on div "Attach" at bounding box center [775, 163] width 50 height 17
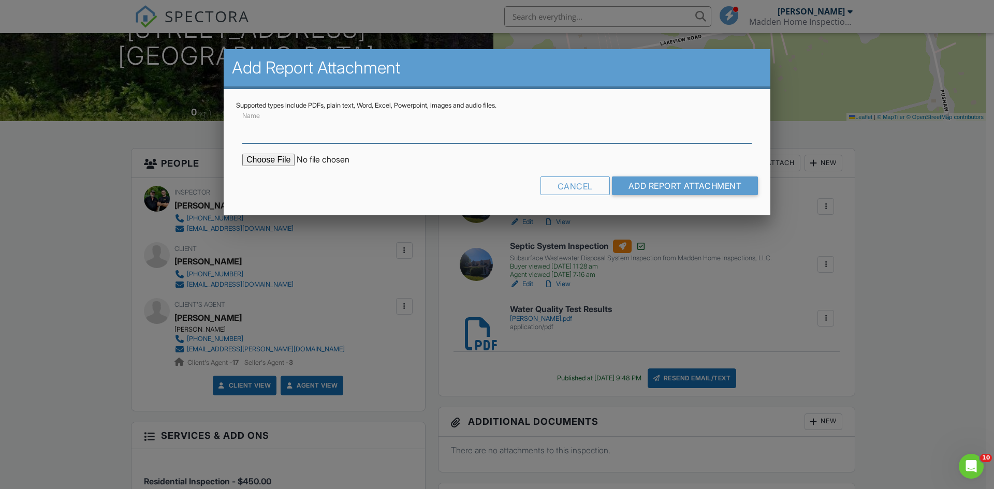
click at [302, 136] on input "Name" at bounding box center [496, 130] width 509 height 25
type input "Radon Air Report"
click at [281, 162] on input "file" at bounding box center [330, 160] width 176 height 12
type input "C:\fakepath\Jon Blackie Radon Air Report.pdf"
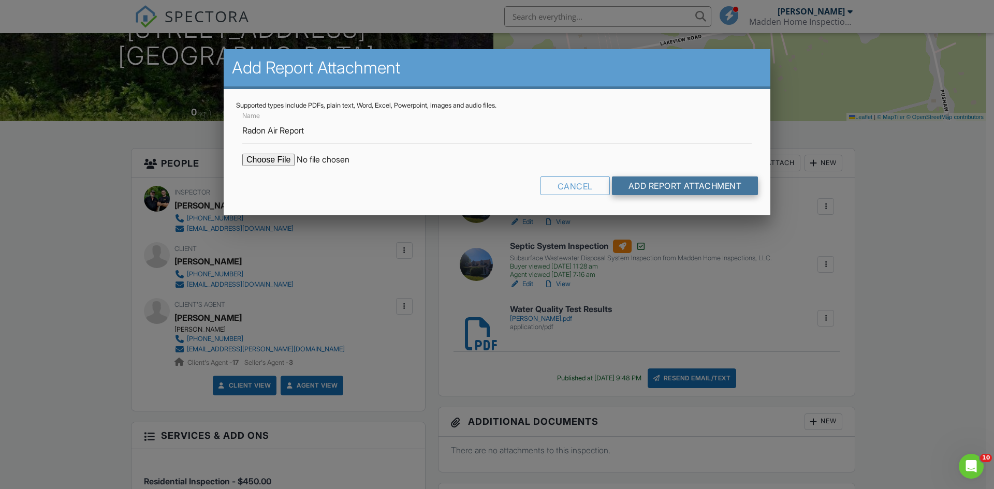
click at [653, 185] on input "Add Report Attachment" at bounding box center [685, 185] width 146 height 19
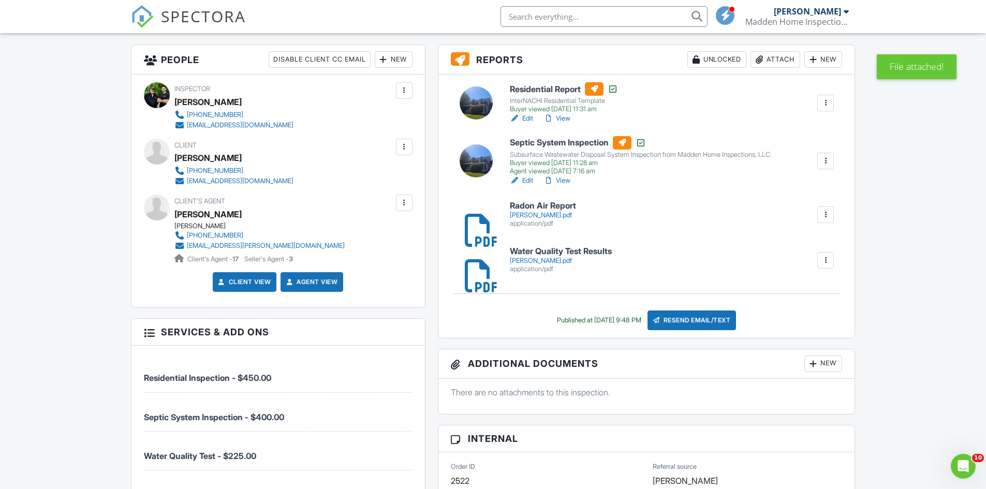
click at [533, 208] on h6 "Radon Air Report" at bounding box center [543, 205] width 66 height 9
click at [559, 259] on div "[PERSON_NAME].pdf" at bounding box center [561, 261] width 102 height 8
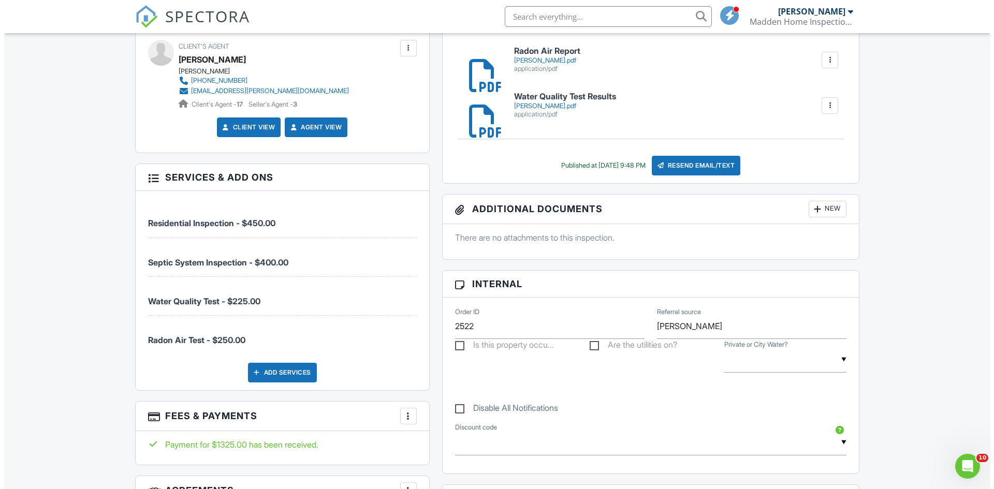
scroll to position [414, 0]
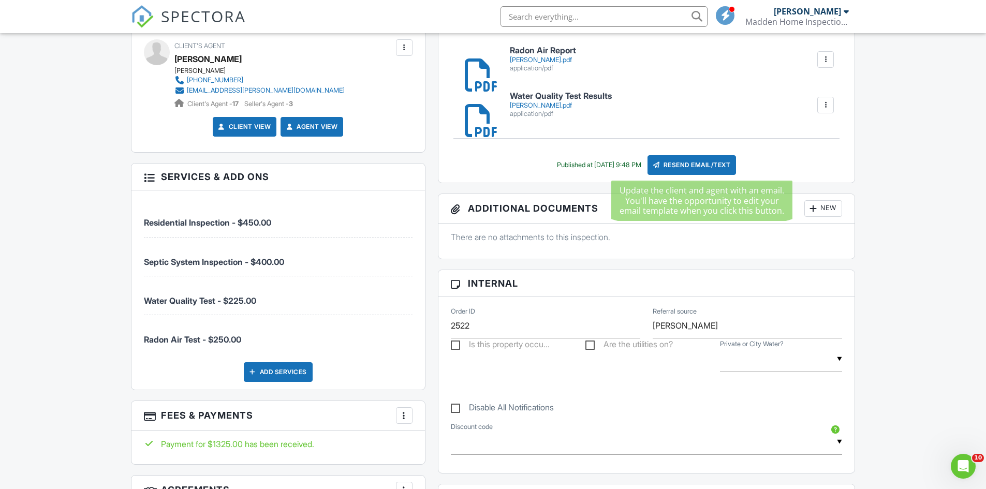
click at [713, 167] on div "Resend Email/Text" at bounding box center [691, 165] width 89 height 20
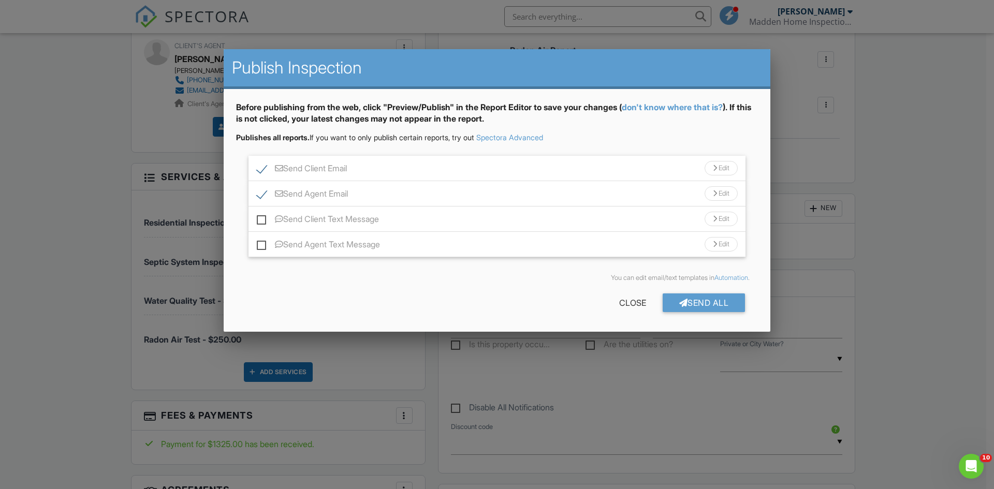
click at [718, 169] on div "Edit" at bounding box center [720, 168] width 33 height 14
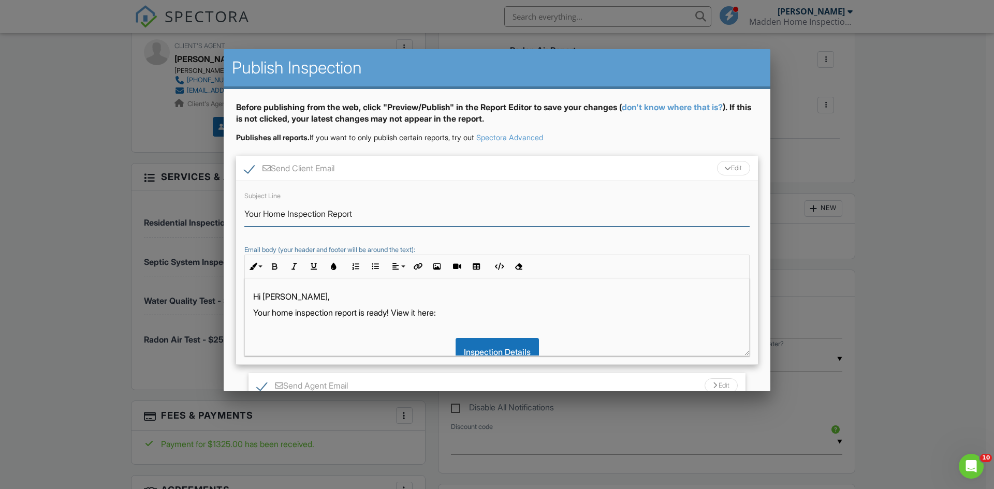
drag, startPoint x: 329, startPoint y: 214, endPoint x: 245, endPoint y: 218, distance: 84.4
click at [245, 218] on input "Your Home Inspection Report" at bounding box center [496, 213] width 505 height 25
click at [321, 215] on input "Test Results Report" at bounding box center [496, 213] width 505 height 25
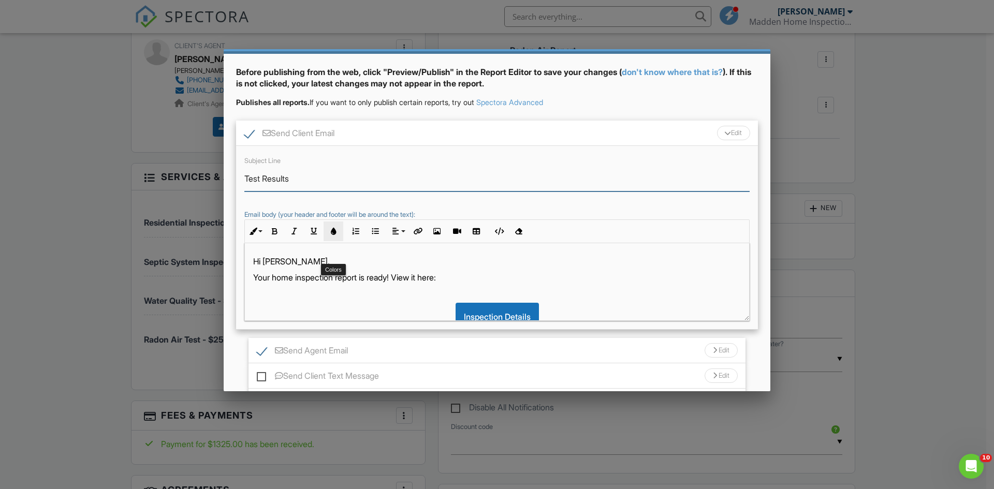
scroll to position [52, 0]
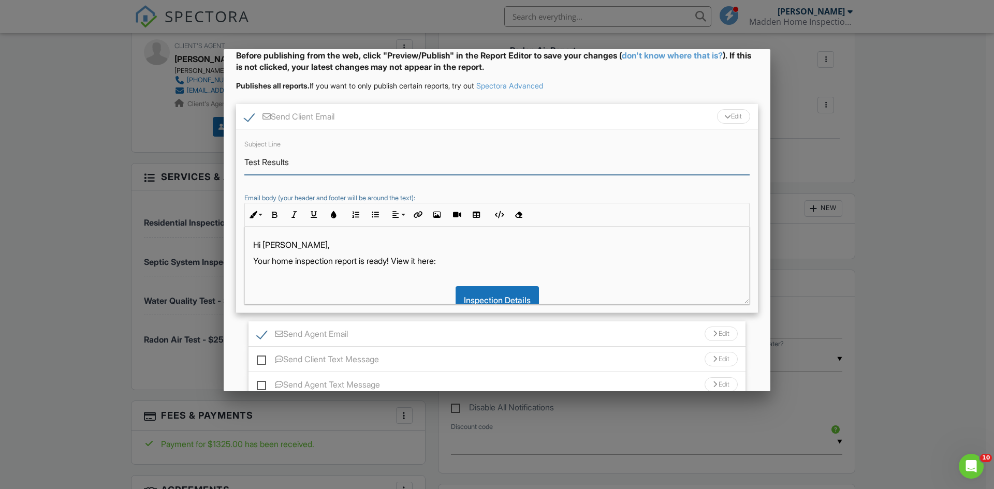
type input "Test Results"
drag, startPoint x: 336, startPoint y: 261, endPoint x: 249, endPoint y: 263, distance: 87.0
click at [249, 263] on div "Hi Jon, Your home inspection report is ready! View it here: Inspection Details …" at bounding box center [497, 300] width 504 height 147
click at [350, 263] on p "The test results report is ready! View it here:" at bounding box center [496, 260] width 487 height 11
click at [382, 262] on p "The test results are ready! View it here:" at bounding box center [496, 260] width 487 height 11
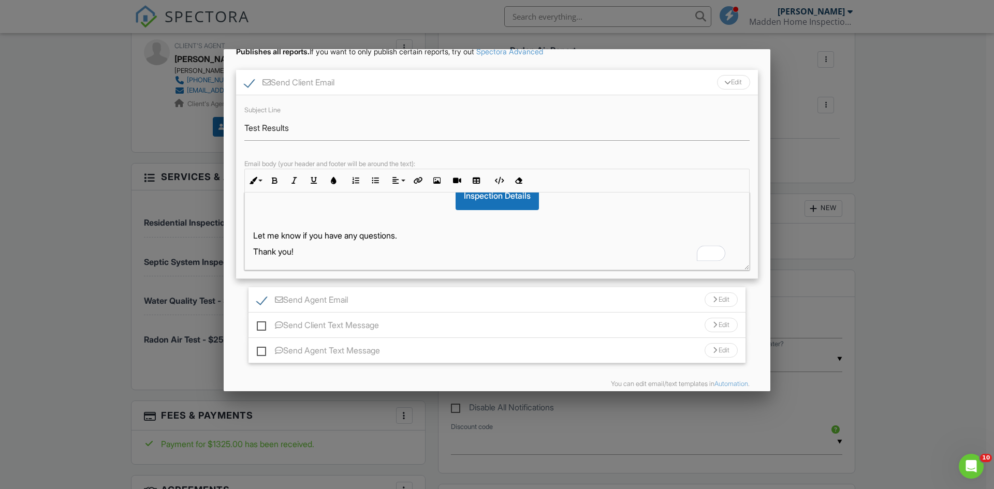
scroll to position [103, 0]
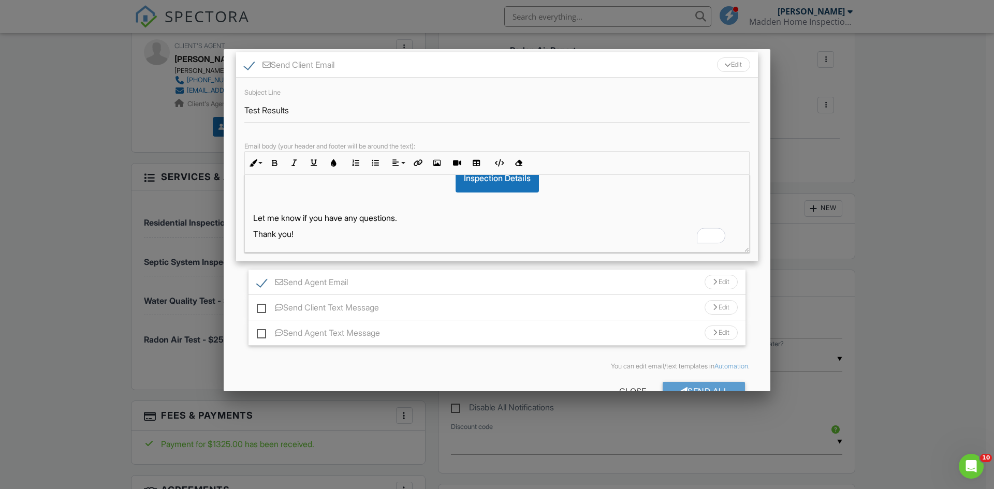
click at [711, 283] on div "Edit" at bounding box center [720, 282] width 33 height 14
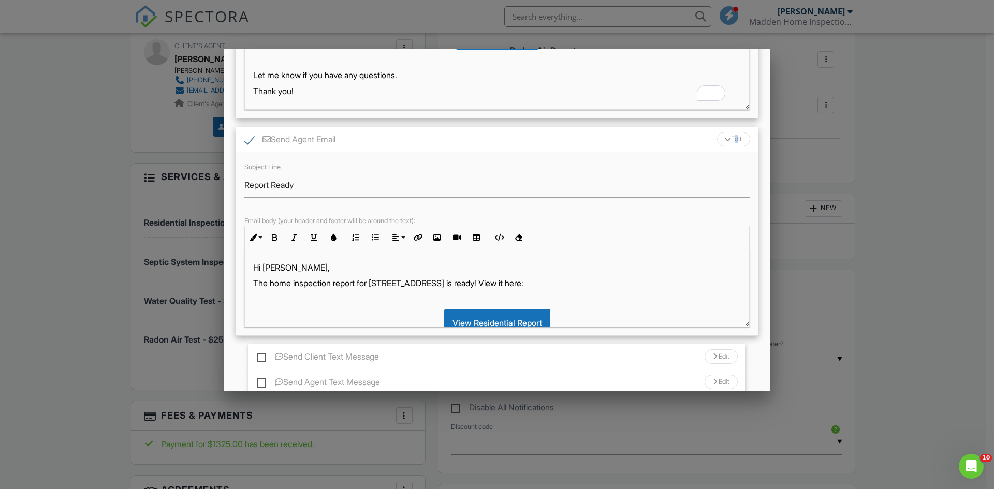
scroll to position [259, 0]
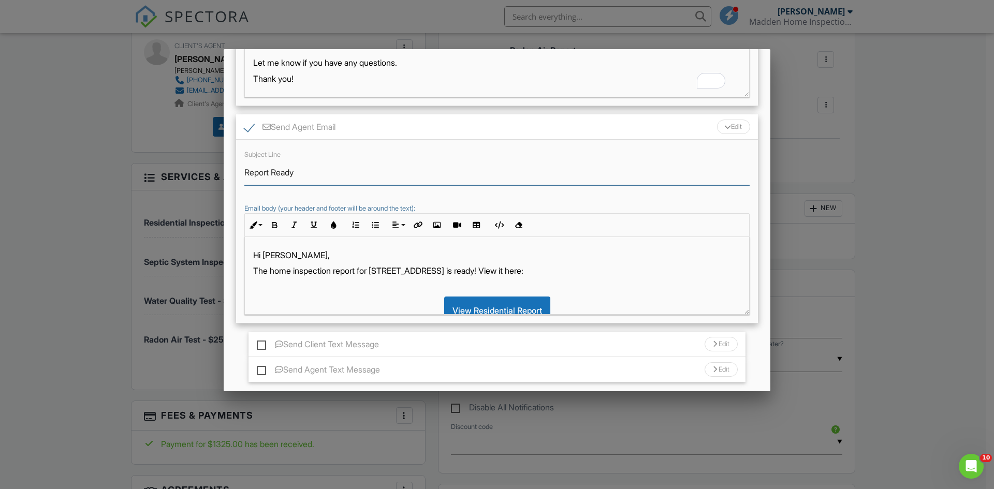
click at [270, 172] on input "Report Ready" at bounding box center [496, 172] width 505 height 25
type input "Reports Ready"
drag, startPoint x: 360, startPoint y: 269, endPoint x: 272, endPoint y: 272, distance: 87.5
click at [272, 272] on p "The home inspection report for [STREET_ADDRESS] is ready! View it here:" at bounding box center [496, 270] width 487 height 11
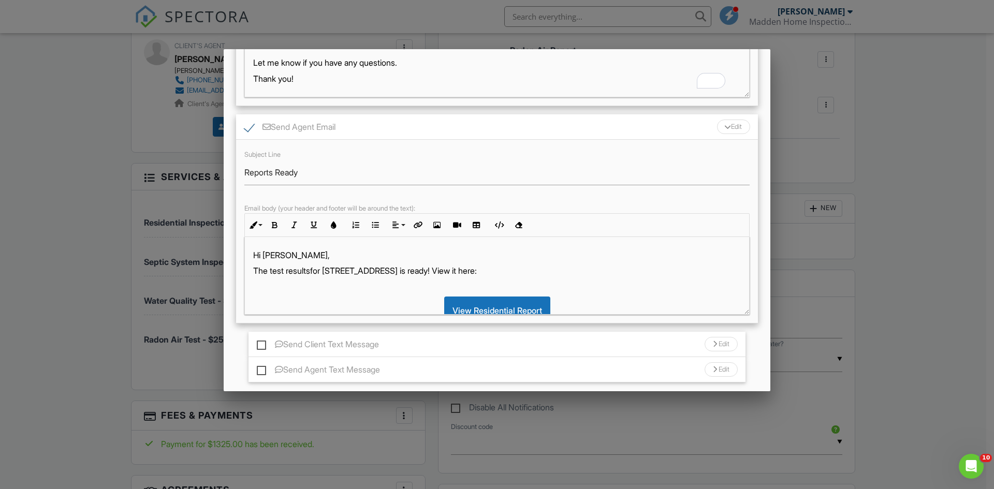
click at [395, 270] on p "The test results ​ ​ for 78 Lakeview Rd is ready! View it here:" at bounding box center [496, 270] width 487 height 11
click at [396, 269] on p "The test results for 78 Lakeview Rd is ready! View it here:" at bounding box center [496, 270] width 487 height 11
click at [397, 271] on p "The test results for 78 Lakeview Rd is ready! View it here:" at bounding box center [496, 270] width 487 height 11
click at [458, 271] on p "The test results for 78 Lakeview Rd are ​ ​ ready! View it here:" at bounding box center [496, 270] width 487 height 11
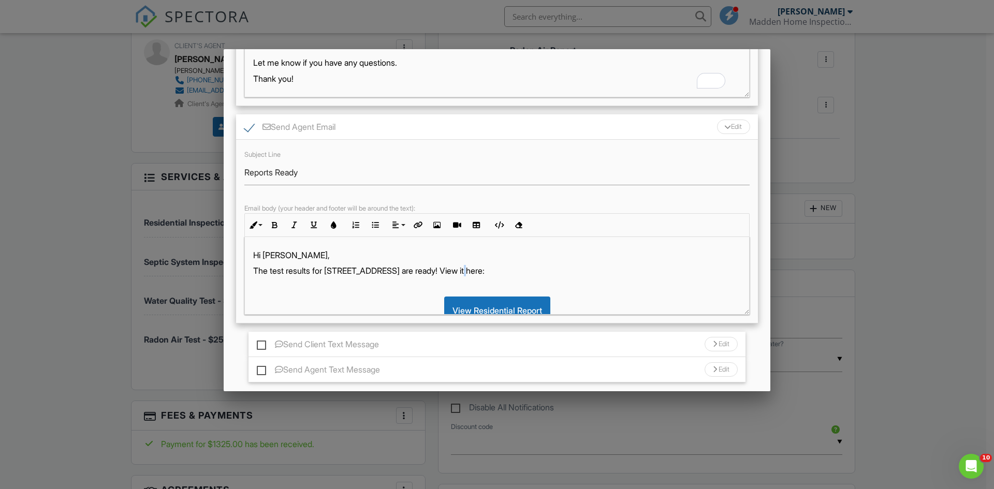
click at [458, 271] on p "The test results for 78 Lakeview Rd are ​ ​ ready! View it here:" at bounding box center [496, 270] width 487 height 11
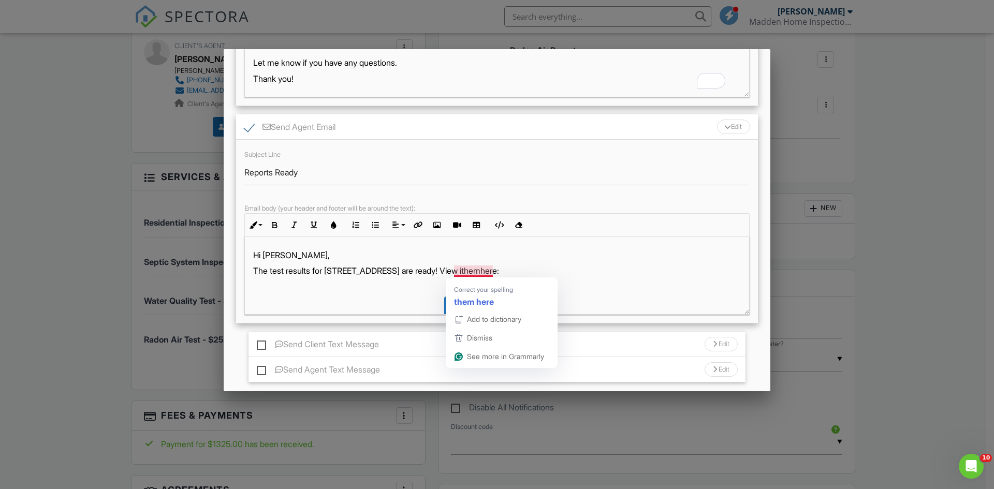
click at [458, 271] on p "The test results for 78 Lakeview Rd are ready! View ithemhere:" at bounding box center [496, 270] width 487 height 11
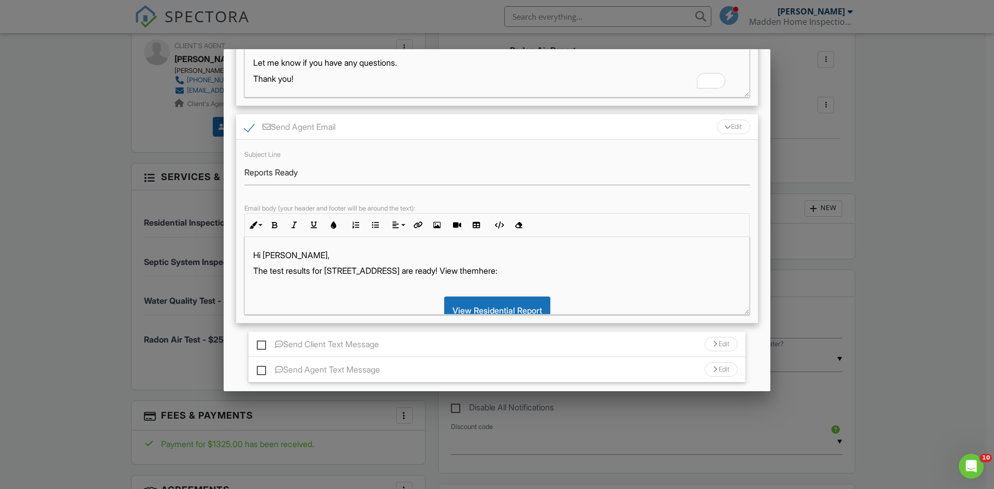
click at [473, 270] on p "The test results for 78 Lakeview Rd are ready! View themhere:" at bounding box center [496, 270] width 487 height 11
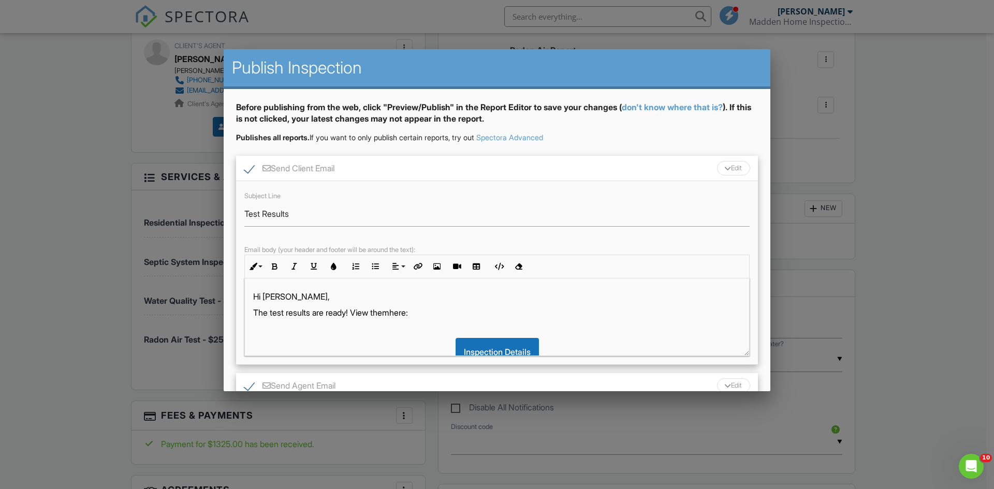
scroll to position [36, 0]
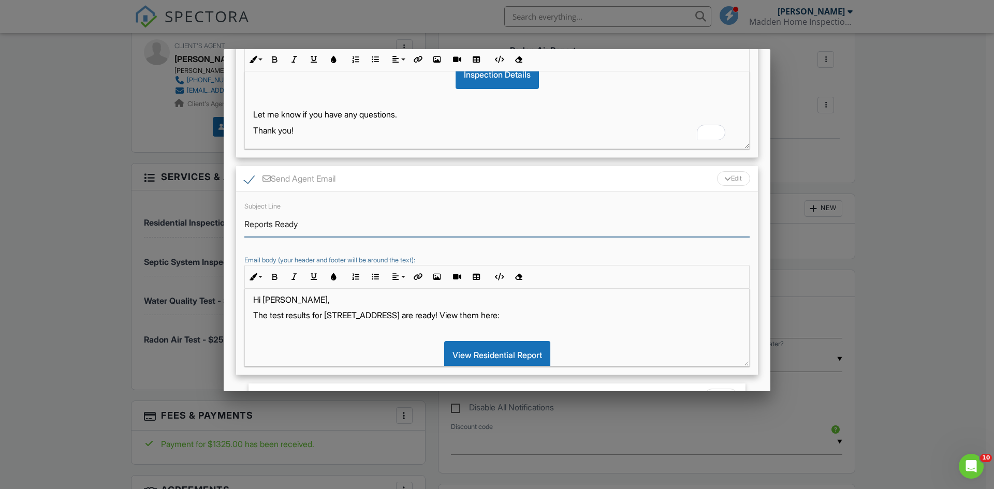
click at [274, 226] on input "Reports Ready" at bounding box center [496, 224] width 505 height 25
click at [318, 225] on input "Test Results Ready" at bounding box center [496, 224] width 505 height 25
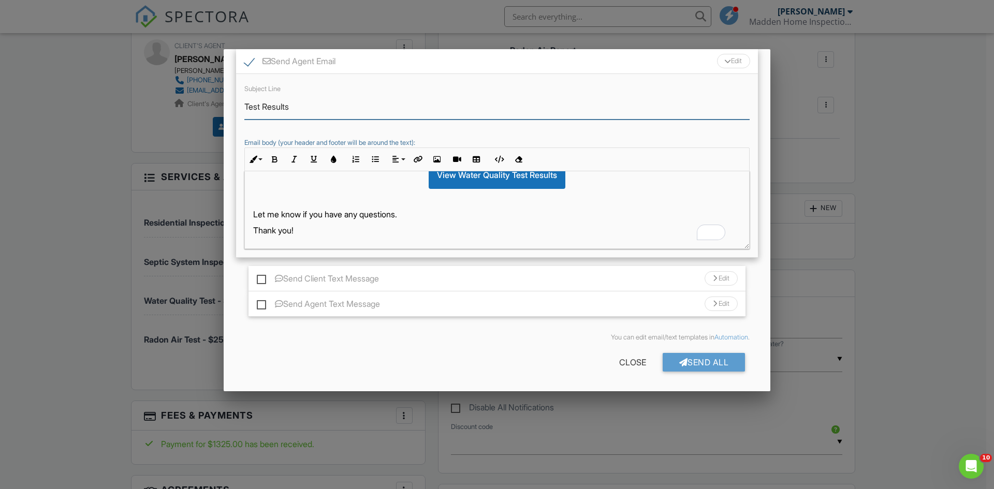
type input "Test Results"
click at [261, 279] on label "Send Client Text Message" at bounding box center [318, 280] width 122 height 13
click at [261, 277] on input "Send Client Text Message" at bounding box center [260, 273] width 7 height 7
checkbox input "true"
click at [261, 301] on label "Send Agent Text Message" at bounding box center [318, 305] width 123 height 13
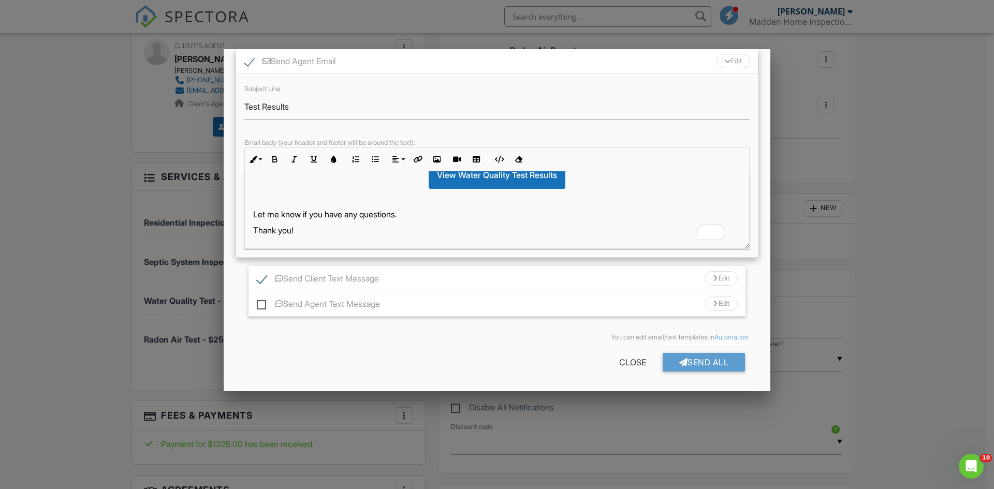
click at [261, 301] on input "Send Agent Text Message" at bounding box center [260, 298] width 7 height 7
checkbox input "true"
click at [712, 365] on div "Send All" at bounding box center [703, 362] width 83 height 19
